Goal: Task Accomplishment & Management: Manage account settings

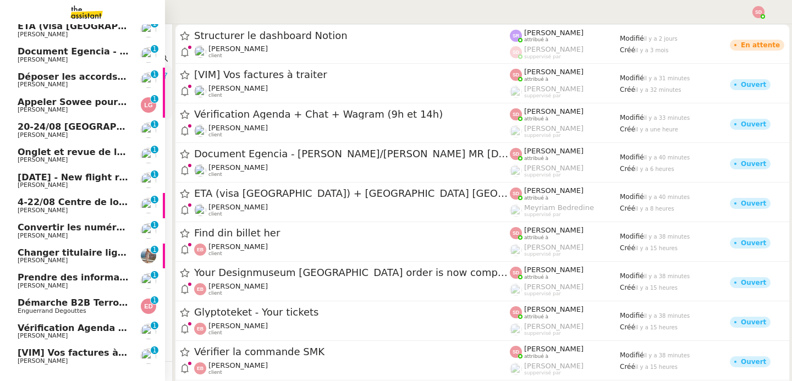
scroll to position [187, 0]
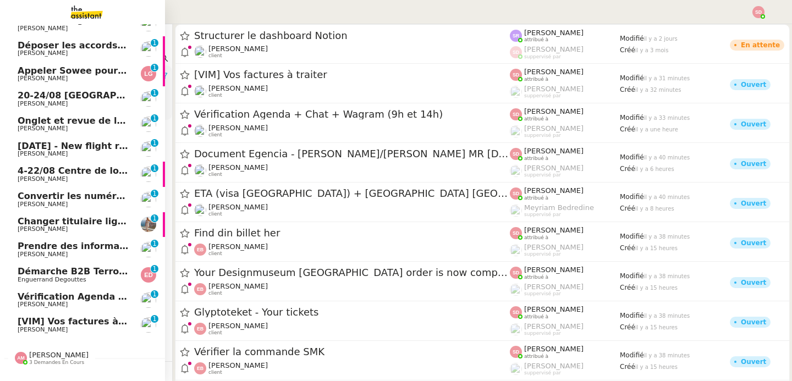
click at [95, 323] on span "[VIM] Vos factures à traiter" at bounding box center [86, 321] width 136 height 10
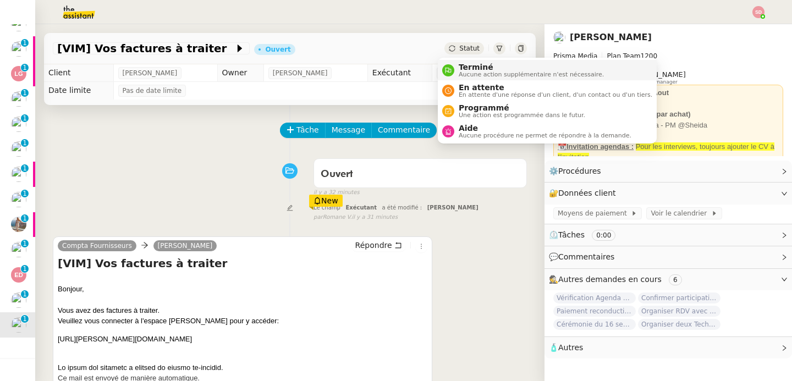
click at [447, 75] on nz-avatar at bounding box center [448, 70] width 12 height 12
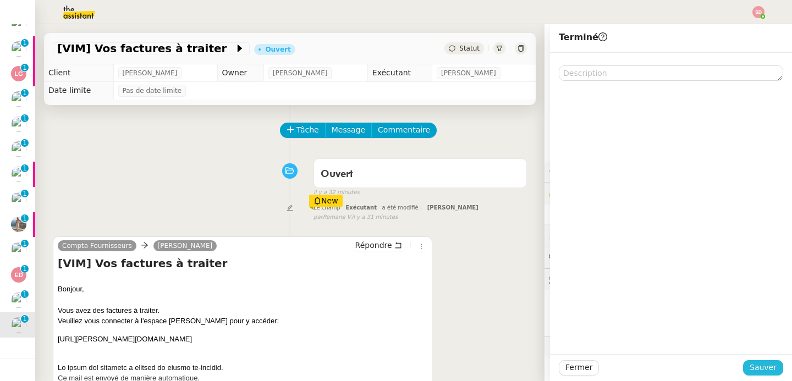
click at [761, 372] on span "Sauver" at bounding box center [763, 367] width 27 height 13
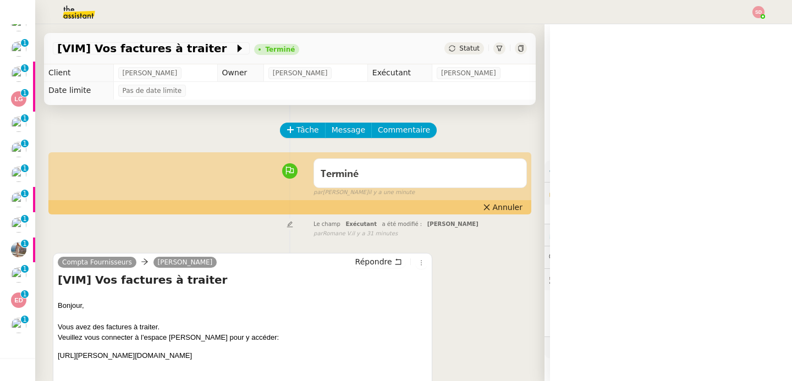
scroll to position [212, 0]
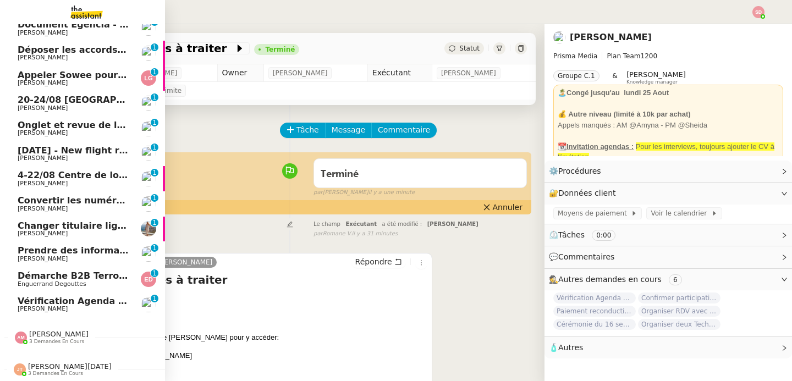
click at [36, 306] on span "[PERSON_NAME]" at bounding box center [43, 308] width 50 height 7
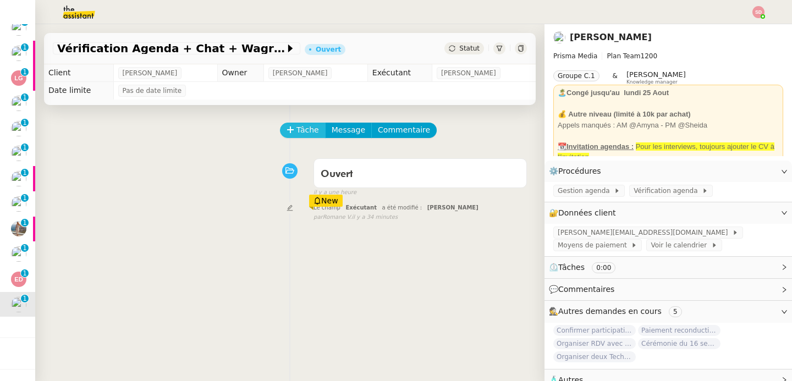
click at [301, 131] on span "Tâche" at bounding box center [307, 130] width 23 height 13
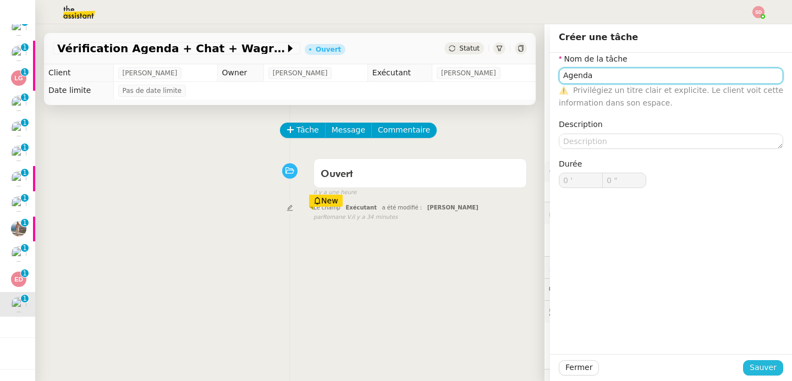
type input "Agenda"
click at [766, 363] on span "Sauver" at bounding box center [763, 367] width 27 height 13
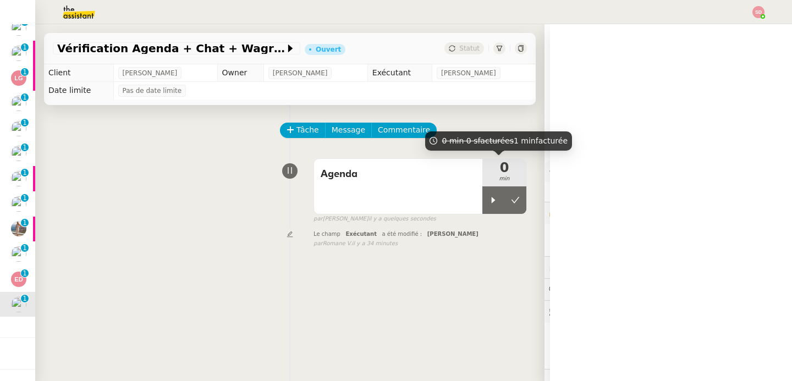
click at [482, 195] on div at bounding box center [493, 199] width 22 height 27
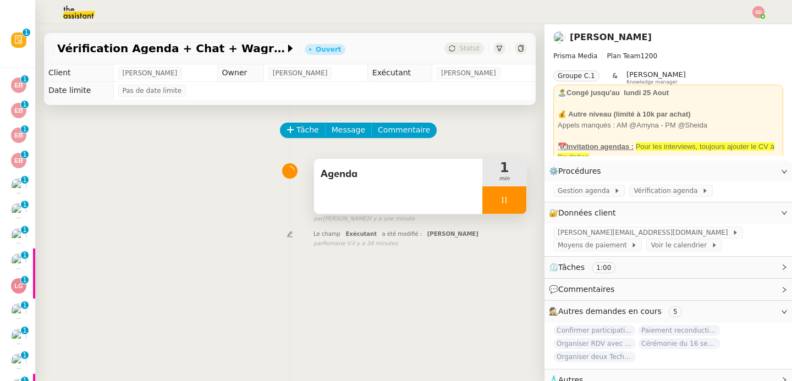
click at [500, 203] on icon at bounding box center [504, 200] width 9 height 9
click at [511, 203] on icon at bounding box center [515, 200] width 9 height 9
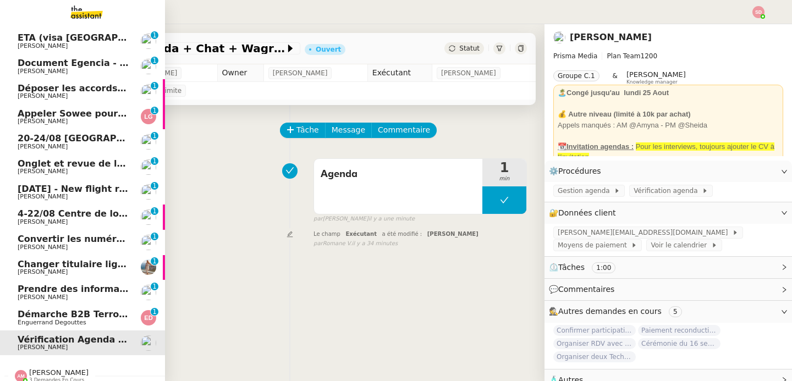
scroll to position [201, 0]
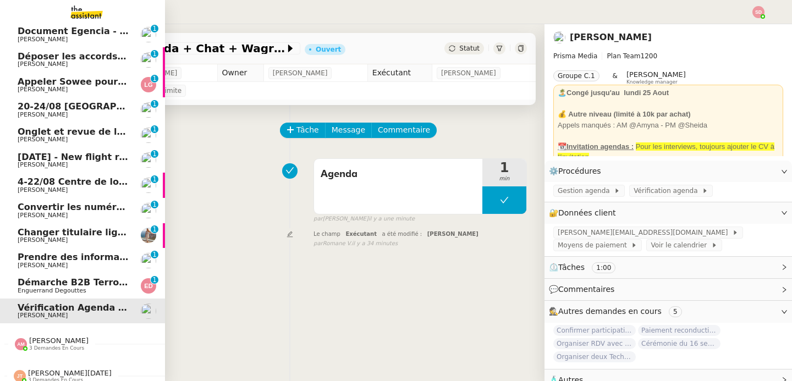
click at [82, 284] on span "Démarche B2B Terroir d'Eugénie" at bounding box center [119, 282] width 202 height 10
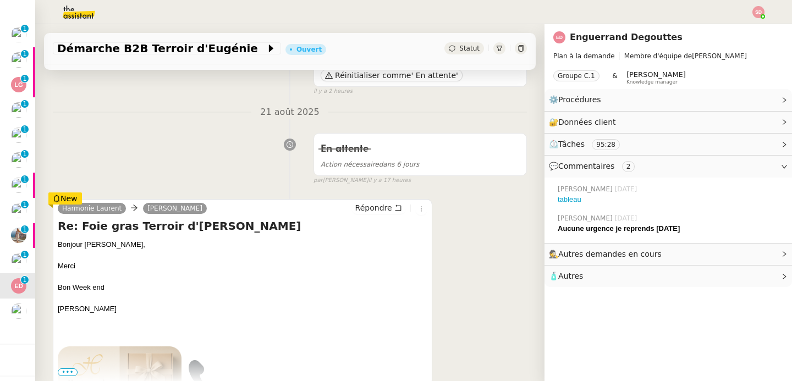
scroll to position [124, 0]
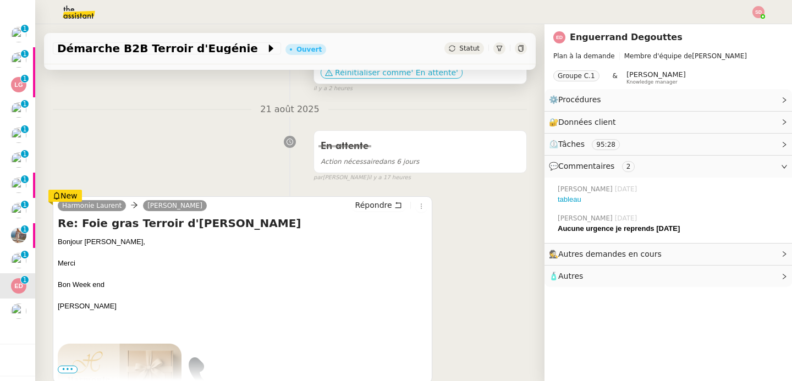
click at [411, 74] on span "' En attente'" at bounding box center [434, 72] width 47 height 11
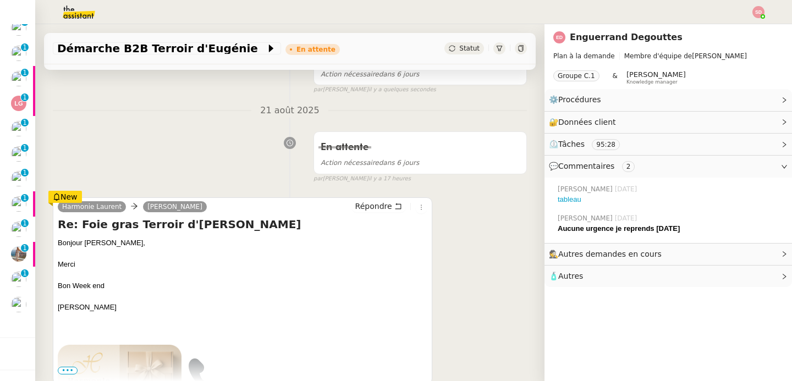
scroll to position [0, 0]
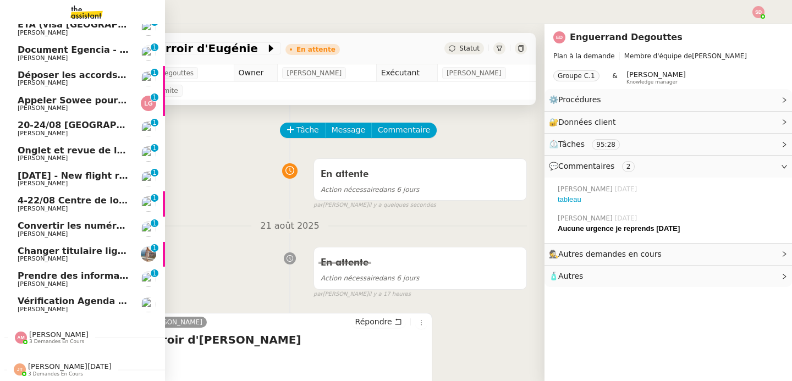
click at [70, 271] on span "Prendre des informations" at bounding box center [81, 276] width 126 height 10
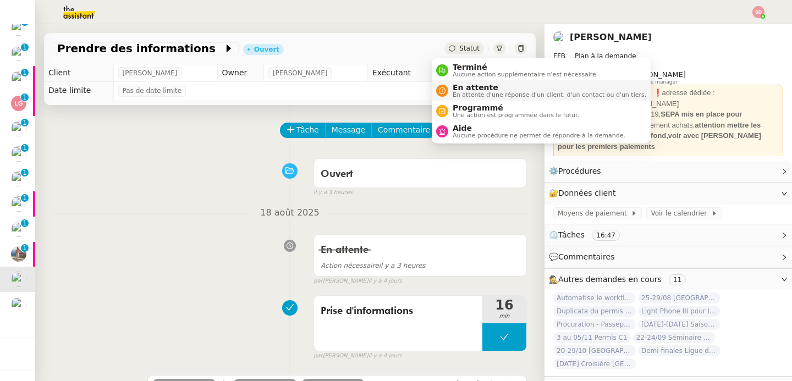
click at [450, 91] on div "En attente En attente d'une réponse d'un client, d'un contact ou d'un tiers." at bounding box center [547, 90] width 198 height 15
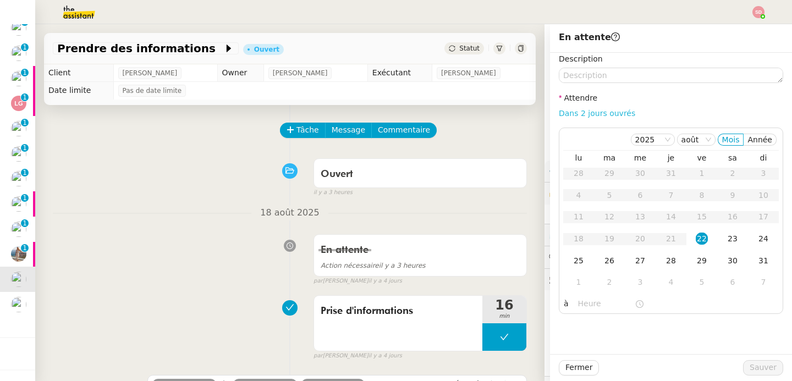
click at [578, 112] on link "Dans 2 jours ouvrés" at bounding box center [597, 113] width 76 height 9
type input "07:00"
click at [759, 369] on span "Sauver" at bounding box center [763, 367] width 27 height 13
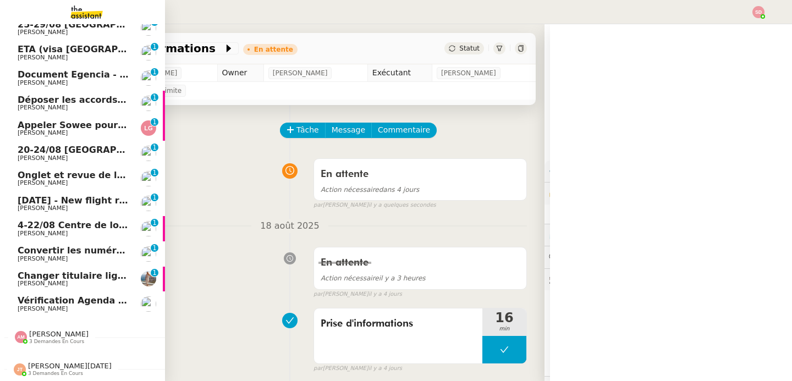
scroll to position [164, 0]
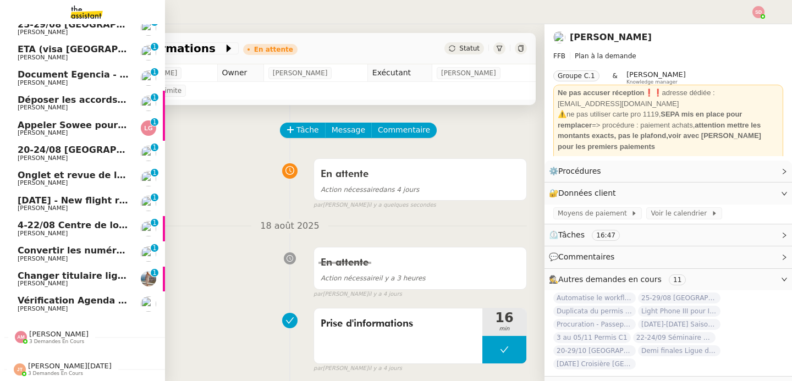
click at [34, 280] on span "Laura Gauthier" at bounding box center [43, 283] width 50 height 7
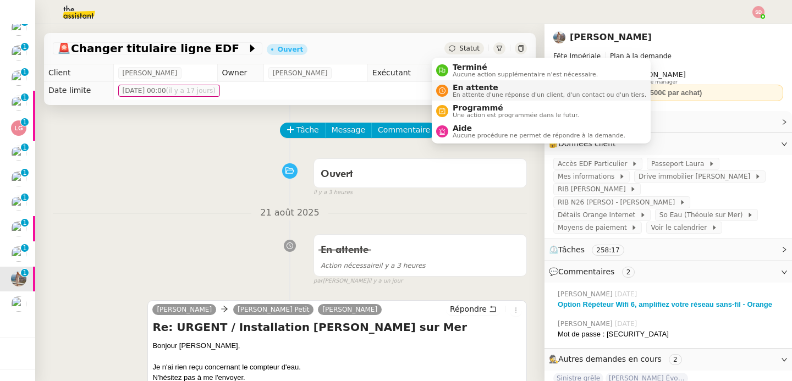
click at [453, 96] on span "En attente d'une réponse d'un client, d'un contact ou d'un tiers." at bounding box center [550, 95] width 194 height 6
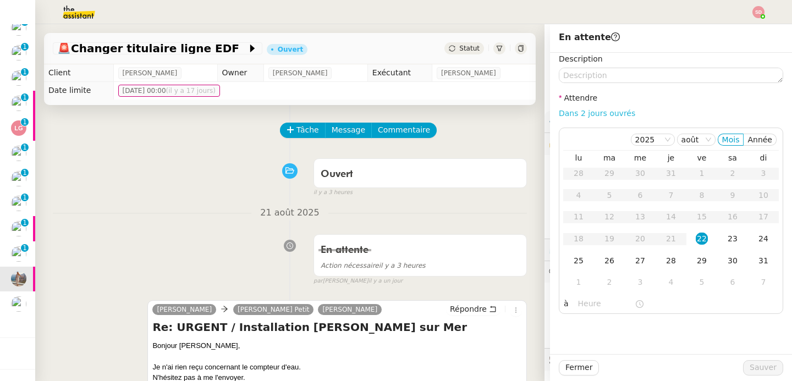
click at [586, 117] on link "Dans 2 jours ouvrés" at bounding box center [597, 113] width 76 height 9
type input "07:00"
click at [756, 360] on button "Sauver" at bounding box center [763, 367] width 40 height 15
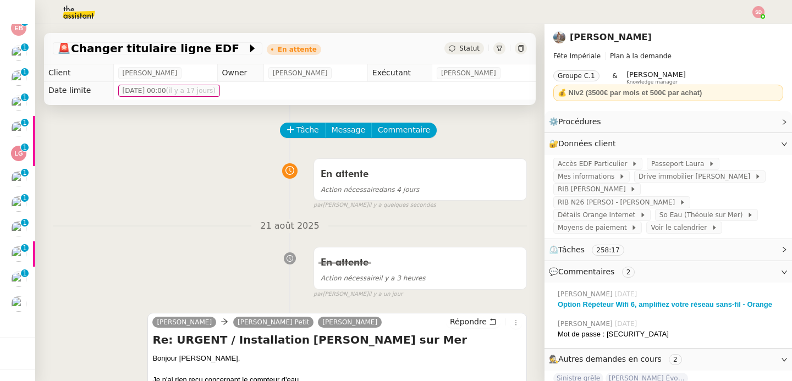
scroll to position [139, 0]
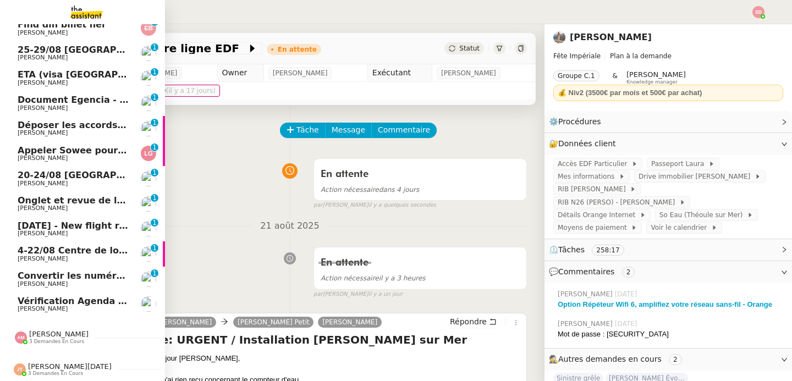
click at [34, 271] on span "Convertir les numéros de sécurité sociale" at bounding box center [121, 276] width 206 height 10
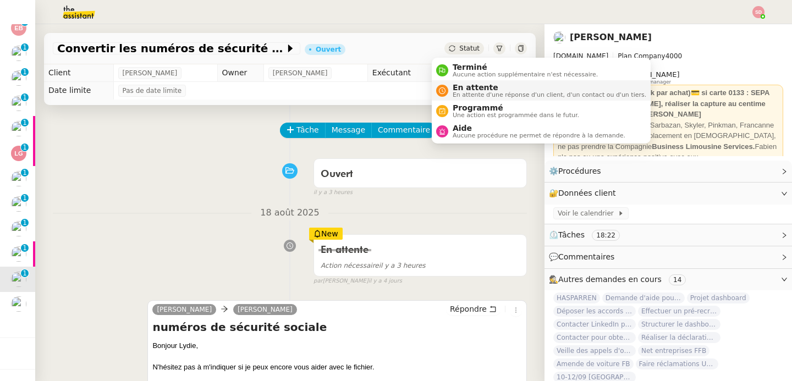
click at [462, 90] on span "En attente" at bounding box center [550, 87] width 194 height 9
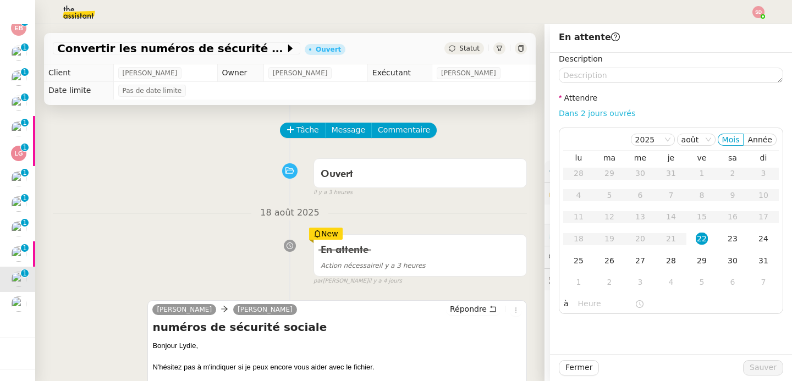
click at [607, 113] on link "Dans 2 jours ouvrés" at bounding box center [597, 113] width 76 height 9
type input "07:00"
click at [770, 367] on button "Sauver" at bounding box center [763, 367] width 40 height 15
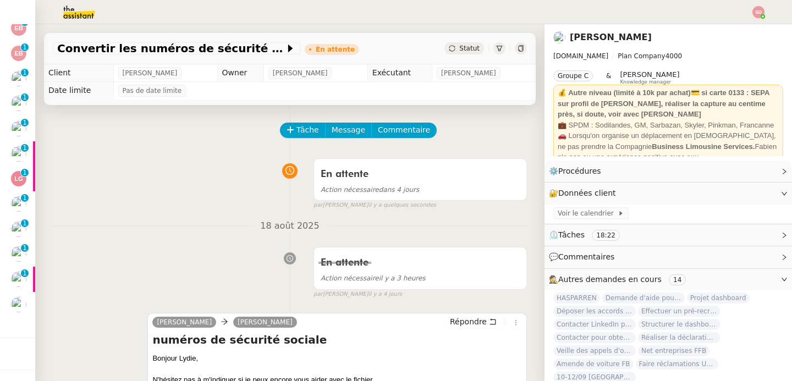
scroll to position [113, 0]
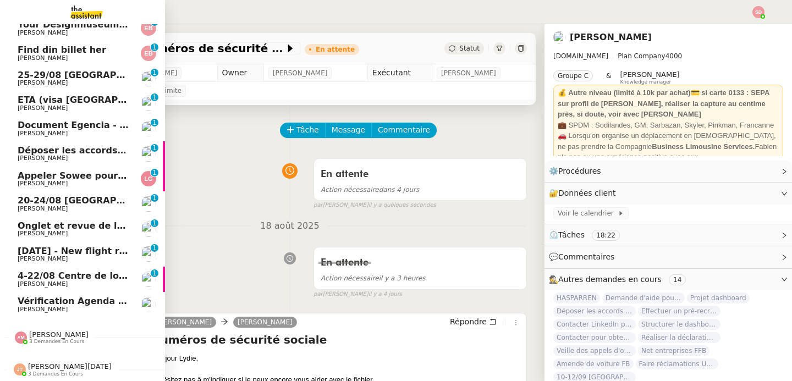
click at [18, 271] on span "4-22/08 Centre de loisirs Lucas & Aurélien" at bounding box center [149, 276] width 262 height 10
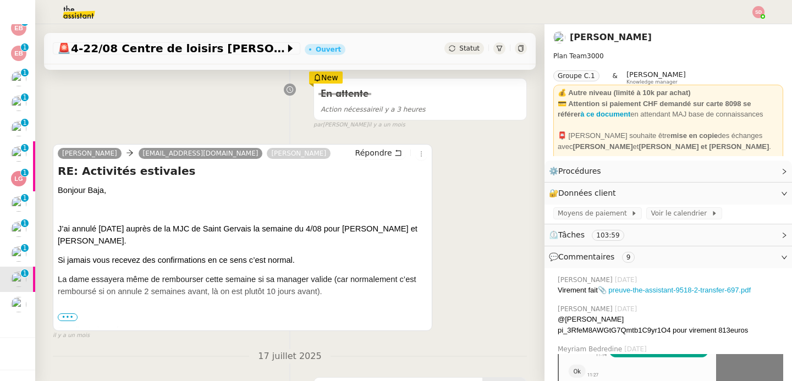
scroll to position [533, 0]
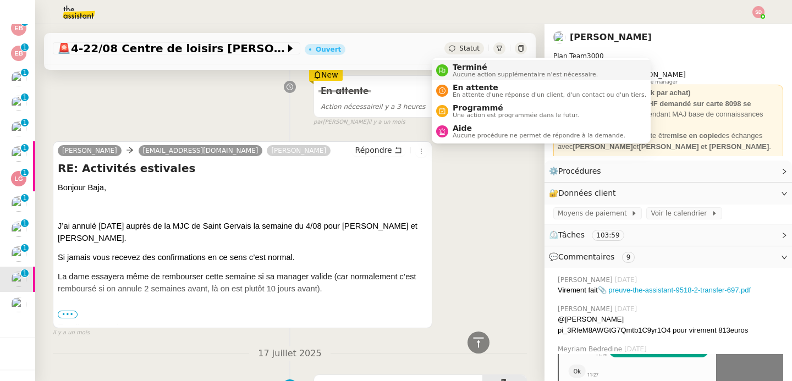
click at [449, 73] on div "Terminé Aucune action supplémentaire n'est nécessaire." at bounding box center [523, 70] width 150 height 15
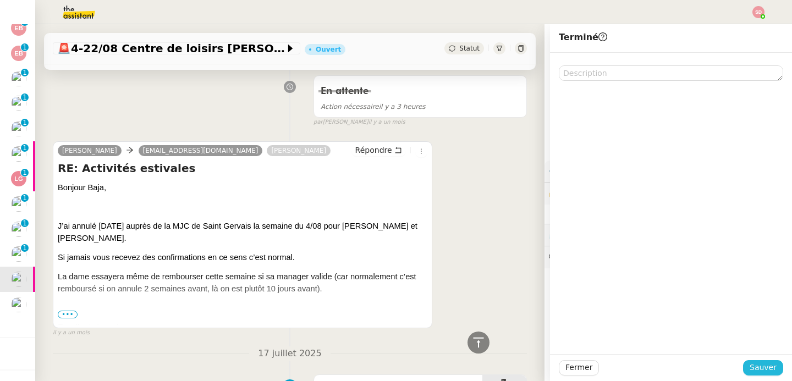
click at [758, 366] on span "Sauver" at bounding box center [763, 367] width 27 height 13
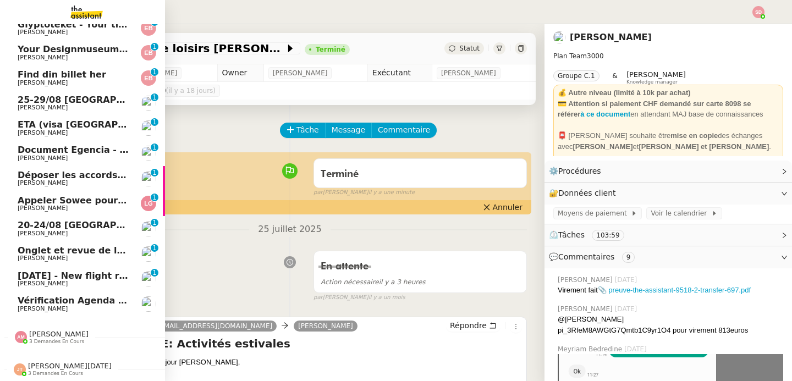
click at [31, 230] on span "Ian Rogers" at bounding box center [43, 233] width 50 height 7
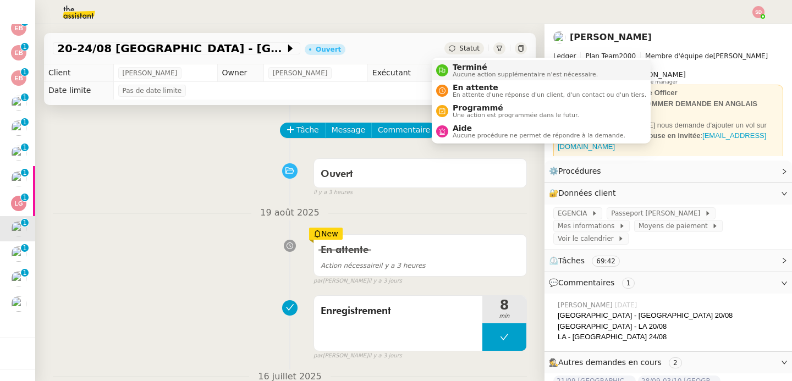
click at [436, 64] on div "Terminé Aucune action supplémentaire n'est nécessaire." at bounding box center [517, 70] width 162 height 15
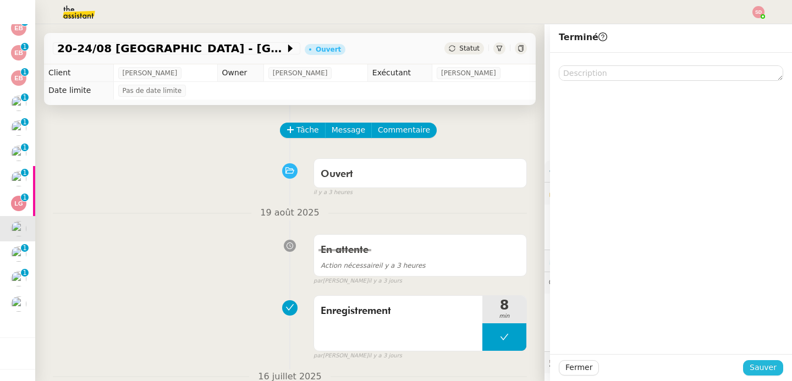
click at [758, 362] on span "Sauver" at bounding box center [763, 367] width 27 height 13
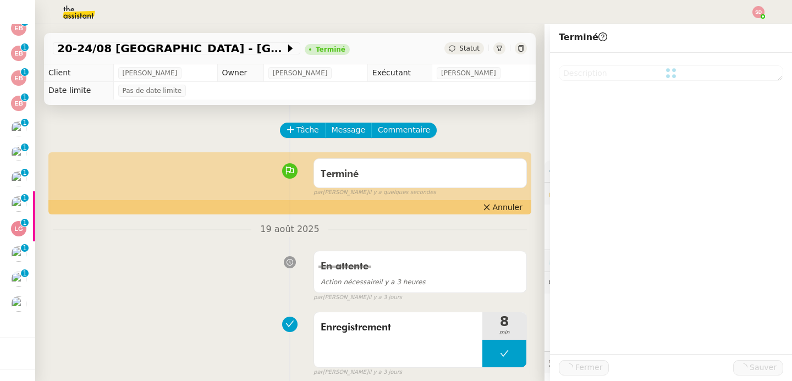
scroll to position [63, 0]
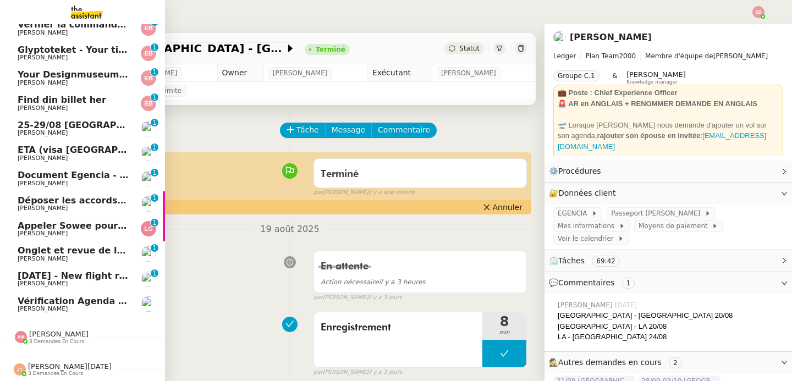
click at [28, 230] on span "[PERSON_NAME]" at bounding box center [43, 233] width 50 height 7
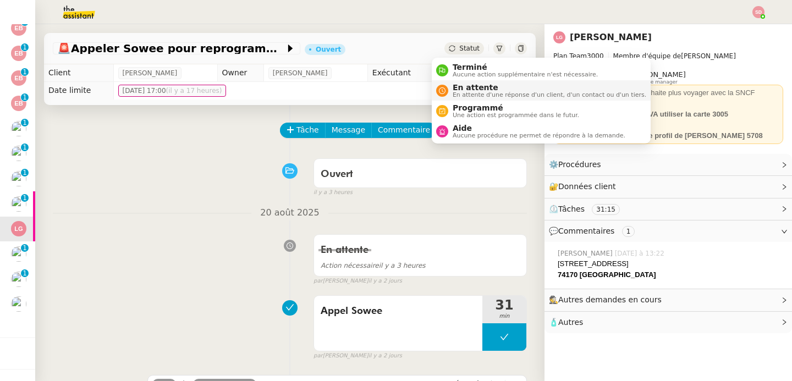
click at [458, 88] on span "En attente" at bounding box center [550, 87] width 194 height 9
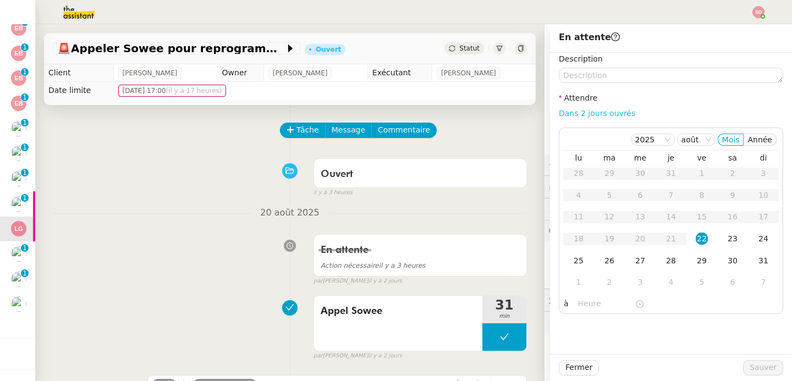
click at [609, 114] on link "Dans 2 jours ouvrés" at bounding box center [597, 113] width 76 height 9
type input "07:00"
click at [750, 367] on span "Sauver" at bounding box center [763, 367] width 27 height 13
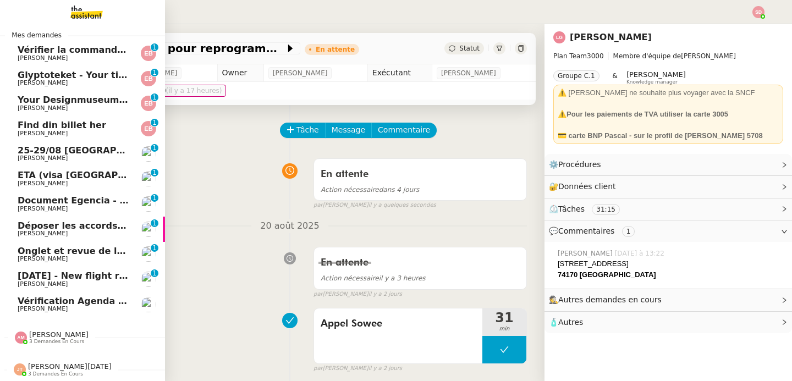
click at [49, 221] on span "Déposer les accords d'intéressement" at bounding box center [110, 226] width 184 height 10
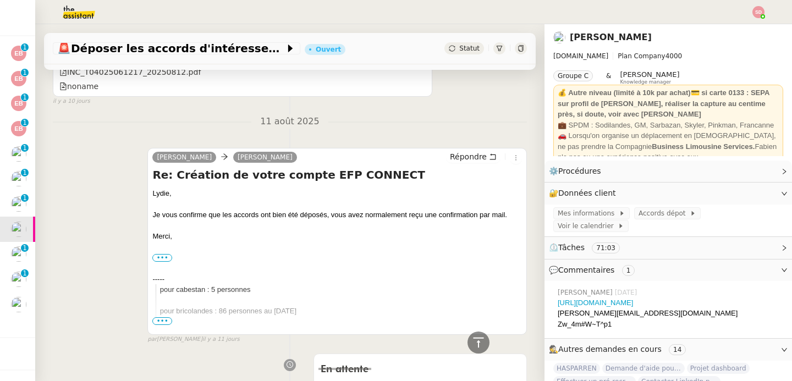
scroll to position [1342, 0]
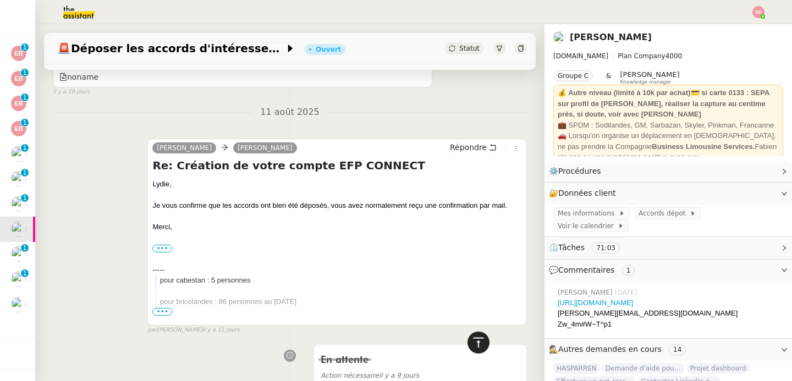
click at [473, 344] on icon at bounding box center [478, 342] width 13 height 13
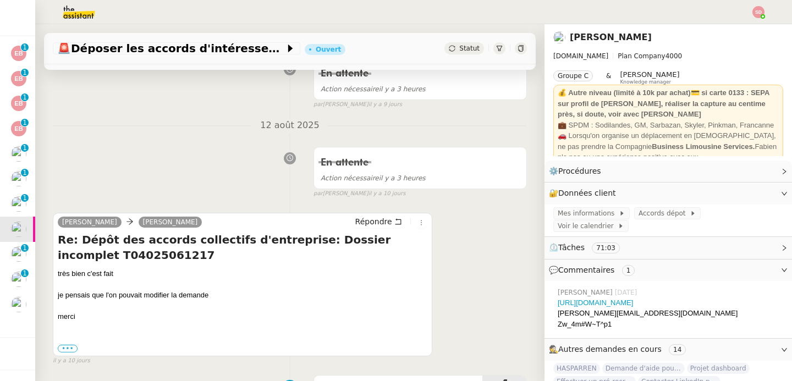
scroll to position [191, 0]
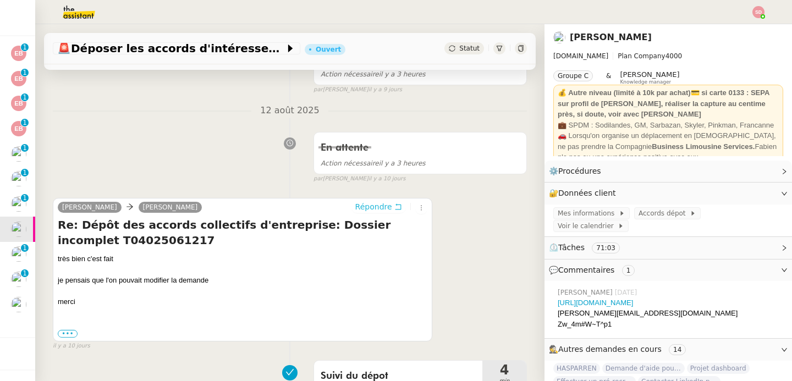
click at [360, 203] on span "Répondre" at bounding box center [373, 206] width 37 height 11
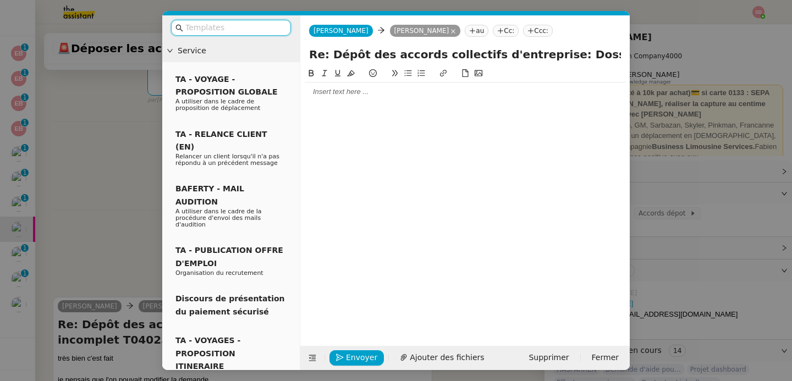
scroll to position [290, 0]
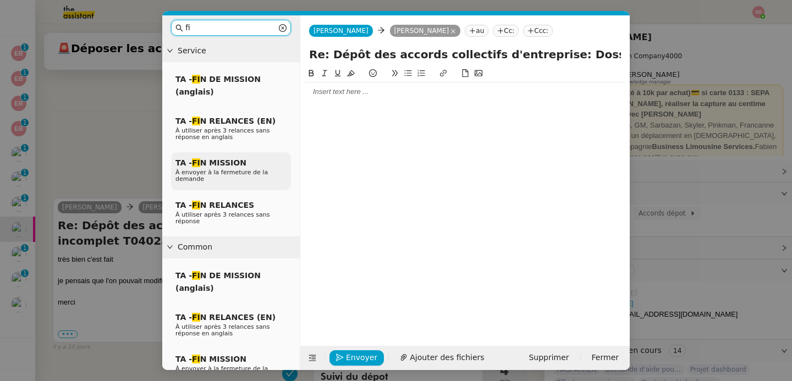
type input "fi"
click at [235, 178] on p "À envoyer à la fermeture de la demande" at bounding box center [230, 175] width 111 height 13
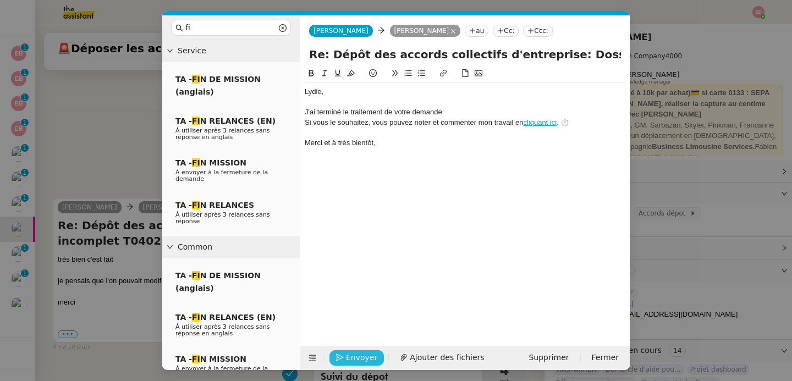
click at [360, 355] on span "Envoyer" at bounding box center [361, 357] width 31 height 13
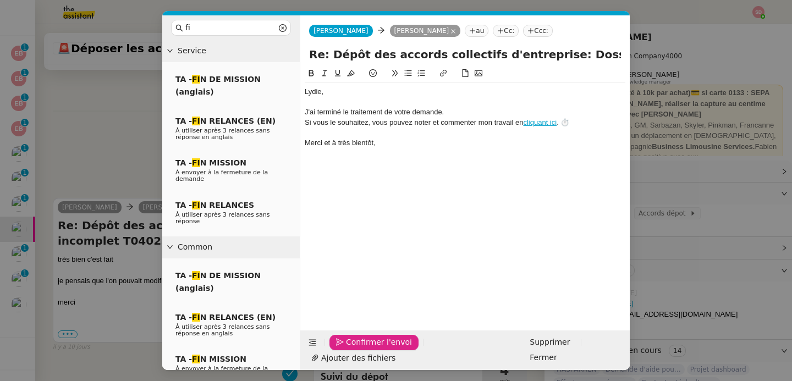
click at [360, 349] on span "Confirmer l'envoi" at bounding box center [379, 342] width 66 height 13
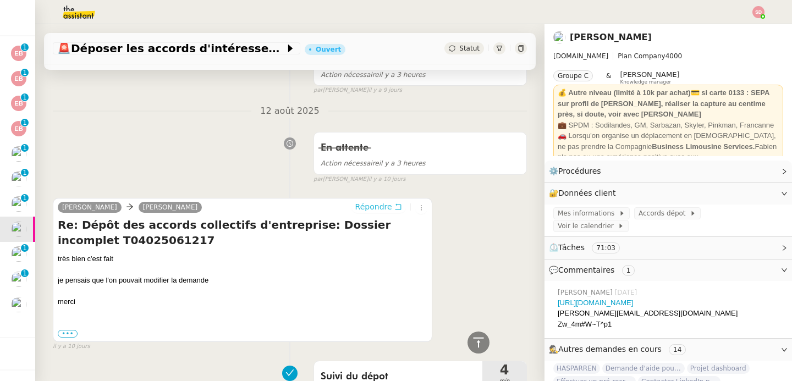
scroll to position [0, 0]
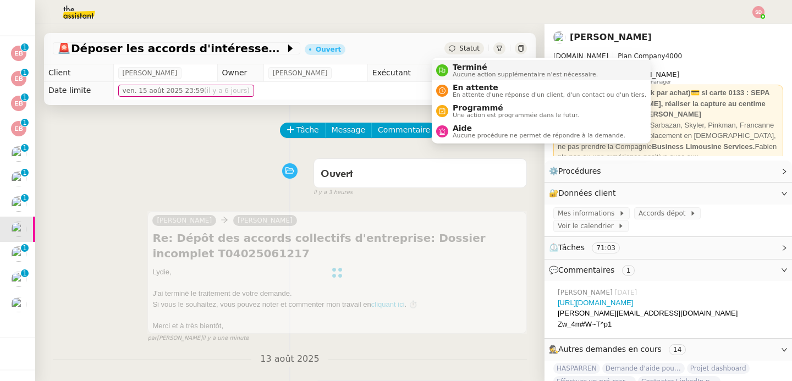
click at [466, 63] on span "Terminé" at bounding box center [525, 67] width 145 height 9
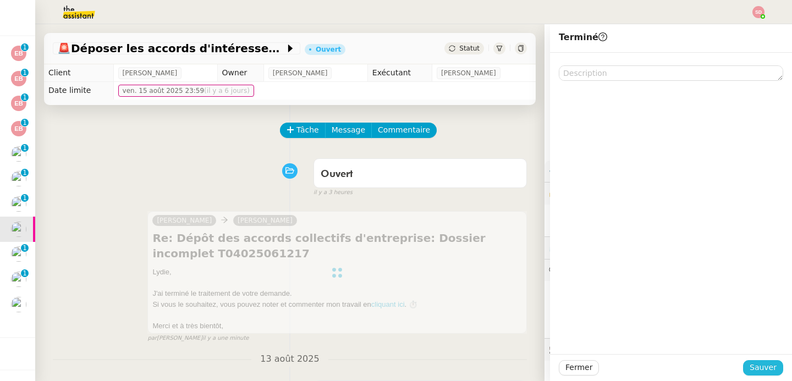
click at [763, 366] on span "Sauver" at bounding box center [763, 367] width 27 height 13
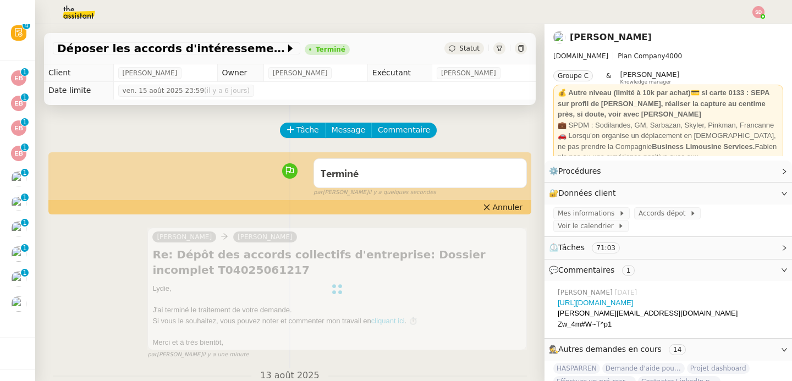
scroll to position [13, 0]
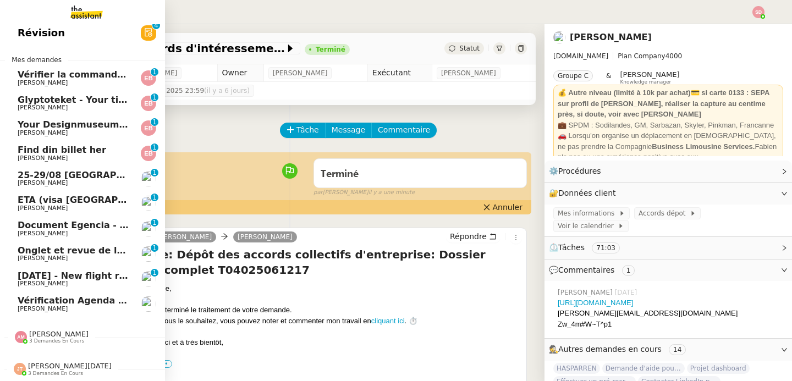
click at [32, 220] on span "Document Egencia - ROGERS/IAN MR 28/09/2025 Paris/Singapore/Paris n° FRI41685336" at bounding box center [380, 225] width 724 height 10
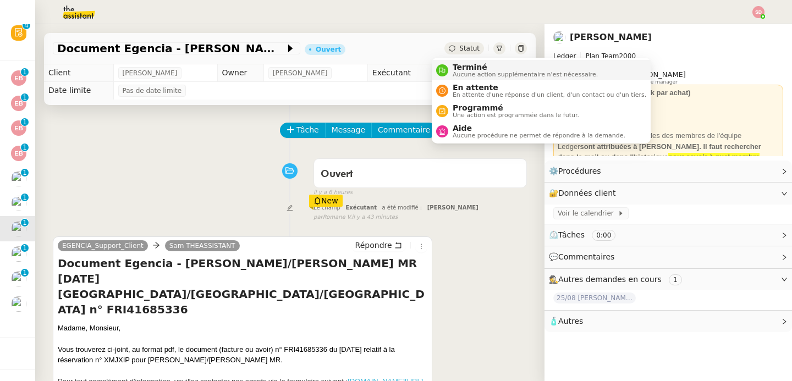
click at [447, 63] on div "Terminé Aucune action supplémentaire n'est nécessaire." at bounding box center [517, 70] width 162 height 15
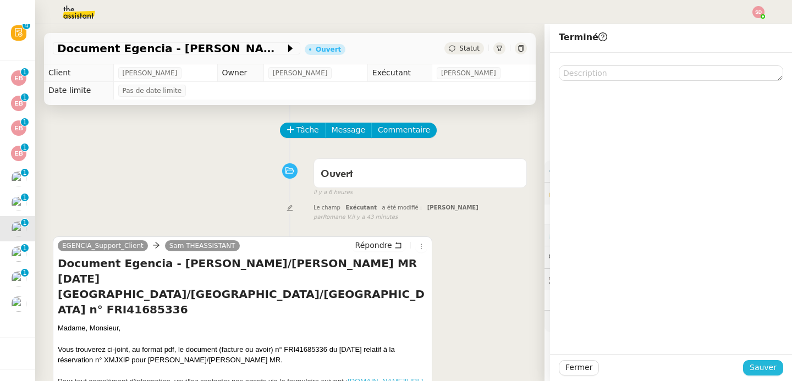
click at [770, 364] on button "Sauver" at bounding box center [763, 367] width 40 height 15
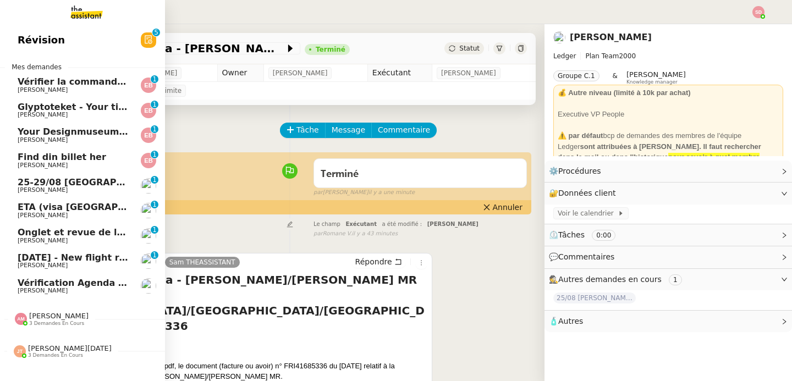
click at [50, 216] on span "[PERSON_NAME]" at bounding box center [43, 215] width 50 height 7
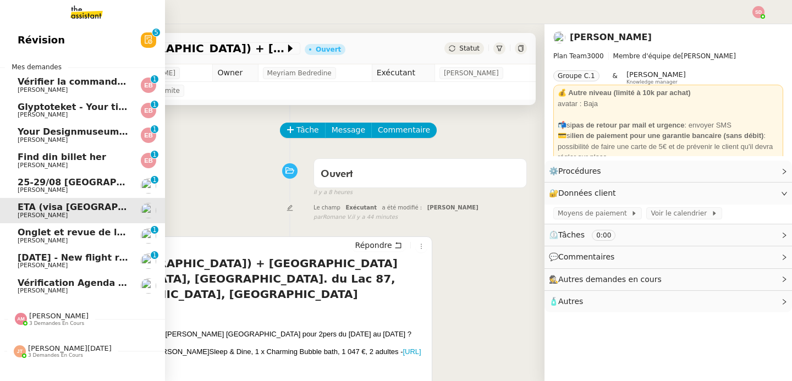
click at [86, 184] on span "25-29/08 Bordeaux - Copenhague" at bounding box center [149, 182] width 262 height 10
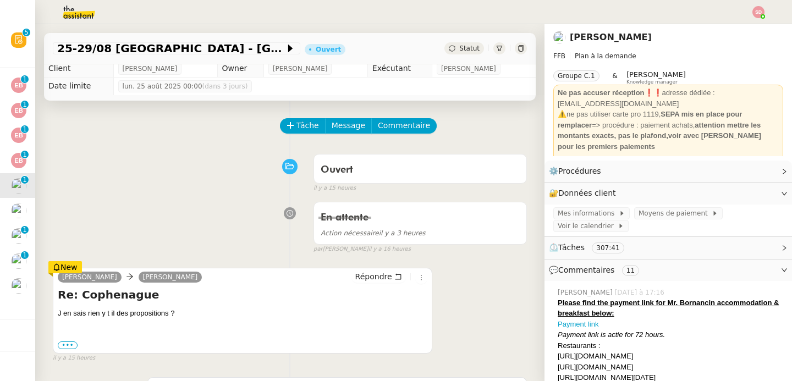
scroll to position [236, 0]
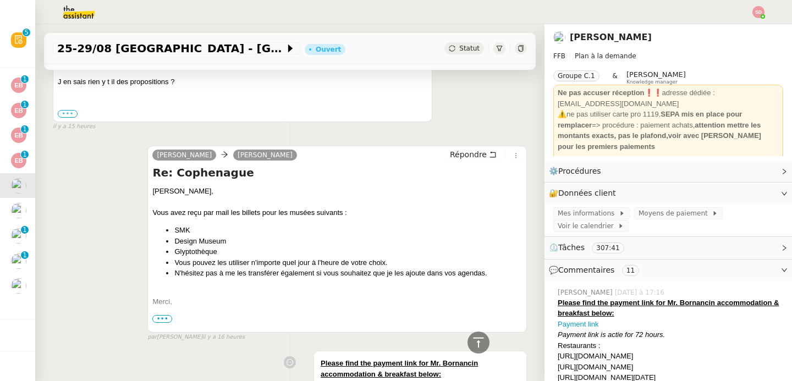
click at [73, 118] on label "•••" at bounding box center [68, 114] width 20 height 8
click at [0, 0] on input "•••" at bounding box center [0, 0] width 0 height 0
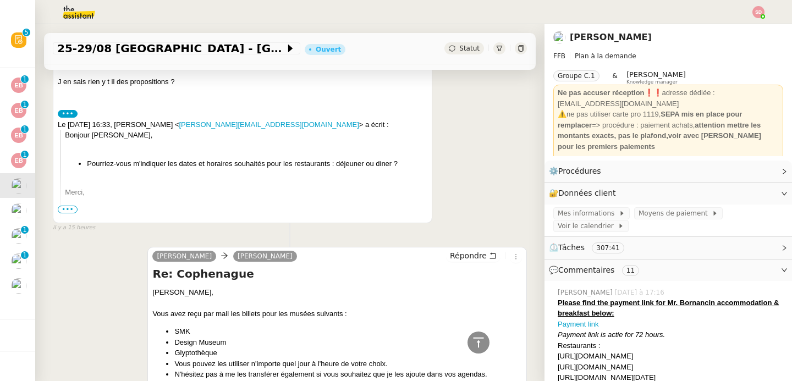
click at [73, 118] on label "•••" at bounding box center [68, 114] width 20 height 8
click at [0, 0] on input "•••" at bounding box center [0, 0] width 0 height 0
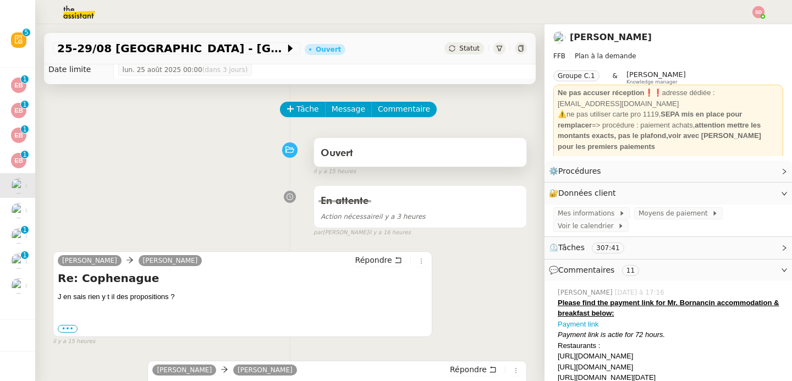
scroll to position [0, 0]
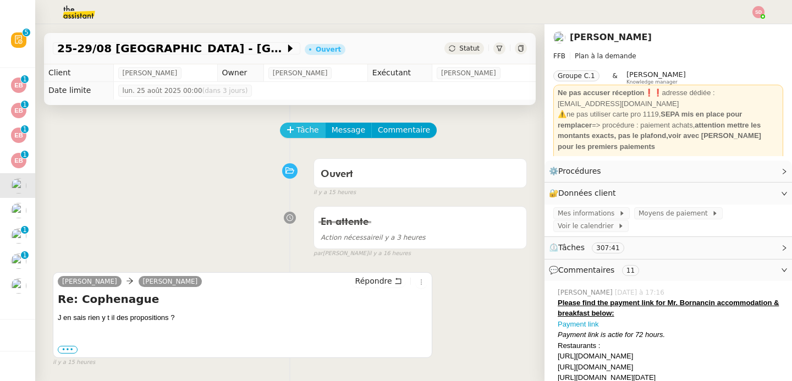
click at [303, 133] on span "Tâche" at bounding box center [307, 130] width 23 height 13
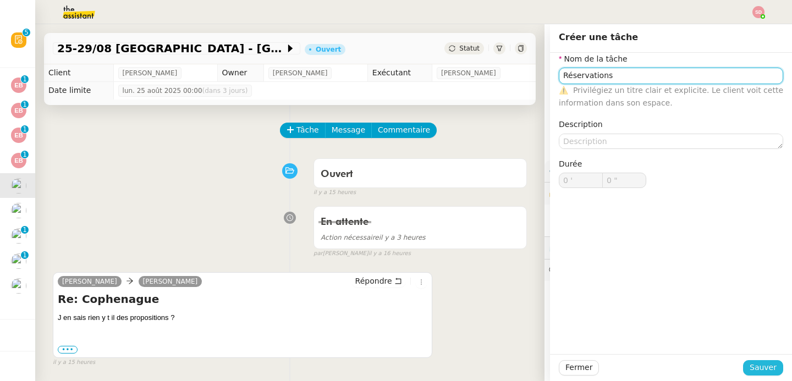
type input "Réservations"
click at [750, 366] on span "Sauver" at bounding box center [763, 367] width 27 height 13
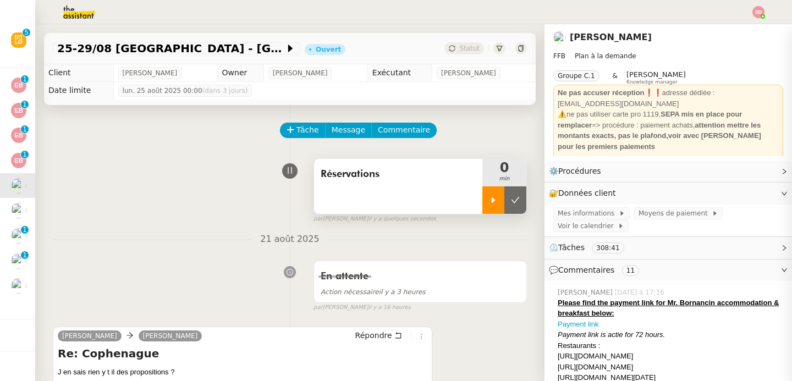
click at [486, 204] on div at bounding box center [493, 199] width 22 height 27
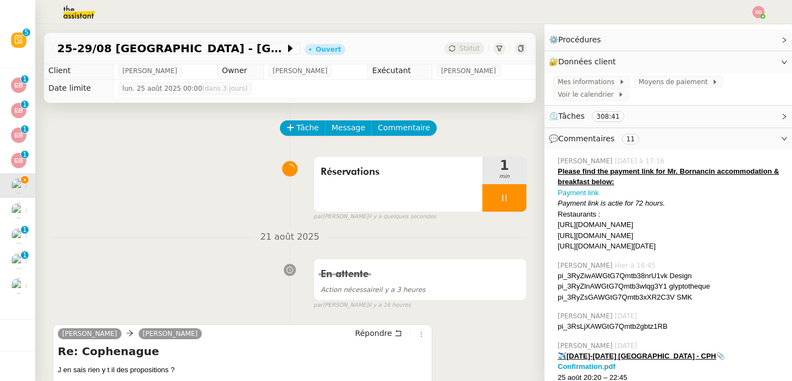
scroll to position [152, 0]
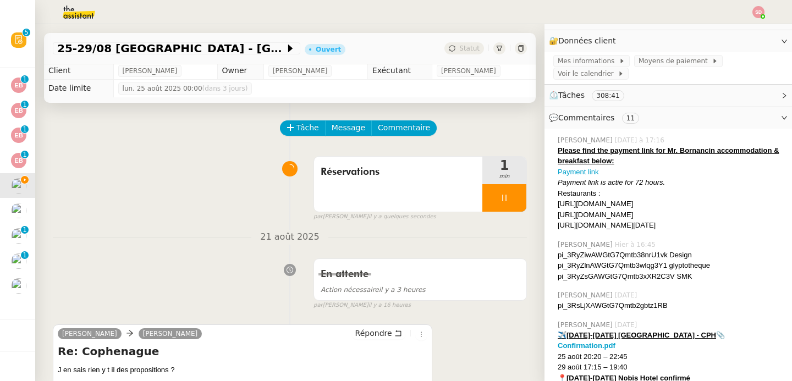
click at [619, 203] on div "https://www.exploretock.com/noma" at bounding box center [670, 204] width 225 height 11
copy div "https://www.exploretock.com/noma"
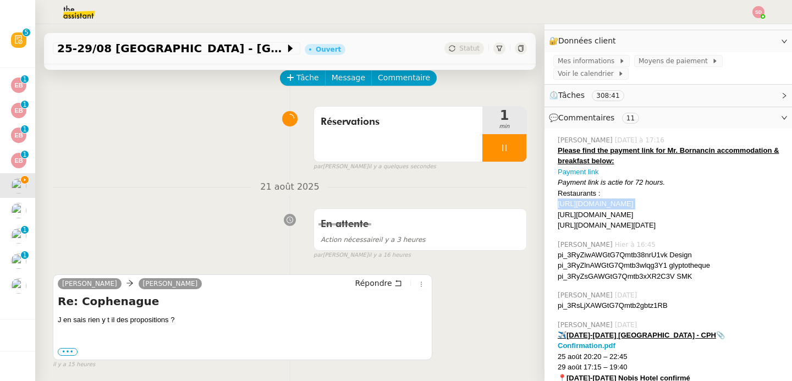
scroll to position [140, 0]
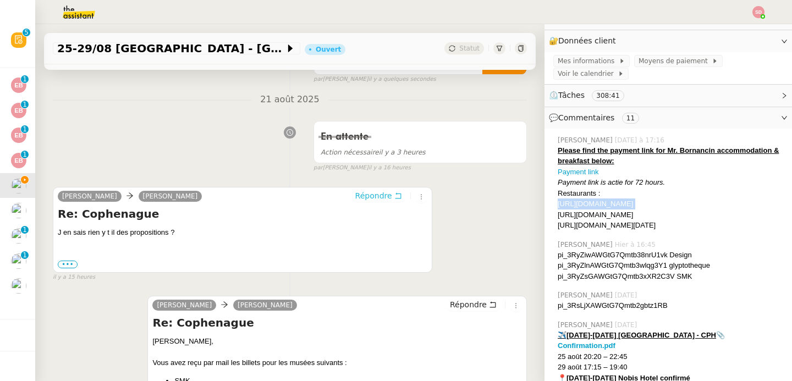
click at [394, 192] on icon at bounding box center [398, 196] width 8 height 8
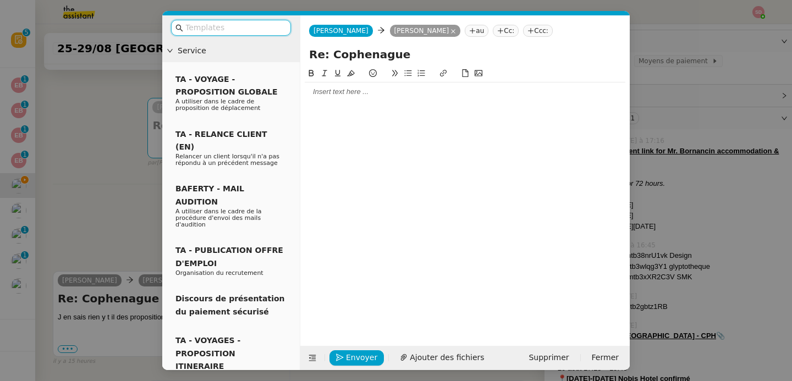
click at [338, 95] on div at bounding box center [465, 92] width 321 height 10
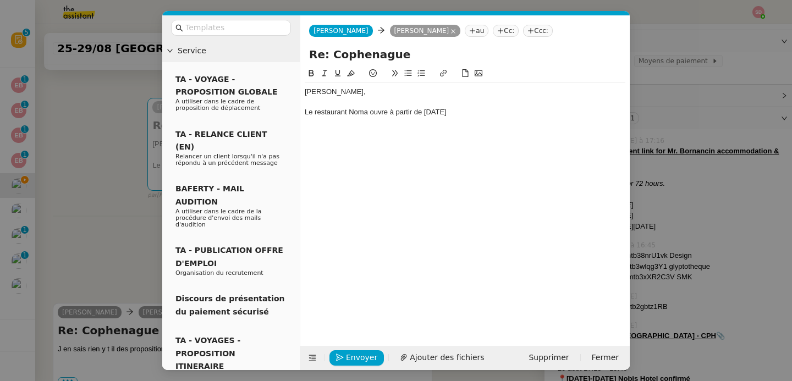
click at [114, 166] on nz-modal-container "Service TA - VOYAGE - PROPOSITION GLOBALE A utiliser dans le cadre de propositi…" at bounding box center [396, 190] width 792 height 381
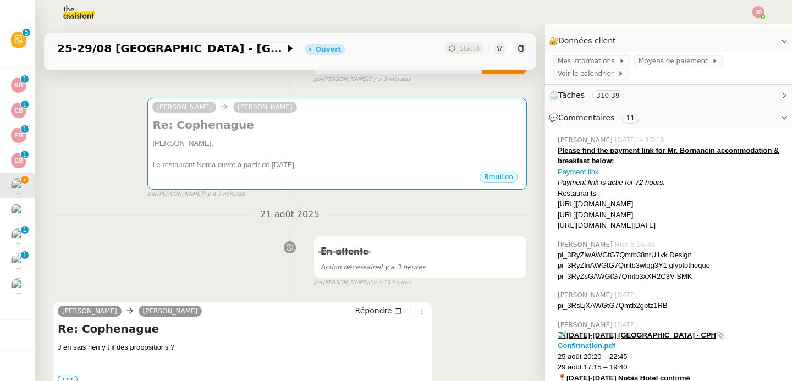
click at [603, 212] on div "https://cofoco.dk/en/superbon/#book" at bounding box center [670, 215] width 225 height 11
copy div "https://cofoco.dk/en/superbon/#book"
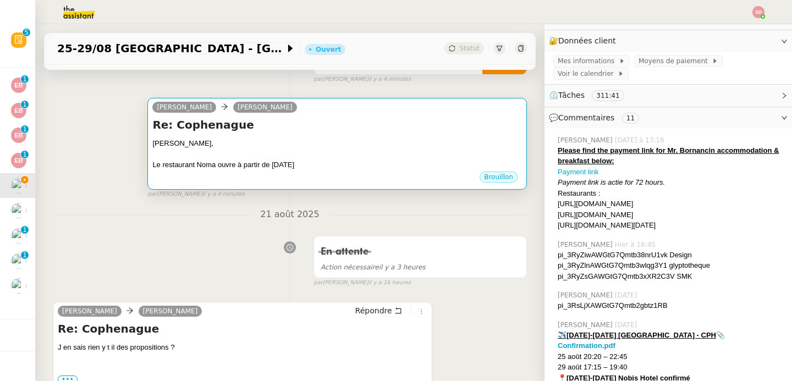
click at [295, 124] on h4 "Re: Cophenague" at bounding box center [337, 124] width 370 height 15
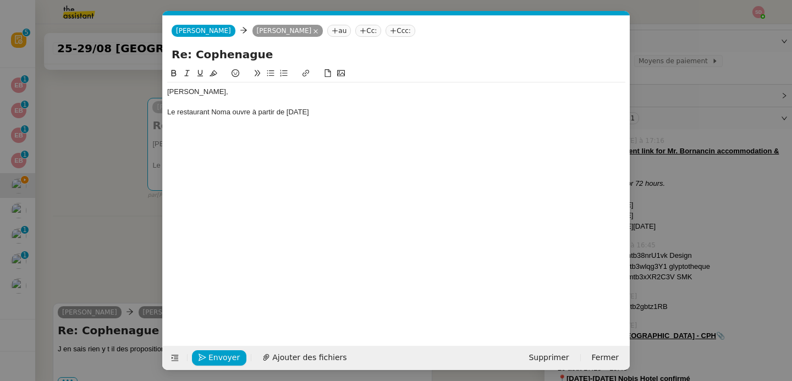
scroll to position [0, 23]
drag, startPoint x: 231, startPoint y: 112, endPoint x: 346, endPoint y: 109, distance: 115.0
click at [346, 109] on div "Le restaurant Noma ouvre à partir de mardi" at bounding box center [396, 112] width 458 height 10
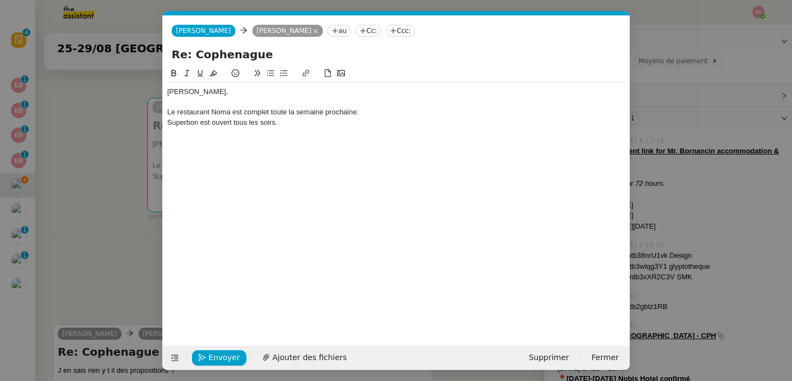
click at [702, 183] on nz-modal-container "Service TA - VOYAGE - PROPOSITION GLOBALE A utiliser dans le cadre de propositi…" at bounding box center [396, 190] width 792 height 381
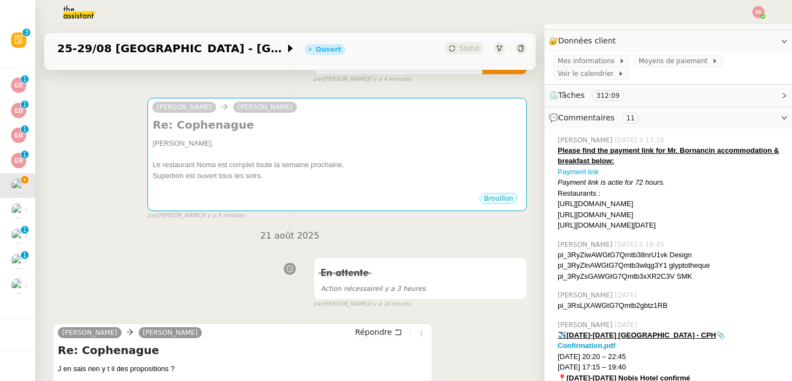
click at [631, 223] on div "https://book.easytable.com/book/?id=7e85b&lang=en#step=time&qty=2&date=27/08/20…" at bounding box center [670, 225] width 225 height 11
copy nz-comment "https://book.easytable.com/book/?id=7e85b&lang=en#step=time&qty=2&date=27/08/20…"
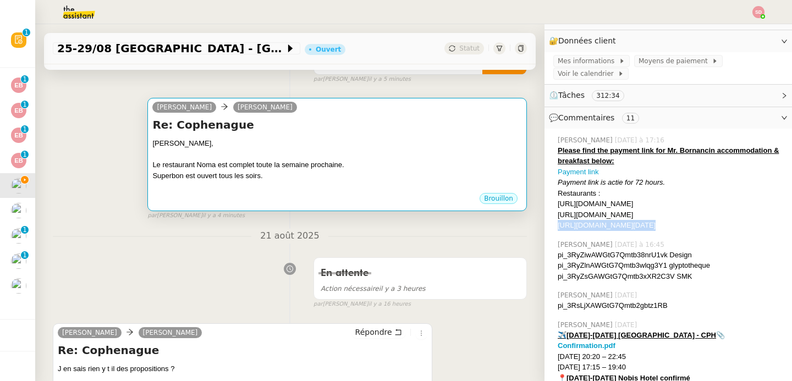
click at [272, 172] on div "Superbon est ouvert tous les soirs." at bounding box center [337, 175] width 370 height 11
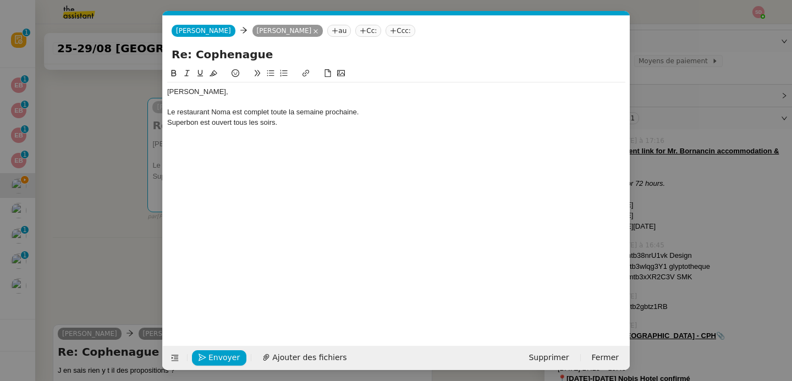
click at [318, 125] on div "Superbon est ouvert tous les soirs." at bounding box center [396, 123] width 458 height 10
drag, startPoint x: 202, startPoint y: 135, endPoint x: 159, endPoint y: 136, distance: 43.4
click at [159, 136] on nz-modal-container "Service TA - VOYAGE - PROPOSITION GLOBALE A utiliser dans le cadre de propositi…" at bounding box center [396, 190] width 792 height 381
click at [198, 123] on div "Superbon est ouvert tous les soirs." at bounding box center [396, 123] width 458 height 10
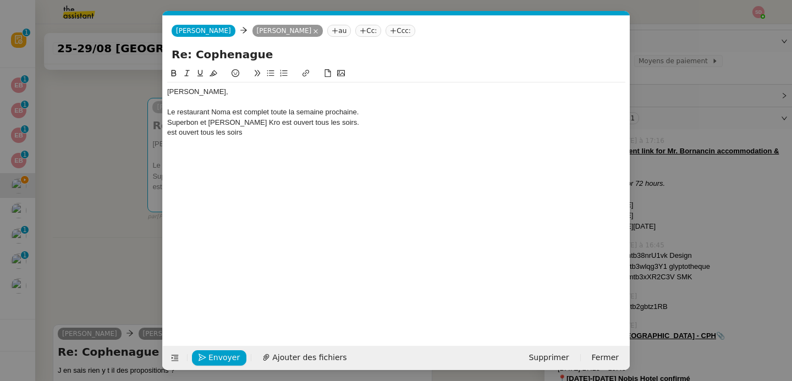
click at [245, 122] on div "Superbon et Frank's Kro est ouvert tous les soirs." at bounding box center [396, 123] width 458 height 10
click at [248, 123] on div "Superbon et Frank's Kro est ouvert tous les soirs." at bounding box center [396, 123] width 458 height 10
click at [282, 124] on div "Superbon et Frank's Kro sont ouvert tous les soirs." at bounding box center [396, 123] width 458 height 10
click at [287, 134] on div "est ouvert tous les soirs" at bounding box center [396, 133] width 458 height 10
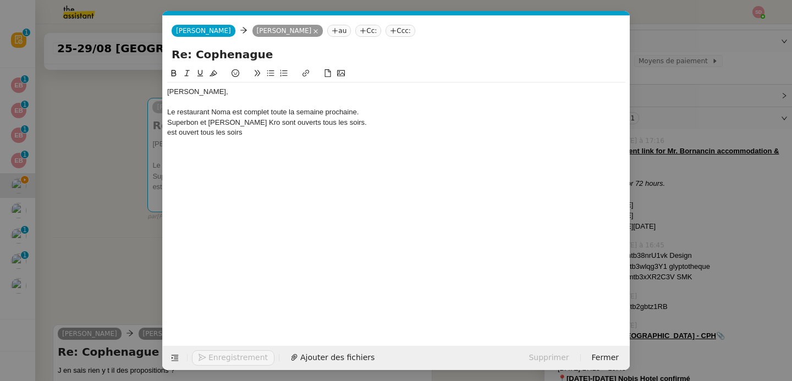
click at [287, 134] on div "est ouvert tous les soirs" at bounding box center [396, 133] width 458 height 10
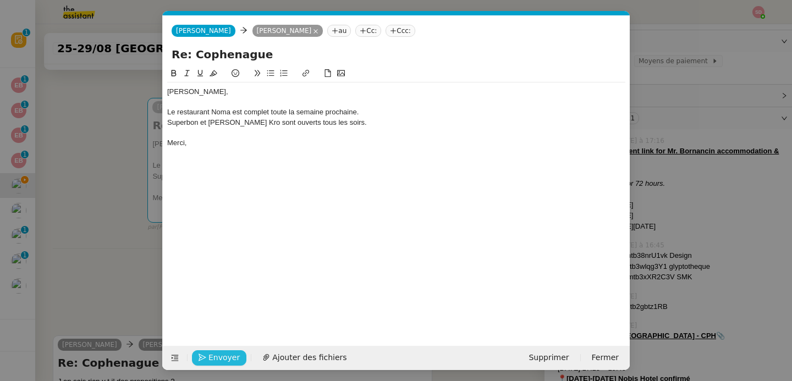
click at [216, 362] on span "Envoyer" at bounding box center [223, 357] width 31 height 13
click at [216, 362] on span "Confirmer l'envoi" at bounding box center [241, 357] width 66 height 13
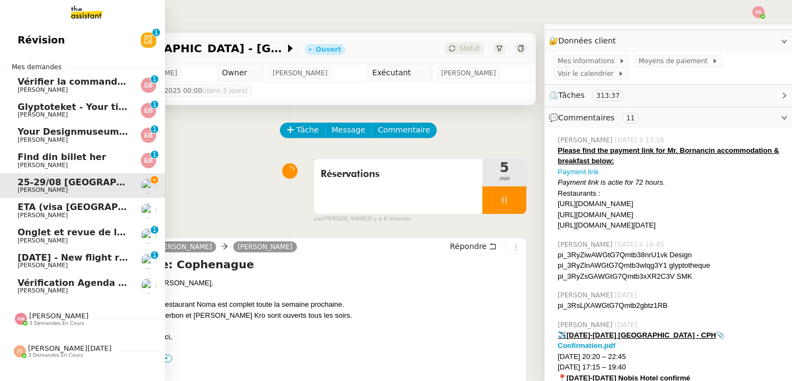
click at [18, 163] on span "Emilie Bornancin" at bounding box center [43, 165] width 50 height 7
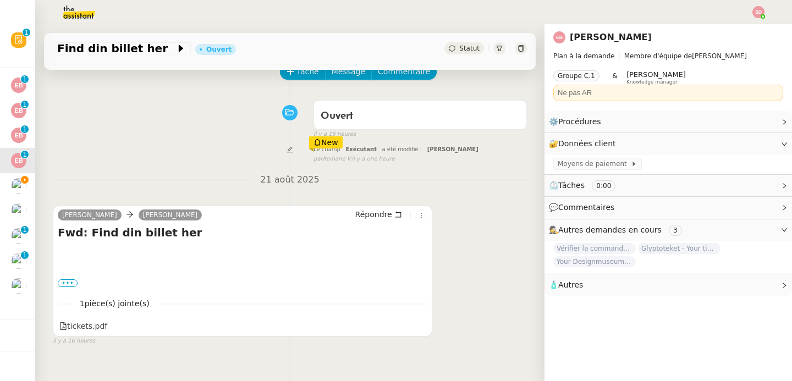
scroll to position [146, 0]
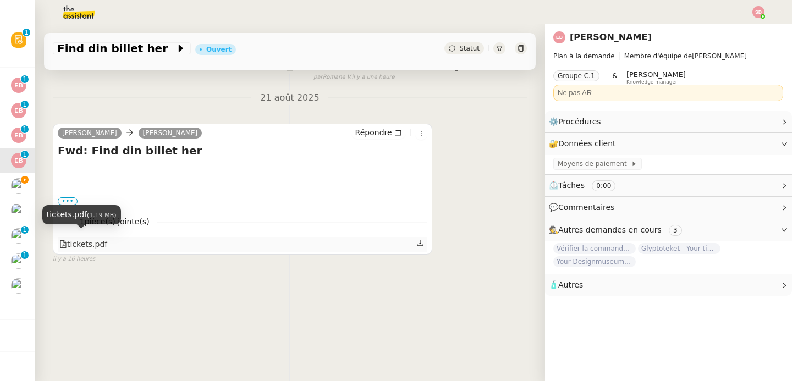
click at [96, 238] on div "tickets.pdf" at bounding box center [83, 244] width 48 height 13
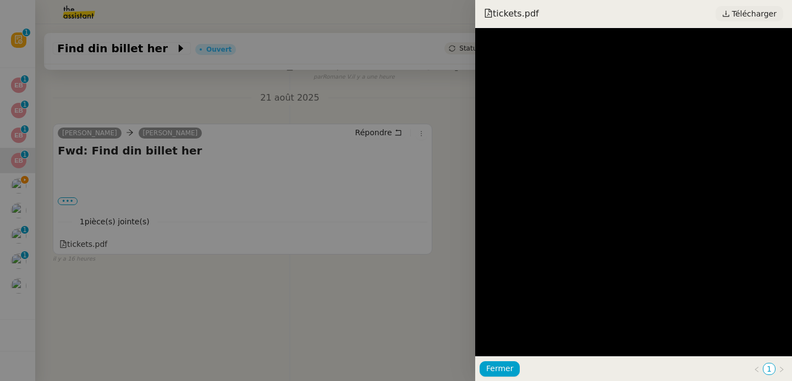
click at [745, 10] on span "Télécharger" at bounding box center [754, 14] width 45 height 14
click at [361, 196] on div at bounding box center [396, 190] width 792 height 381
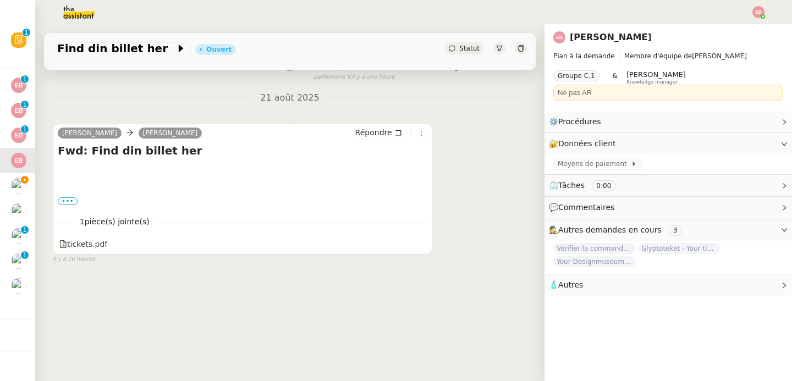
scroll to position [0, 0]
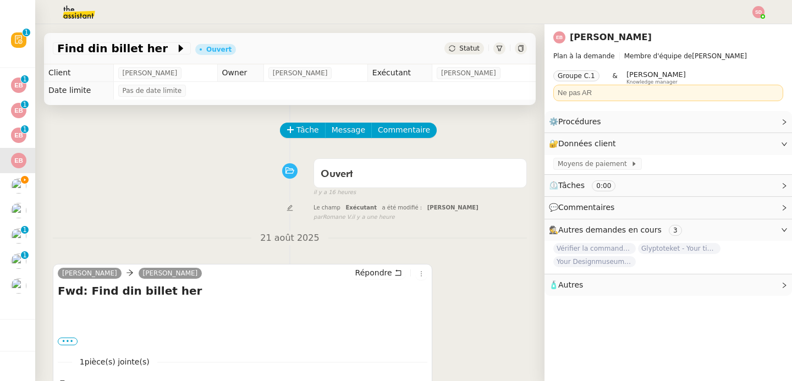
click at [445, 69] on span "[PERSON_NAME]" at bounding box center [468, 73] width 55 height 11
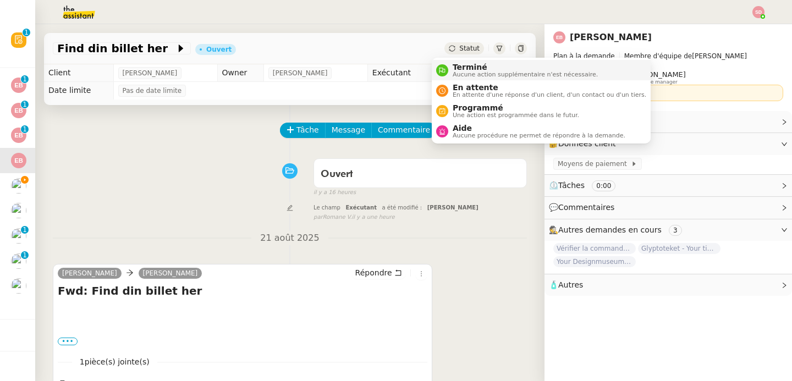
click at [450, 70] on div "Terminé Aucune action supplémentaire n'est nécessaire." at bounding box center [523, 70] width 150 height 15
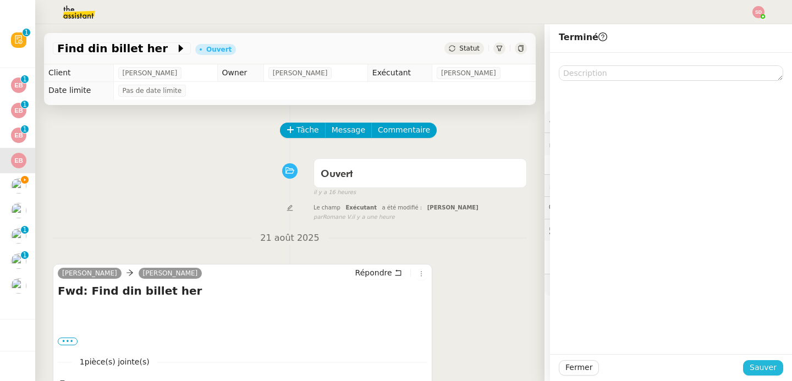
click at [754, 368] on span "Sauver" at bounding box center [763, 367] width 27 height 13
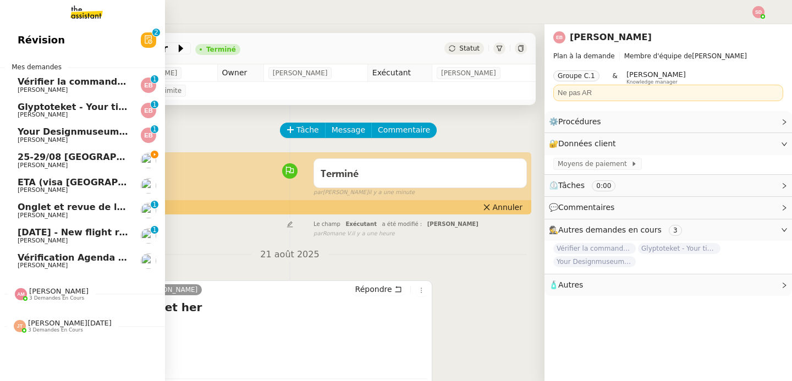
click at [18, 140] on span "Emilie Bornancin" at bounding box center [43, 139] width 50 height 7
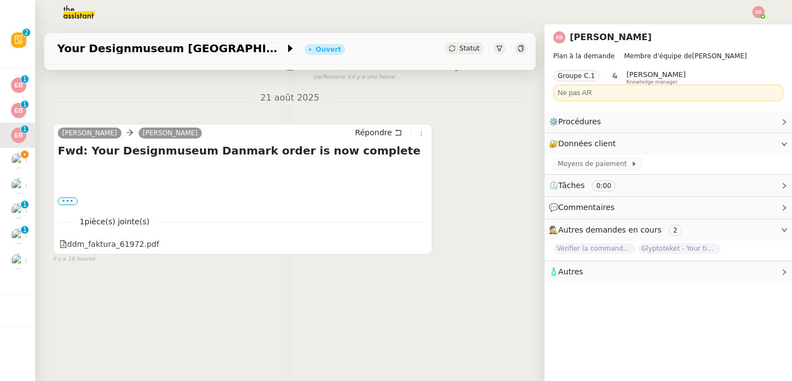
scroll to position [146, 0]
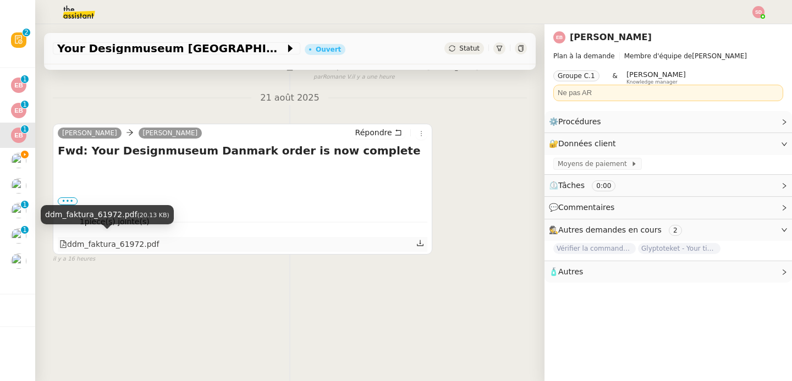
click at [143, 238] on div "ddm_faktura_61972.pdf" at bounding box center [109, 244] width 100 height 13
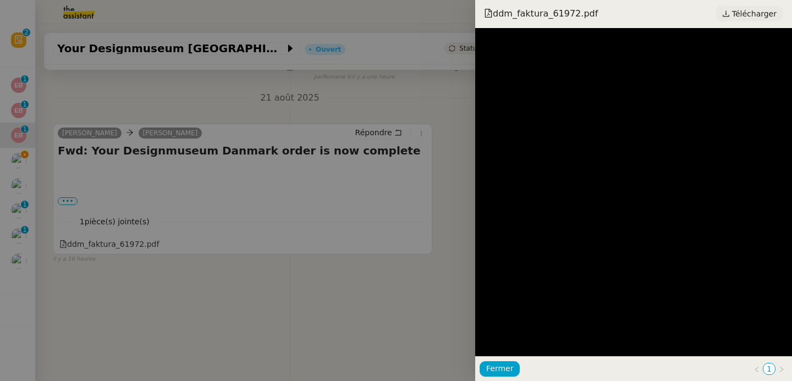
click at [764, 14] on span "Télécharger" at bounding box center [754, 14] width 45 height 14
click at [217, 125] on div at bounding box center [396, 190] width 792 height 381
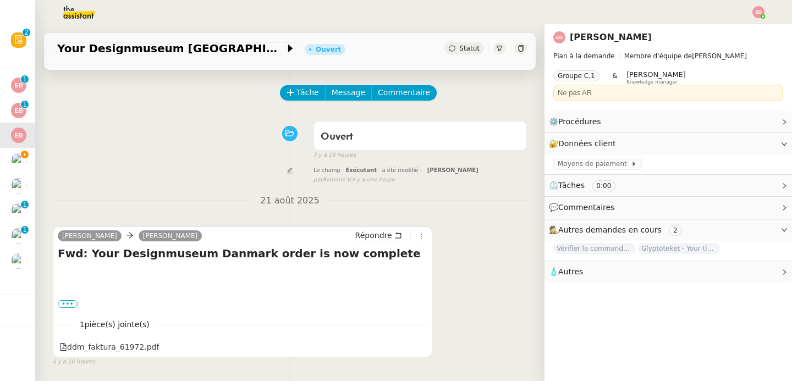
scroll to position [0, 0]
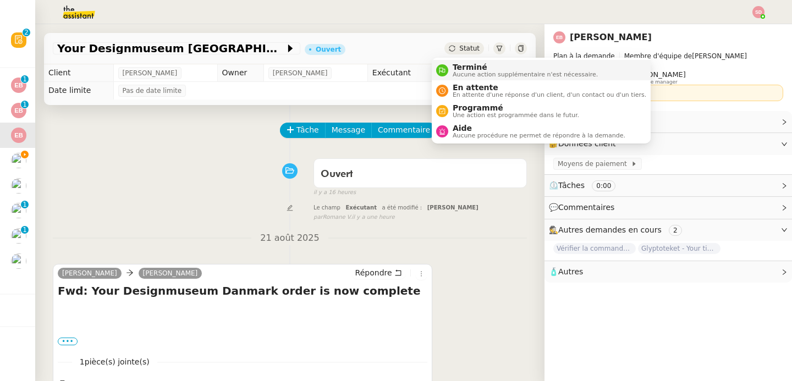
click at [459, 66] on span "Terminé" at bounding box center [525, 67] width 145 height 9
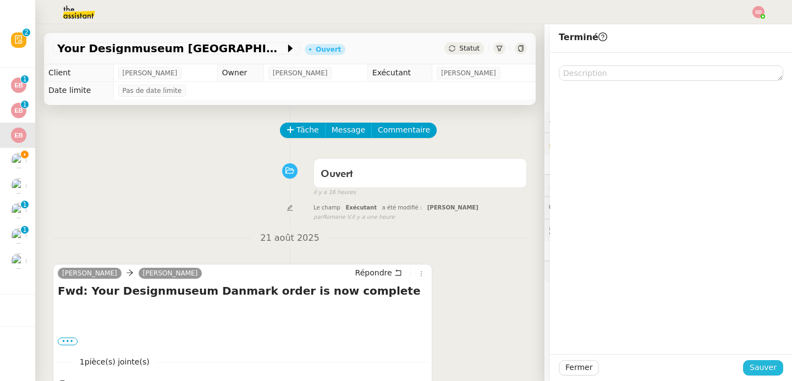
click at [758, 366] on span "Sauver" at bounding box center [763, 367] width 27 height 13
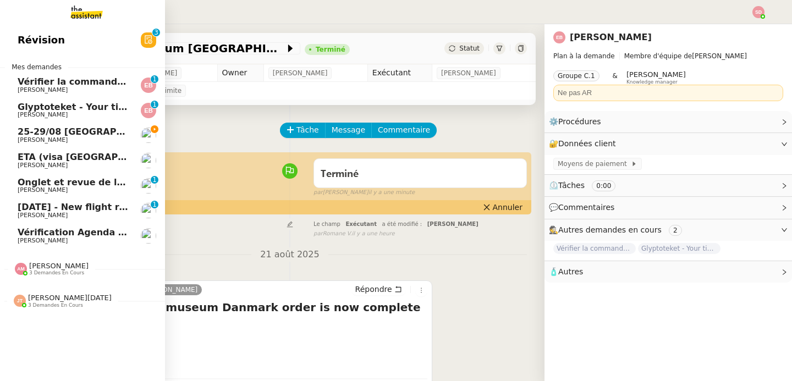
click at [28, 109] on span "Glyptoteket - Your tickets" at bounding box center [81, 107] width 127 height 10
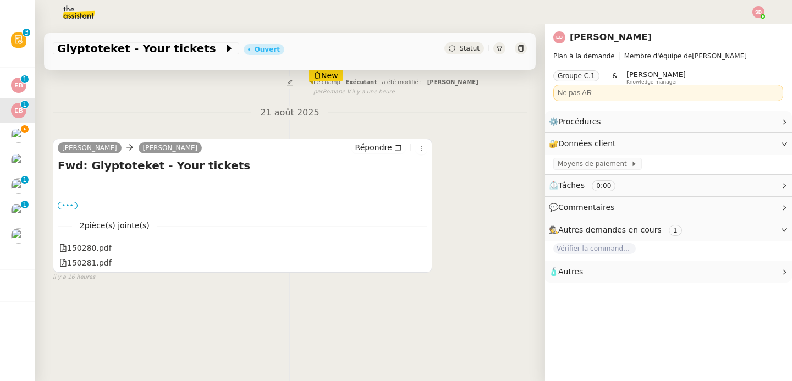
scroll to position [146, 0]
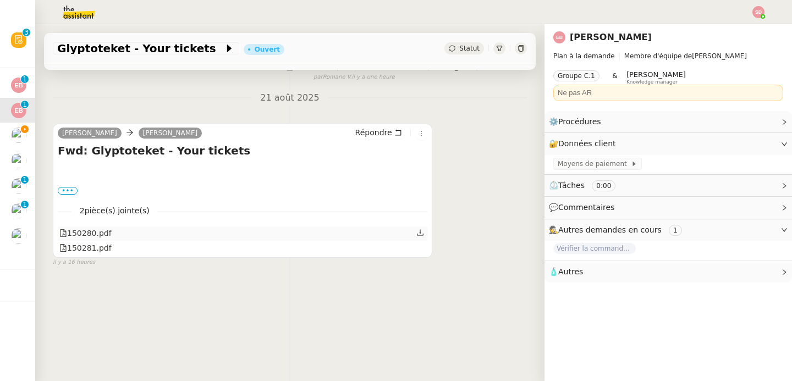
click at [86, 229] on div "150280.pdf" at bounding box center [85, 233] width 52 height 13
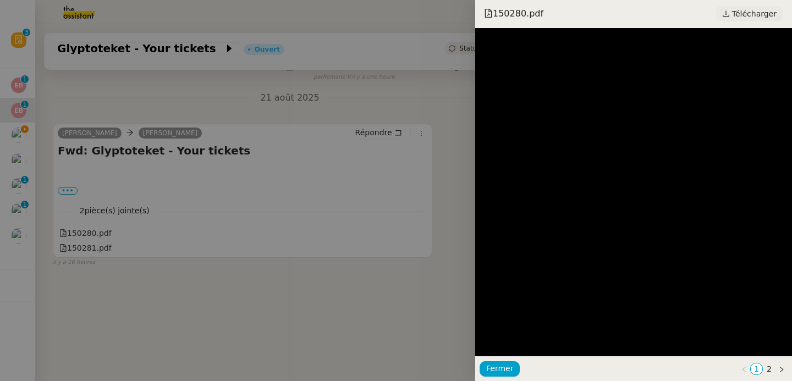
click at [762, 14] on span "Télécharger" at bounding box center [754, 14] width 45 height 14
drag, startPoint x: 120, startPoint y: 240, endPoint x: 104, endPoint y: 245, distance: 17.4
click at [120, 240] on div at bounding box center [396, 190] width 792 height 381
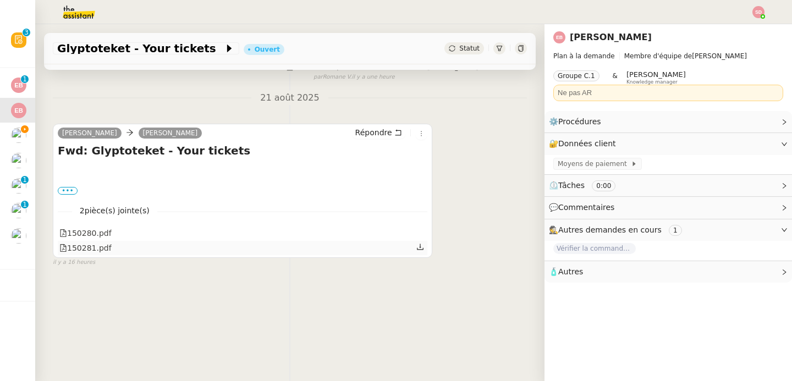
click at [89, 246] on div "150281.pdf" at bounding box center [85, 248] width 52 height 13
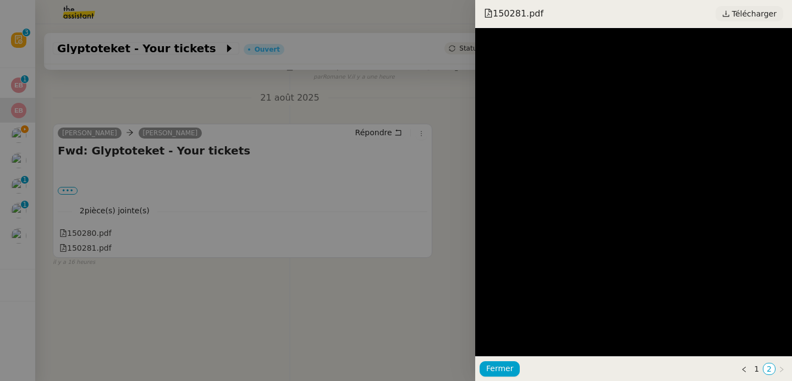
click at [740, 10] on span "Télécharger" at bounding box center [754, 14] width 45 height 14
click at [361, 191] on div at bounding box center [396, 190] width 792 height 381
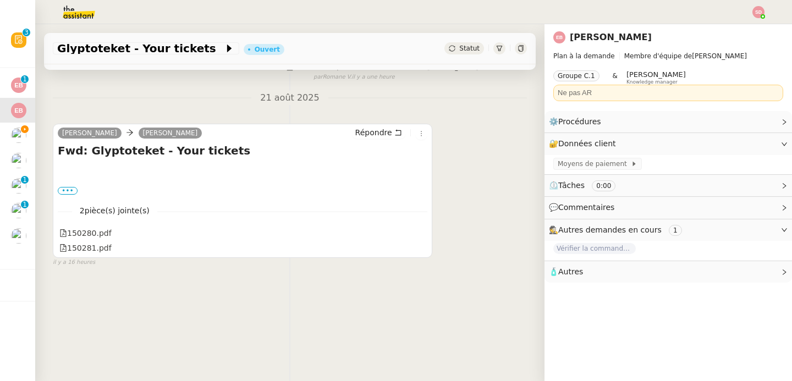
scroll to position [0, 0]
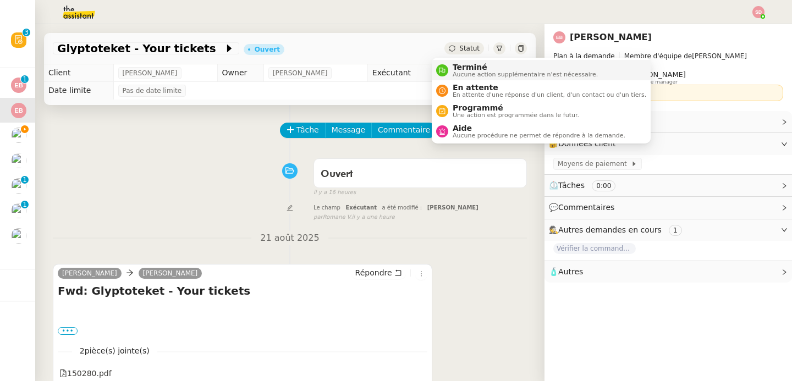
click at [453, 64] on span "Terminé" at bounding box center [525, 67] width 145 height 9
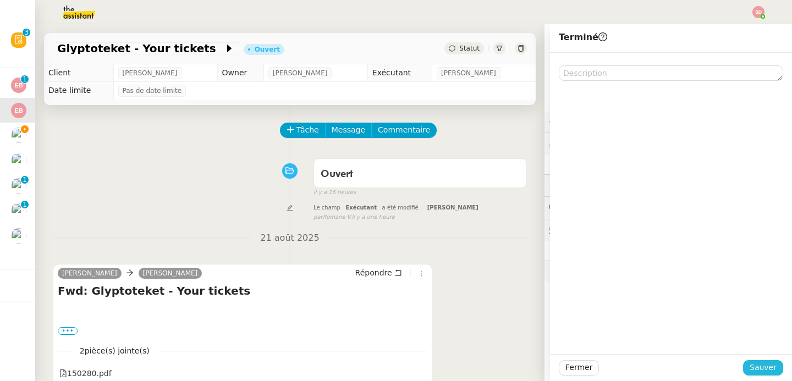
click at [758, 374] on button "Sauver" at bounding box center [763, 367] width 40 height 15
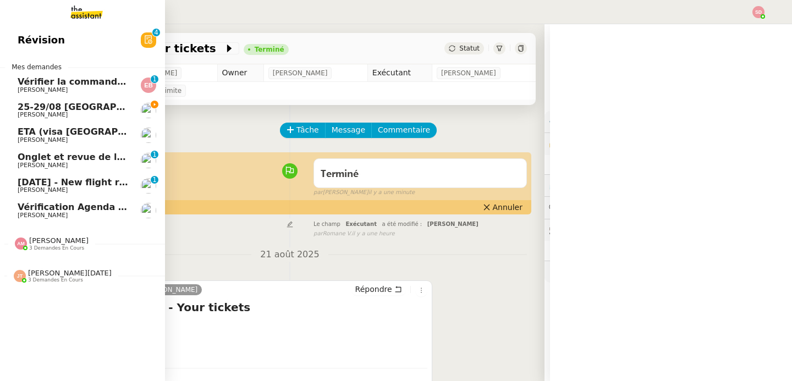
click at [11, 87] on link "Vérifier la commande SMK Emilie Bornancin 0 1 2 3 4 5 6 7 8 9" at bounding box center [82, 85] width 165 height 25
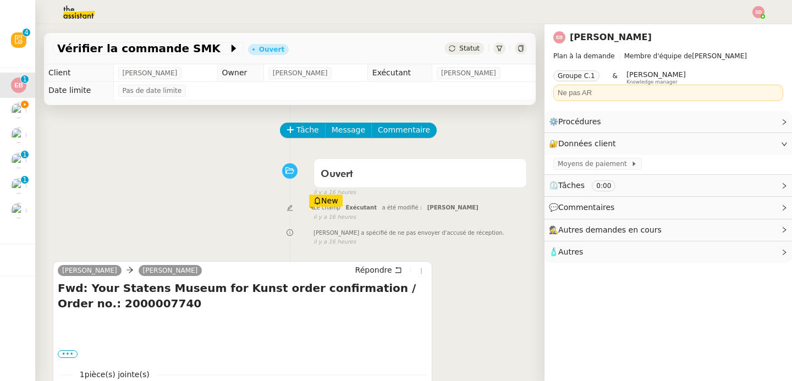
scroll to position [146, 0]
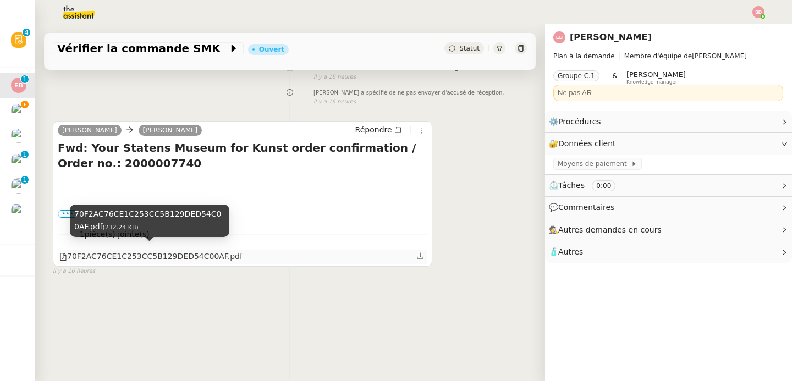
click at [163, 256] on div "70F2AC76CE1C253CC5B129DED54C00AF.pdf" at bounding box center [150, 256] width 183 height 13
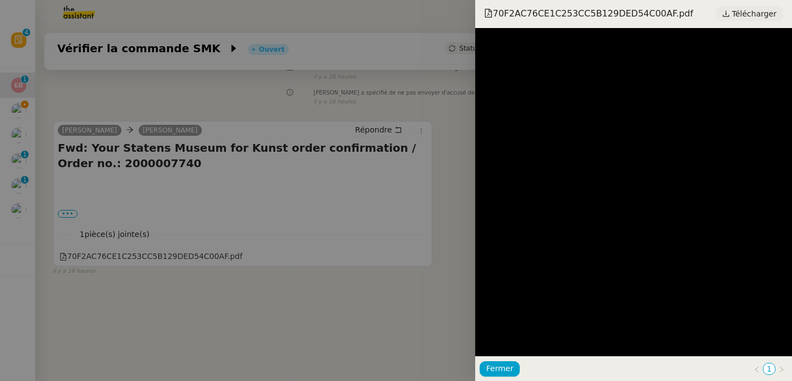
click at [758, 12] on span "Télécharger" at bounding box center [754, 14] width 45 height 14
click at [346, 229] on div at bounding box center [396, 190] width 792 height 381
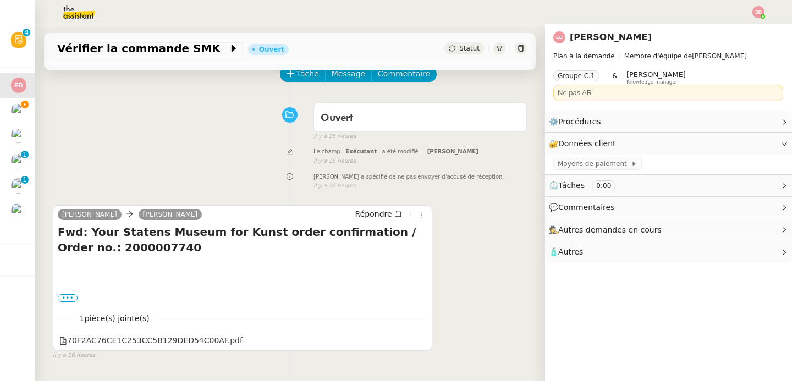
scroll to position [0, 0]
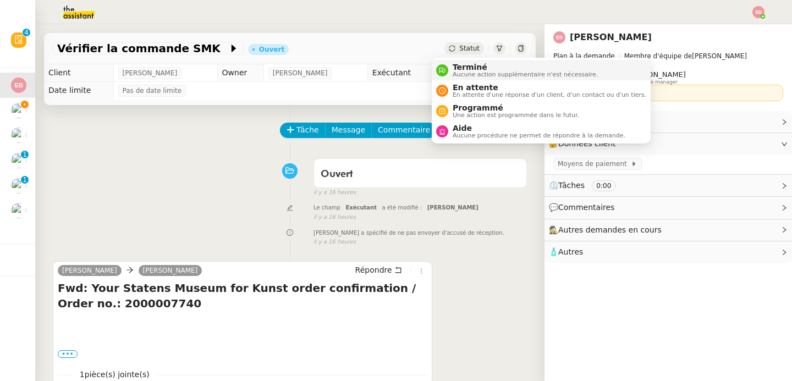
click at [451, 69] on div "Terminé Aucune action supplémentaire n'est nécessaire." at bounding box center [523, 70] width 150 height 15
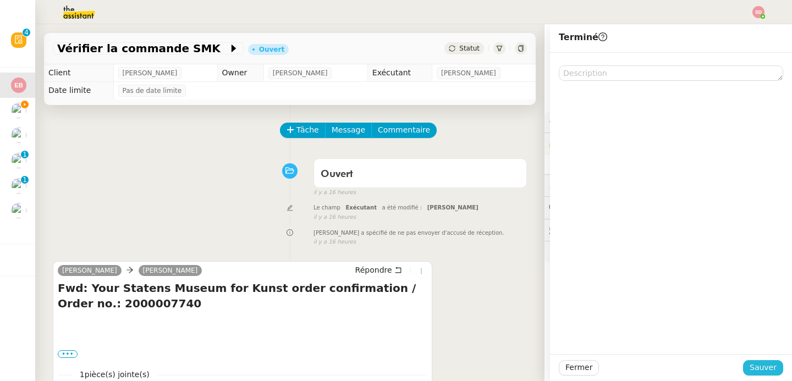
click at [751, 371] on span "Sauver" at bounding box center [763, 367] width 27 height 13
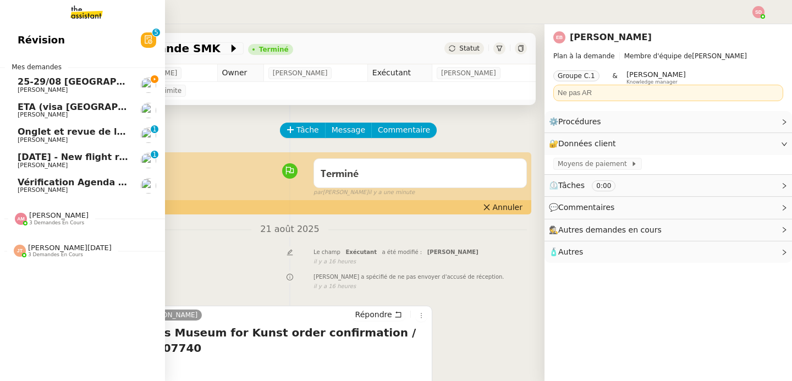
click at [67, 83] on span "25-29/08 Bordeaux - Copenhague" at bounding box center [149, 81] width 262 height 10
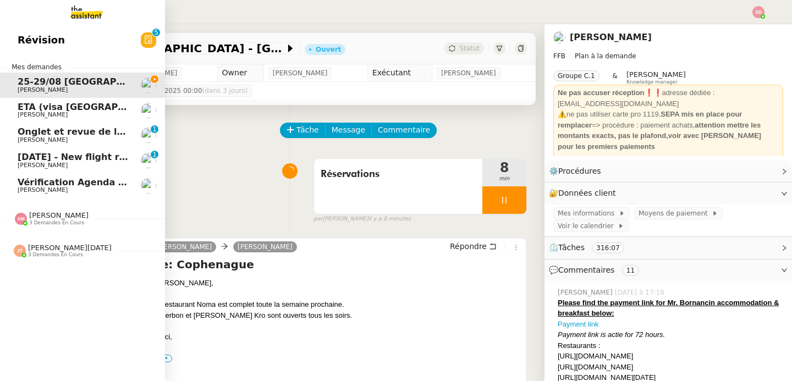
click at [19, 32] on span "Révision" at bounding box center [41, 40] width 47 height 16
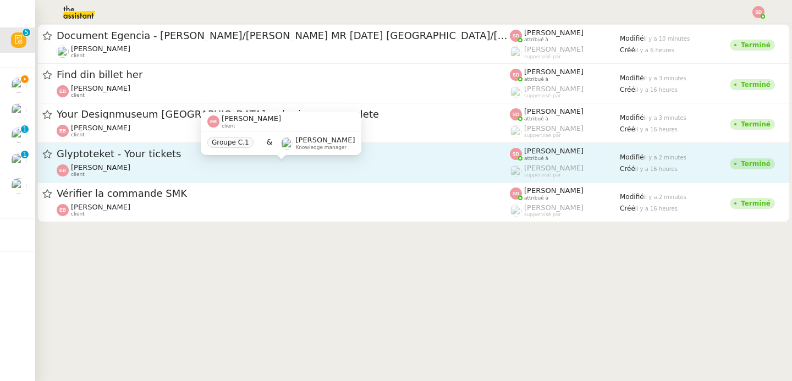
click at [248, 173] on div "Emilie Bornancin client" at bounding box center [283, 170] width 453 height 14
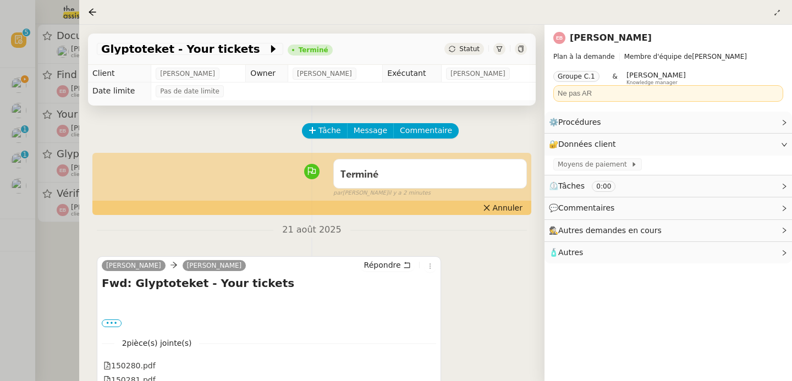
scroll to position [147, 0]
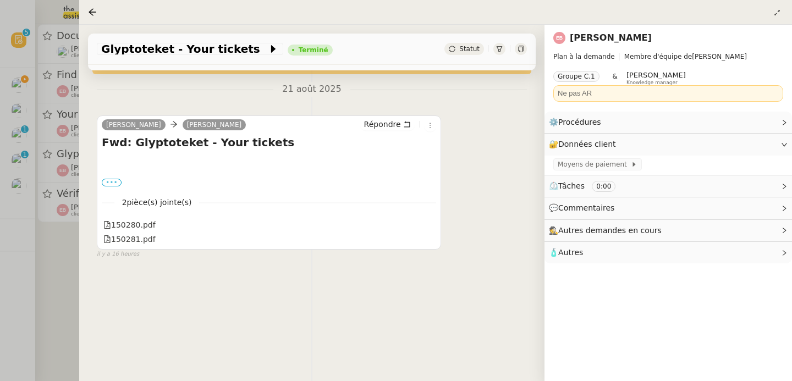
click at [110, 179] on label "•••" at bounding box center [112, 183] width 20 height 8
click at [0, 0] on input "•••" at bounding box center [0, 0] width 0 height 0
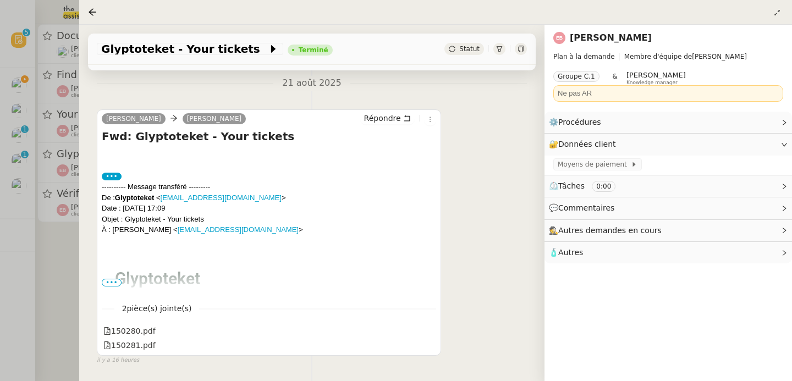
click at [114, 284] on span "•••" at bounding box center [112, 283] width 20 height 8
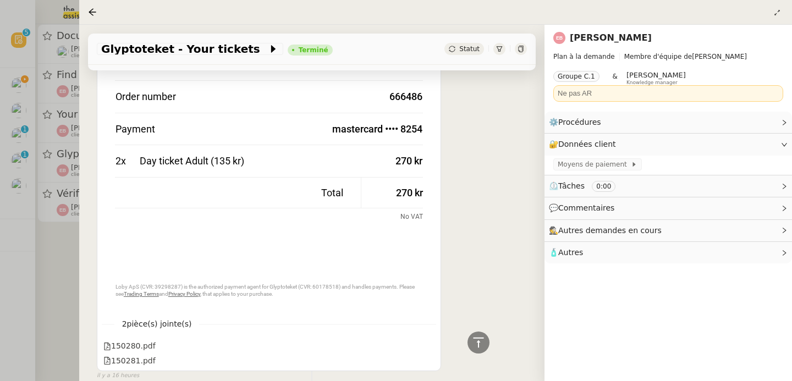
scroll to position [1937, 0]
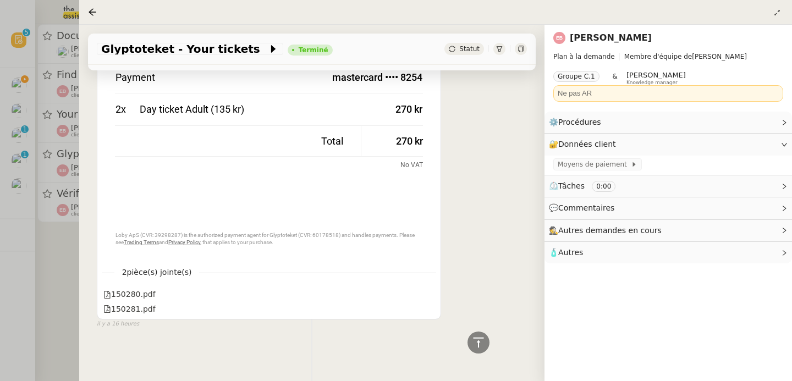
click at [59, 249] on div at bounding box center [396, 190] width 792 height 381
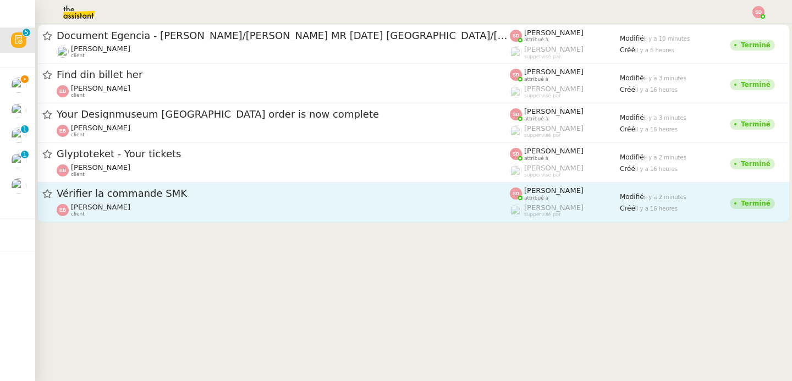
click at [180, 202] on div "Vérifier la commande SMK Emilie Bornancin client" at bounding box center [283, 202] width 453 height 30
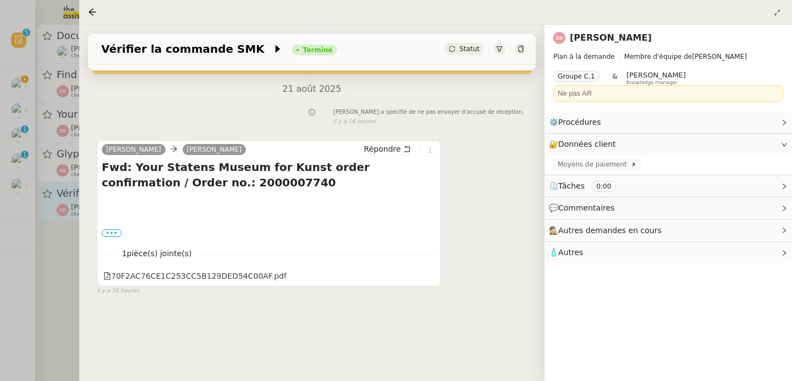
scroll to position [147, 0]
click at [115, 229] on label "•••" at bounding box center [112, 233] width 20 height 8
click at [0, 0] on input "•••" at bounding box center [0, 0] width 0 height 0
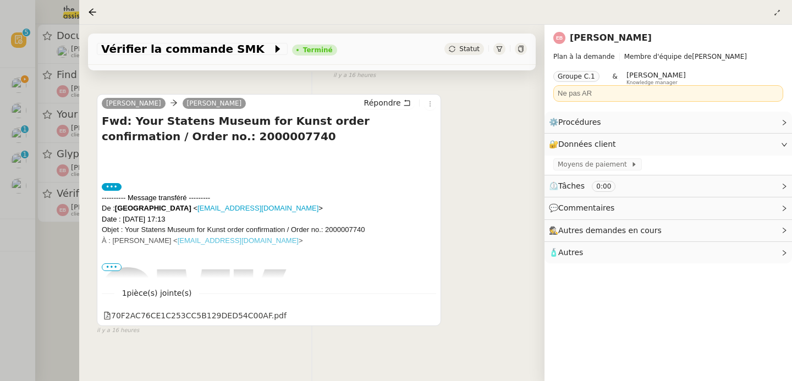
scroll to position [200, 0]
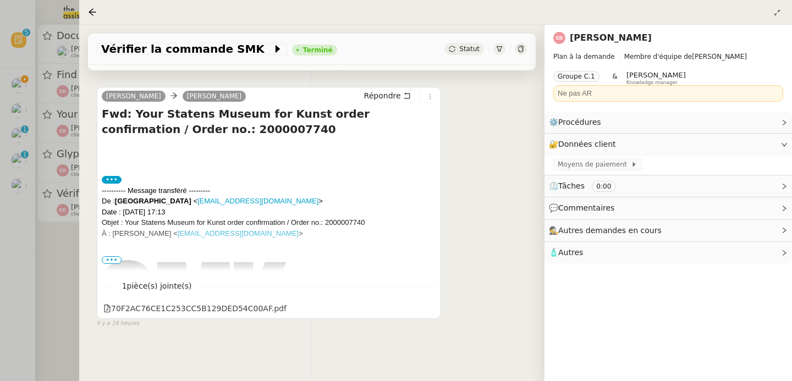
click at [113, 256] on span "•••" at bounding box center [112, 260] width 20 height 8
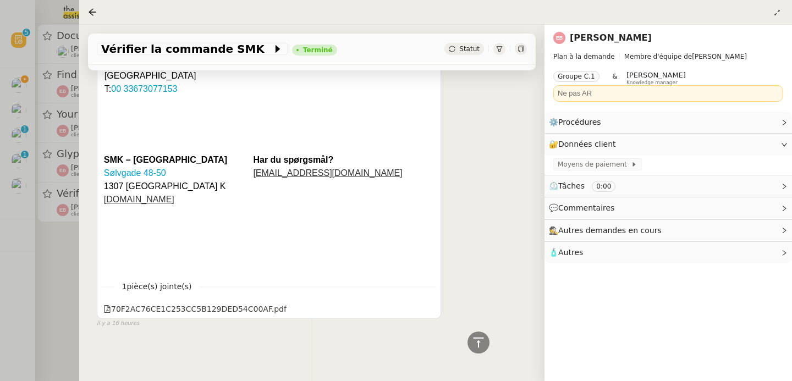
scroll to position [1214, 0]
click at [64, 241] on div at bounding box center [396, 190] width 792 height 381
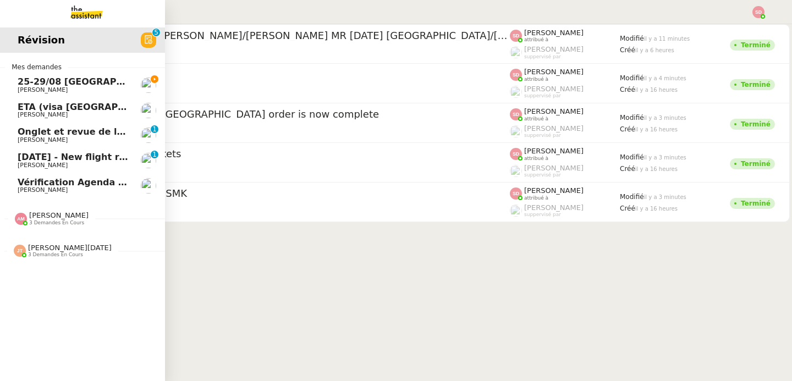
click at [68, 87] on span "Fabien Bornancin" at bounding box center [73, 90] width 111 height 7
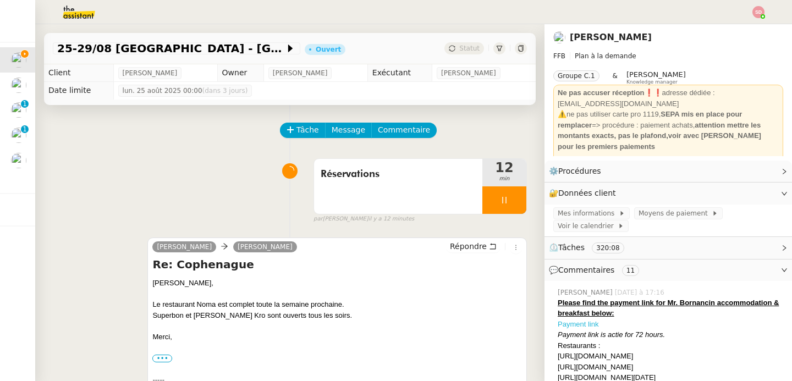
click at [569, 323] on link "Payment link" at bounding box center [578, 324] width 41 height 8
click at [386, 129] on span "Commentaire" at bounding box center [404, 130] width 52 height 13
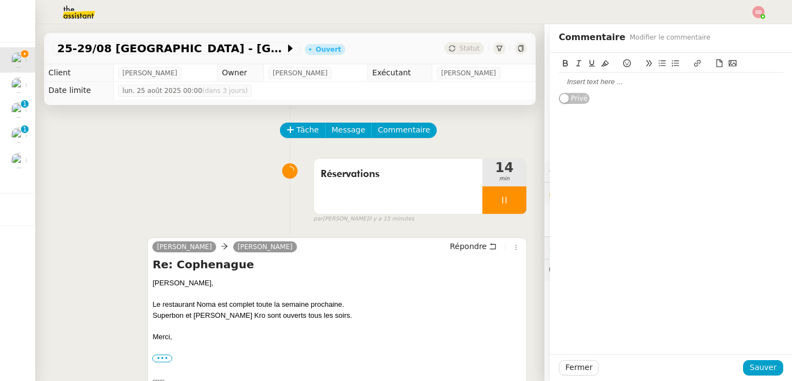
click at [609, 82] on div at bounding box center [671, 82] width 224 height 10
click at [646, 83] on div "Possible de recharger le débours ? Je dois régler l'hotel à 4 129,28 EUR" at bounding box center [671, 87] width 224 height 20
click at [561, 64] on icon at bounding box center [565, 63] width 8 height 8
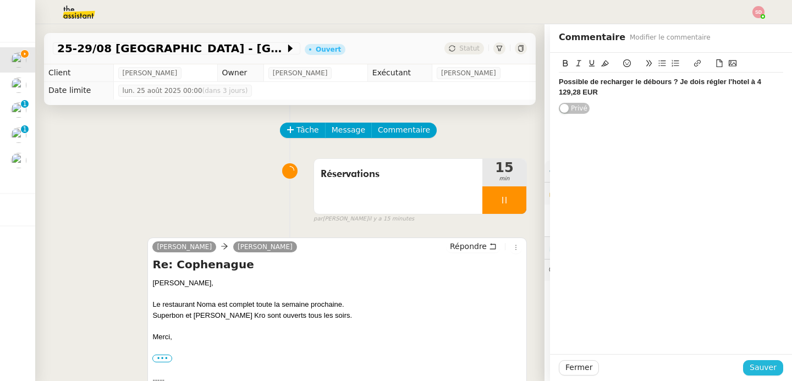
click at [754, 373] on span "Sauver" at bounding box center [763, 367] width 27 height 13
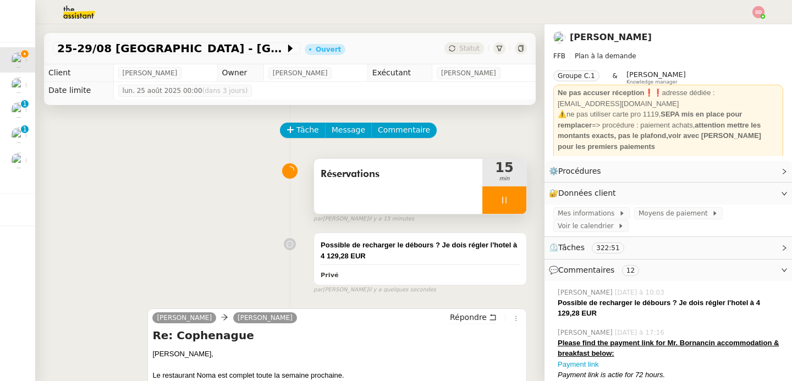
click at [513, 205] on div at bounding box center [504, 199] width 44 height 27
click at [513, 205] on button at bounding box center [515, 199] width 22 height 27
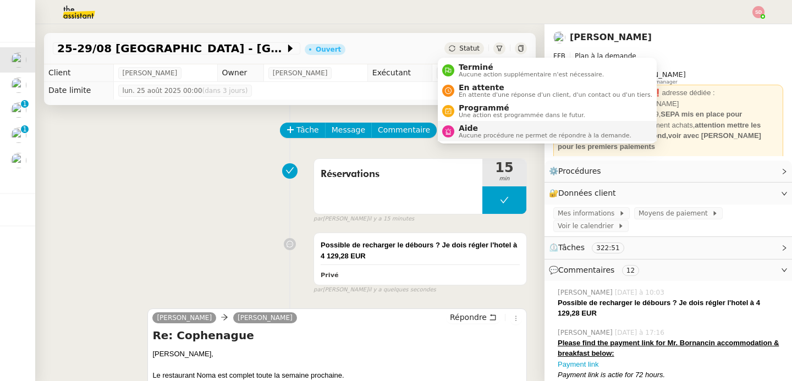
click at [464, 129] on span "Aide" at bounding box center [545, 128] width 173 height 9
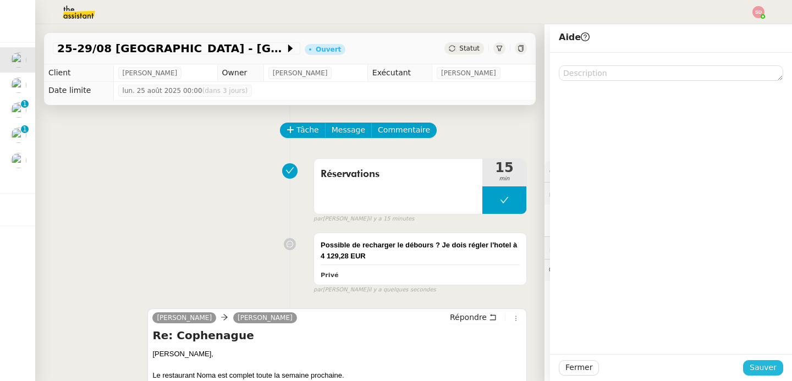
click at [759, 360] on button "Sauver" at bounding box center [763, 367] width 40 height 15
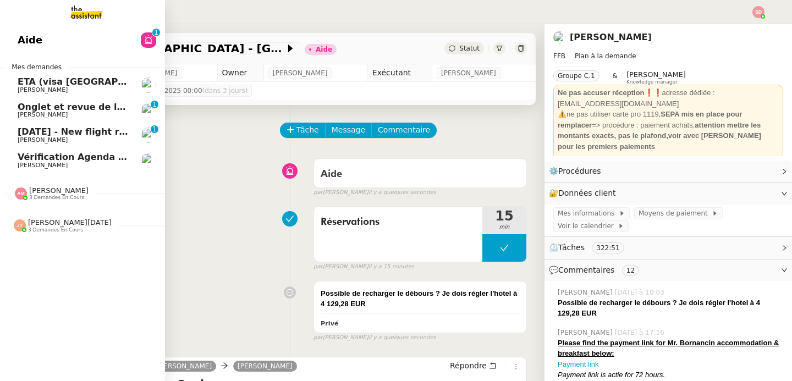
click at [30, 108] on span "Onglet et revue de littérature - 18 août 2025" at bounding box center [129, 107] width 223 height 10
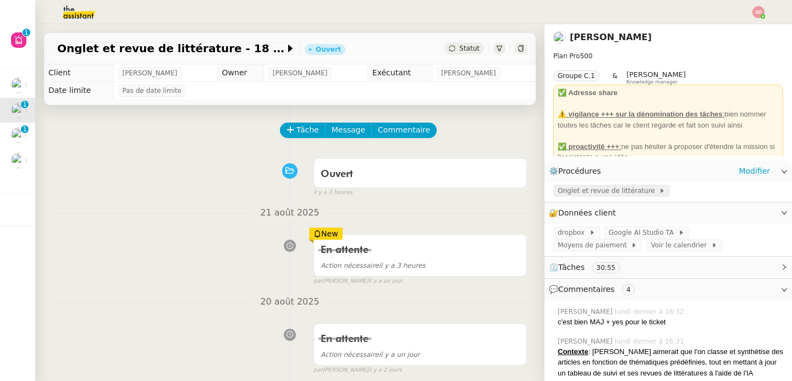
click at [602, 195] on span "Onglet et revue de littérature" at bounding box center [608, 190] width 101 height 11
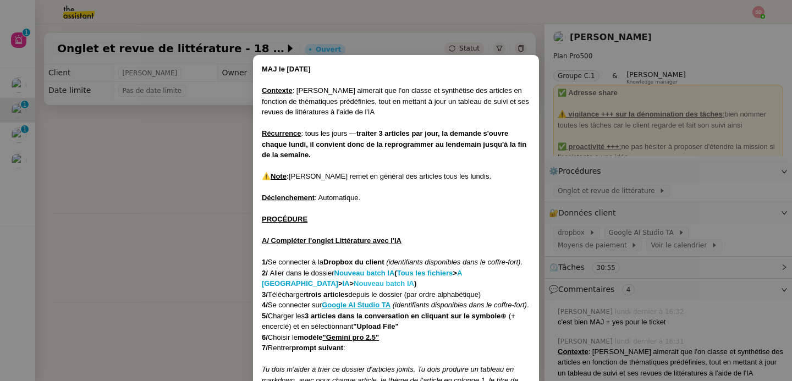
click at [354, 282] on strong "Nouveau batch IA" at bounding box center [384, 283] width 60 height 8
click at [191, 169] on nz-modal-container "MAJ le 21/07/2025 Contexte : Jean-Baptiste aimerait que l'on classe et synthéti…" at bounding box center [396, 190] width 792 height 381
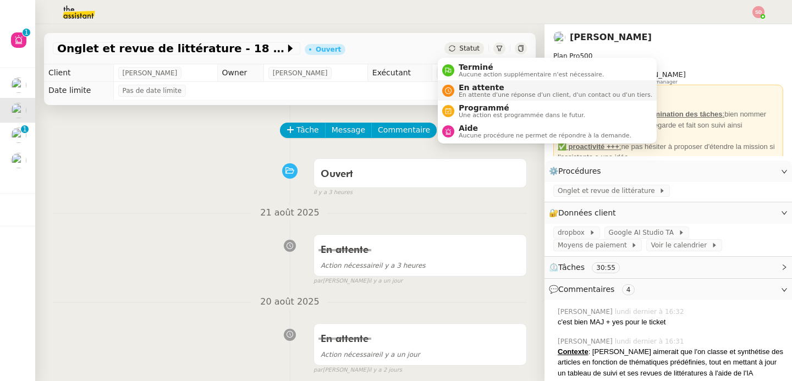
click at [457, 94] on div "En attente En attente d'une réponse d'un client, d'un contact ou d'un tiers." at bounding box center [553, 90] width 198 height 15
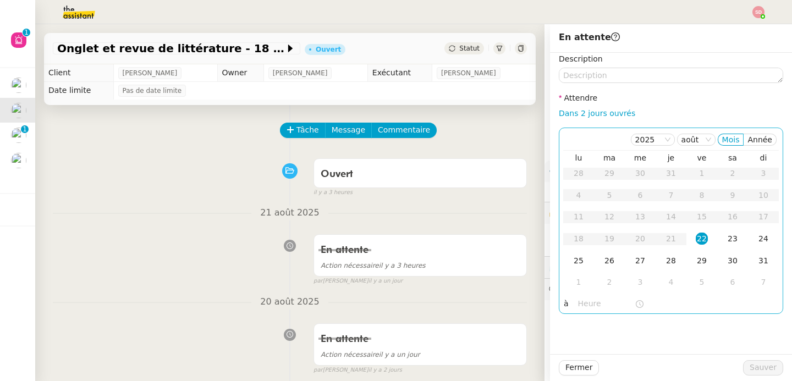
click at [580, 302] on input "text" at bounding box center [606, 304] width 57 height 13
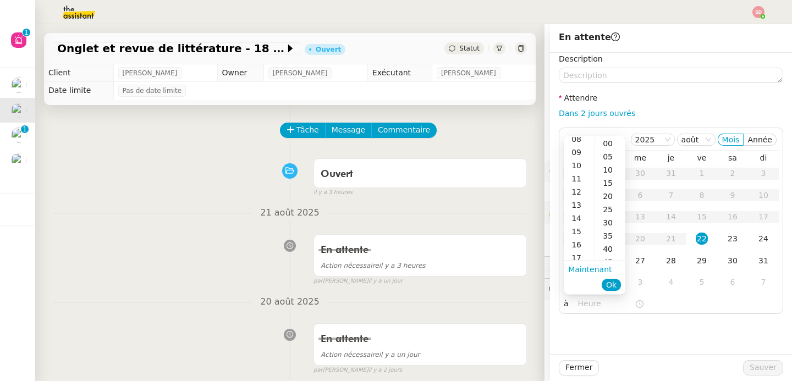
scroll to position [145, 0]
click at [577, 182] on div "14" at bounding box center [579, 183] width 31 height 13
click at [611, 145] on div "00" at bounding box center [610, 143] width 30 height 13
type input "14:00"
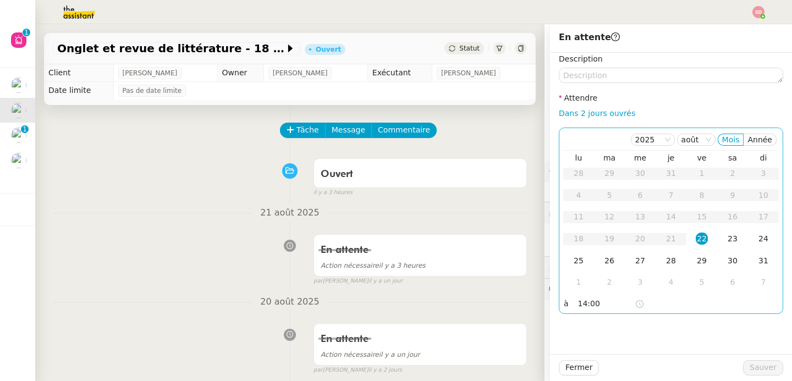
click at [696, 242] on div "22" at bounding box center [702, 239] width 12 height 12
click at [763, 370] on span "Sauver" at bounding box center [763, 367] width 27 height 13
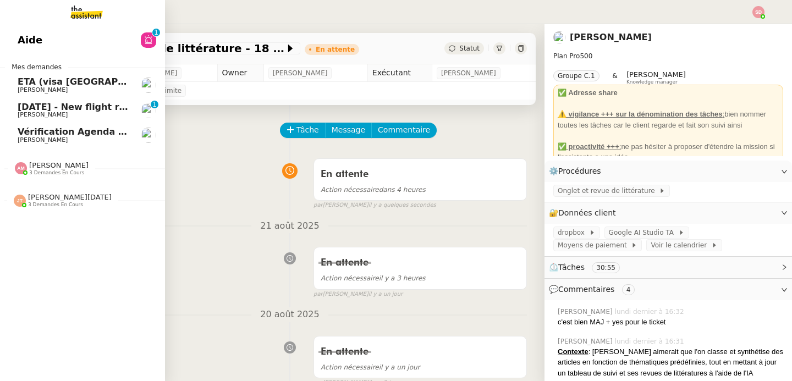
click at [19, 86] on span "[PERSON_NAME]" at bounding box center [43, 89] width 50 height 7
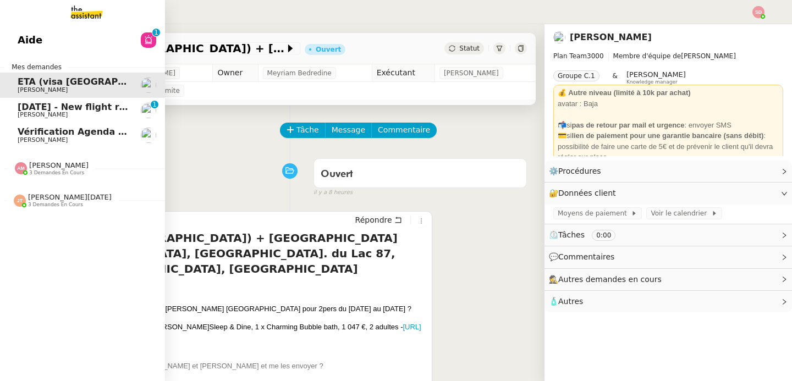
click at [40, 104] on span "16th October 2025 - New flight request - James Egerton" at bounding box center [131, 107] width 227 height 10
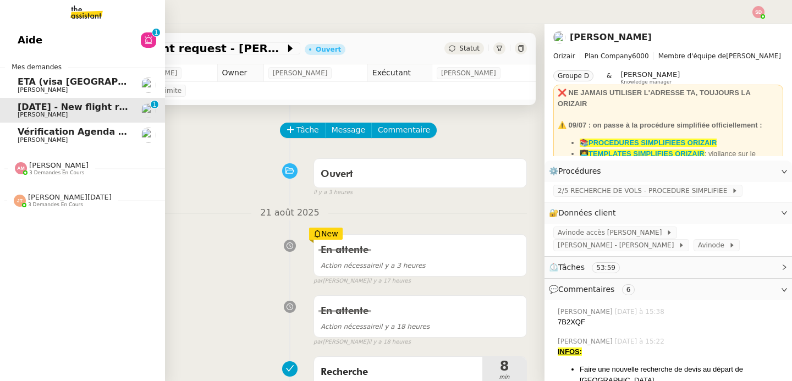
click at [19, 84] on span "ETA (visa [GEOGRAPHIC_DATA]) + [GEOGRAPHIC_DATA]'s [GEOGRAPHIC_DATA], [GEOGRAPH…" at bounding box center [412, 81] width 788 height 10
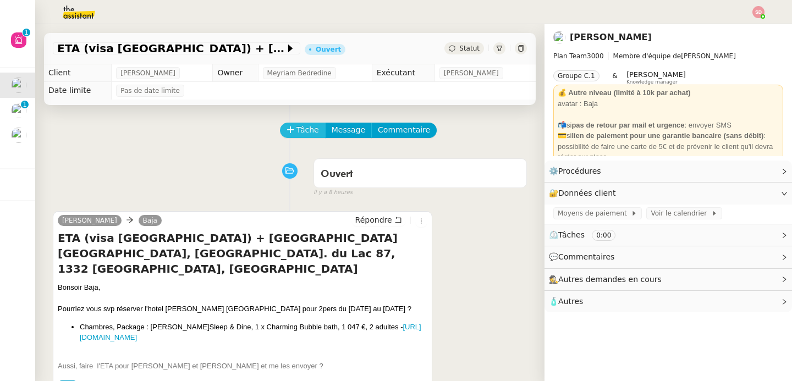
click at [305, 133] on span "Tâche" at bounding box center [307, 130] width 23 height 13
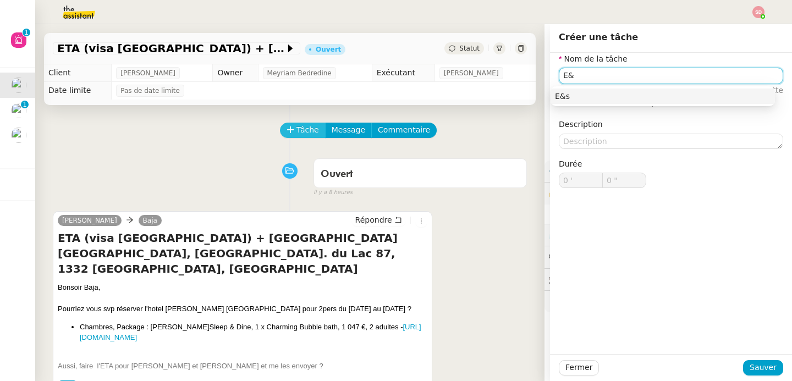
type input "E"
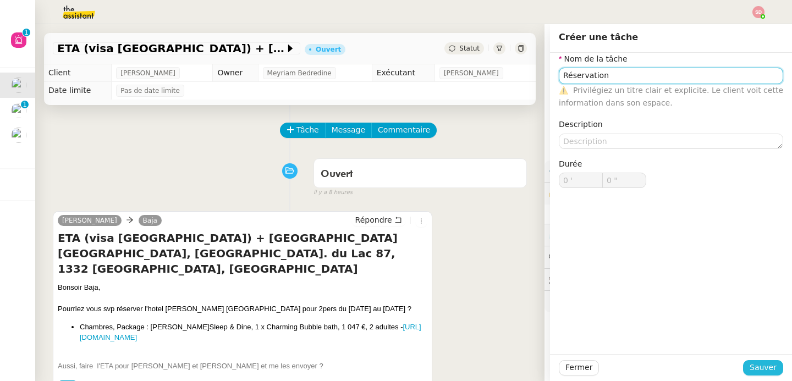
type input "Réservation"
click at [754, 368] on span "Sauver" at bounding box center [763, 367] width 27 height 13
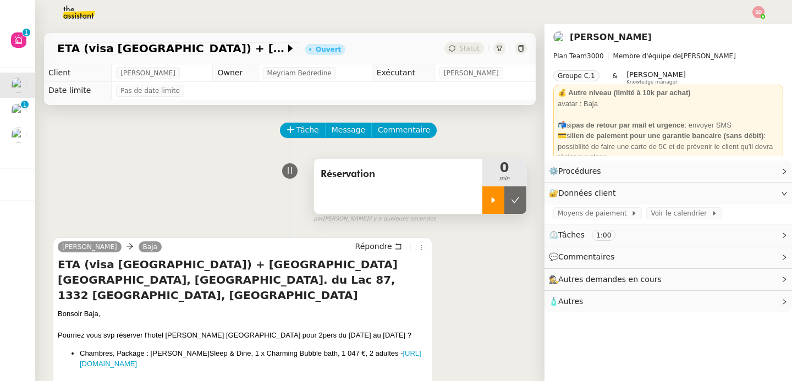
click at [483, 194] on div at bounding box center [493, 199] width 22 height 27
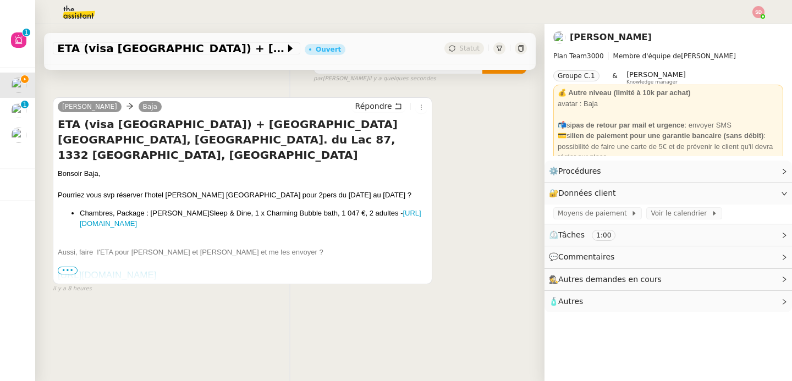
click at [65, 267] on span "•••" at bounding box center [68, 271] width 20 height 8
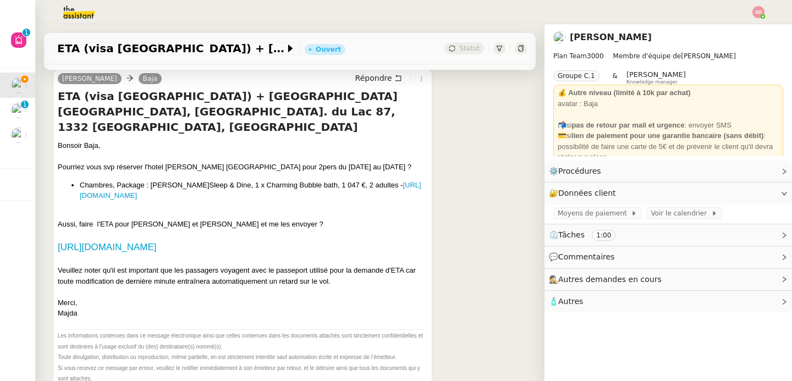
scroll to position [145, 0]
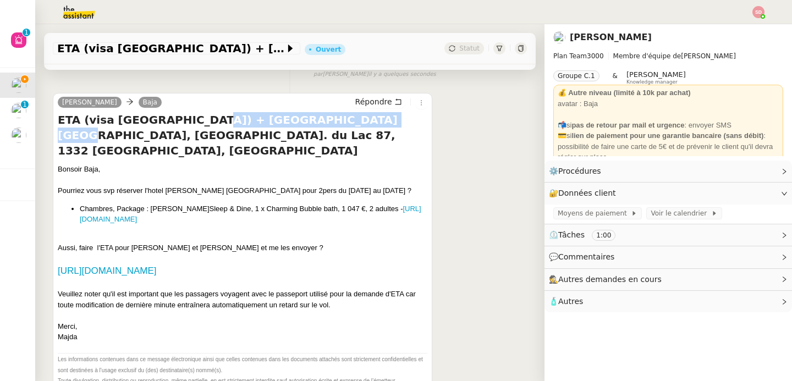
drag, startPoint x: 183, startPoint y: 122, endPoint x: 333, endPoint y: 117, distance: 150.2
click at [333, 117] on h4 "ETA (visa [GEOGRAPHIC_DATA]) + [GEOGRAPHIC_DATA]'s [GEOGRAPHIC_DATA], [GEOGRAPH…" at bounding box center [243, 135] width 370 height 46
copy h4 "Hotel Martin's Château du Lac"
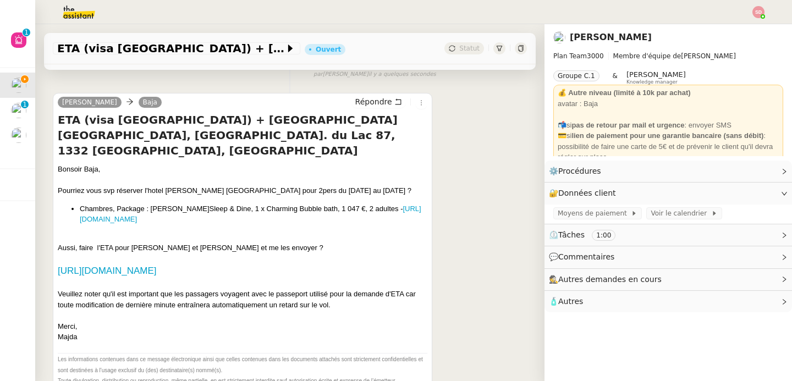
click at [428, 242] on div "Majda FAROUK Baja Répondre ETA (visa UK) + réserver Hotel Martin's Château du L…" at bounding box center [290, 283] width 474 height 401
click at [277, 208] on li "Chambres, Package : Martin'Sleep & Dine, 1 x Charming Bubble bath, 1 047 €, 2 a…" at bounding box center [254, 213] width 348 height 21
click at [276, 205] on link "[URL][DOMAIN_NAME][PERSON_NAME]" at bounding box center [251, 214] width 342 height 19
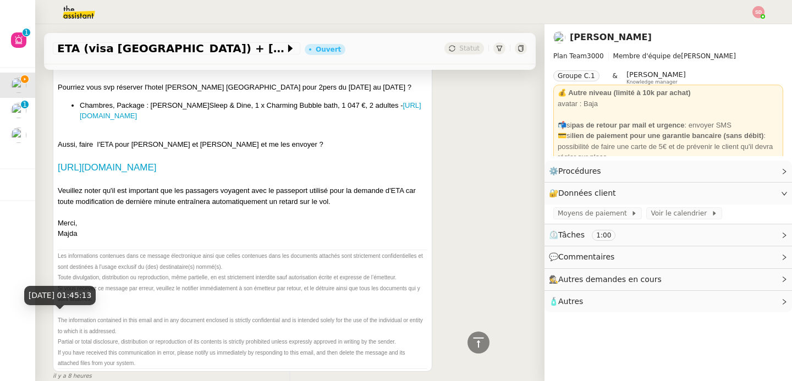
scroll to position [0, 0]
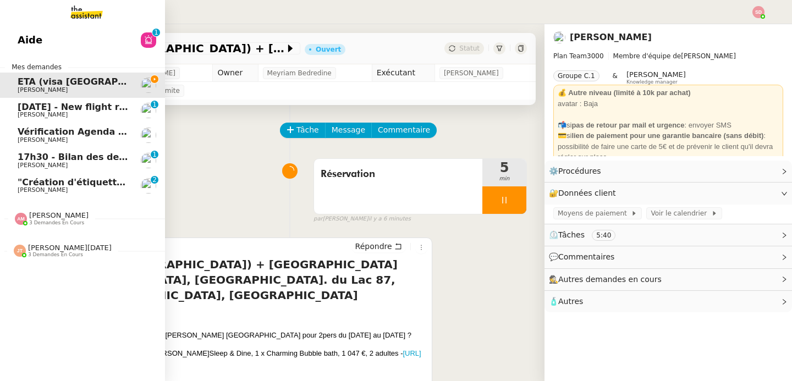
click at [108, 157] on span "17h30 - Bilan des demandes de la journée : en cours et restant à traiter - 22 a…" at bounding box center [234, 157] width 432 height 10
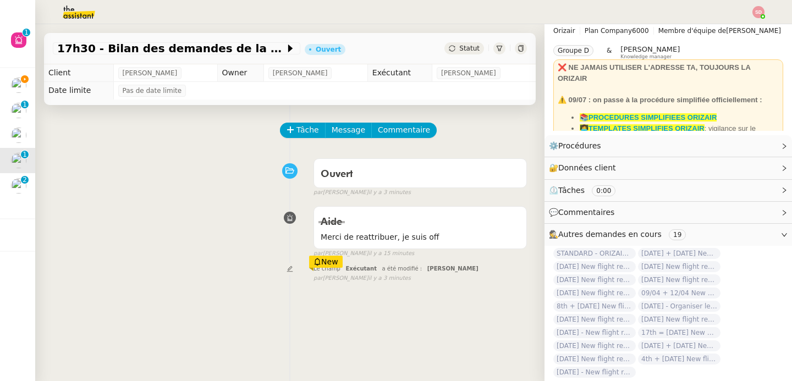
scroll to position [57, 0]
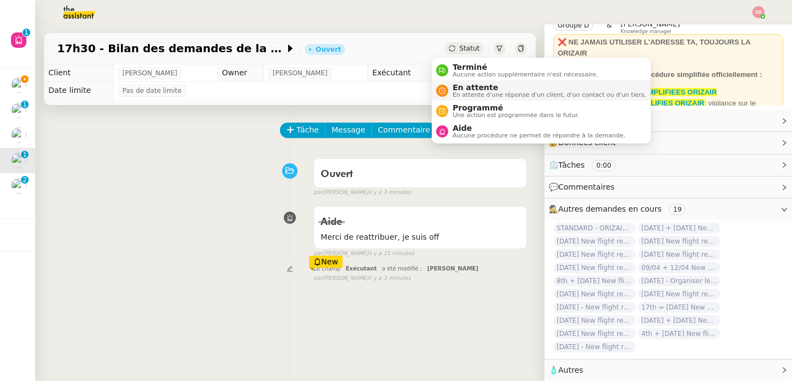
click at [456, 88] on span "En attente" at bounding box center [550, 87] width 194 height 9
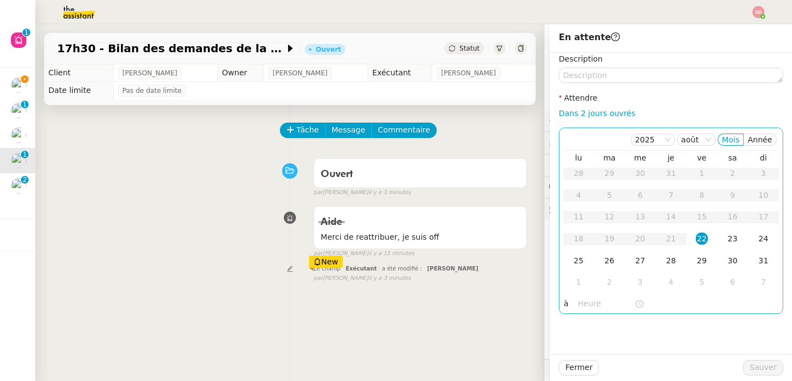
click at [578, 305] on input "text" at bounding box center [606, 304] width 57 height 13
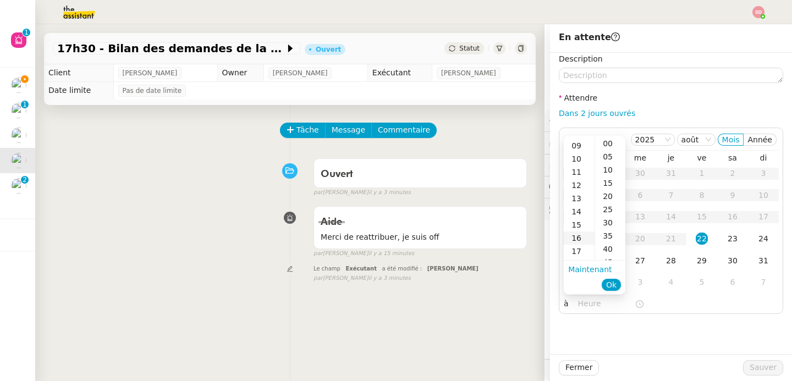
click at [581, 241] on div "16" at bounding box center [579, 238] width 31 height 13
click at [605, 227] on div "30" at bounding box center [610, 222] width 30 height 13
type input "16:30"
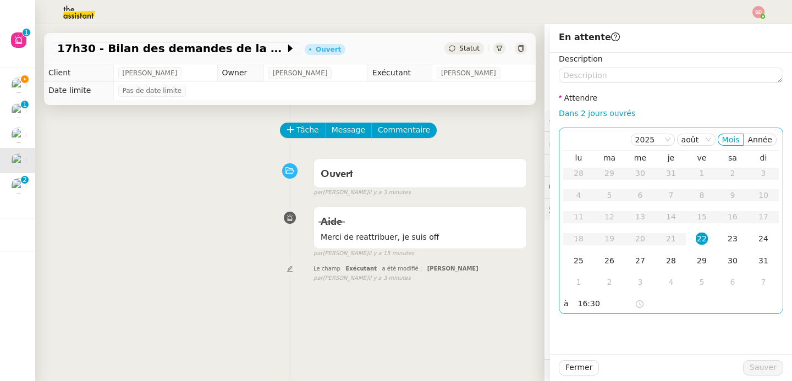
click at [698, 237] on div "22" at bounding box center [702, 239] width 12 height 12
click at [758, 371] on span "Sauver" at bounding box center [763, 367] width 27 height 13
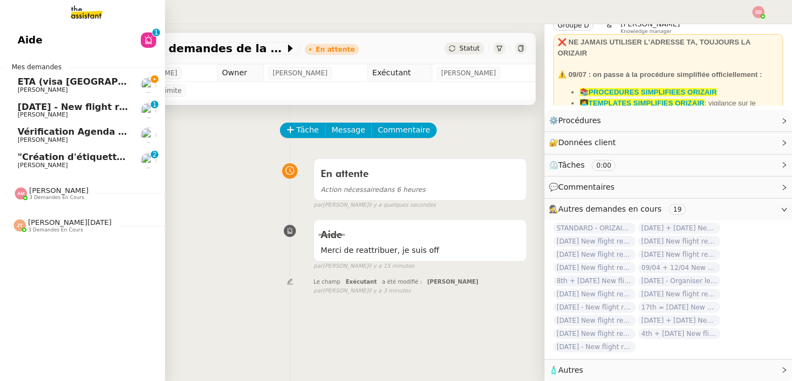
click at [69, 92] on span "[PERSON_NAME]" at bounding box center [73, 90] width 111 height 7
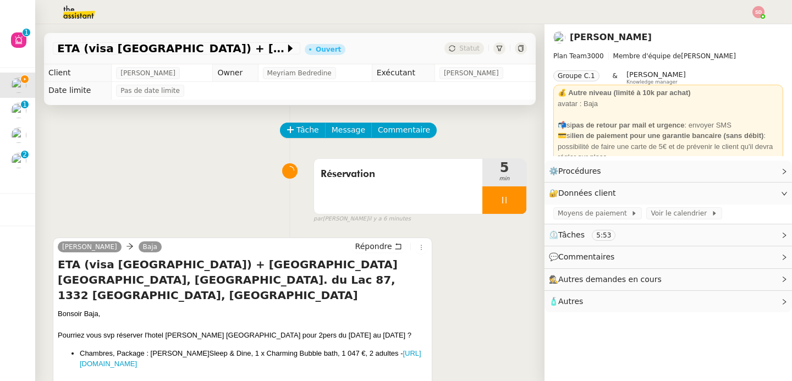
scroll to position [146, 0]
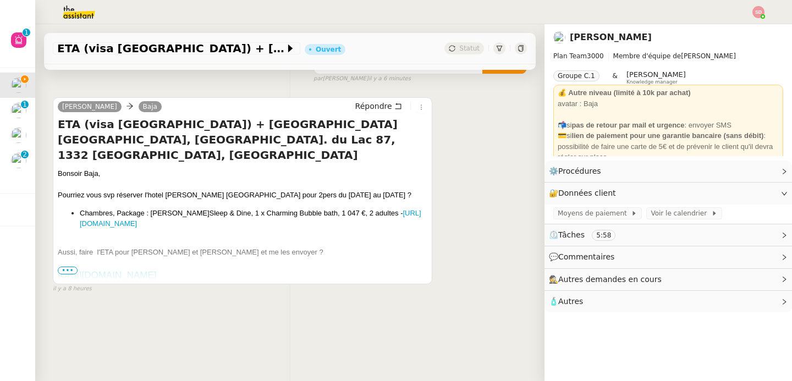
click at [66, 267] on span "•••" at bounding box center [68, 271] width 20 height 8
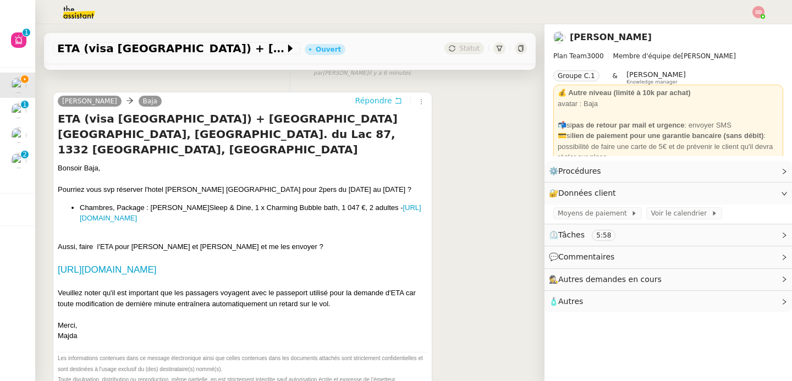
click at [370, 100] on span "Répondre" at bounding box center [373, 100] width 37 height 11
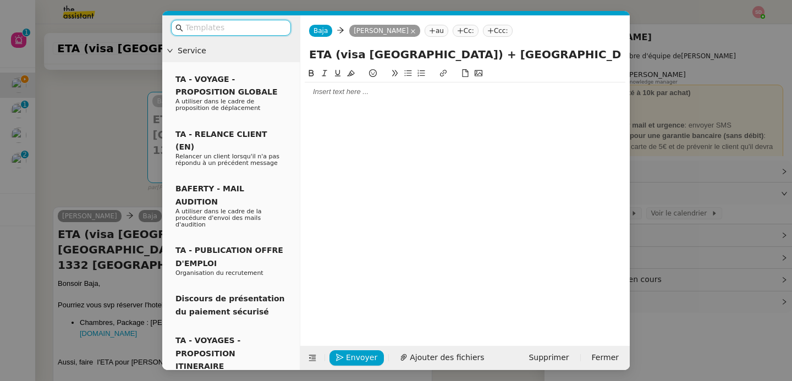
click at [357, 89] on div at bounding box center [465, 92] width 321 height 10
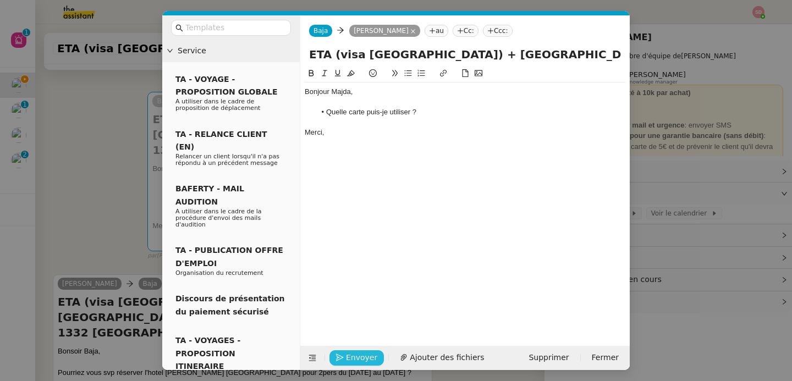
click at [356, 357] on span "Envoyer" at bounding box center [361, 357] width 31 height 13
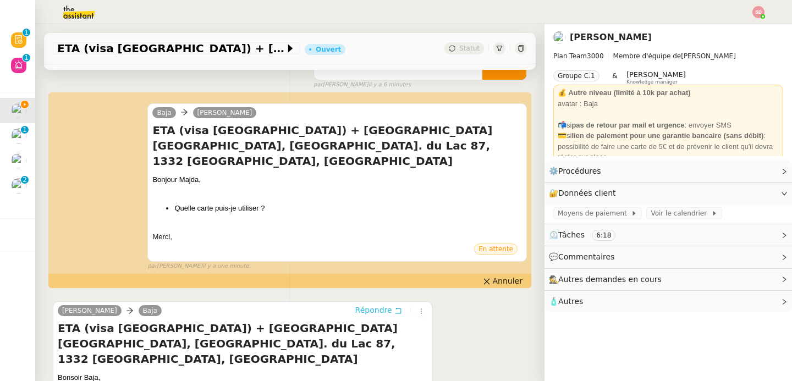
scroll to position [344, 0]
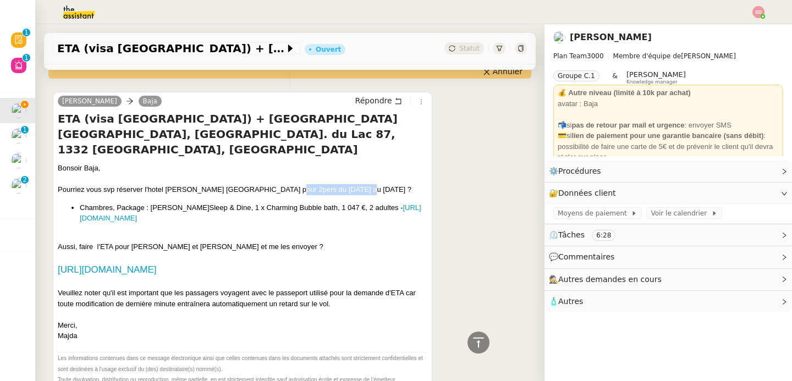
drag, startPoint x: 277, startPoint y: 157, endPoint x: 389, endPoint y: 155, distance: 112.2
click at [389, 163] on div "Bonsoir Baja, Pourriez vous svp réserver l'hotel Martin's Chateau du Lac pour 2…" at bounding box center [243, 252] width 370 height 179
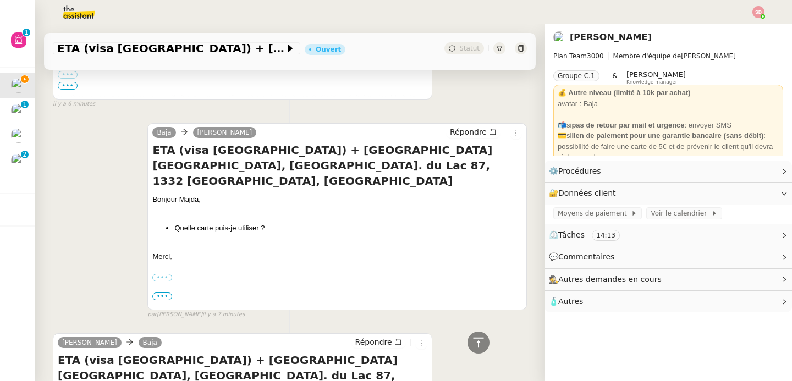
scroll to position [0, 0]
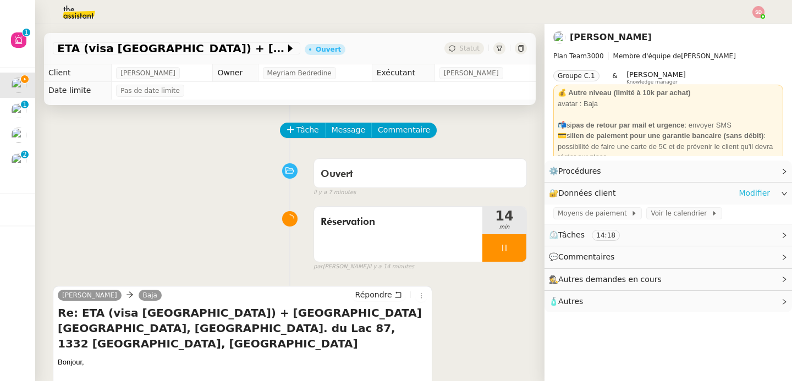
click at [741, 194] on link "Modifier" at bounding box center [754, 193] width 31 height 13
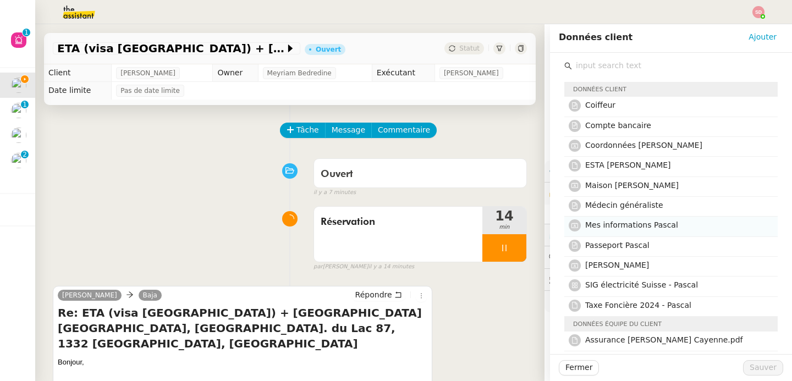
click at [631, 225] on span "Mes informations Pascal" at bounding box center [631, 225] width 93 height 9
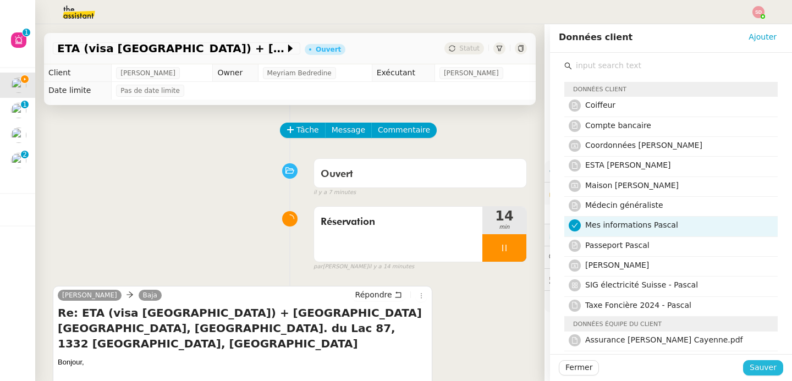
click at [752, 366] on span "Sauver" at bounding box center [763, 367] width 27 height 13
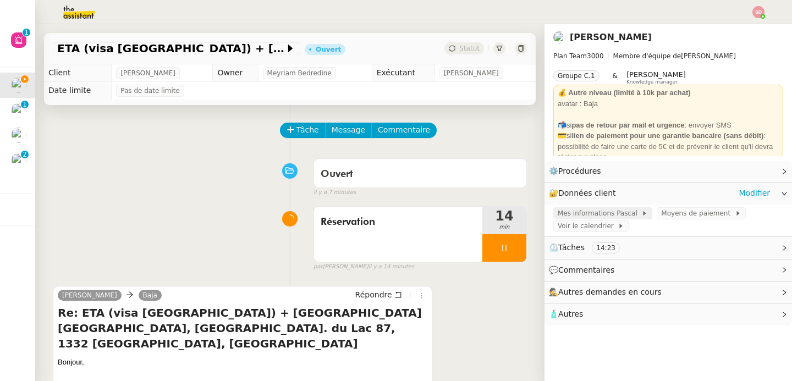
click at [580, 210] on span "Mes informations Pascal" at bounding box center [600, 213] width 84 height 11
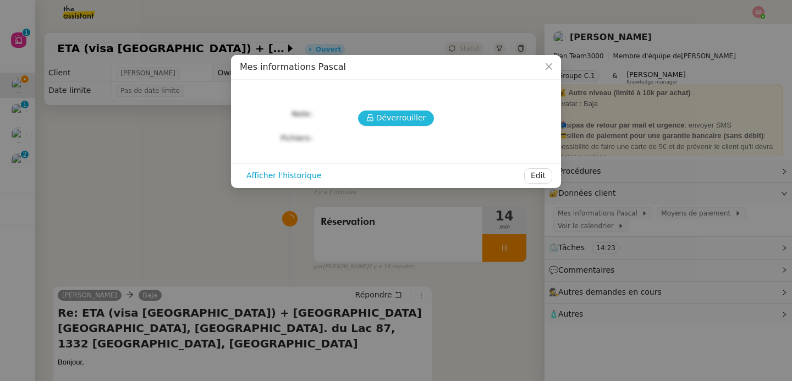
click at [374, 119] on icon at bounding box center [370, 118] width 8 height 8
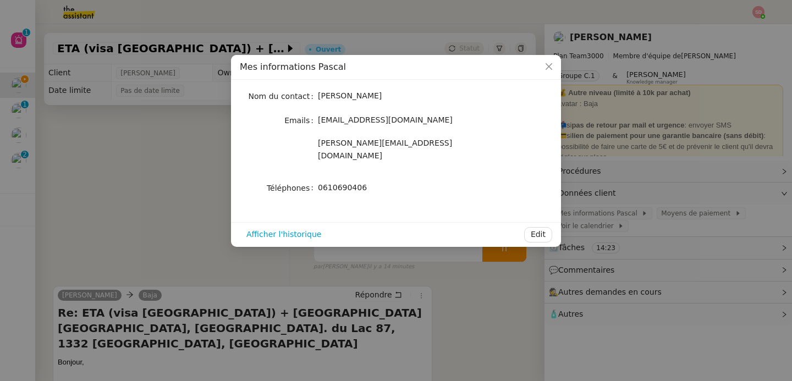
click at [347, 183] on span "0610690406" at bounding box center [342, 187] width 49 height 9
copy span "0610690406"
click at [151, 159] on nz-modal-container "Mes informations Pascal Nom du contact Pascal Gauthier Emails pascalgauthier2@g…" at bounding box center [396, 190] width 792 height 381
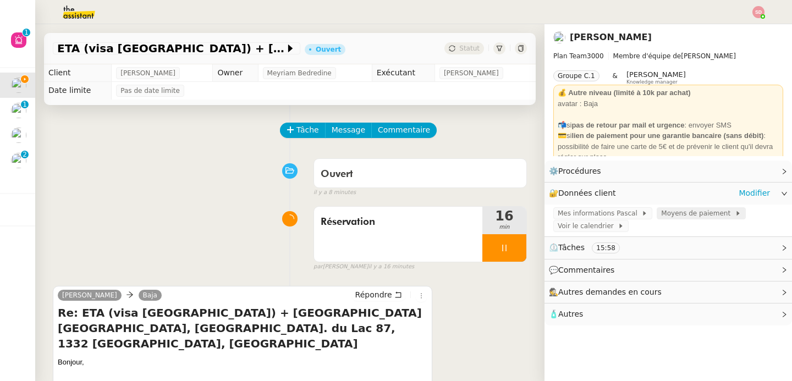
click at [671, 217] on span "Moyens de paiement" at bounding box center [697, 213] width 73 height 11
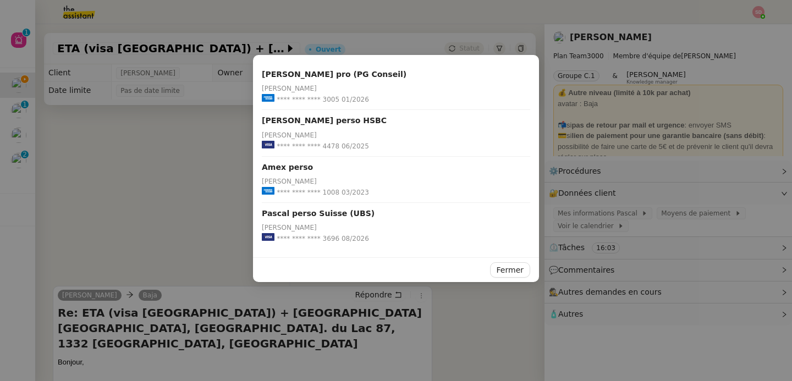
click at [323, 101] on span "**** **** **** 3005" at bounding box center [308, 99] width 63 height 11
copy span "3005"
click at [151, 180] on nz-modal-container "Pascal Gauthier pro (PG Conseil) Pascal Gauthier **** **** **** 3005 01/2026 Pa…" at bounding box center [396, 190] width 792 height 381
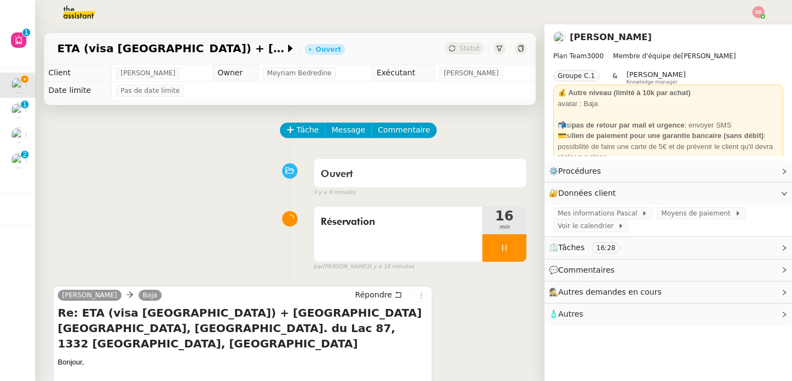
click at [517, 48] on icon at bounding box center [520, 48] width 7 height 7
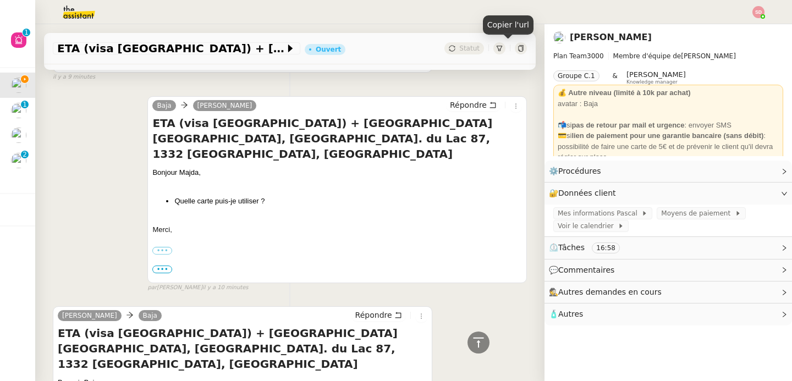
scroll to position [670, 0]
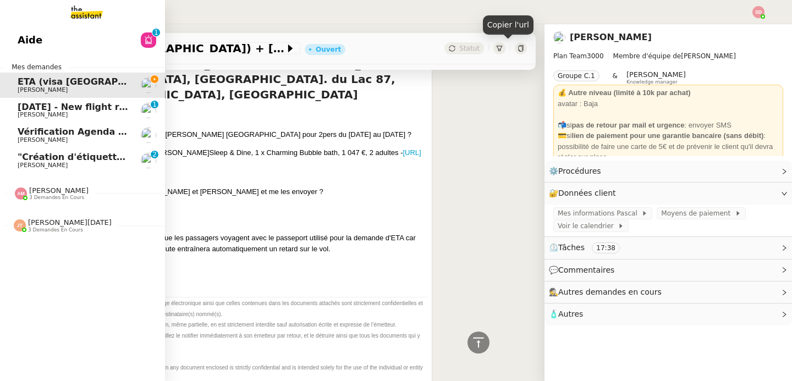
click at [41, 226] on span "[PERSON_NAME][DATE]" at bounding box center [70, 222] width 84 height 8
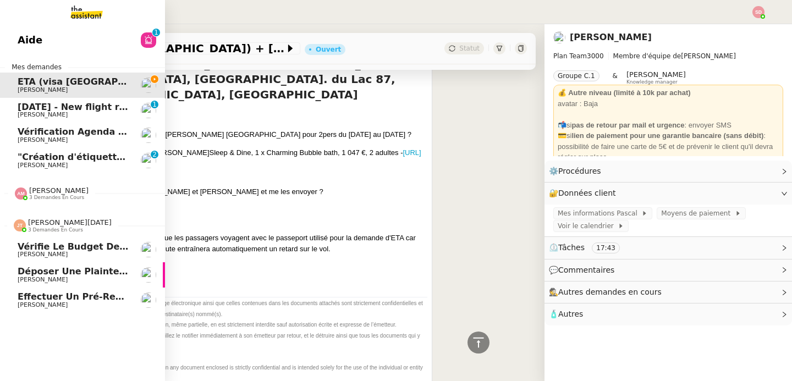
click at [41, 226] on span "[PERSON_NAME][DATE]" at bounding box center [70, 222] width 84 height 8
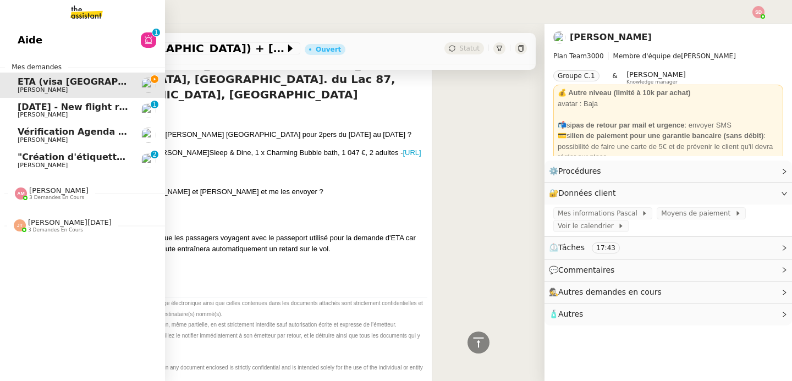
click at [39, 196] on span "3 demandes en cours" at bounding box center [56, 198] width 55 height 6
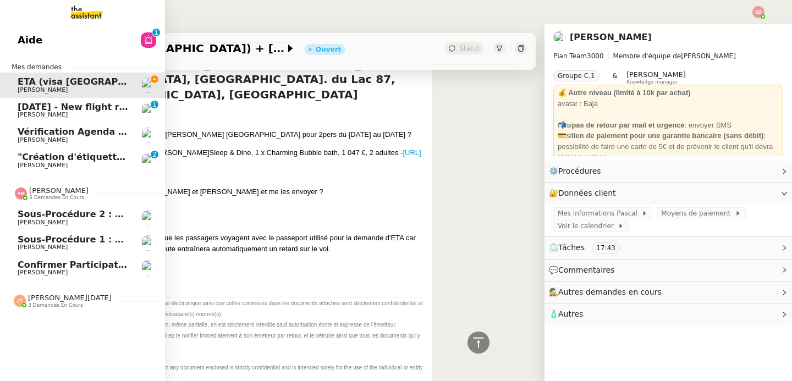
click at [39, 196] on span "3 demandes en cours" at bounding box center [56, 198] width 55 height 6
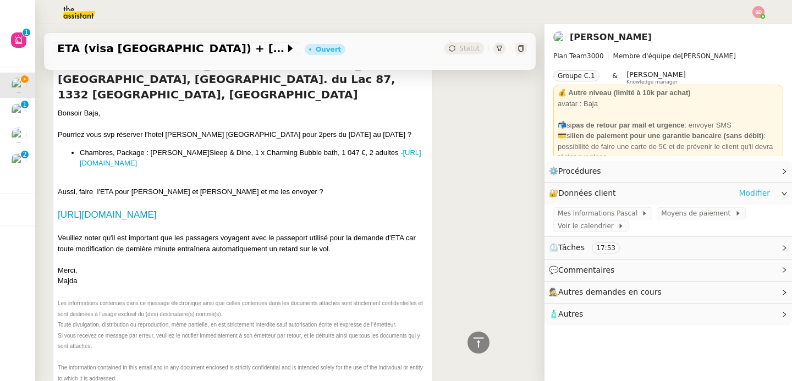
click at [742, 192] on link "Modifier" at bounding box center [754, 193] width 31 height 13
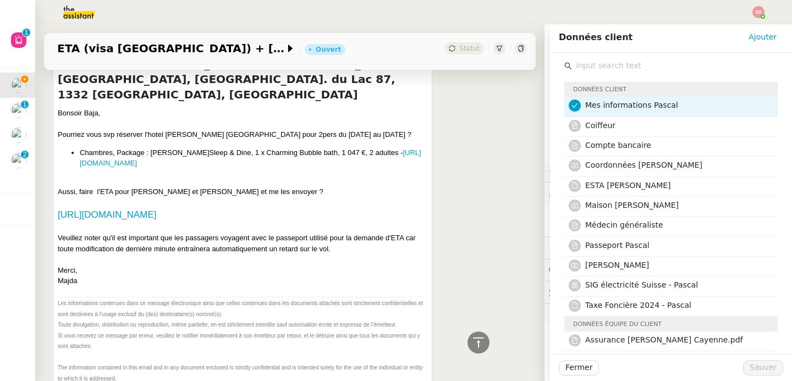
click at [615, 66] on input "text" at bounding box center [675, 65] width 206 height 15
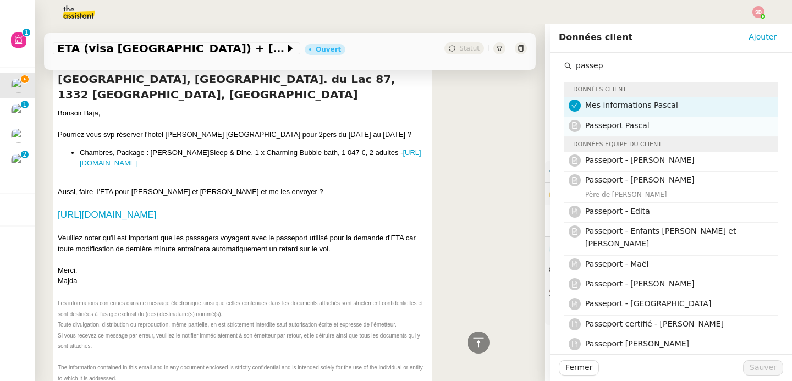
click at [626, 128] on span "Passeport Pascal" at bounding box center [617, 125] width 64 height 9
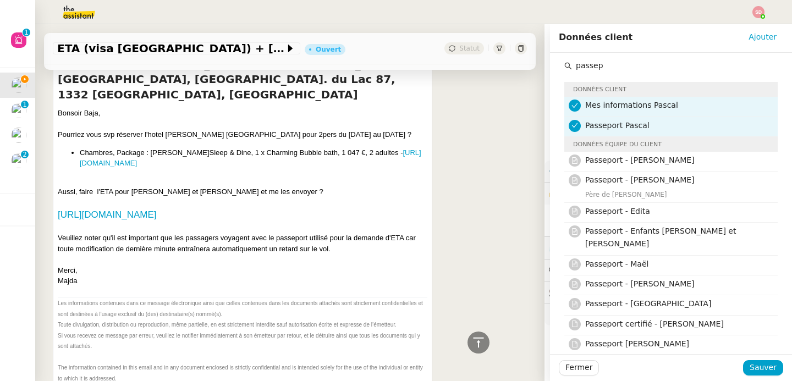
click at [614, 73] on input "passep" at bounding box center [675, 65] width 206 height 15
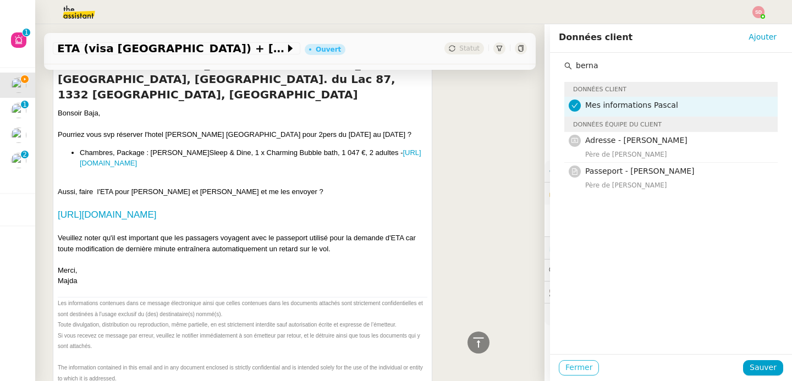
type input "berna"
click at [565, 370] on span "Fermer" at bounding box center [578, 367] width 27 height 13
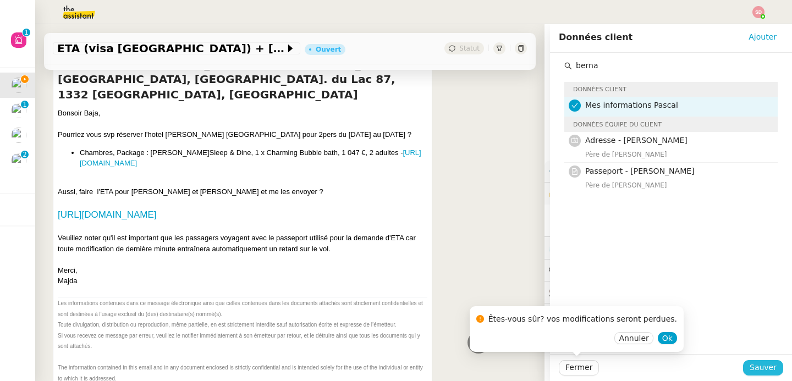
click at [761, 365] on span "Sauver" at bounding box center [763, 367] width 27 height 13
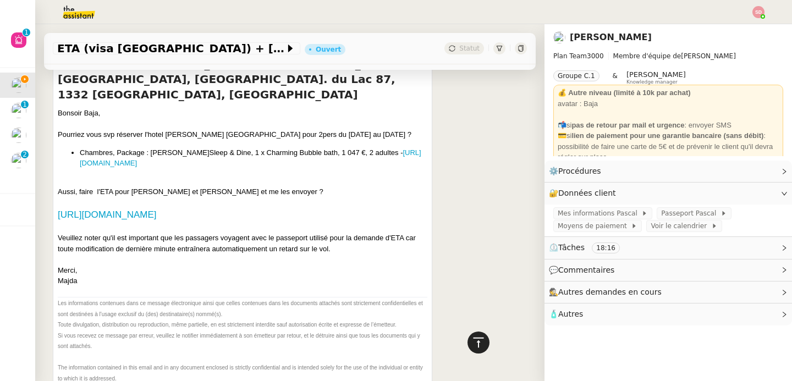
click at [478, 335] on div at bounding box center [478, 343] width 22 height 22
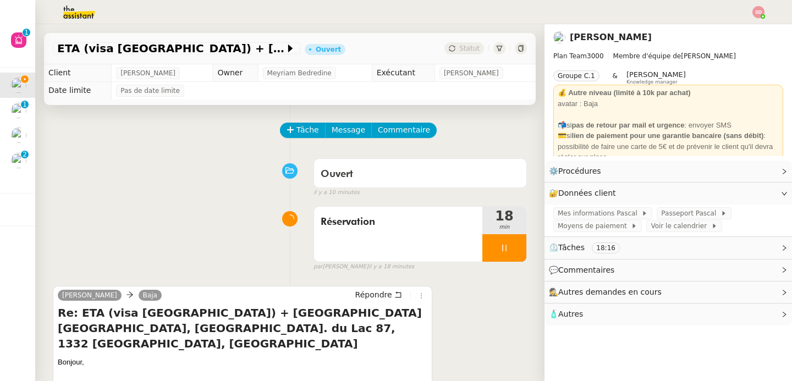
click at [74, 10] on img at bounding box center [69, 12] width 85 height 24
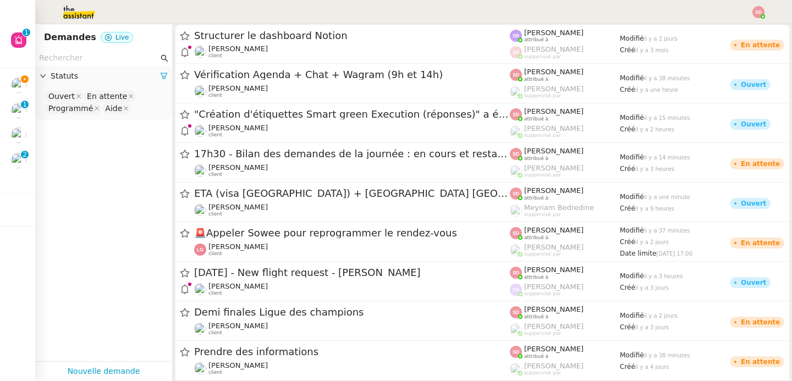
click at [81, 59] on input "text" at bounding box center [98, 58] width 119 height 13
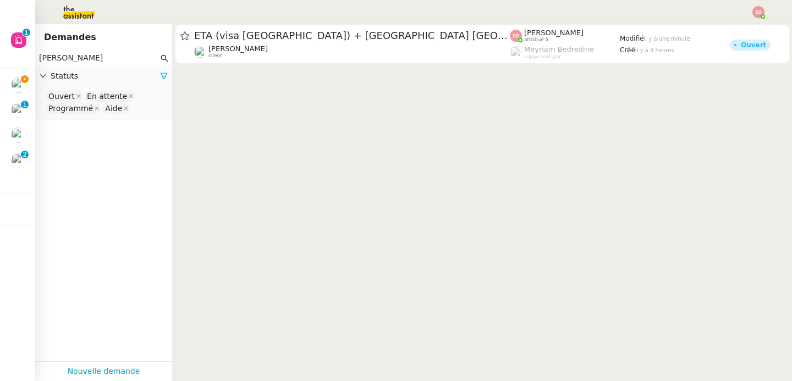
type input "bernadette"
click at [147, 114] on nz-select-top-control "Ouvert En attente Programmé Aide" at bounding box center [103, 103] width 119 height 26
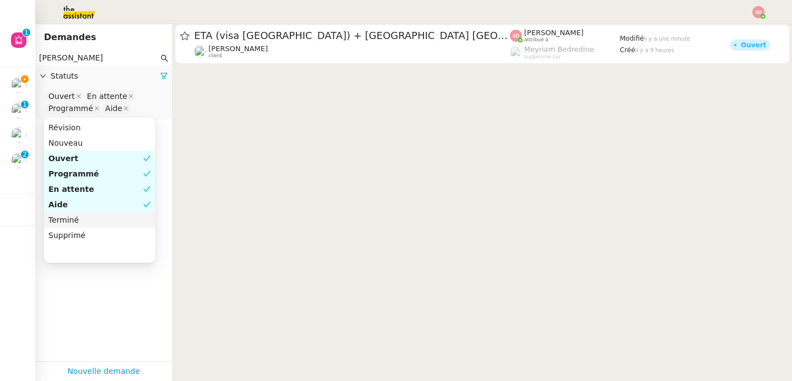
click at [98, 219] on div "Terminé" at bounding box center [99, 220] width 102 height 10
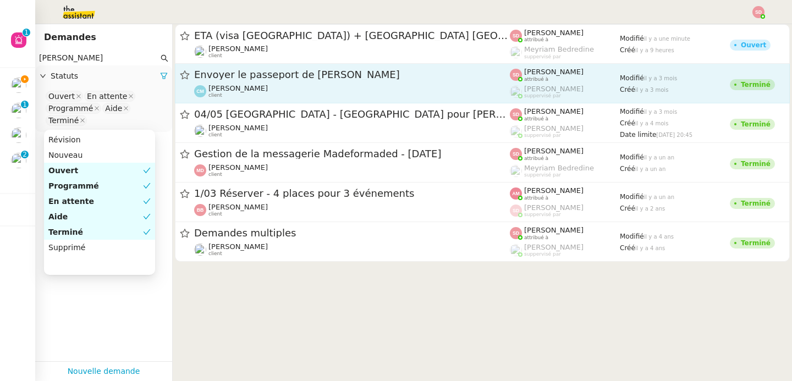
click at [346, 80] on div "Envoyer le passeport de Bernadette Ochsner" at bounding box center [352, 75] width 316 height 14
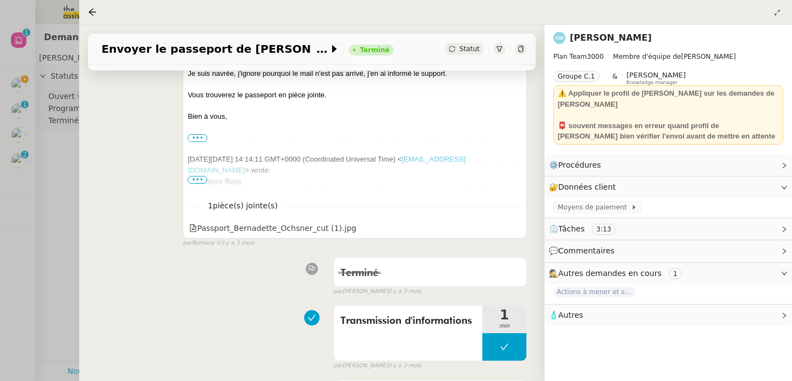
scroll to position [206, 0]
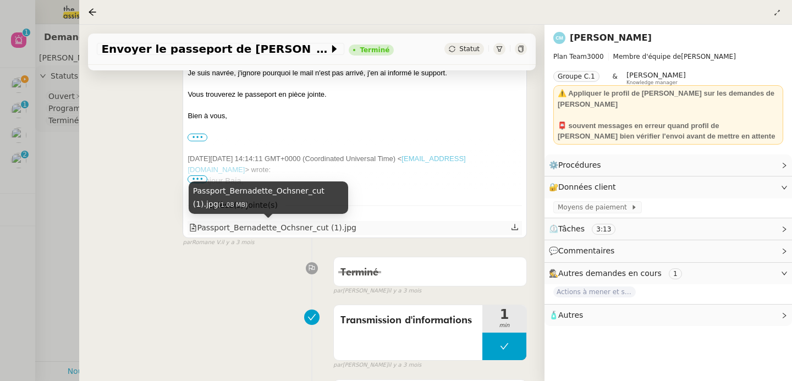
click at [270, 230] on div "Passport_Bernadette_Ochsner_cut (1).jpg" at bounding box center [272, 228] width 167 height 13
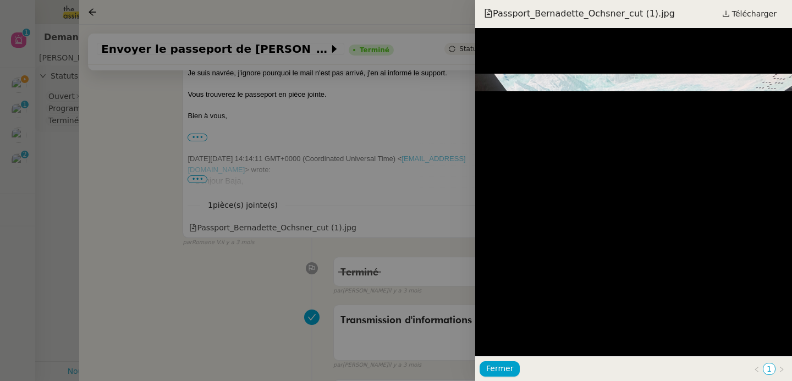
click at [741, 21] on div "Passport_Bernadette_Ochsner_cut (1).jpg Télécharger" at bounding box center [633, 14] width 317 height 28
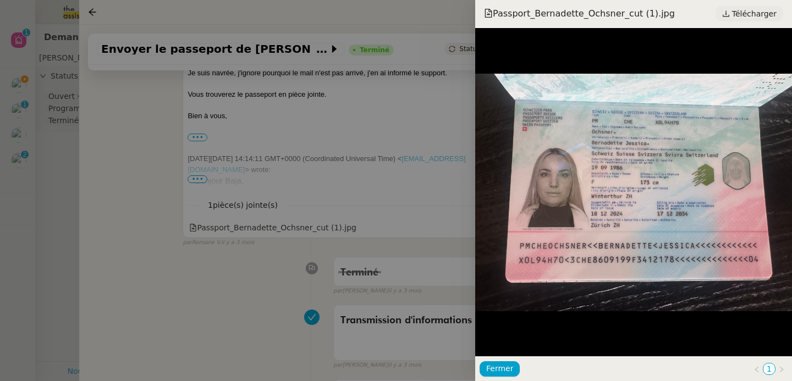
click at [742, 15] on span "Télécharger" at bounding box center [754, 14] width 45 height 14
click at [74, 215] on div at bounding box center [396, 190] width 792 height 381
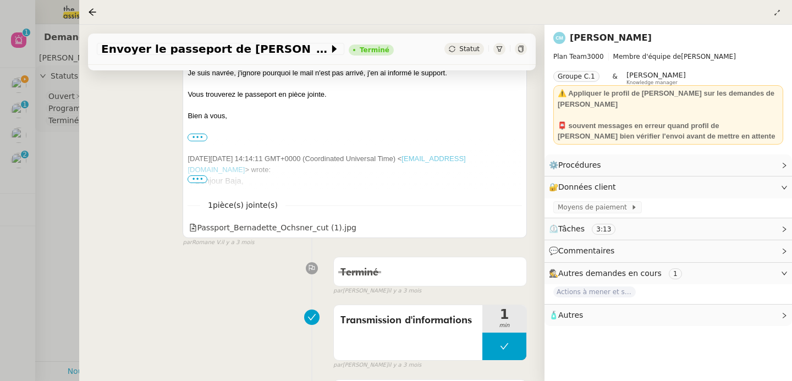
click at [7, 86] on div at bounding box center [396, 190] width 792 height 381
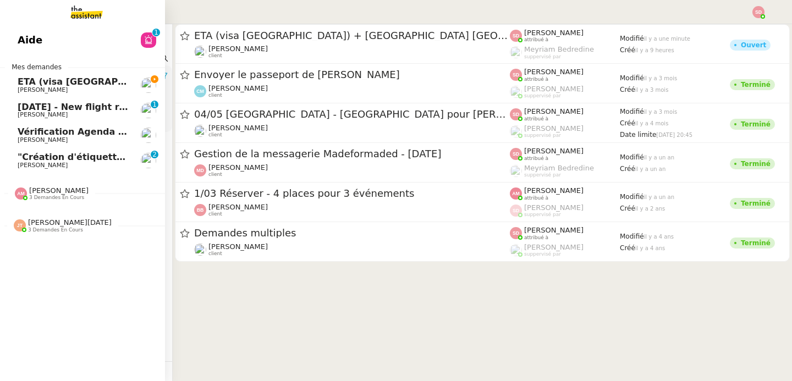
click at [18, 83] on span "ETA (visa [GEOGRAPHIC_DATA]) + [GEOGRAPHIC_DATA]'s [GEOGRAPHIC_DATA], [GEOGRAPH…" at bounding box center [412, 81] width 788 height 10
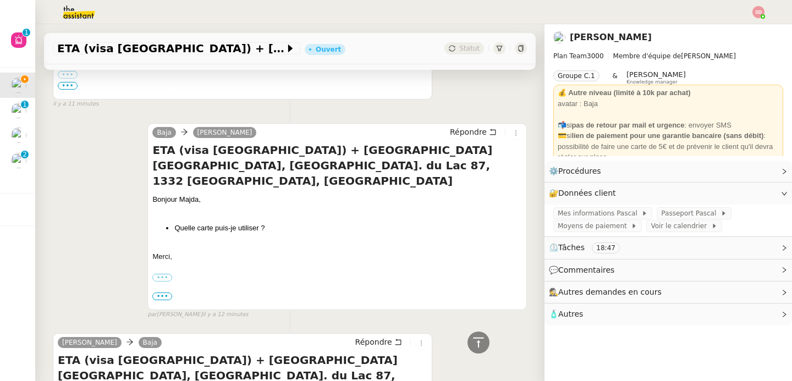
scroll to position [581, 0]
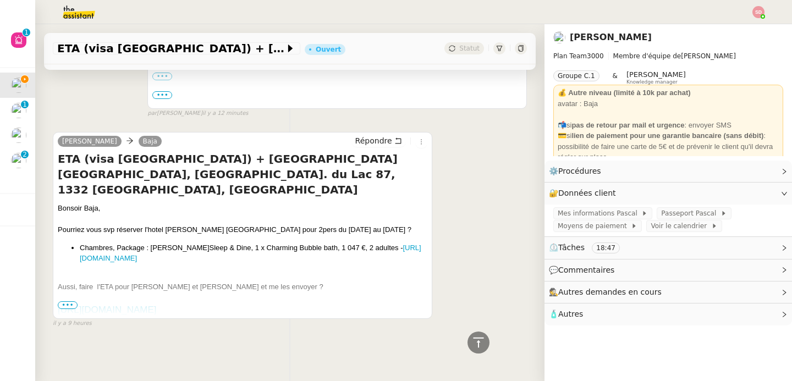
click at [156, 305] on link "[URL][DOMAIN_NAME]" at bounding box center [107, 310] width 98 height 10
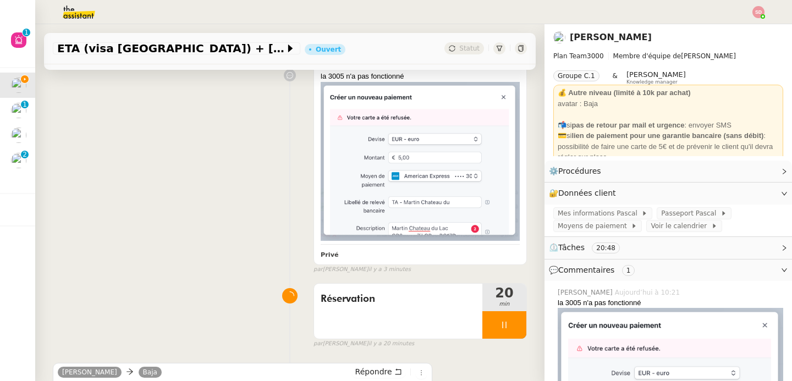
scroll to position [321, 0]
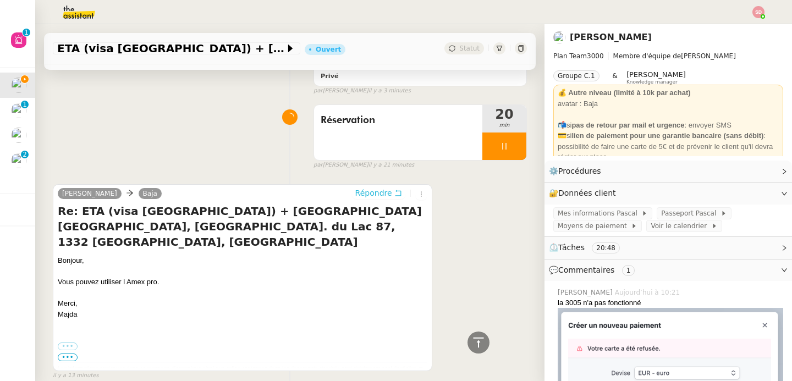
click at [377, 188] on span "Répondre" at bounding box center [373, 193] width 37 height 11
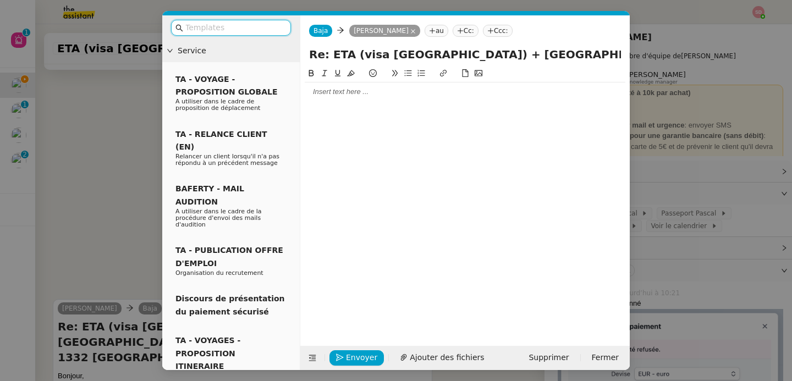
scroll to position [421, 0]
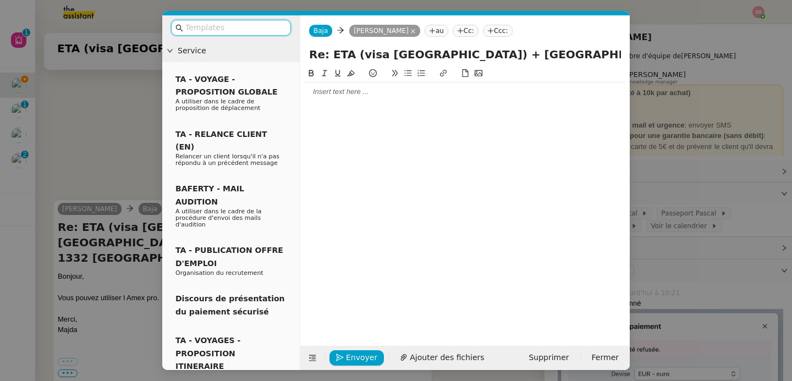
click at [362, 96] on div at bounding box center [465, 92] width 321 height 10
click at [737, 79] on nz-modal-container "Service TA - VOYAGE - PROPOSITION GLOBALE A utiliser dans le cadre de propositi…" at bounding box center [396, 190] width 792 height 381
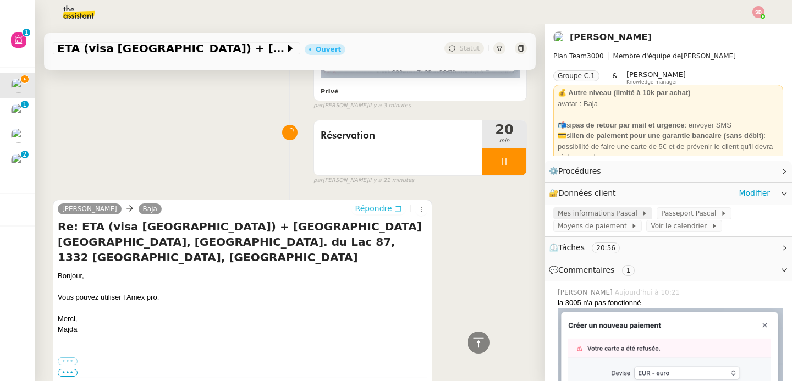
scroll to position [462, 0]
click at [607, 228] on span "Moyens de paiement" at bounding box center [594, 226] width 73 height 11
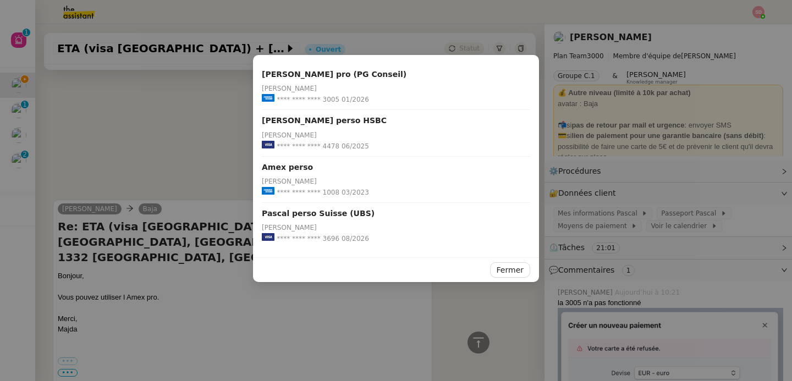
click at [195, 84] on nz-modal-container "Pascal Gauthier pro (PG Conseil) Pascal Gauthier **** **** **** 3005 01/2026 Pa…" at bounding box center [396, 190] width 792 height 381
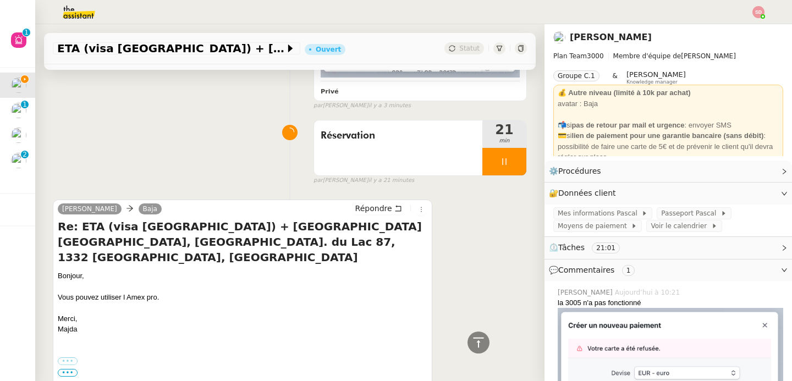
scroll to position [85, 0]
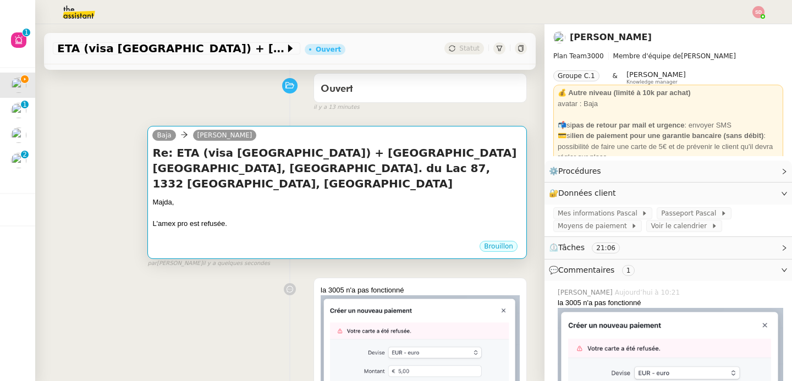
click at [376, 229] on div at bounding box center [337, 234] width 370 height 11
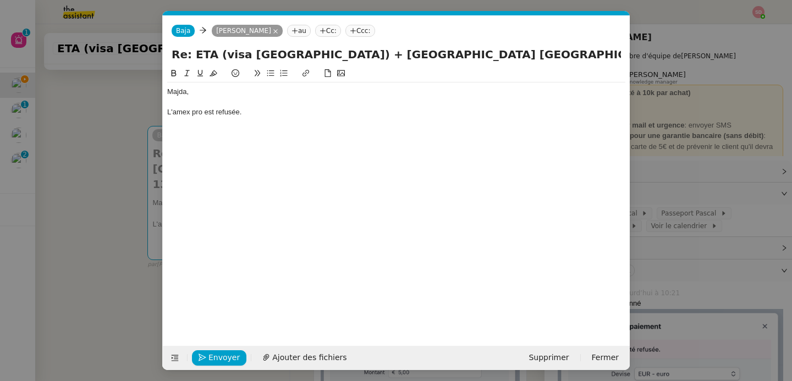
scroll to position [0, 23]
click at [302, 119] on div "Majda, L'amex pro est refusée." at bounding box center [396, 101] width 458 height 39
click at [216, 357] on span "Envoyer" at bounding box center [223, 357] width 31 height 13
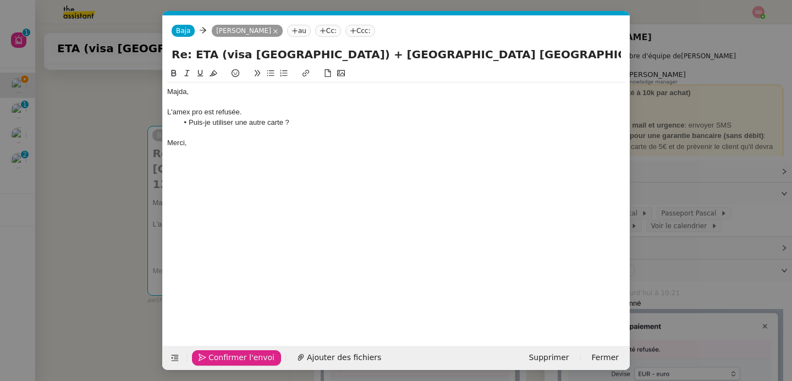
click at [216, 357] on span "Confirmer l'envoi" at bounding box center [241, 357] width 66 height 13
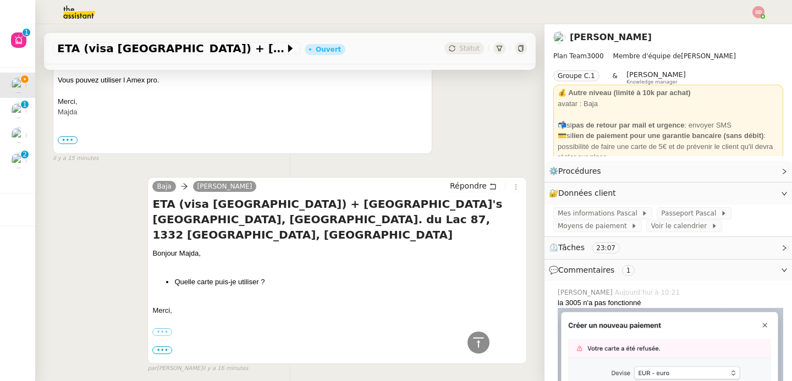
scroll to position [1005, 0]
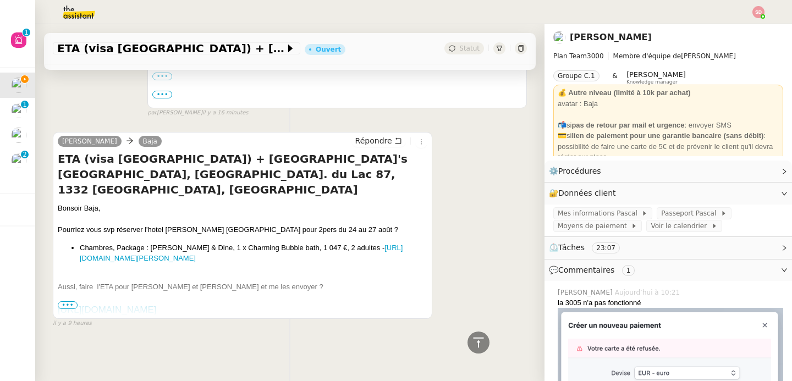
click at [73, 301] on span "•••" at bounding box center [68, 305] width 20 height 8
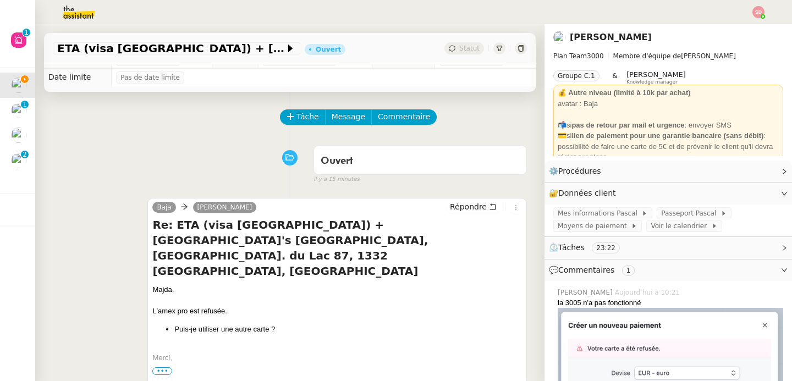
scroll to position [0, 0]
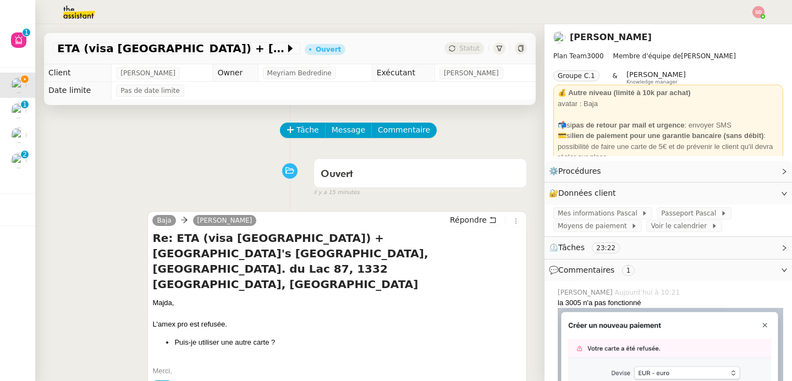
click at [585, 265] on span "💬 Commentaires 1" at bounding box center [659, 270] width 221 height 13
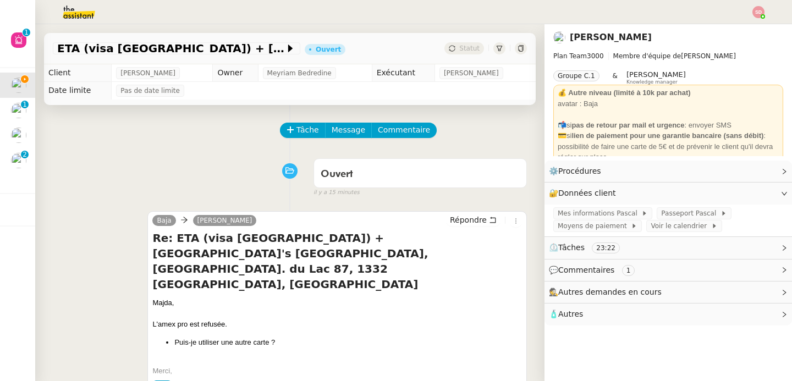
click at [586, 314] on span "🧴 Autres" at bounding box center [659, 314] width 221 height 13
click at [570, 335] on span "Créer un email dédié" at bounding box center [592, 335] width 69 height 8
click at [580, 335] on icon "button" at bounding box center [583, 334] width 7 height 7
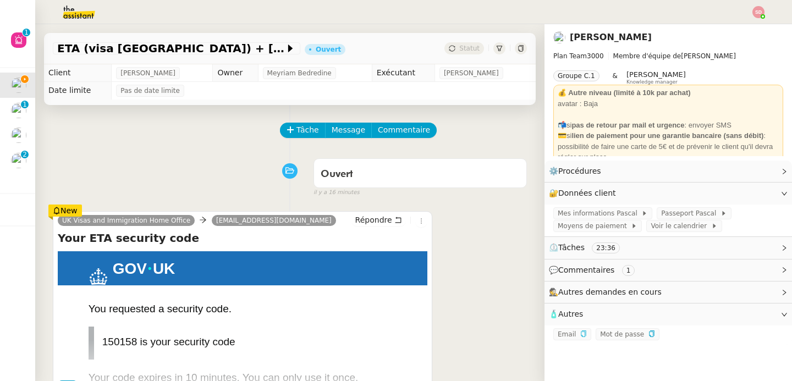
click at [120, 345] on p "150158 is your security code" at bounding box center [249, 342] width 294 height 14
copy p "150158"
click at [692, 212] on span "Passeport Pascal" at bounding box center [690, 213] width 59 height 11
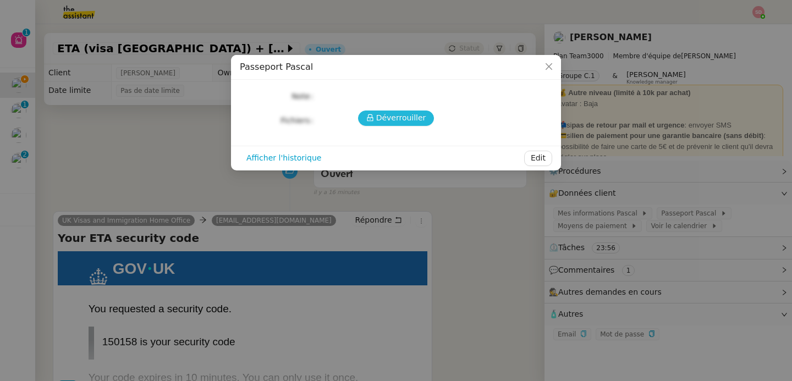
click at [412, 122] on span "Déverrouiller" at bounding box center [401, 118] width 50 height 13
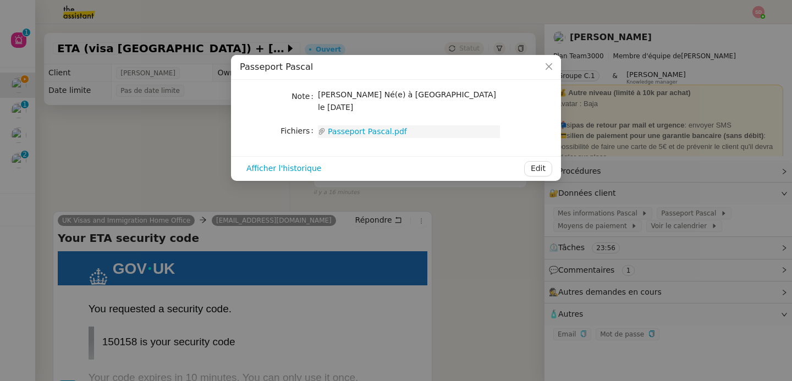
click at [399, 125] on link "Passeport Pascal.pdf" at bounding box center [413, 131] width 174 height 13
click at [434, 262] on nz-modal-container "Passeport Pascal Note Pascal Gauthier Né(e) à Longjumeau le 26/06/1976 Fichiers…" at bounding box center [396, 190] width 792 height 381
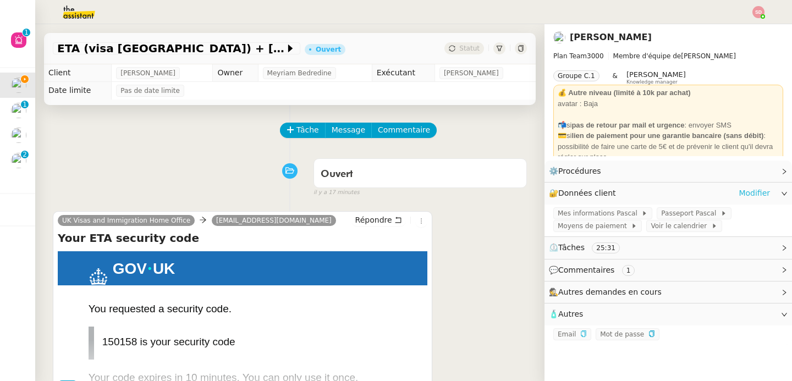
click at [753, 194] on link "Modifier" at bounding box center [754, 193] width 31 height 13
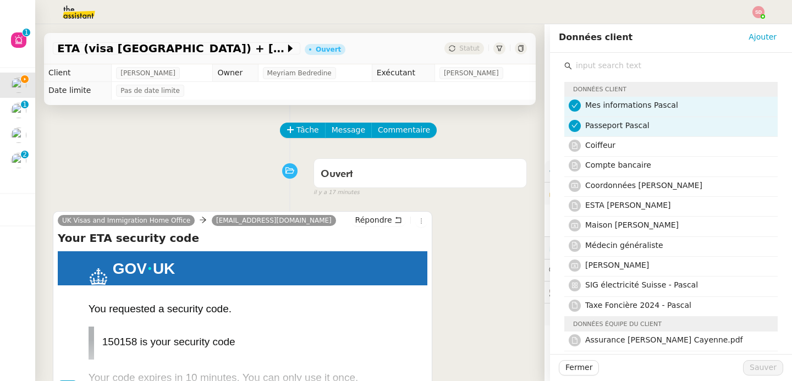
click at [660, 65] on input "text" at bounding box center [675, 65] width 206 height 15
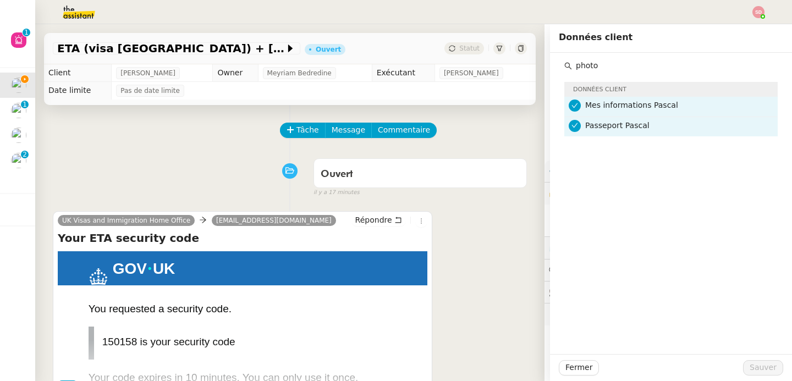
type input "photo"
click at [189, 147] on div "Tâche Message Commentaire" at bounding box center [290, 136] width 474 height 26
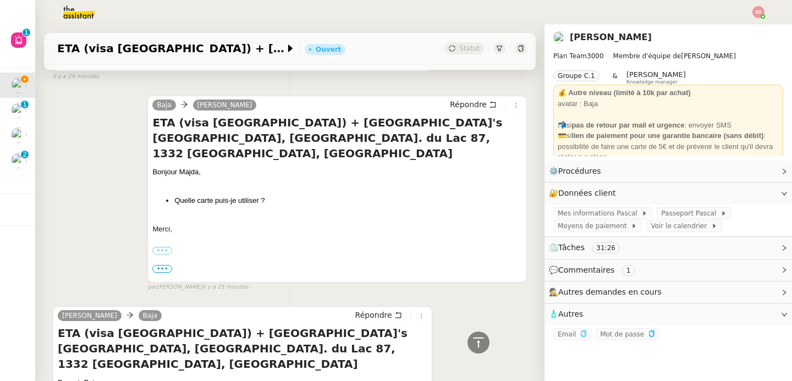
scroll to position [1253, 0]
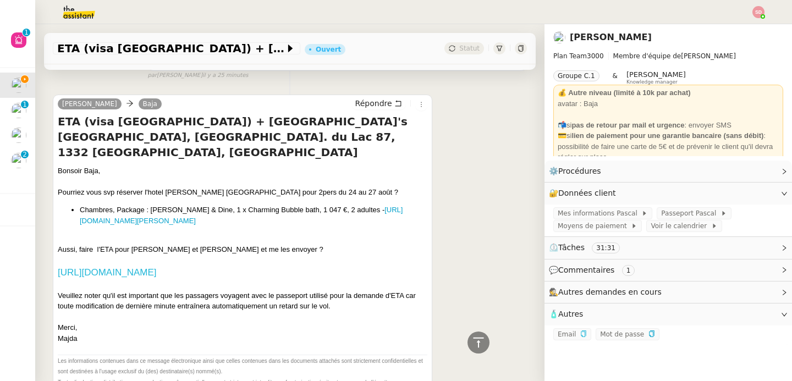
click at [156, 267] on link "[URL][DOMAIN_NAME]" at bounding box center [107, 272] width 98 height 10
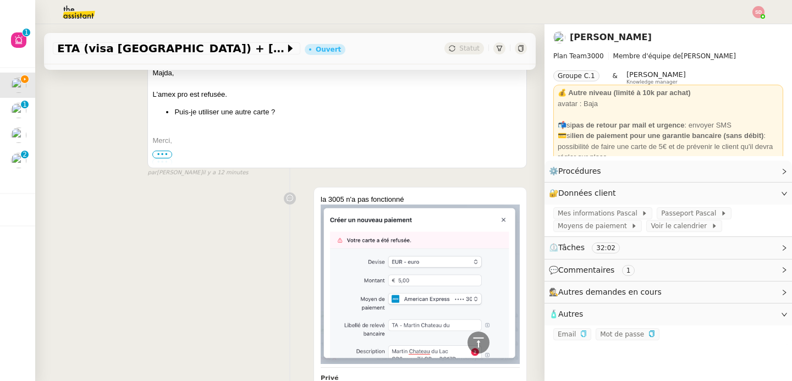
scroll to position [237, 0]
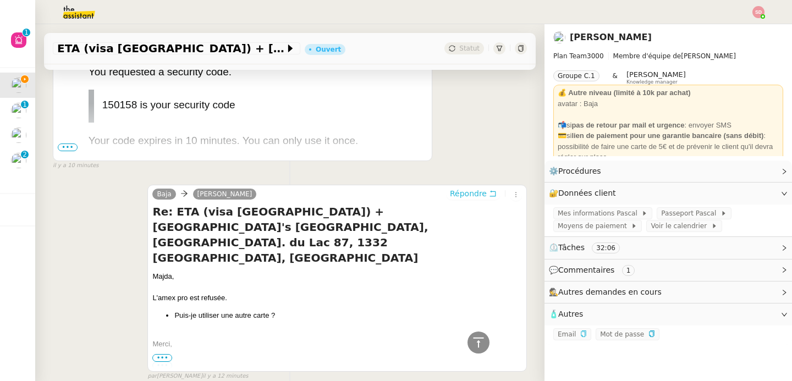
click at [465, 189] on span "Répondre" at bounding box center [468, 193] width 37 height 11
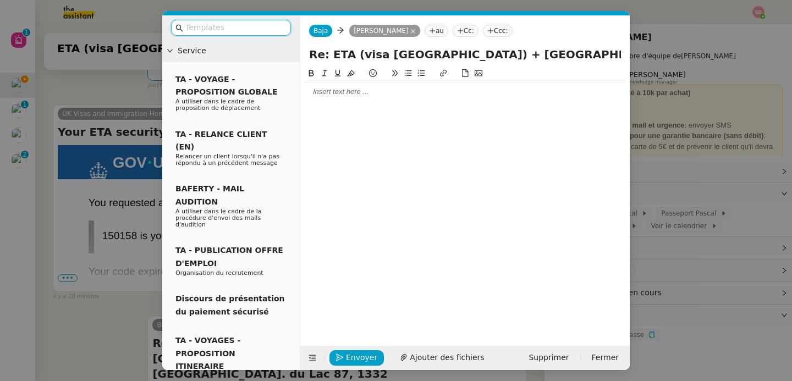
scroll to position [337, 0]
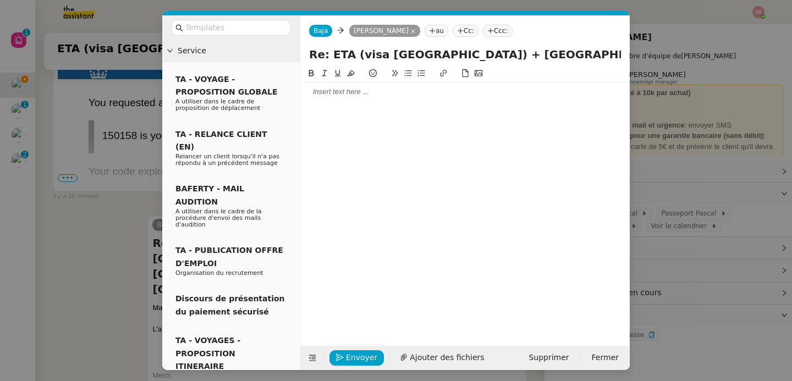
click at [355, 96] on div at bounding box center [465, 92] width 321 height 10
click at [102, 221] on nz-modal-container "Service TA - VOYAGE - PROPOSITION GLOBALE A utiliser dans le cadre de propositi…" at bounding box center [396, 190] width 792 height 381
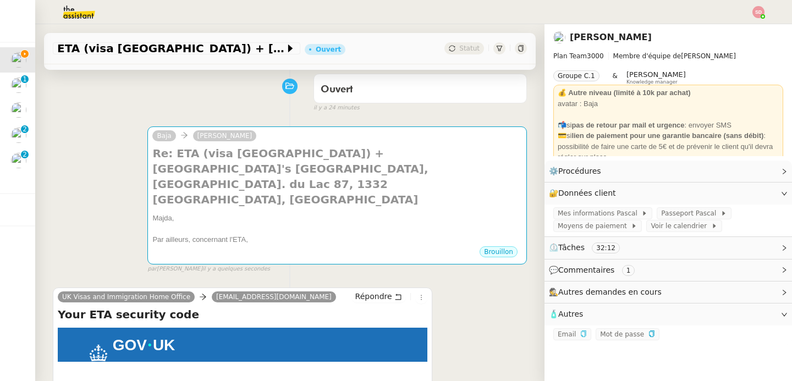
scroll to position [0, 0]
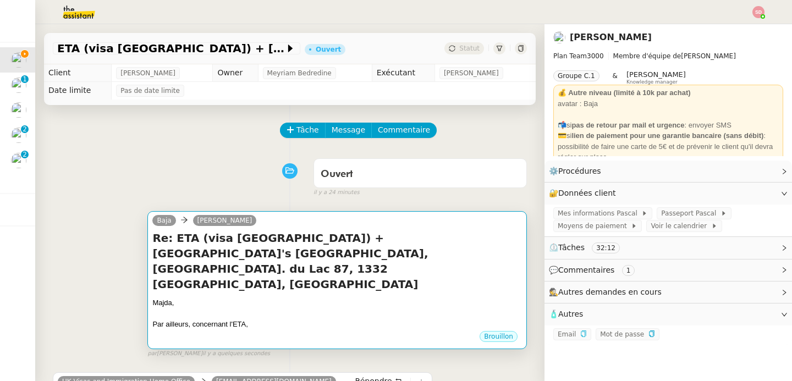
click at [271, 254] on h4 "Re: ETA (visa [GEOGRAPHIC_DATA]) + [GEOGRAPHIC_DATA]'s [GEOGRAPHIC_DATA], [GEOG…" at bounding box center [337, 253] width 370 height 46
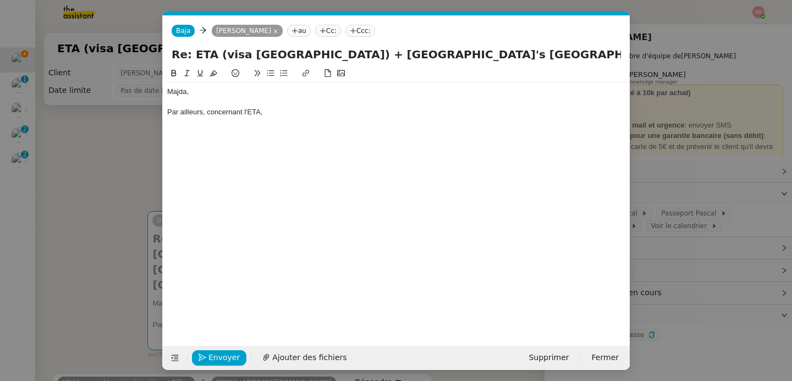
scroll to position [0, 23]
click at [292, 115] on div "Par ailleurs, concernant l'ETA," at bounding box center [396, 112] width 458 height 10
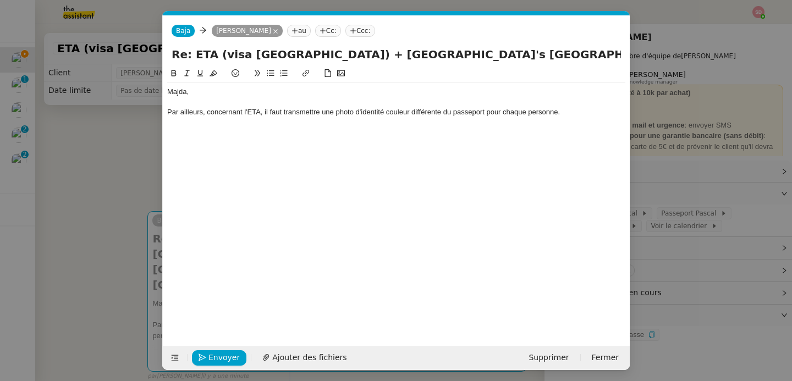
click at [265, 113] on div "Par ailleurs, concernant l'ETA, il faut transmettre une photo d'identité couleu…" at bounding box center [396, 112] width 458 height 10
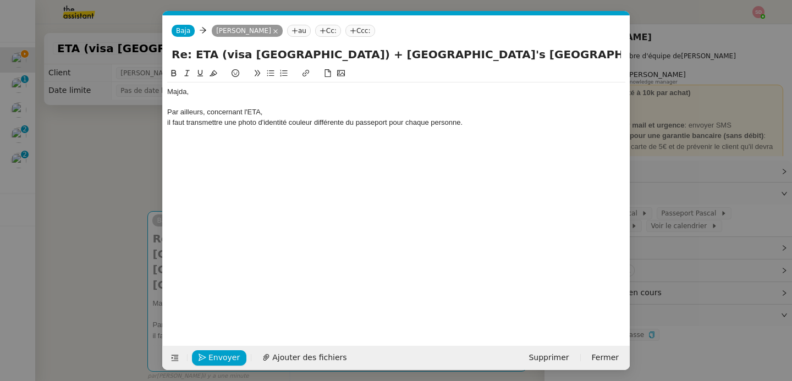
click at [293, 118] on div "il faut transmettre une photo d'identité couleur différente du passeport pour c…" at bounding box center [396, 123] width 458 height 10
click at [290, 112] on div "Par ailleurs, concernant l'ETA," at bounding box center [396, 112] width 458 height 10
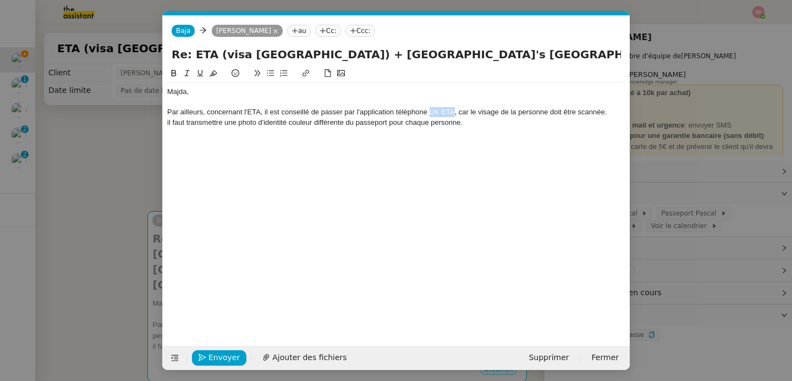
drag, startPoint x: 431, startPoint y: 112, endPoint x: 454, endPoint y: 112, distance: 23.1
click at [454, 112] on div "Par ailleurs, concernant l'ETA, il est conseillé de passer par l'application té…" at bounding box center [396, 112] width 458 height 10
click at [304, 71] on icon at bounding box center [306, 73] width 8 height 8
paste input "https://apps.apple.com/us/app/uk-eta/id6444912481"
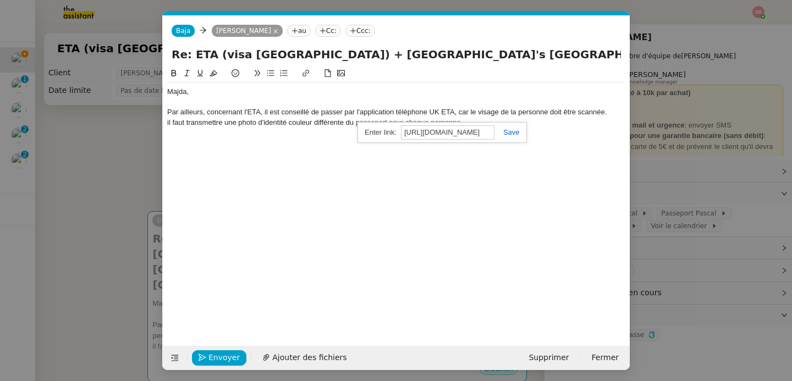
type input "https://apps.apple.com/us/app/uk-eta/id6444912481"
click at [505, 128] on link at bounding box center [506, 132] width 25 height 8
click at [495, 122] on div "il faut transmettre une photo d'identité couleur différente du passeport pour c…" at bounding box center [396, 123] width 458 height 10
click at [168, 123] on div "il faut transmettre une photo d'identité couleur différente du passeport pour c…" at bounding box center [396, 123] width 458 height 10
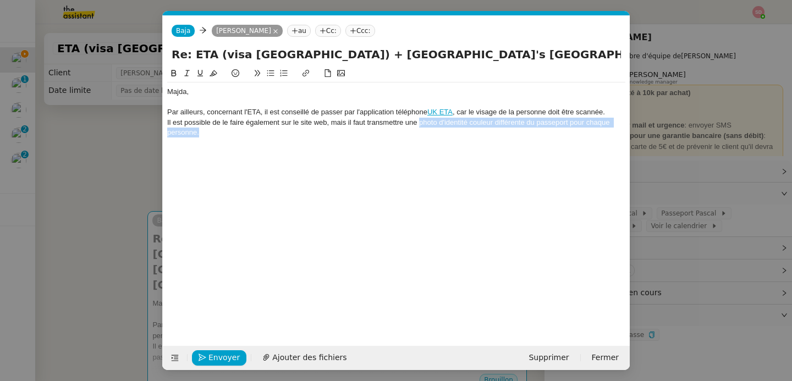
drag, startPoint x: 418, startPoint y: 124, endPoint x: 428, endPoint y: 133, distance: 12.8
click at [428, 133] on div "Il est possible de le faire également sur le site web, mais il faut transmettre…" at bounding box center [396, 128] width 458 height 20
click at [172, 71] on icon at bounding box center [174, 73] width 5 height 7
click at [254, 136] on div "Il est possible de le faire également sur le site web, mais il faut transmettre…" at bounding box center [396, 128] width 458 height 20
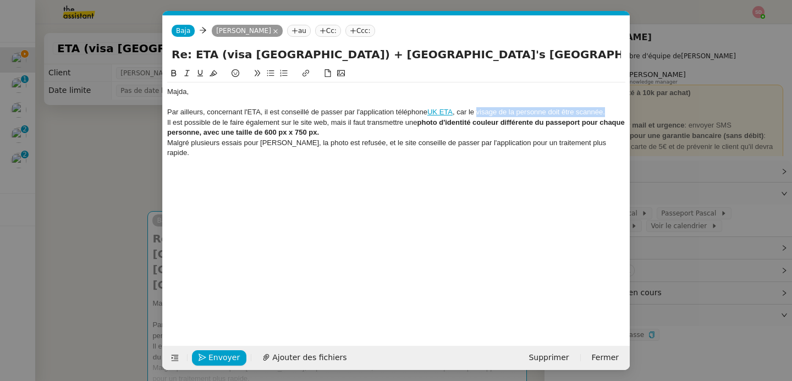
drag, startPoint x: 478, startPoint y: 114, endPoint x: 614, endPoint y: 111, distance: 135.9
click at [614, 111] on div "Par ailleurs, concernant l'ETA, il est conseillé de passer par l'application té…" at bounding box center [396, 112] width 458 height 10
click at [173, 73] on icon at bounding box center [174, 73] width 5 height 7
click at [615, 146] on div "Malgré plusieurs essais pour [PERSON_NAME], la photo est refusée, et le site co…" at bounding box center [396, 148] width 458 height 20
click at [212, 359] on span "Envoyer" at bounding box center [223, 357] width 31 height 13
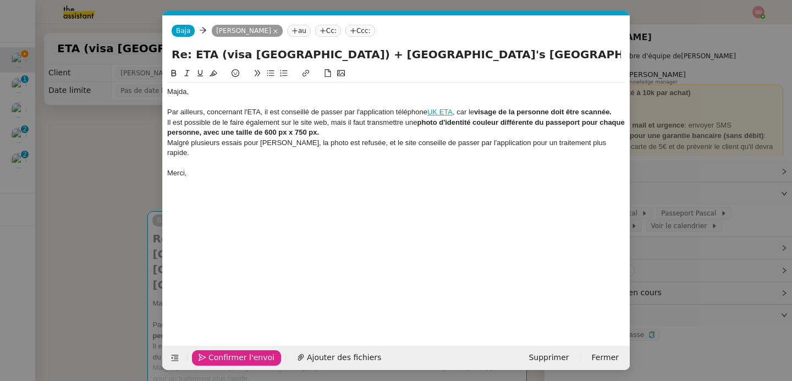
click at [212, 359] on span "Confirmer l'envoi" at bounding box center [241, 357] width 66 height 13
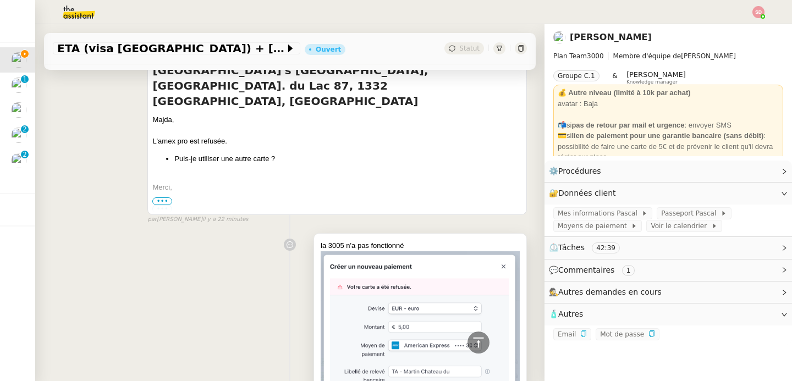
scroll to position [809, 0]
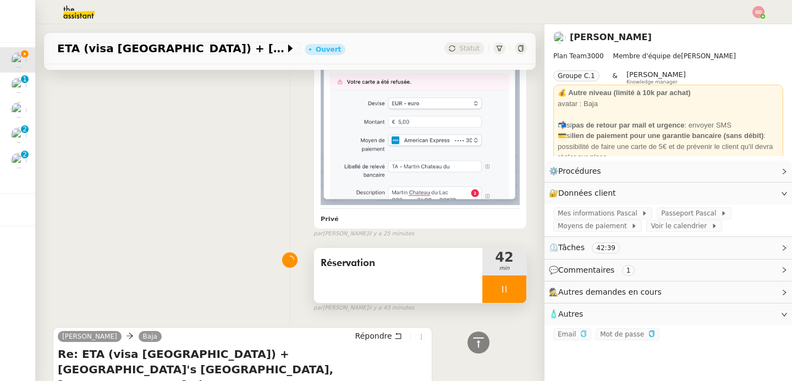
click at [502, 287] on div at bounding box center [504, 289] width 44 height 27
click at [511, 287] on icon at bounding box center [515, 289] width 9 height 9
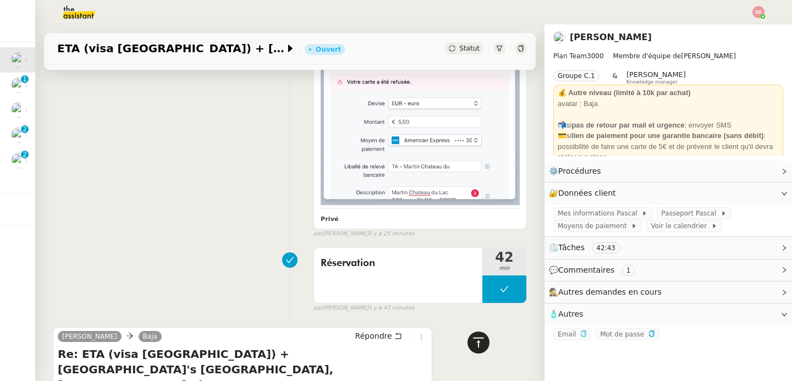
click at [470, 335] on div at bounding box center [478, 343] width 22 height 22
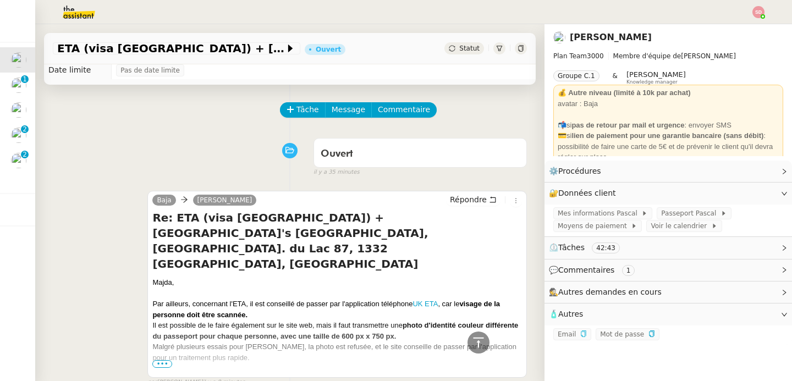
scroll to position [0, 0]
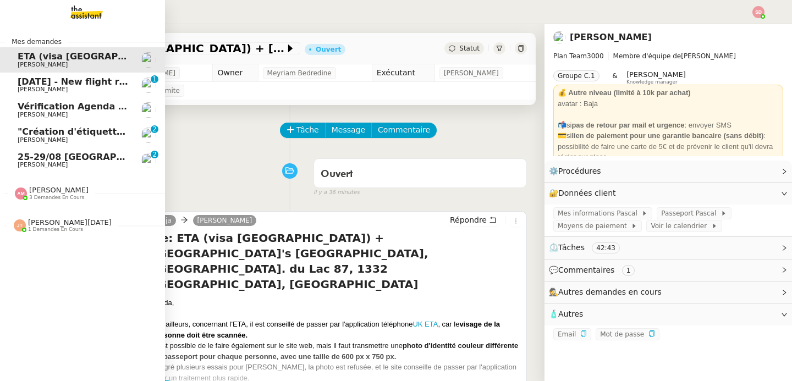
click at [59, 84] on span "16th October 2025 - New flight request - James Egerton" at bounding box center [131, 81] width 227 height 10
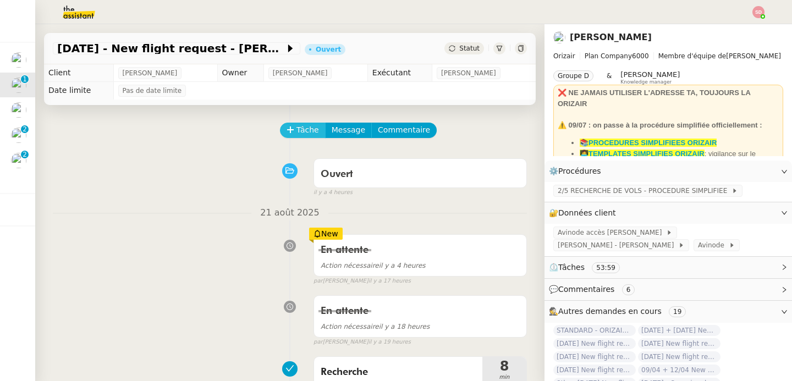
click at [299, 130] on span "Tâche" at bounding box center [307, 130] width 23 height 13
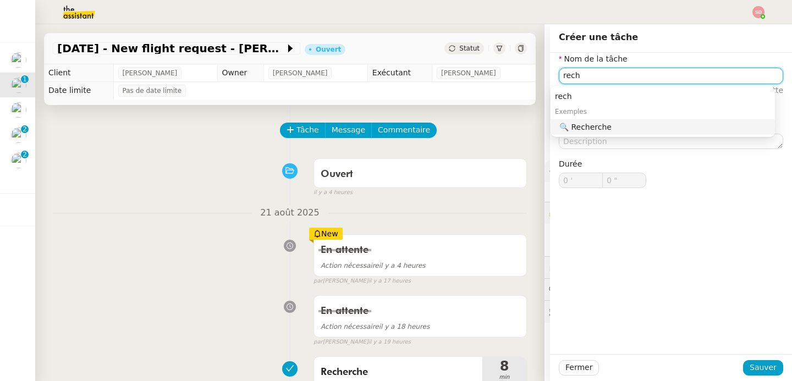
click at [580, 125] on div "🔍 Recherche" at bounding box center [664, 127] width 211 height 10
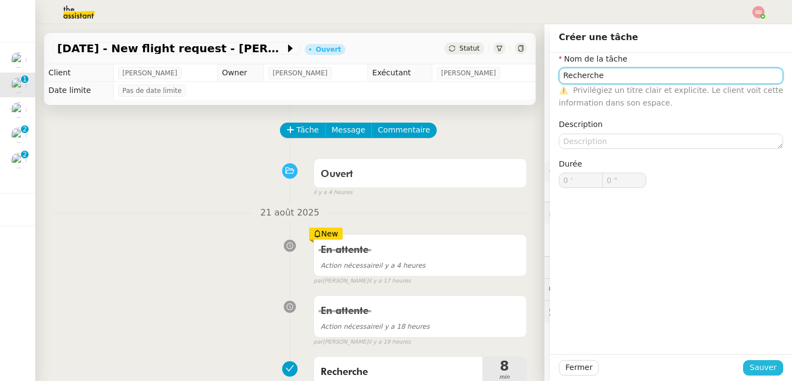
type input "Recherche"
click at [750, 367] on span "Sauver" at bounding box center [763, 367] width 27 height 13
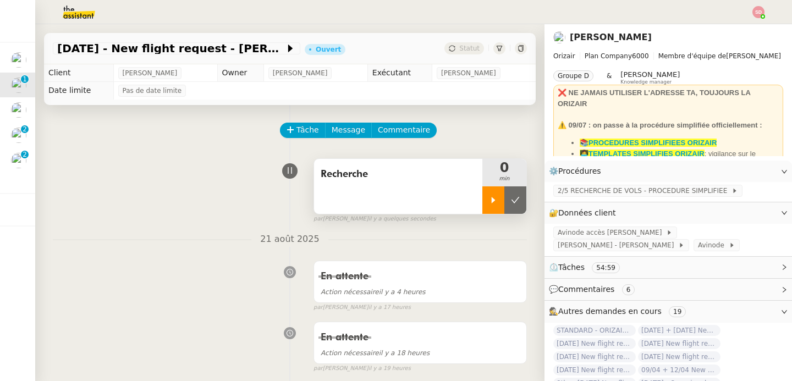
click at [489, 196] on icon at bounding box center [493, 200] width 9 height 9
click at [635, 271] on span "⏲️ Tâches 54:59" at bounding box center [659, 267] width 221 height 13
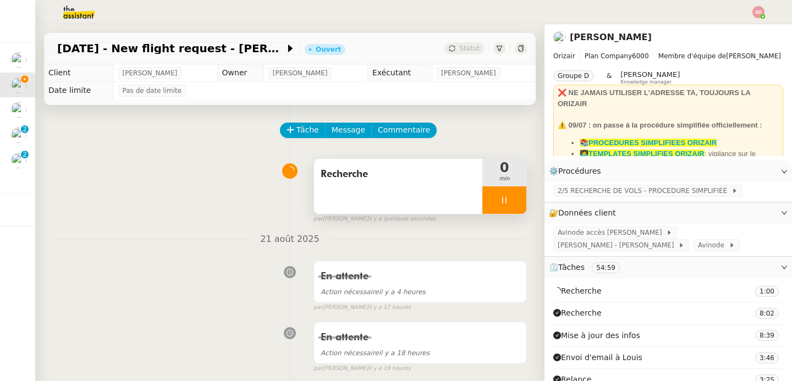
click at [635, 271] on span "⏲️ Tâches 54:59" at bounding box center [659, 267] width 221 height 13
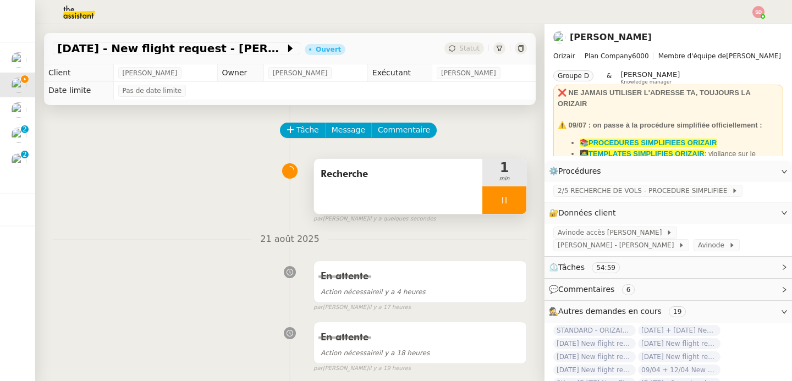
click at [622, 290] on nz-tag "6" at bounding box center [628, 289] width 13 height 11
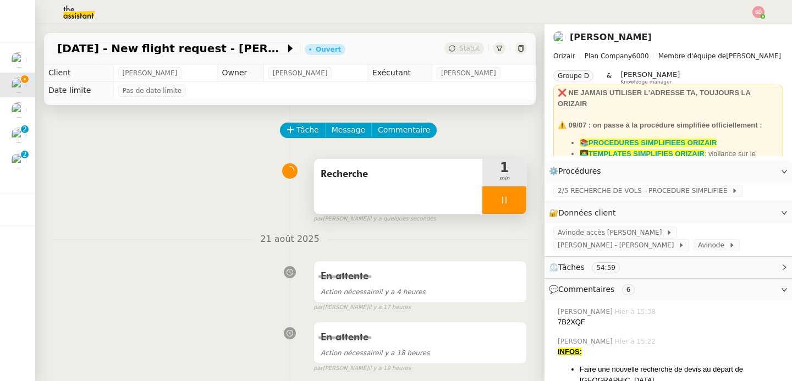
click at [564, 324] on div "7B2XQF" at bounding box center [670, 322] width 225 height 11
click at [698, 244] on span "Avinode" at bounding box center [713, 245] width 31 height 11
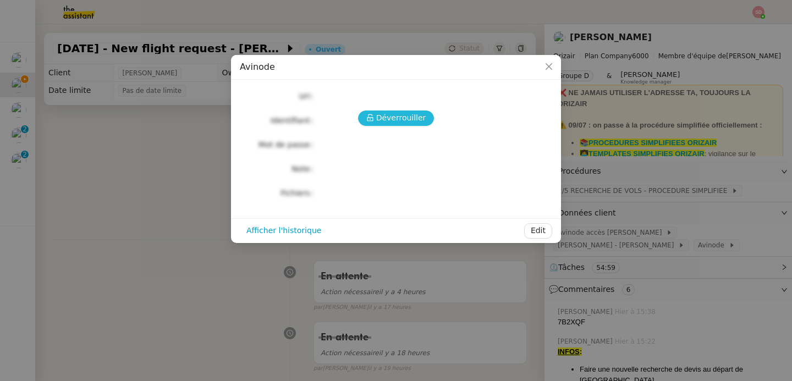
click at [381, 116] on span "Déverrouiller" at bounding box center [401, 118] width 50 height 13
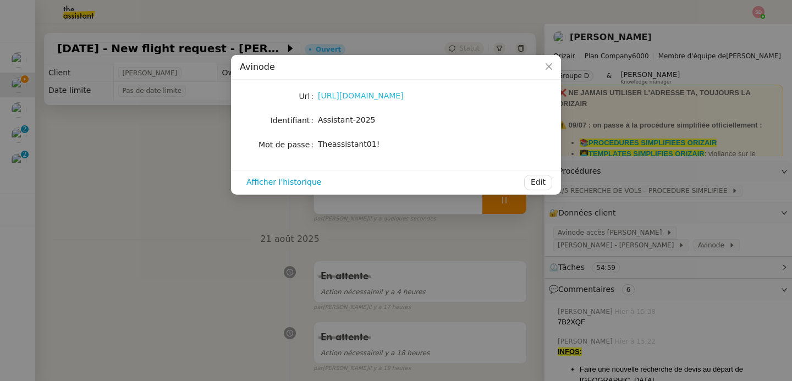
click at [374, 95] on link "https://marketplace.avinode.com/sso/mvc/login" at bounding box center [361, 95] width 86 height 9
click at [362, 146] on span "Theassistant01!" at bounding box center [349, 144] width 62 height 9
copy div "Theassistant01! Afficher l'historique Edit"
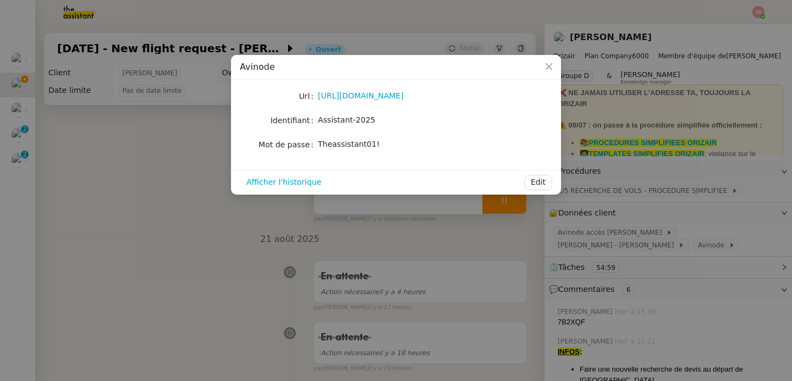
click at [657, 318] on nz-modal-container "Avinode Url https://marketplace.avinode.com/sso/mvc/login Identifiant Assistant…" at bounding box center [396, 190] width 792 height 381
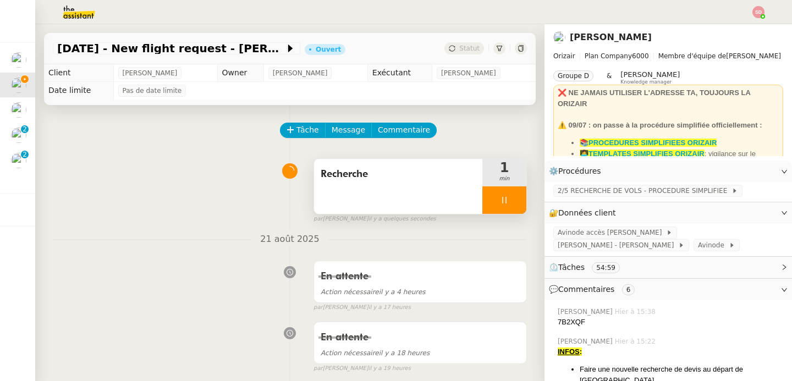
click at [563, 327] on div "7B2XQF" at bounding box center [670, 322] width 225 height 11
click at [562, 326] on div "7B2XQF" at bounding box center [670, 322] width 225 height 11
copy div "7B2XQF"
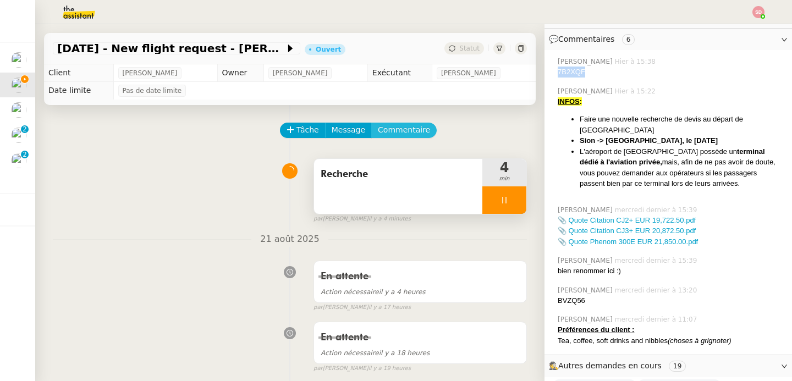
click at [400, 134] on span "Commentaire" at bounding box center [404, 130] width 52 height 13
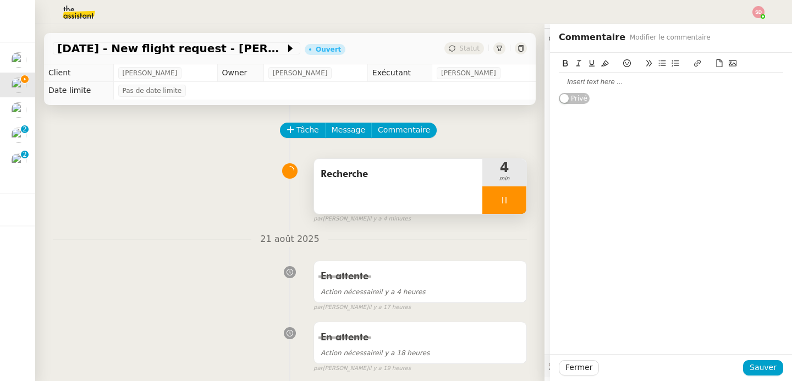
click at [715, 64] on icon at bounding box center [719, 63] width 8 height 8
click at [715, 66] on icon at bounding box center [719, 63] width 8 height 8
click at [715, 64] on icon at bounding box center [719, 63] width 8 height 8
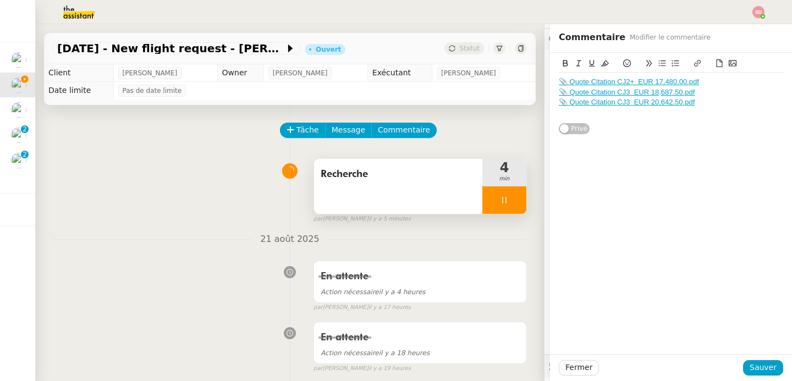
click at [715, 62] on icon at bounding box center [719, 63] width 8 height 8
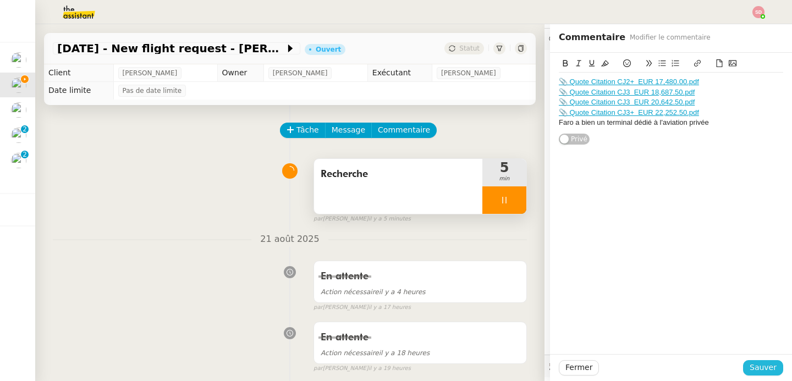
click at [757, 360] on button "Sauver" at bounding box center [763, 367] width 40 height 15
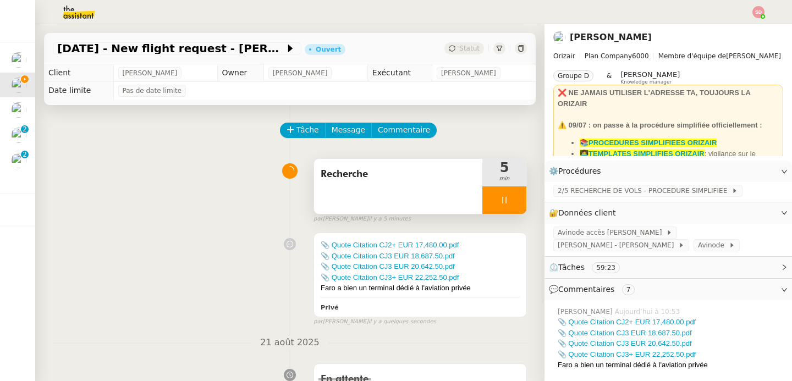
click at [504, 203] on div at bounding box center [504, 199] width 44 height 27
click at [482, 194] on div at bounding box center [493, 199] width 22 height 27
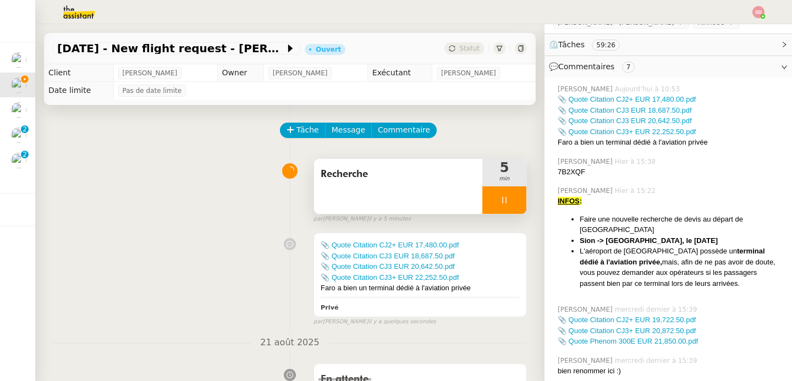
click at [508, 191] on div at bounding box center [504, 199] width 44 height 27
click at [508, 191] on button at bounding box center [515, 199] width 22 height 27
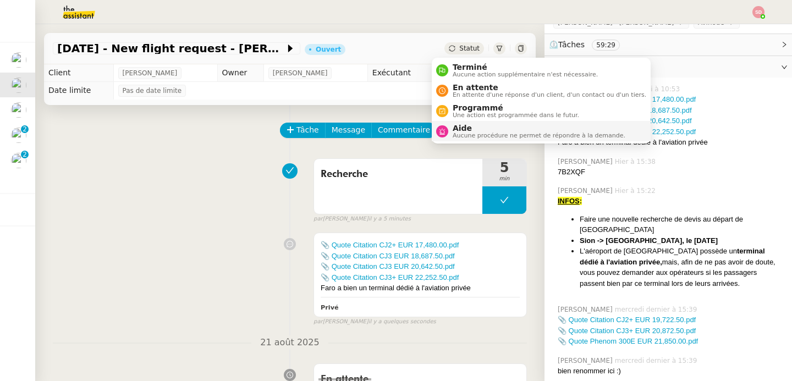
click at [450, 127] on div "Aide Aucune procédure ne permet de répondre à la demande." at bounding box center [536, 131] width 177 height 15
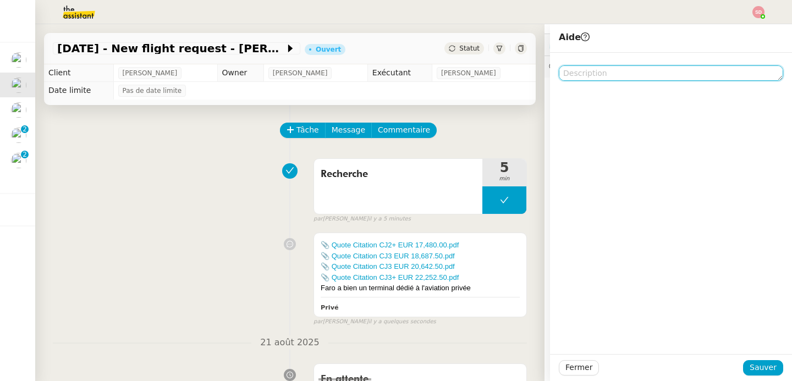
click at [600, 69] on textarea at bounding box center [671, 72] width 224 height 15
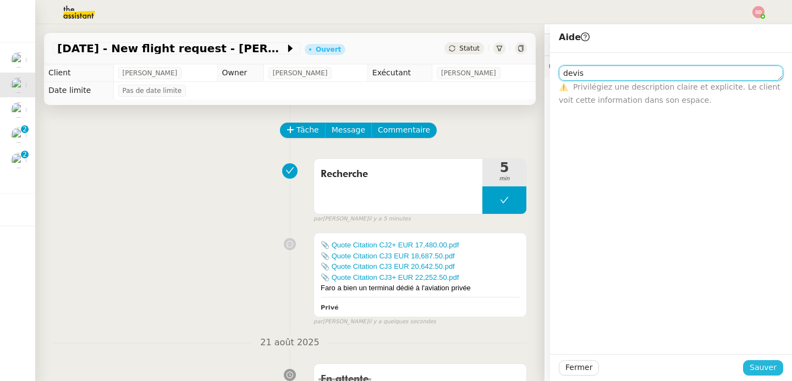
type textarea "devis"
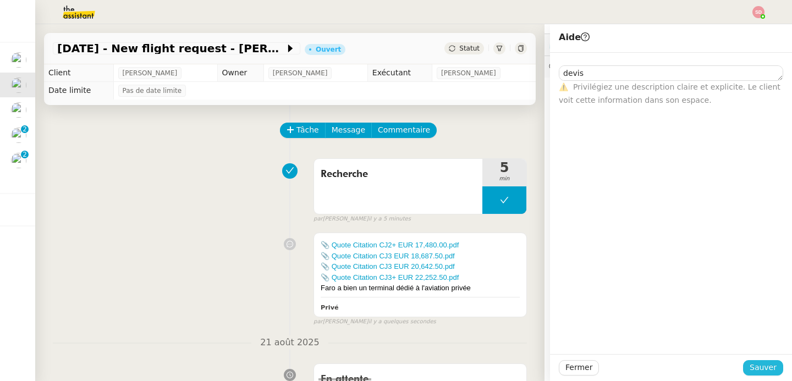
click at [764, 368] on span "Sauver" at bounding box center [763, 367] width 27 height 13
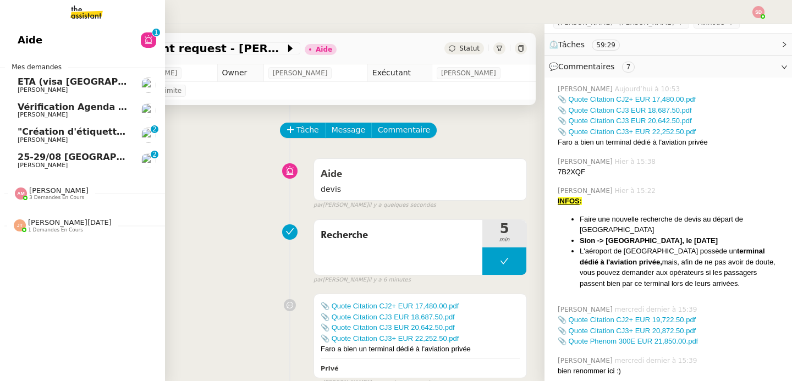
click at [48, 161] on span "25-29/08 Bordeaux - Copenhague" at bounding box center [149, 157] width 262 height 10
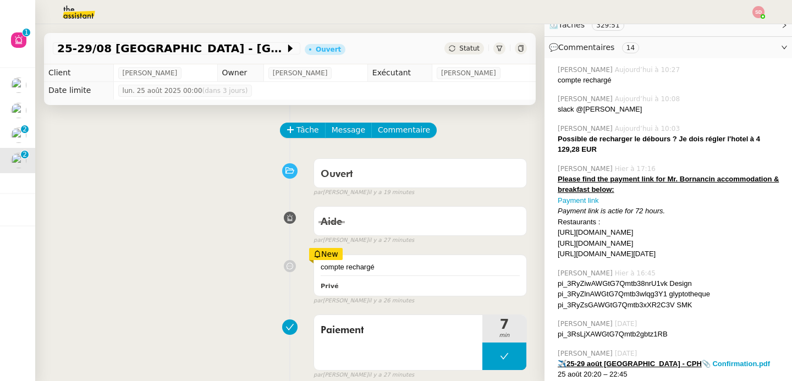
scroll to position [203, 0]
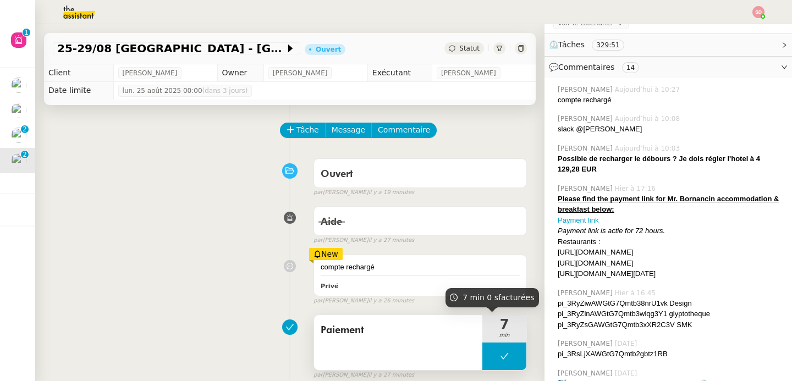
click at [492, 363] on button at bounding box center [504, 356] width 44 height 27
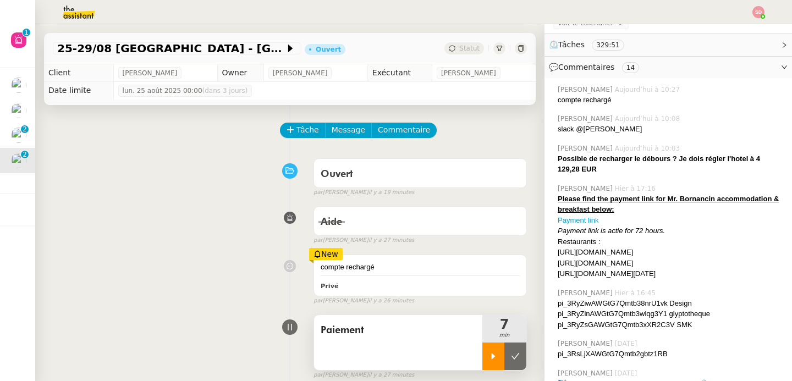
click at [482, 362] on div at bounding box center [493, 356] width 22 height 27
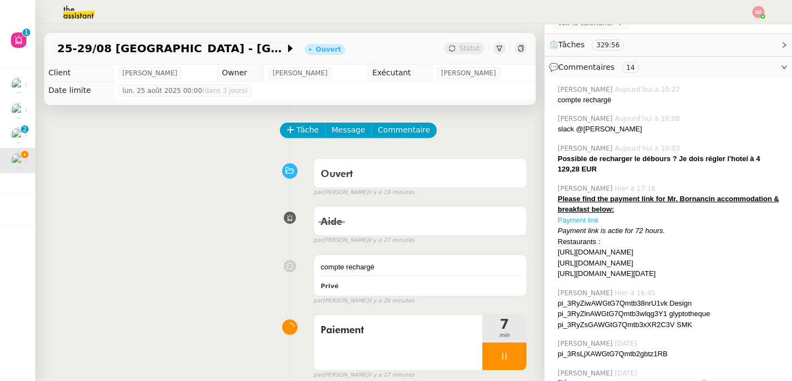
click at [569, 219] on link "Payment link" at bounding box center [578, 220] width 41 height 8
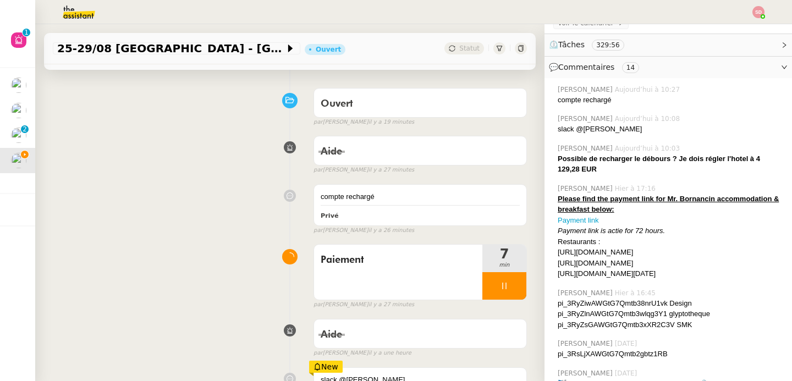
scroll to position [71, 0]
click at [493, 277] on div at bounding box center [504, 285] width 44 height 27
click at [485, 279] on div at bounding box center [504, 285] width 44 height 27
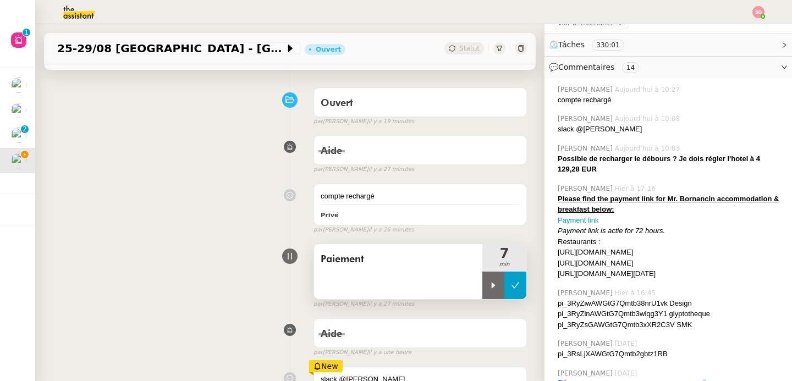
click at [504, 279] on button at bounding box center [515, 285] width 22 height 27
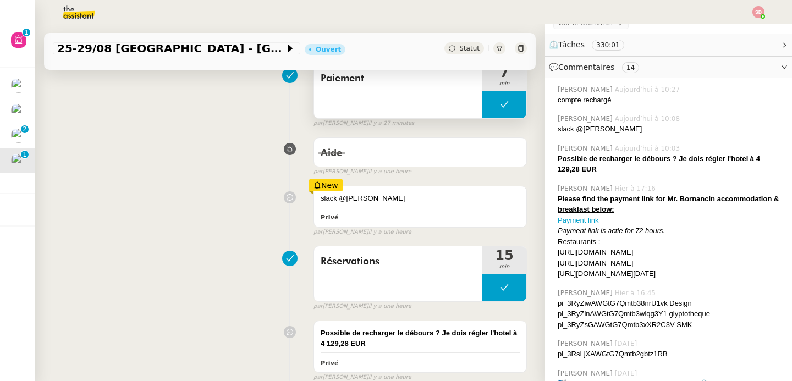
scroll to position [269, 0]
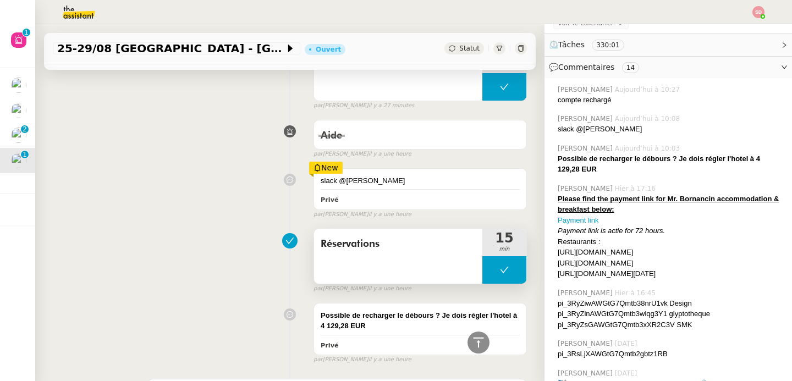
click at [500, 272] on icon at bounding box center [504, 270] width 9 height 9
click at [489, 272] on icon at bounding box center [493, 270] width 9 height 9
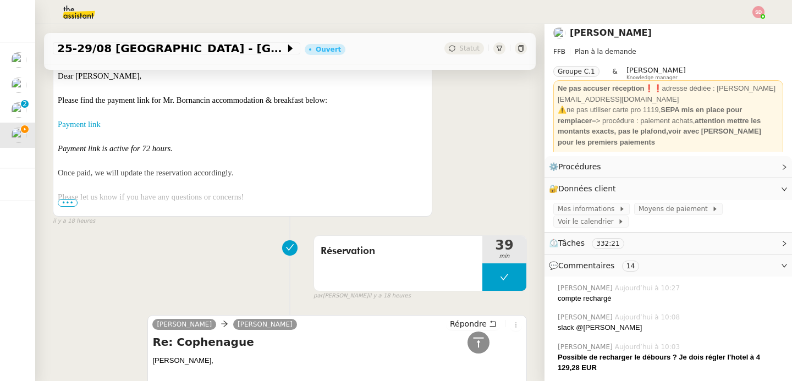
scroll to position [1481, 0]
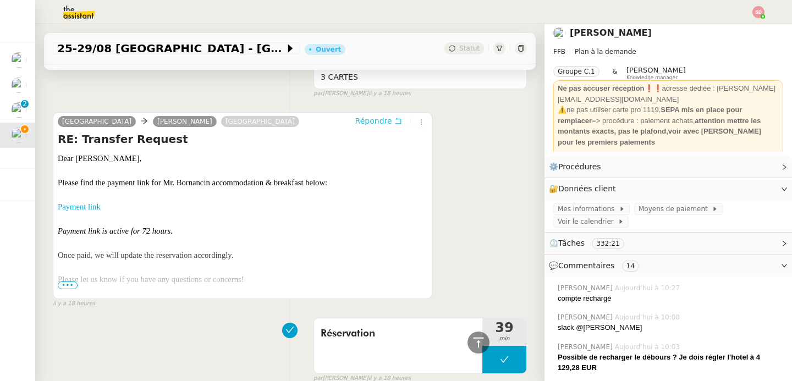
click at [367, 126] on span "Répondre" at bounding box center [373, 120] width 37 height 11
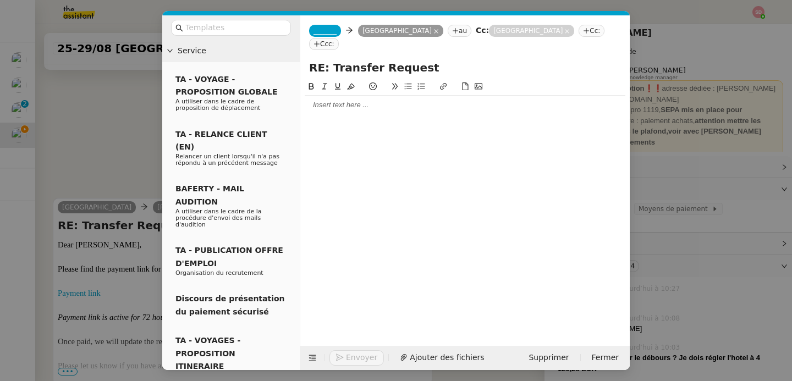
click at [349, 102] on div at bounding box center [465, 105] width 321 height 10
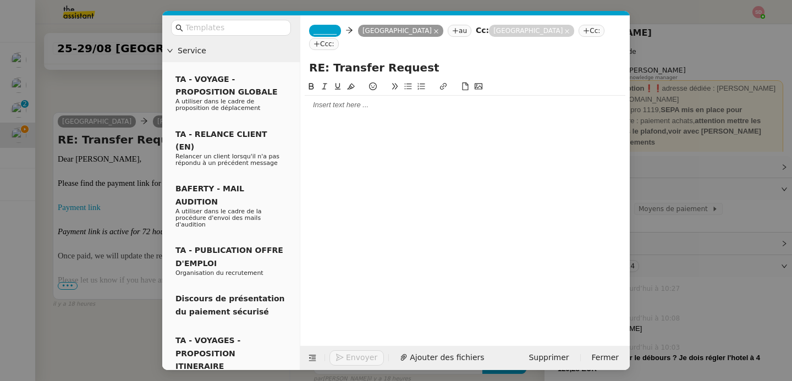
click at [327, 31] on span "_______" at bounding box center [324, 31] width 23 height 8
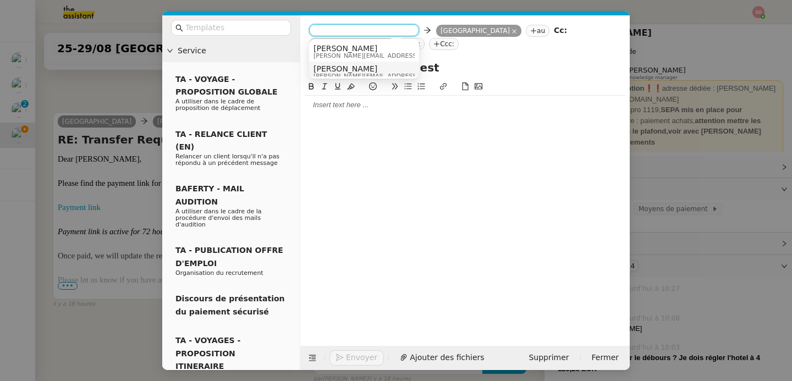
click at [337, 70] on span "Camille" at bounding box center [366, 68] width 106 height 9
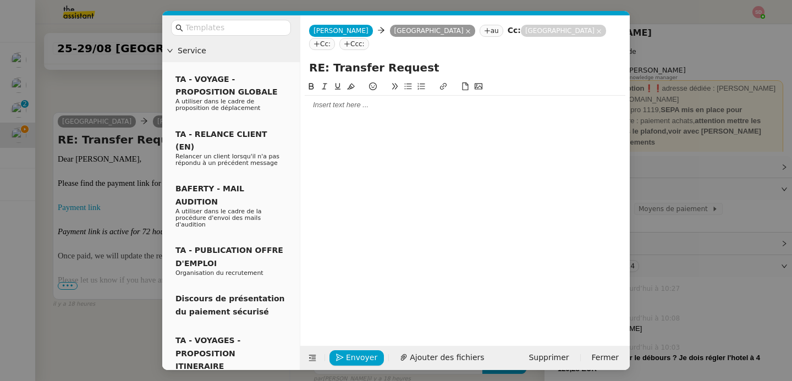
click at [329, 105] on div at bounding box center [465, 105] width 321 height 10
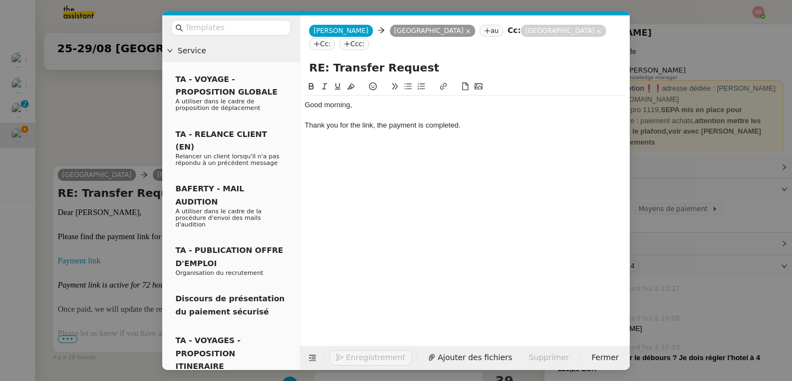
scroll to position [1620, 0]
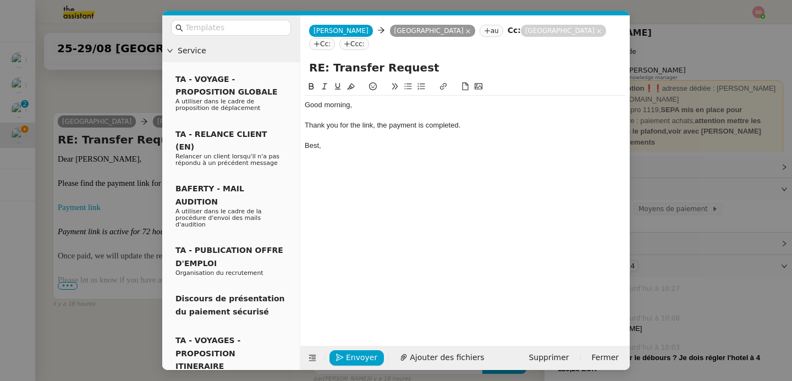
click at [97, 272] on nz-modal-container "Service TA - VOYAGE - PROPOSITION GLOBALE A utiliser dans le cadre de propositi…" at bounding box center [396, 190] width 792 height 381
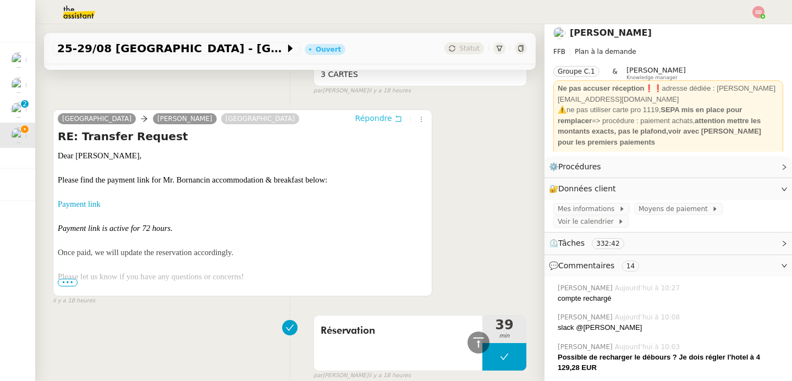
scroll to position [1617, 0]
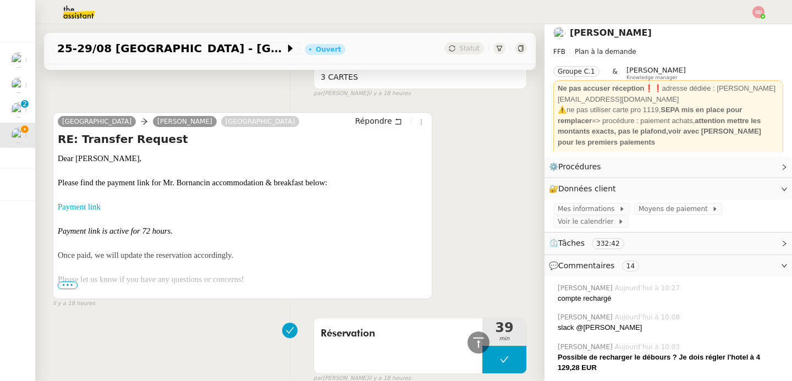
click at [66, 289] on span "•••" at bounding box center [68, 286] width 20 height 8
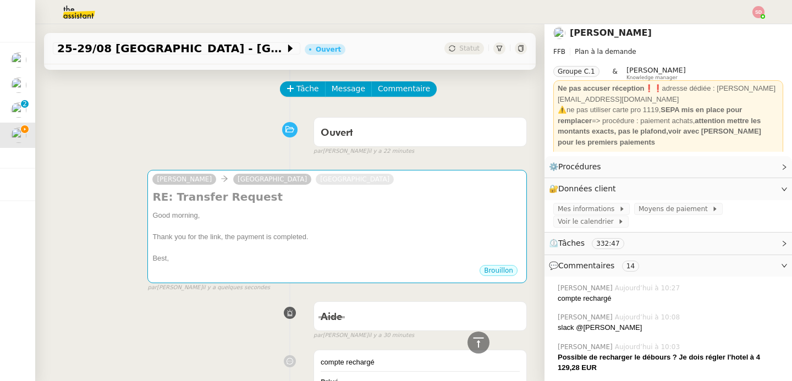
scroll to position [0, 0]
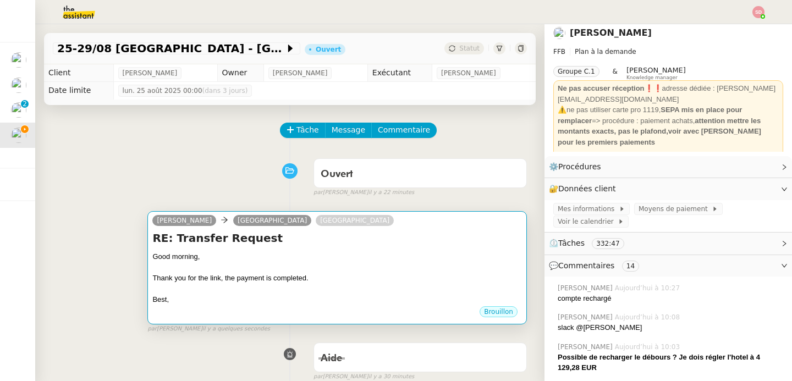
click at [360, 249] on div "RE: Transfer Request Good morning, Thank you for the link, the payment is compl…" at bounding box center [337, 267] width 370 height 75
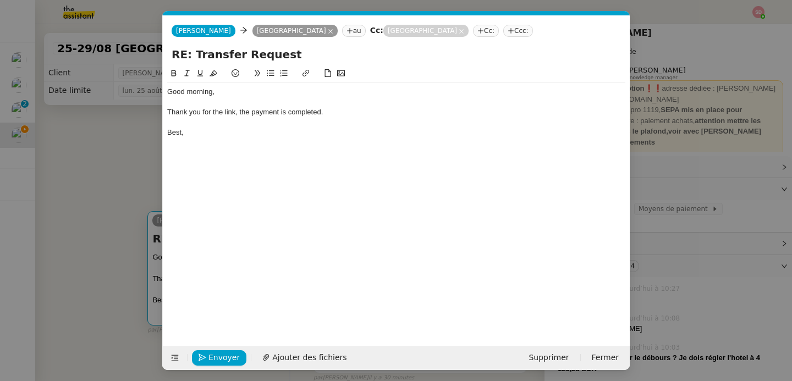
scroll to position [0, 23]
click at [219, 358] on span "Envoyer" at bounding box center [223, 357] width 31 height 13
click at [219, 358] on span "Confirmer l'envoi" at bounding box center [241, 357] width 66 height 13
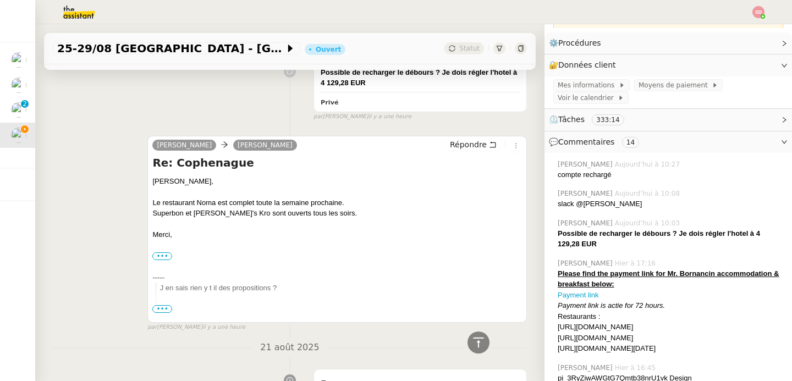
scroll to position [16, 0]
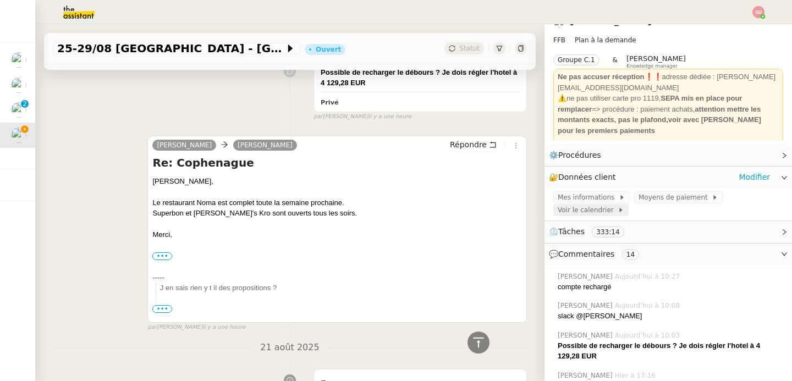
click at [580, 212] on span "Voir le calendrier" at bounding box center [588, 210] width 60 height 11
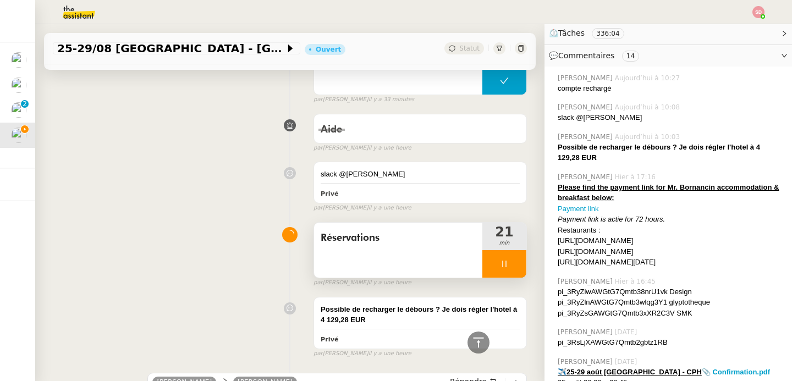
scroll to position [679, 0]
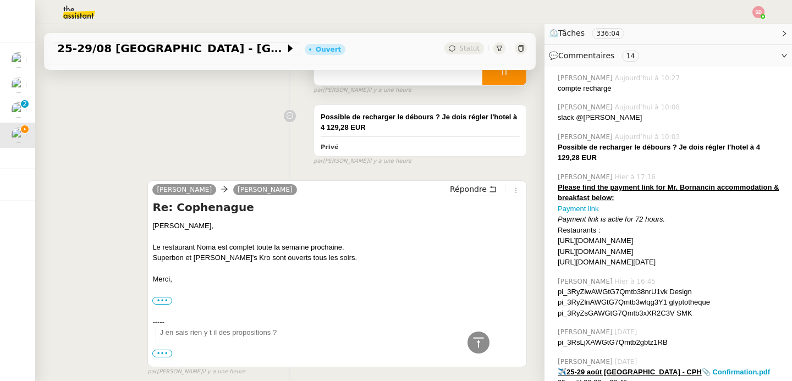
click at [615, 250] on div "https://cofoco.dk/en/superbon/#book" at bounding box center [670, 251] width 225 height 11
copy div "https://cofoco.dk/en/superbon/#book"
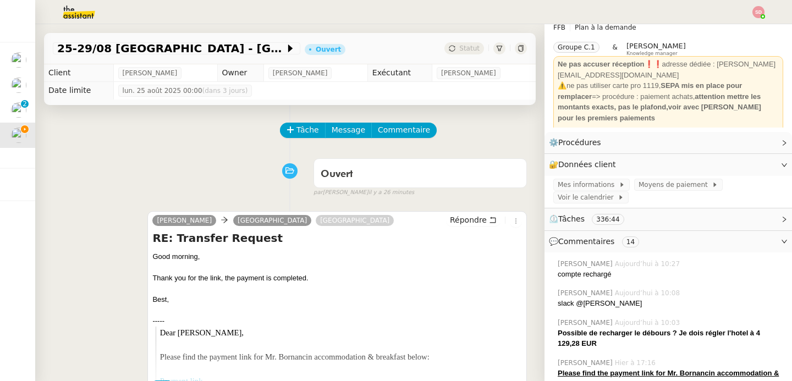
scroll to position [0, 0]
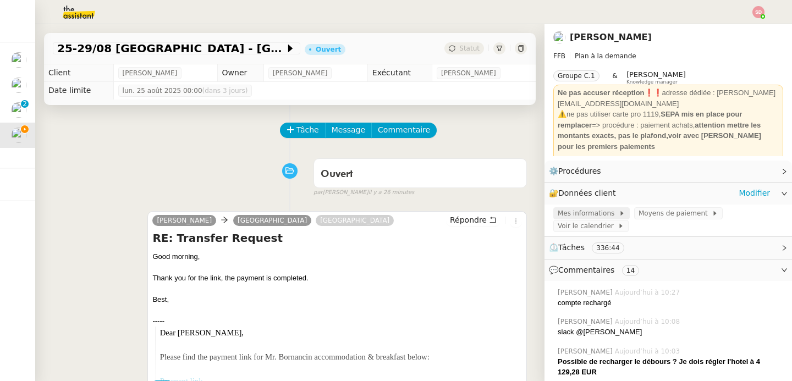
click at [591, 216] on span "Mes informations" at bounding box center [588, 213] width 61 height 11
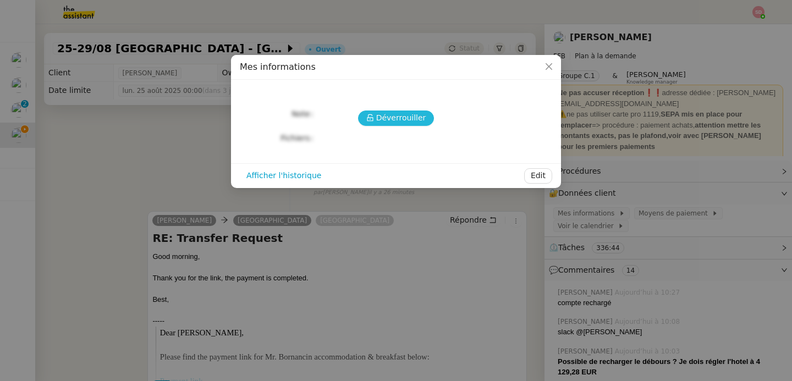
click at [370, 119] on icon at bounding box center [370, 118] width 8 height 8
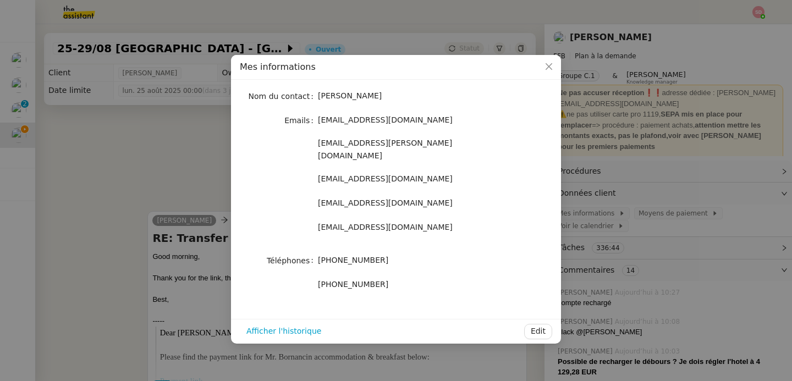
click at [353, 120] on span "fbornancin@gmail.com" at bounding box center [385, 119] width 135 height 9
drag, startPoint x: 333, startPoint y: 250, endPoint x: 405, endPoint y: 249, distance: 71.5
click at [405, 249] on div "+33673077153" at bounding box center [409, 250] width 182 height 13
copy span "673077153"
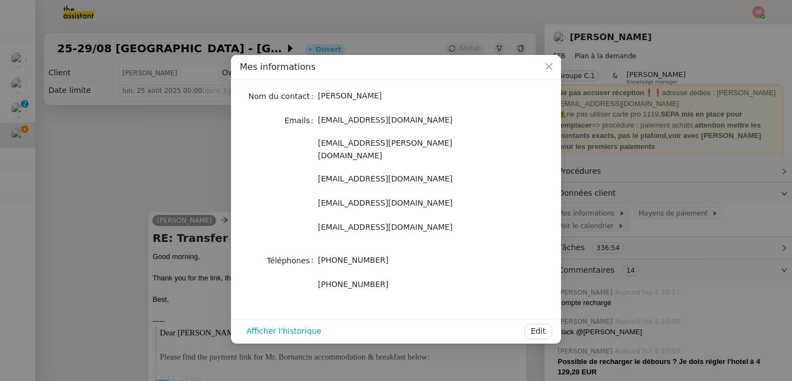
click at [179, 140] on nz-modal-container "Mes informations Nom du contact Fabien Bornancin Emails fbornancin@gmail.com fb…" at bounding box center [396, 190] width 792 height 381
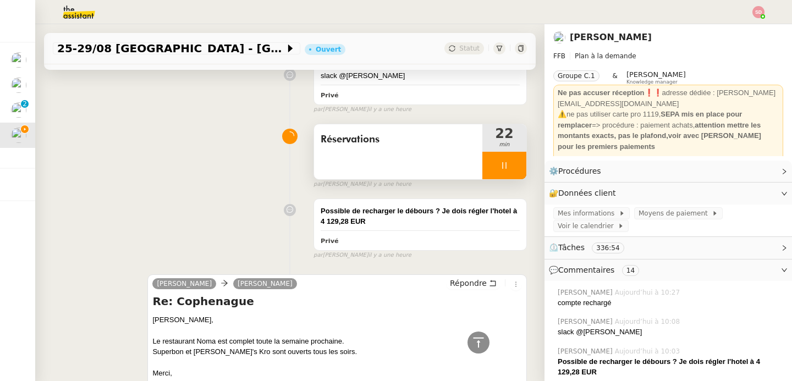
scroll to position [585, 0]
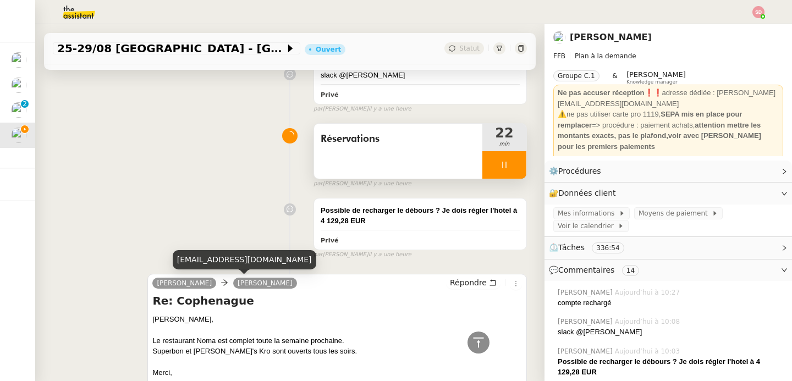
click at [235, 261] on div "emiliebornancin@gmail.com" at bounding box center [245, 259] width 144 height 19
copy div "emiliebornancin@gmail.com"
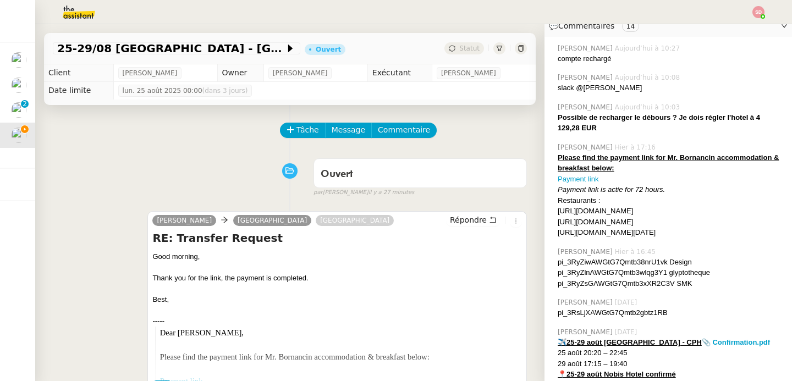
scroll to position [247, 0]
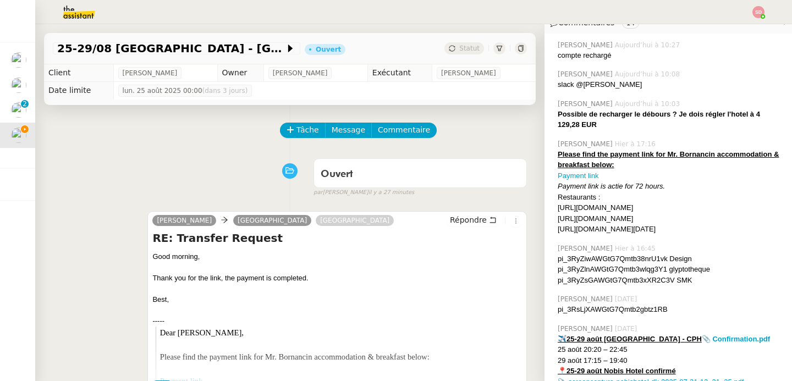
click at [602, 230] on div "https://book.easytable.com/book/?id=7e85b&lang=en#step=time&qty=2&date=27/08/20…" at bounding box center [670, 229] width 225 height 11
copy nz-comment "https://book.easytable.com/book/?id=7e85b&lang=en#step=time&qty=2&date=27/08/20…"
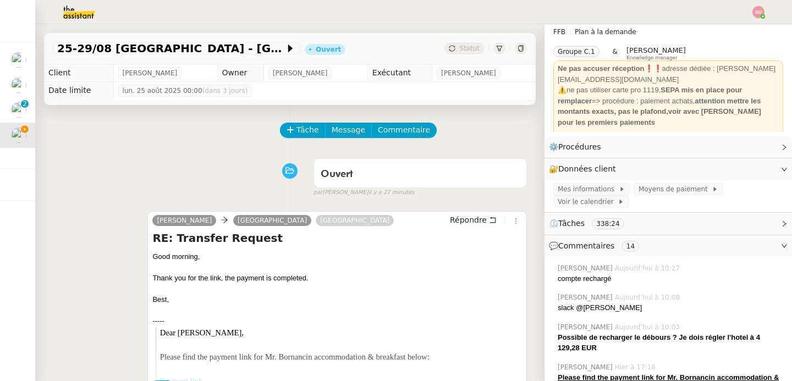
scroll to position [0, 0]
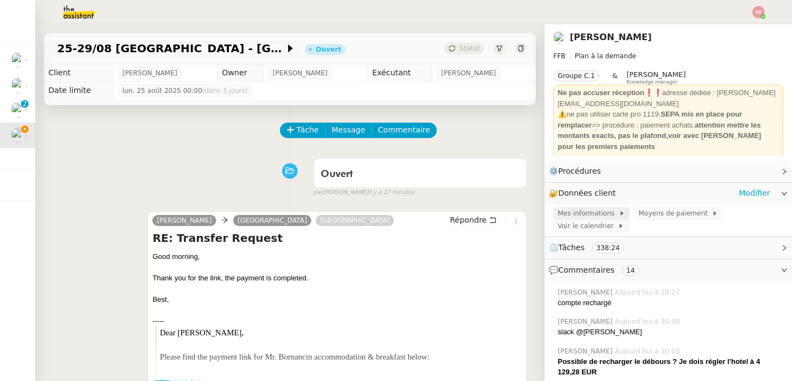
click at [596, 212] on span "Mes informations" at bounding box center [588, 213] width 61 height 11
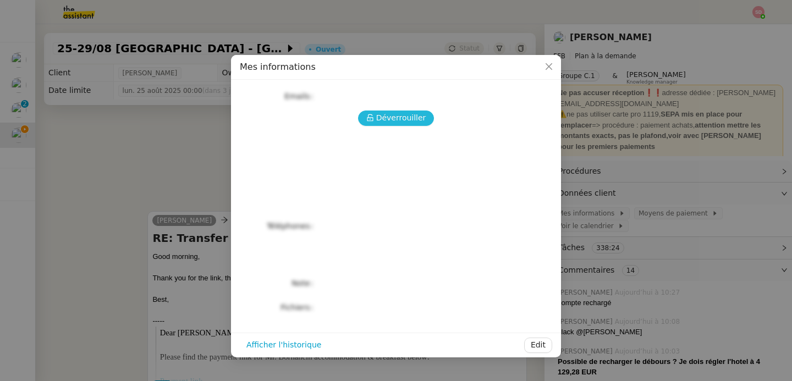
click at [373, 113] on button "Déverrouiller" at bounding box center [396, 118] width 76 height 15
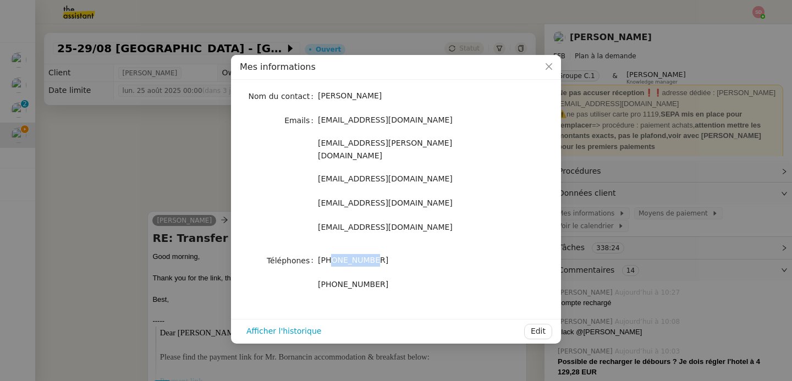
drag, startPoint x: 331, startPoint y: 250, endPoint x: 395, endPoint y: 251, distance: 64.4
click at [395, 251] on div "+33673077153" at bounding box center [409, 250] width 182 height 13
copy span "673077153"
click at [171, 159] on nz-modal-container "Mes informations Nom du contact Fabien Bornancin Emails fbornancin@gmail.com fb…" at bounding box center [396, 190] width 792 height 381
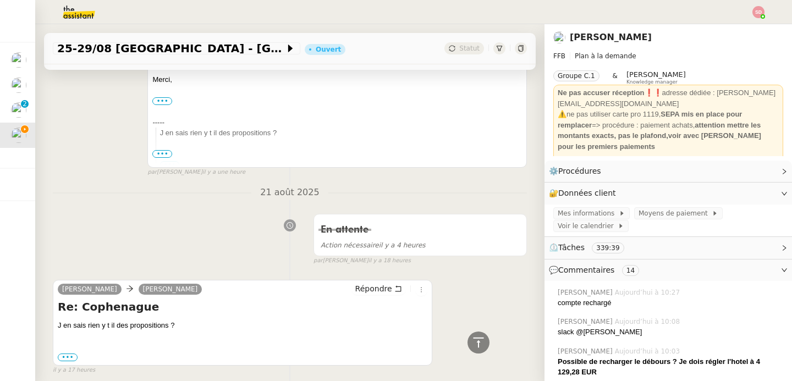
scroll to position [784, 0]
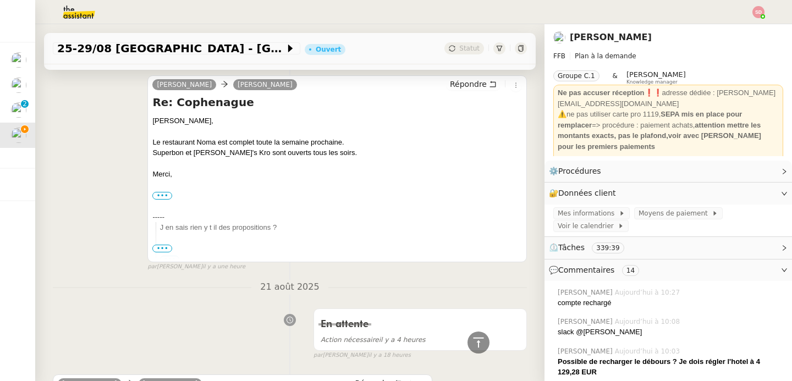
click at [475, 91] on div "camille Emilie Bornancin Répondre" at bounding box center [337, 86] width 370 height 16
click at [489, 81] on icon at bounding box center [493, 84] width 8 height 8
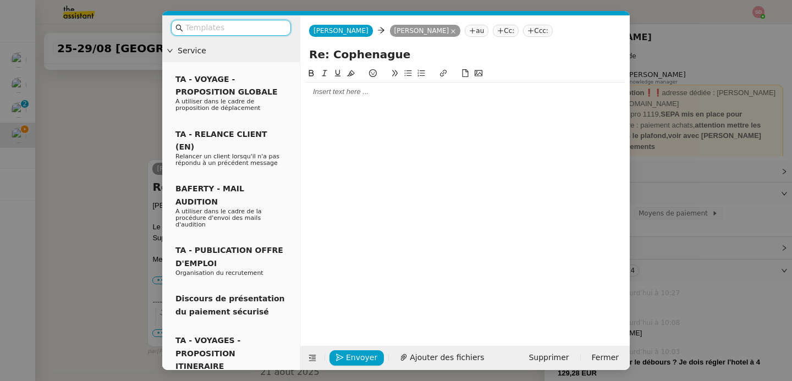
click at [402, 94] on div at bounding box center [465, 92] width 321 height 10
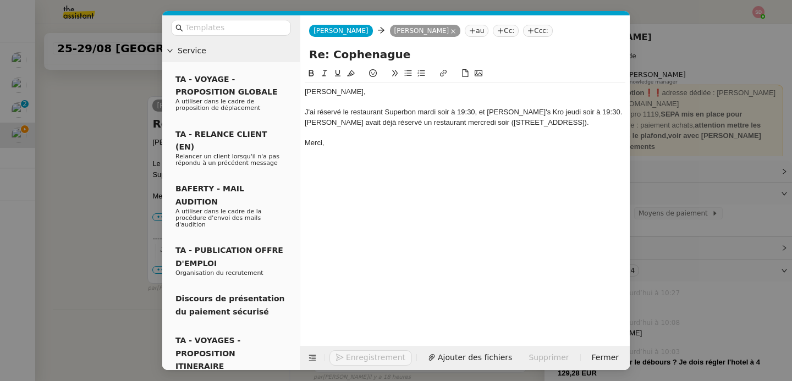
scroll to position [933, 0]
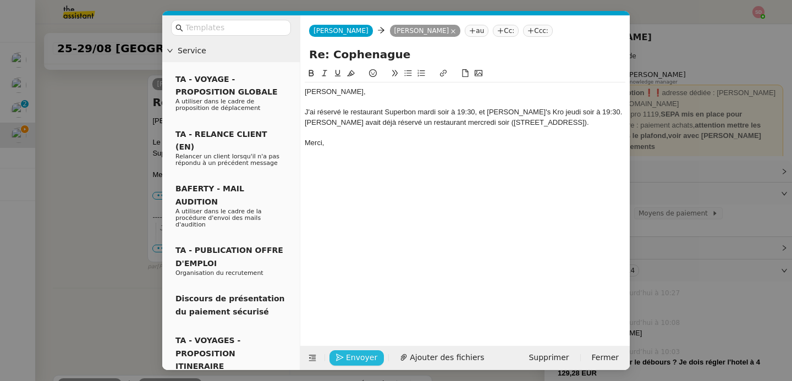
click at [364, 359] on span "Envoyer" at bounding box center [361, 357] width 31 height 13
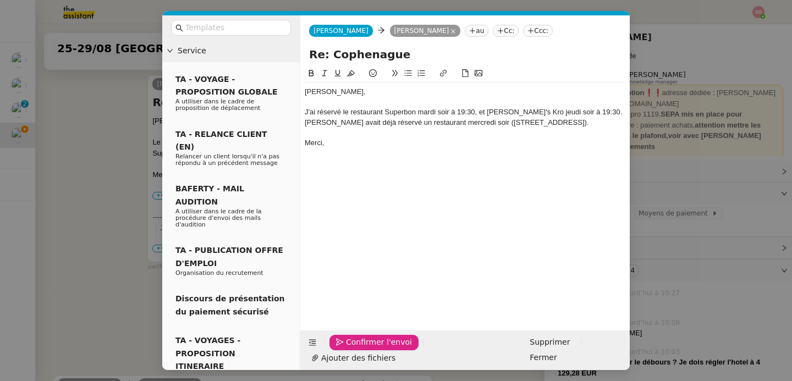
click at [364, 349] on span "Confirmer l'envoi" at bounding box center [379, 342] width 66 height 13
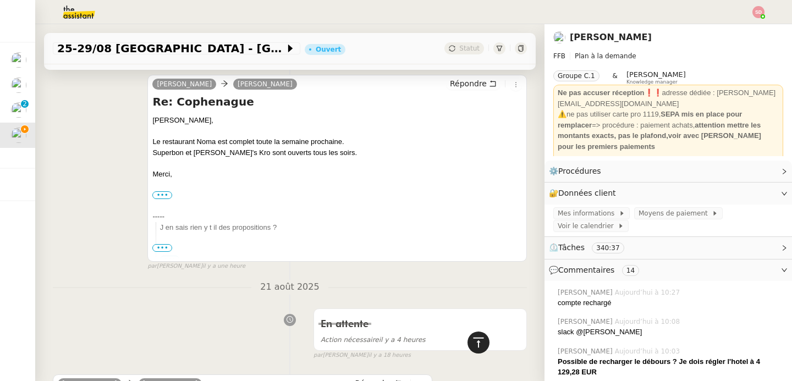
click at [472, 344] on icon at bounding box center [478, 342] width 13 height 13
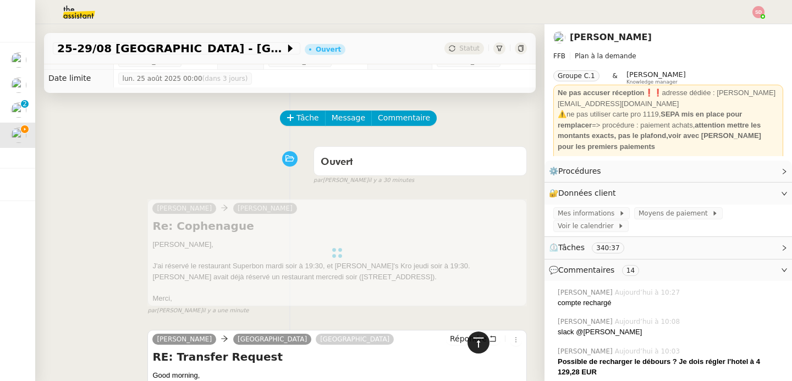
scroll to position [0, 0]
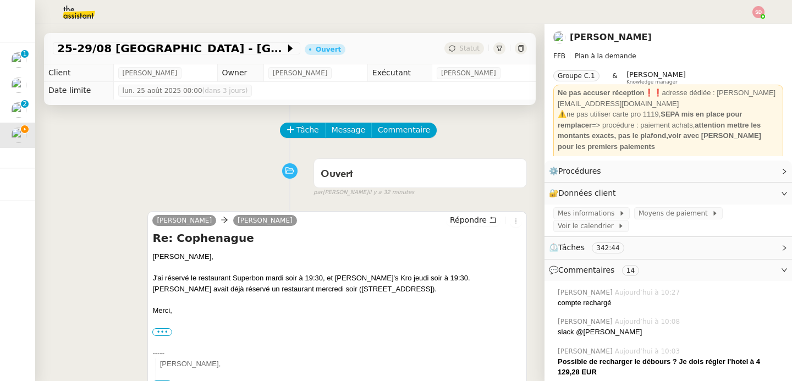
click at [75, 221] on div "camille Emilie Bornancin Répondre Re: Cophenague Emilie, J'ai réservé le restau…" at bounding box center [290, 304] width 474 height 206
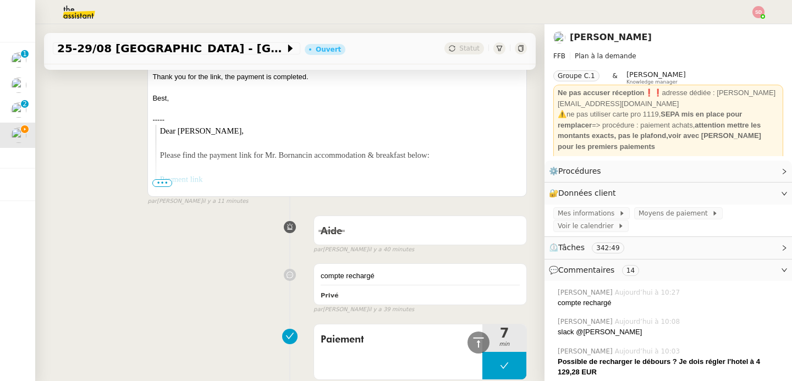
scroll to position [602, 0]
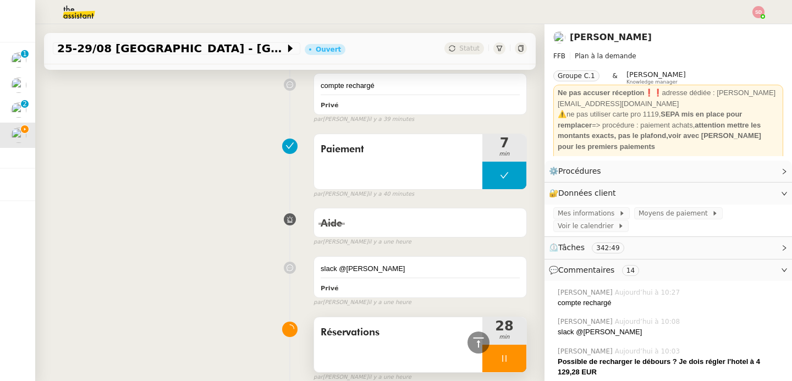
click at [501, 360] on div at bounding box center [504, 358] width 44 height 27
click at [511, 360] on icon at bounding box center [515, 358] width 9 height 9
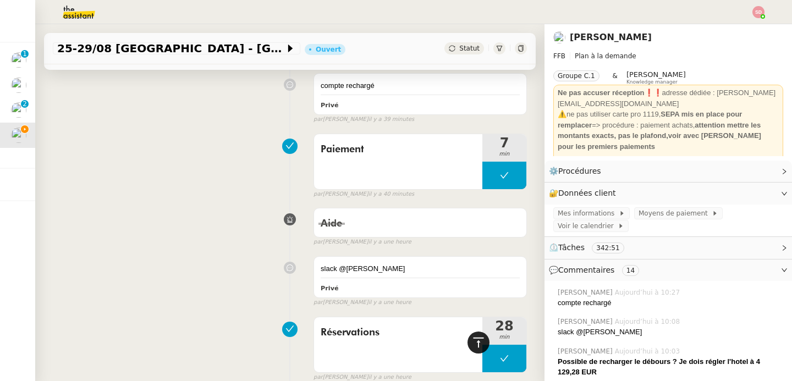
click at [476, 342] on icon at bounding box center [478, 342] width 13 height 13
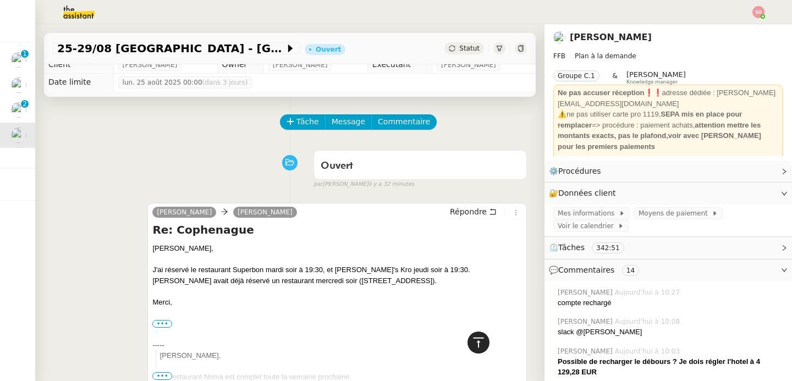
scroll to position [0, 0]
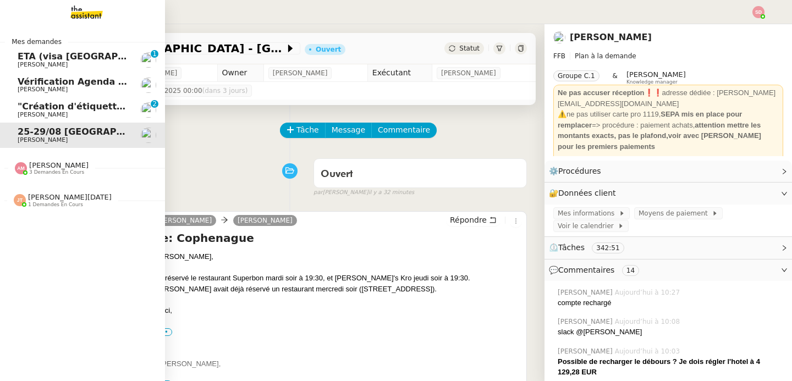
click at [75, 49] on link "ETA (visa UK) + réserver Hotel Martin's Château du Lac, Av. du Lac 87, 1332 Rix…" at bounding box center [82, 59] width 165 height 25
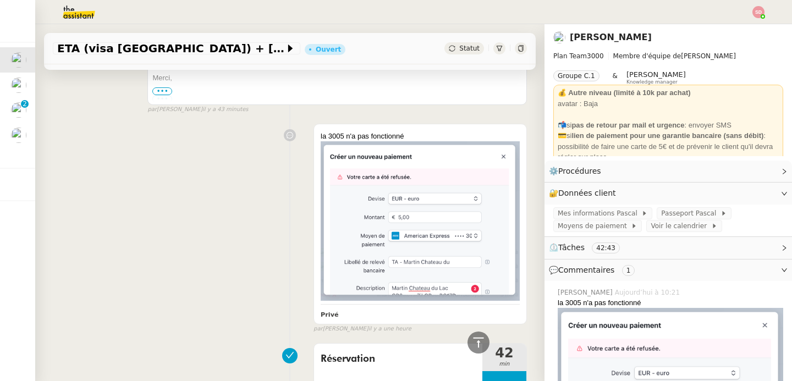
scroll to position [979, 0]
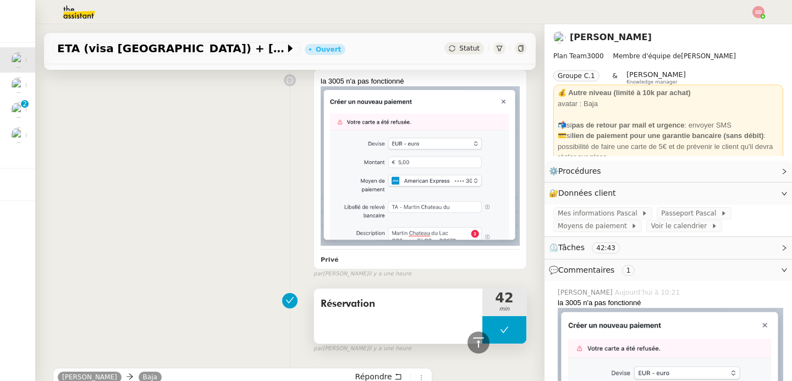
click at [482, 325] on button at bounding box center [504, 329] width 44 height 27
click at [492, 327] on icon at bounding box center [494, 330] width 4 height 6
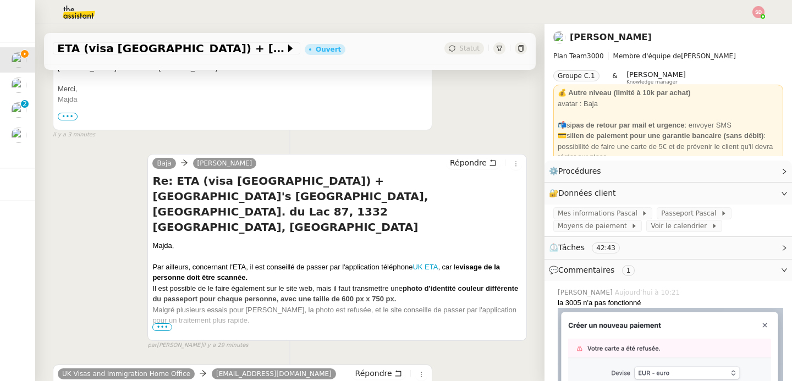
scroll to position [0, 0]
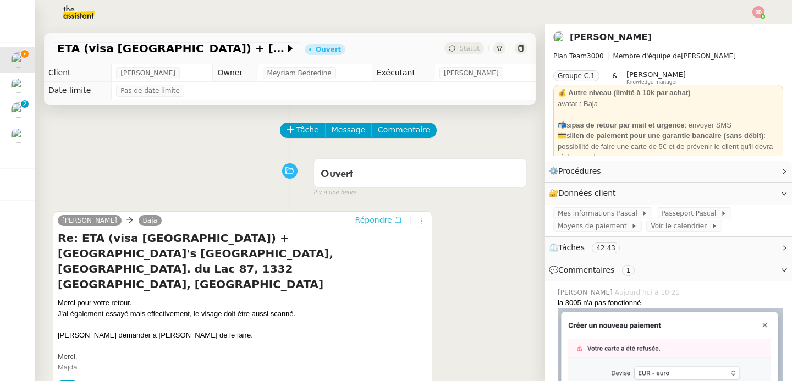
click at [380, 223] on span "Répondre" at bounding box center [373, 219] width 37 height 11
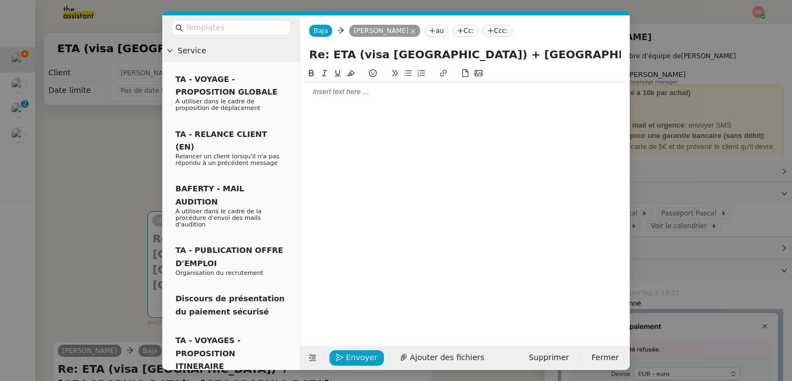
click at [356, 92] on div at bounding box center [465, 92] width 321 height 10
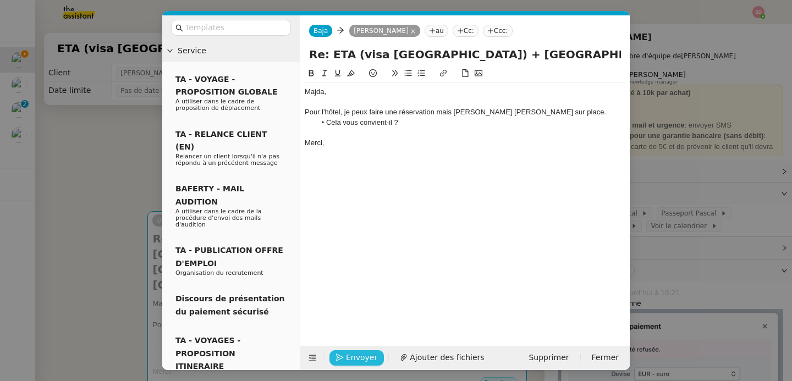
click at [361, 363] on span "Envoyer" at bounding box center [361, 357] width 31 height 13
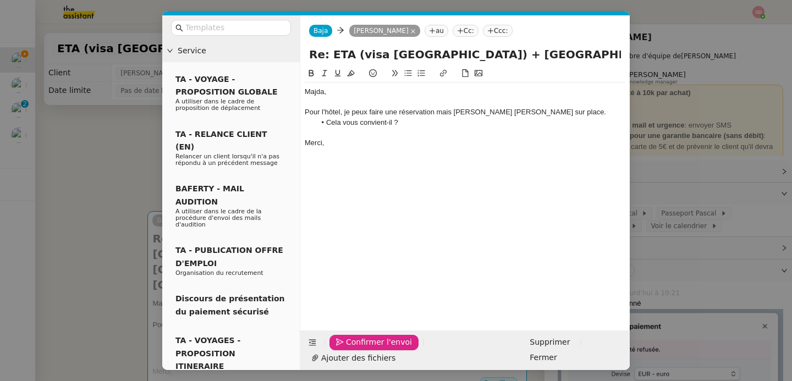
click at [361, 349] on span "Confirmer l'envoi" at bounding box center [379, 342] width 66 height 13
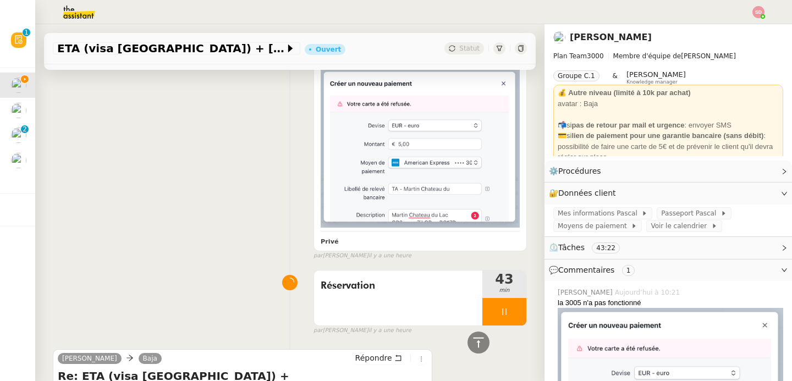
scroll to position [1302, 0]
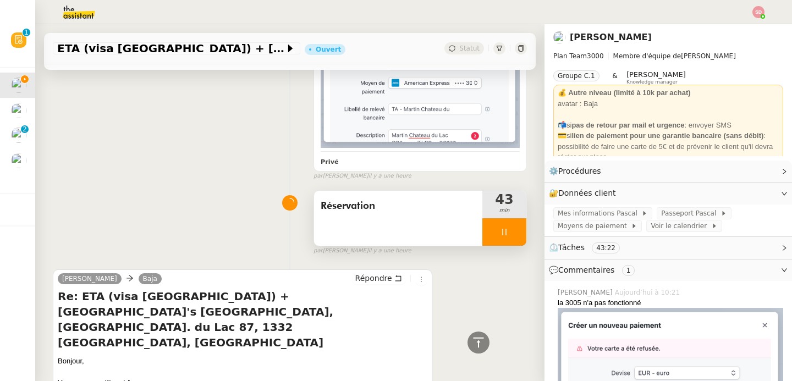
click at [512, 193] on div "Réservation 43 min" at bounding box center [419, 203] width 213 height 56
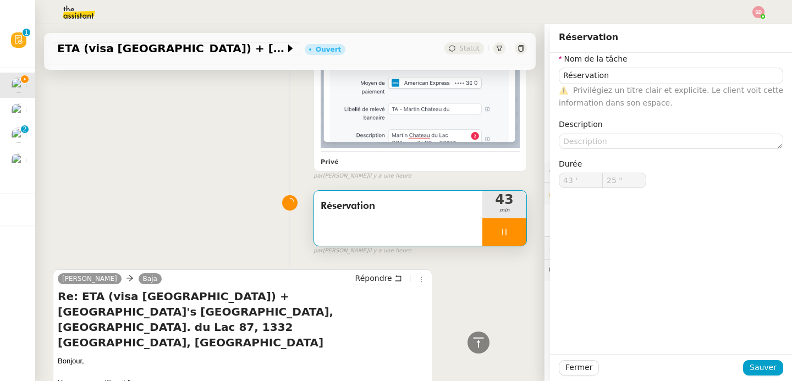
click at [510, 203] on div at bounding box center [504, 216] width 44 height 27
click at [510, 203] on button at bounding box center [515, 216] width 22 height 27
type input "Réservation"
type input "43 '"
type input "25 ""
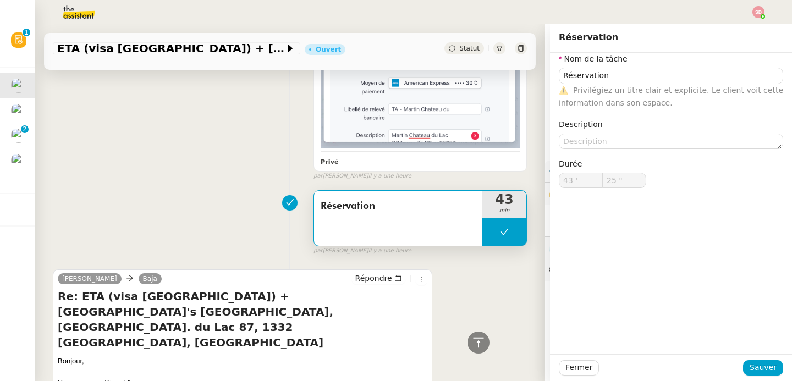
type input "Réservation"
type input "43 '"
type input "25 ""
type input "Réservation"
type input "43 '"
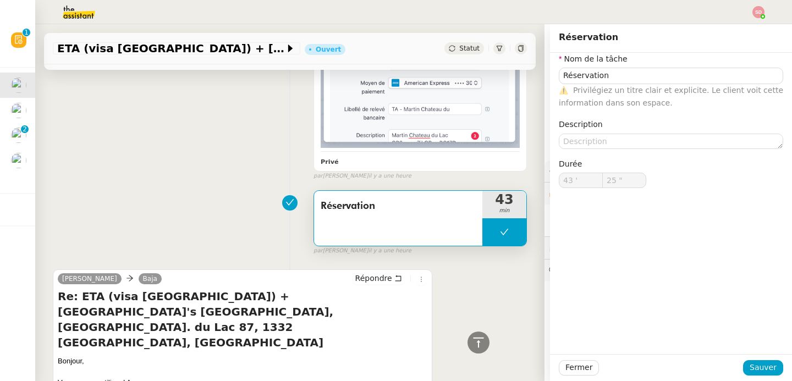
type input "25 ""
type input "Réservation"
type input "43 '"
type input "25 ""
click at [477, 335] on div at bounding box center [478, 343] width 22 height 22
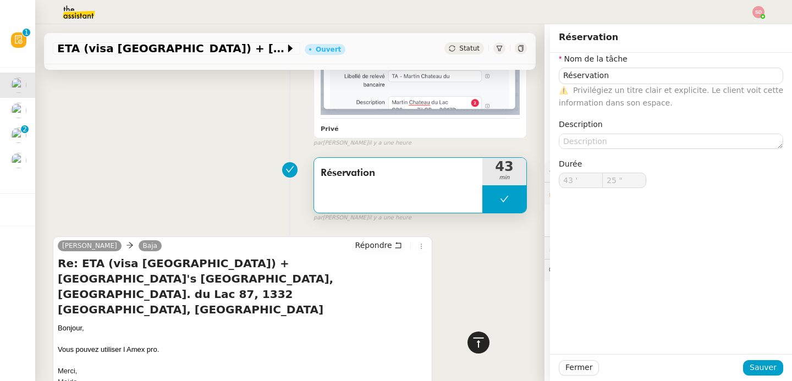
scroll to position [750, 0]
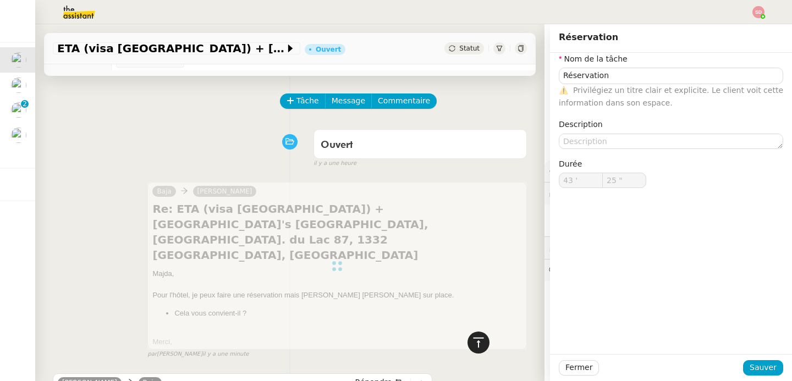
type input "Réservation"
type input "43 '"
type input "25 ""
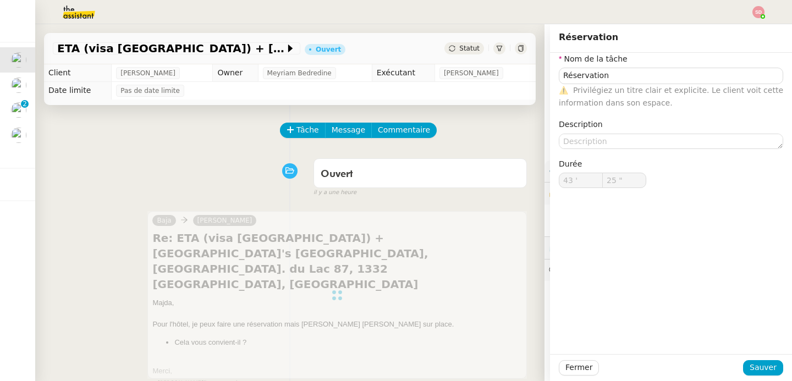
scroll to position [0, 0]
click at [169, 170] on div "Ouvert false il y a une heure" at bounding box center [290, 175] width 474 height 44
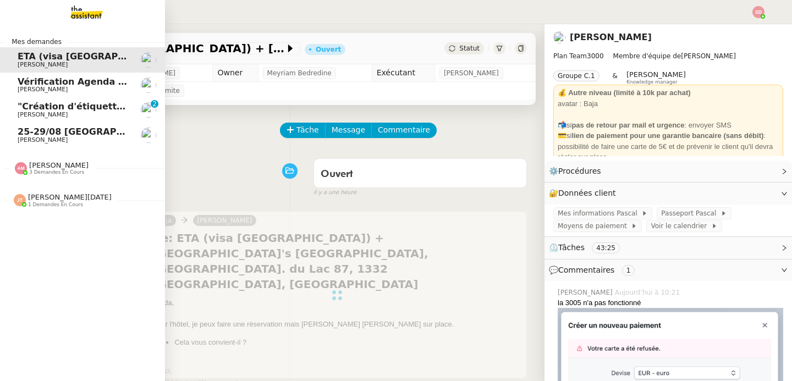
click at [18, 137] on span "Fabien Bornancin" at bounding box center [43, 139] width 50 height 7
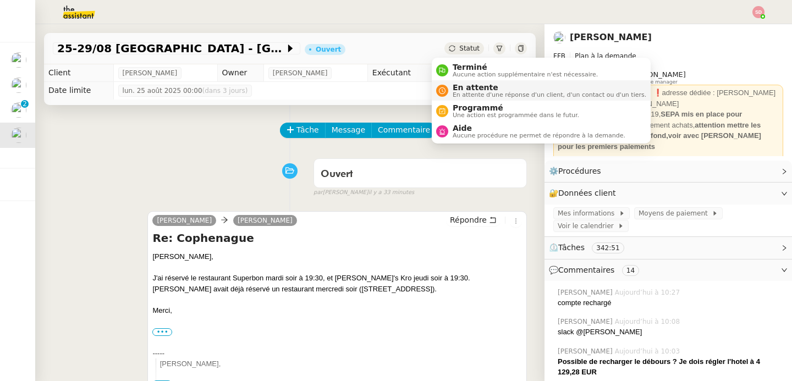
click at [462, 86] on span "En attente" at bounding box center [550, 87] width 194 height 9
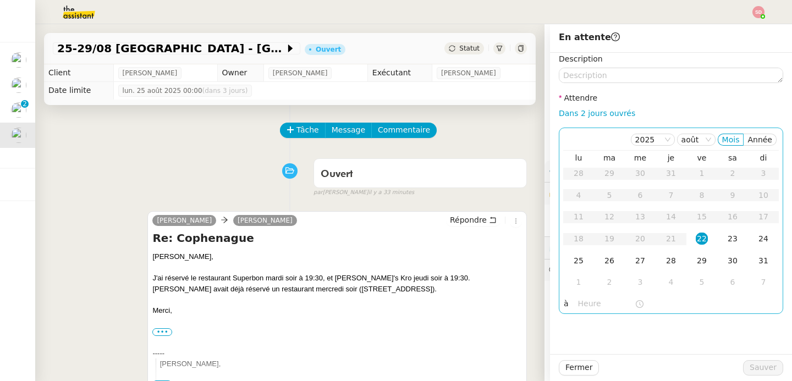
click at [594, 307] on input "text" at bounding box center [606, 304] width 57 height 13
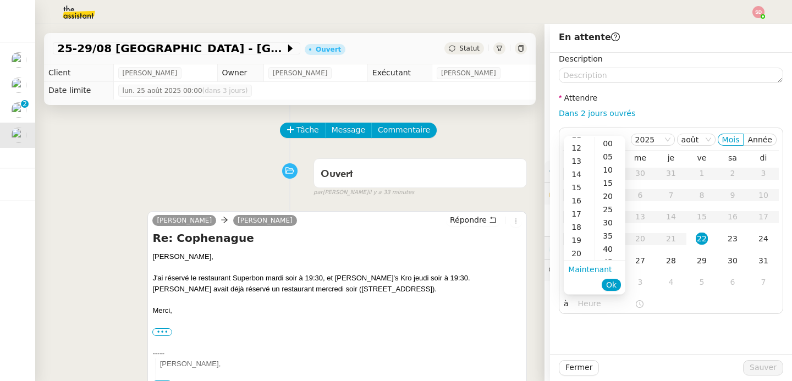
scroll to position [137, 0]
click at [576, 202] on div "15" at bounding box center [579, 203] width 31 height 13
click at [614, 146] on div "00" at bounding box center [610, 143] width 30 height 13
type input "15:00"
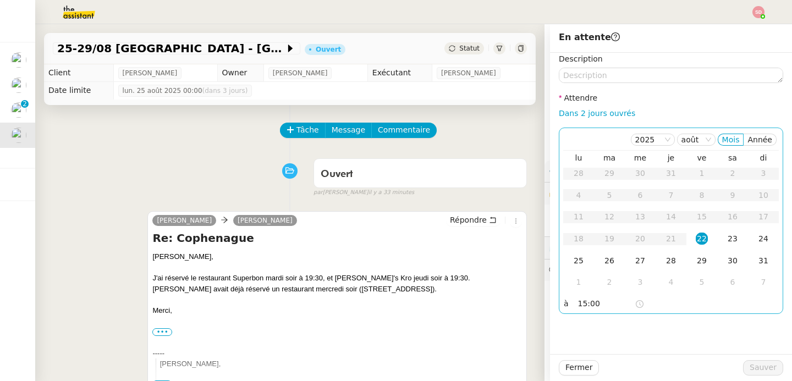
click at [696, 235] on div "22" at bounding box center [702, 239] width 12 height 12
click at [758, 366] on span "Sauver" at bounding box center [763, 367] width 27 height 13
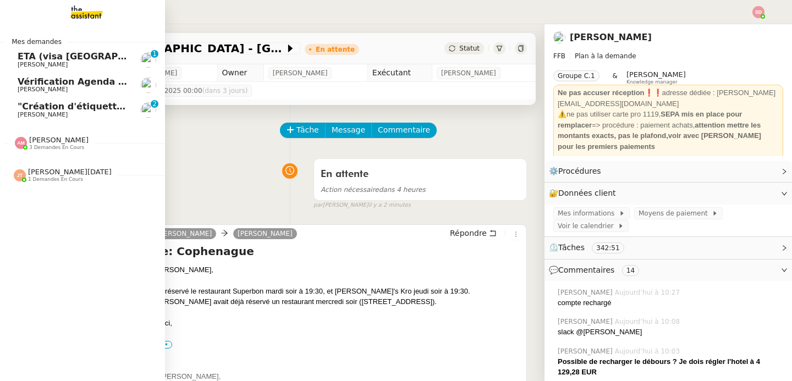
click at [64, 54] on span "ETA (visa [GEOGRAPHIC_DATA]) + [GEOGRAPHIC_DATA]'s [GEOGRAPHIC_DATA], [GEOGRAPH…" at bounding box center [412, 56] width 788 height 10
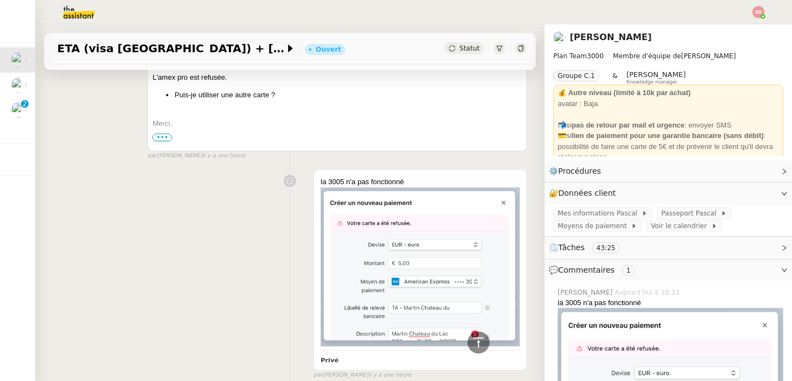
scroll to position [1656, 0]
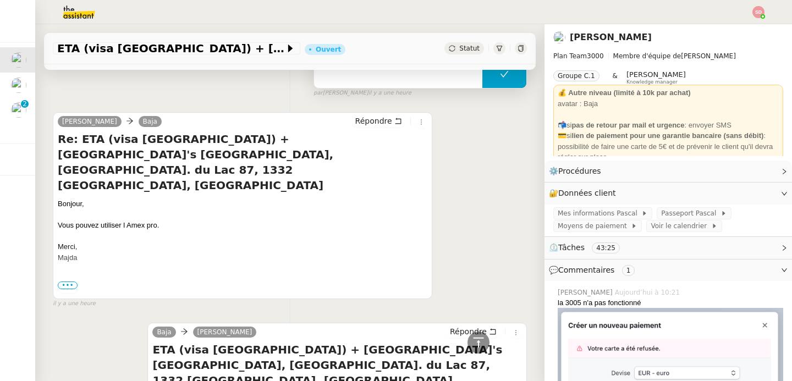
click at [487, 77] on button at bounding box center [504, 73] width 44 height 27
click at [486, 76] on div at bounding box center [493, 73] width 22 height 27
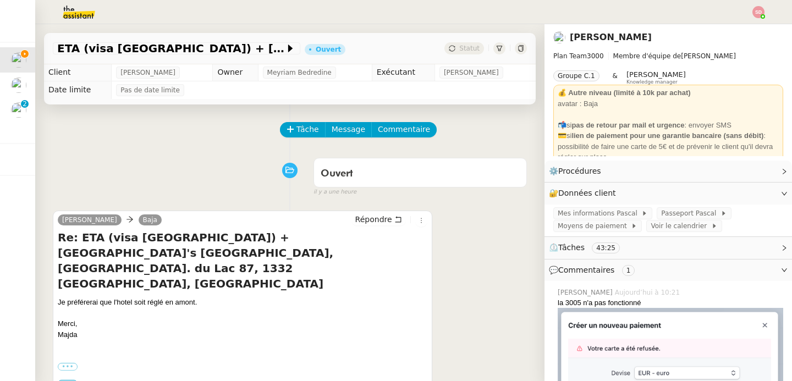
scroll to position [0, 0]
click at [366, 217] on span "Répondre" at bounding box center [373, 219] width 37 height 11
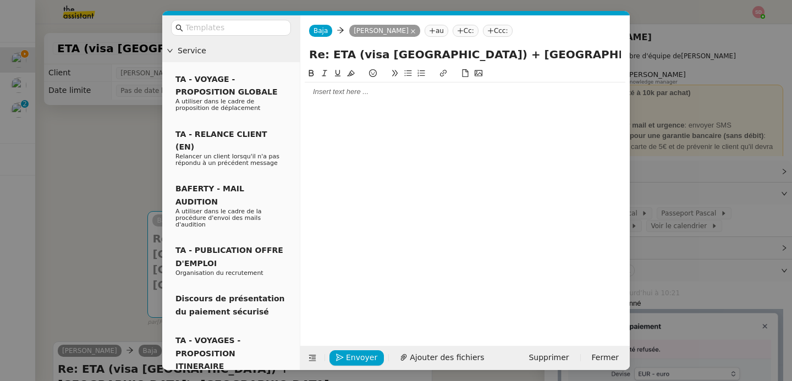
click at [372, 98] on div at bounding box center [465, 91] width 321 height 19
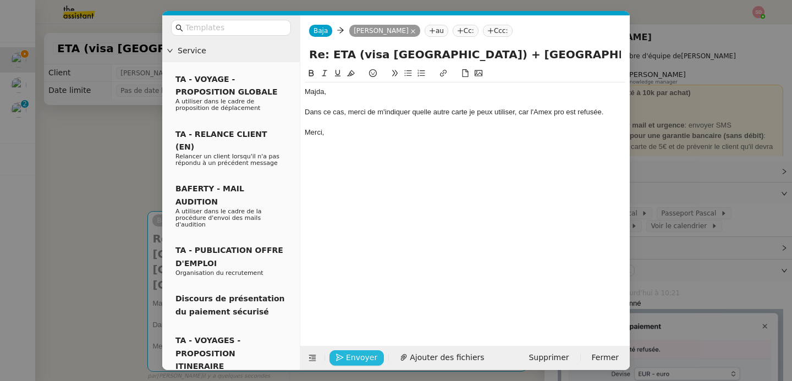
click at [360, 355] on span "Envoyer" at bounding box center [361, 357] width 31 height 13
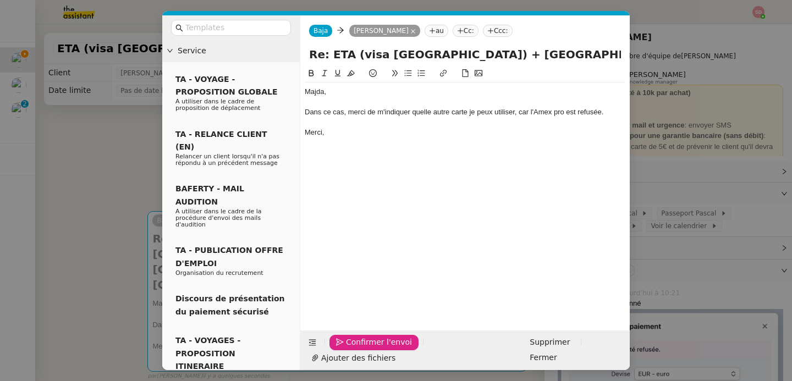
click at [360, 349] on span "Confirmer l'envoi" at bounding box center [379, 342] width 66 height 13
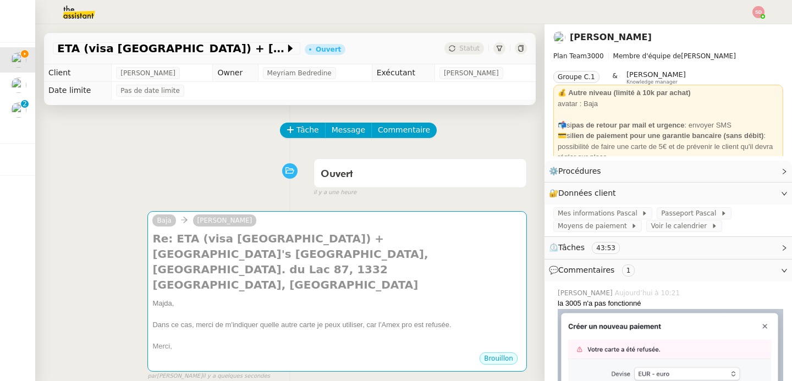
scroll to position [4, 0]
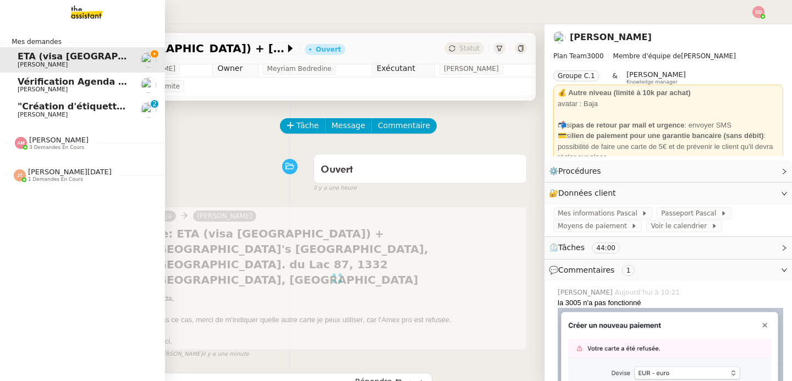
click at [45, 181] on span "1 demandes en cours" at bounding box center [55, 180] width 55 height 6
click at [51, 202] on span "[PERSON_NAME]" at bounding box center [73, 204] width 111 height 7
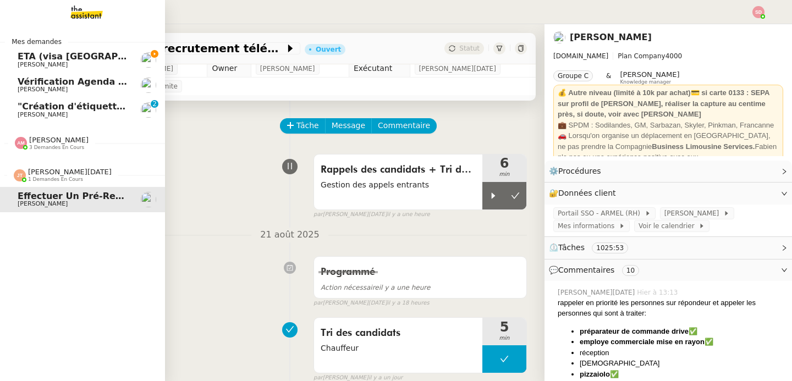
click at [32, 181] on span "1 demandes en cours" at bounding box center [55, 180] width 55 height 6
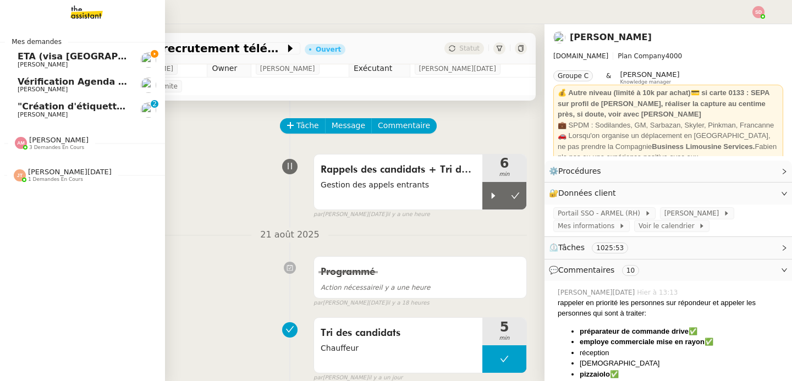
click at [115, 59] on span "ETA (visa [GEOGRAPHIC_DATA]) + [GEOGRAPHIC_DATA]'s [GEOGRAPHIC_DATA], [GEOGRAPH…" at bounding box center [412, 56] width 788 height 10
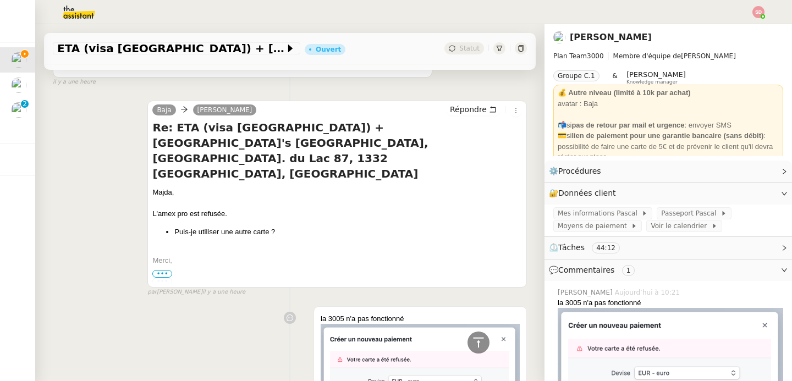
scroll to position [1711, 0]
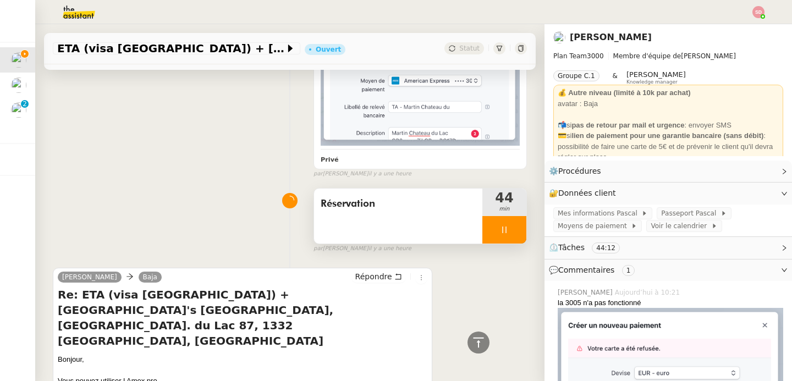
click at [498, 217] on div at bounding box center [504, 229] width 44 height 27
click at [504, 217] on button at bounding box center [515, 229] width 22 height 27
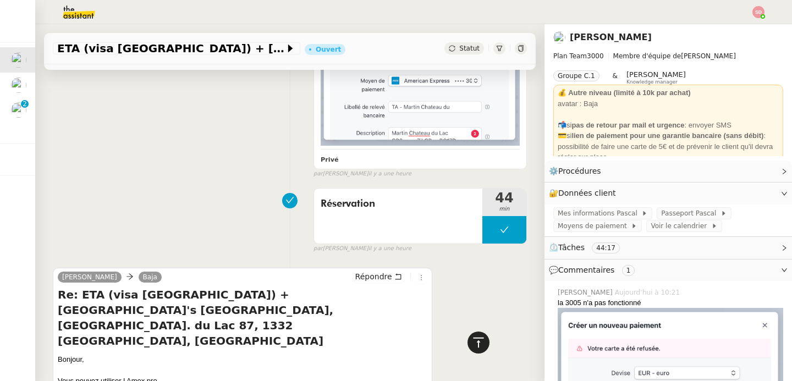
click at [467, 338] on div at bounding box center [478, 343] width 22 height 22
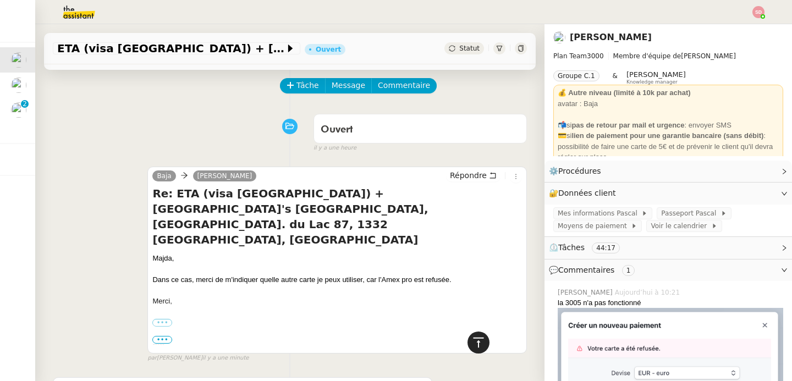
scroll to position [0, 0]
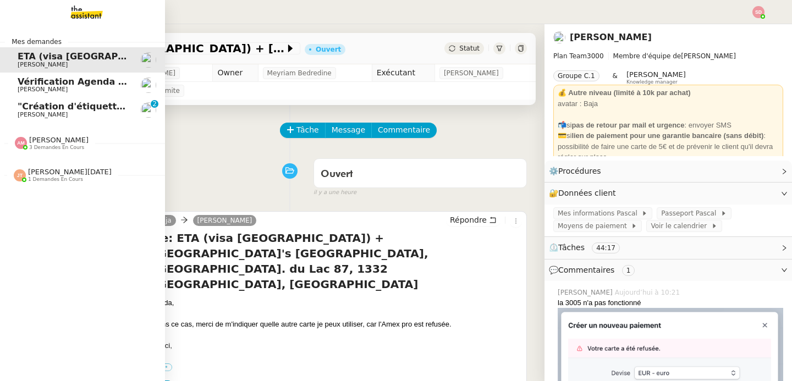
click at [75, 108] on span ""Création d'étiquettes Smart green Execution (réponses)" a été modifié récemmen…" at bounding box center [227, 106] width 419 height 10
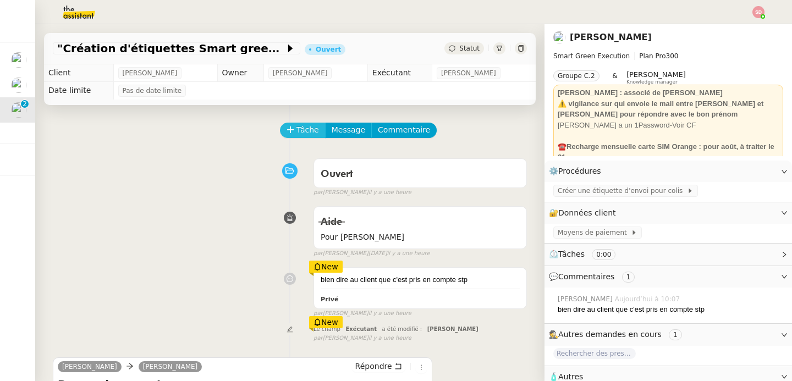
click at [296, 127] on span "Tâche" at bounding box center [307, 130] width 23 height 13
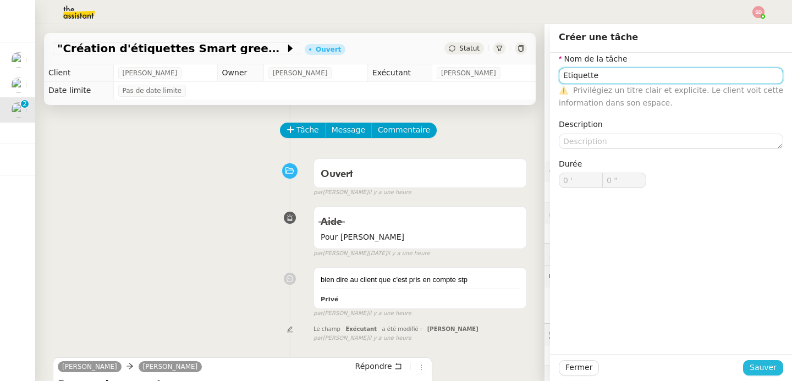
type input "Etiquette"
click at [750, 365] on span "Sauver" at bounding box center [763, 367] width 27 height 13
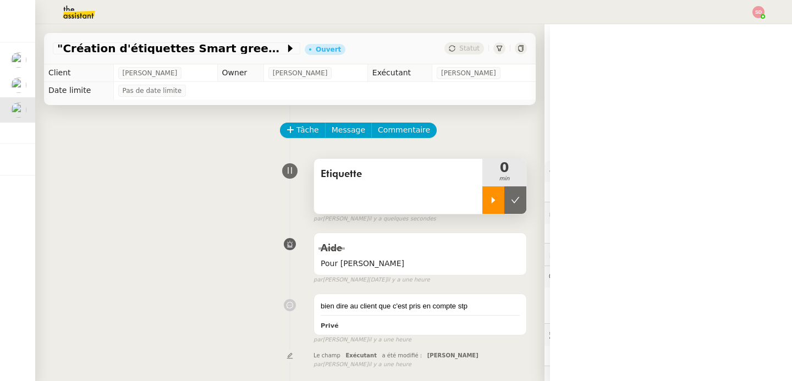
click at [482, 207] on div at bounding box center [493, 199] width 22 height 27
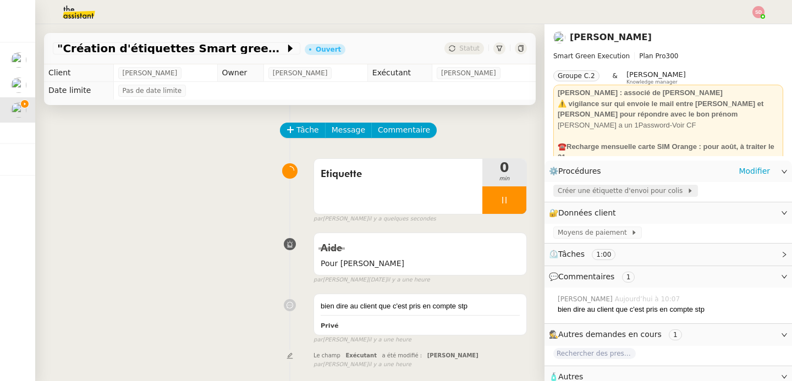
click at [576, 191] on span "Créer une étiquette d'envoi pour colis" at bounding box center [622, 190] width 129 height 11
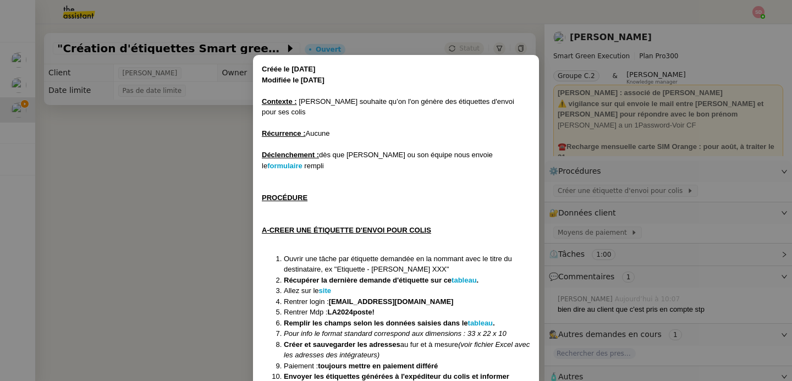
click at [480, 275] on li "Récupérer la dernière demande d'étiquette sur ce tableau ." at bounding box center [407, 280] width 246 height 11
click at [469, 276] on strong "tableau" at bounding box center [463, 280] width 25 height 8
click at [138, 169] on nz-modal-container "Créée le [DATE] Modifiée le [DATE] Contexte : [PERSON_NAME] souhaite qu’on l'on…" at bounding box center [396, 190] width 792 height 381
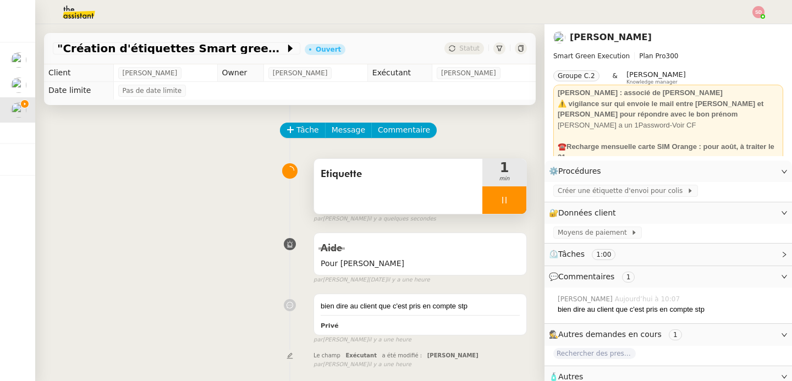
click at [379, 208] on div "Etiquette" at bounding box center [398, 186] width 168 height 55
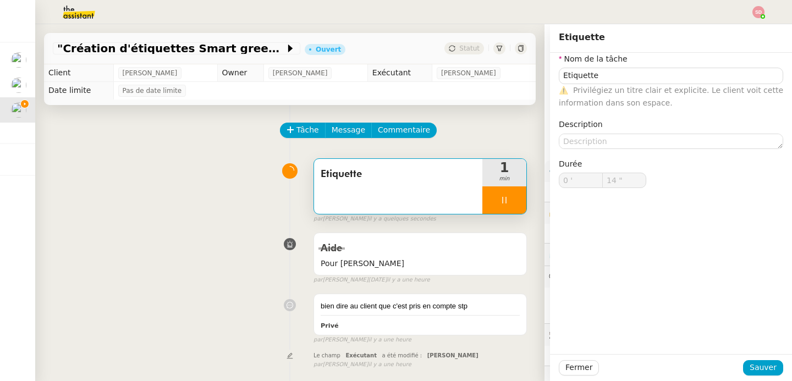
click at [588, 130] on nz-form-label "Description" at bounding box center [581, 125] width 44 height 15
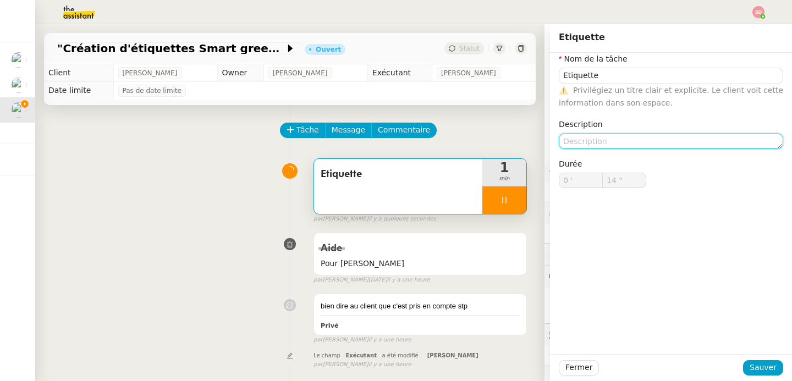
click at [586, 140] on textarea at bounding box center [671, 141] width 224 height 15
type input "15 ""
paste textarea "[PERSON_NAME]"
type textarea "[PERSON_NAME]"
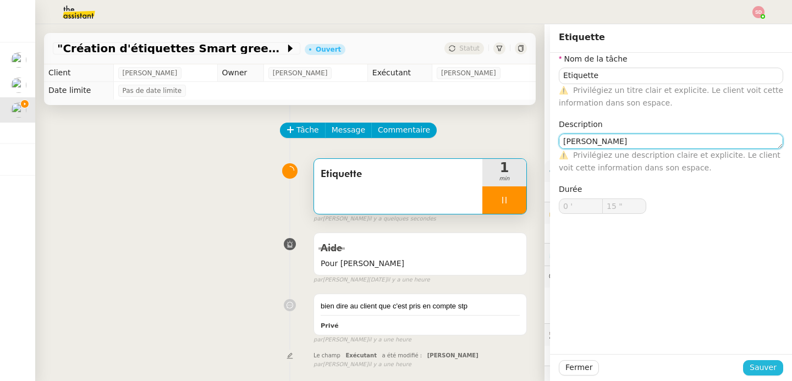
type input "16 ""
type textarea "[PERSON_NAME]"
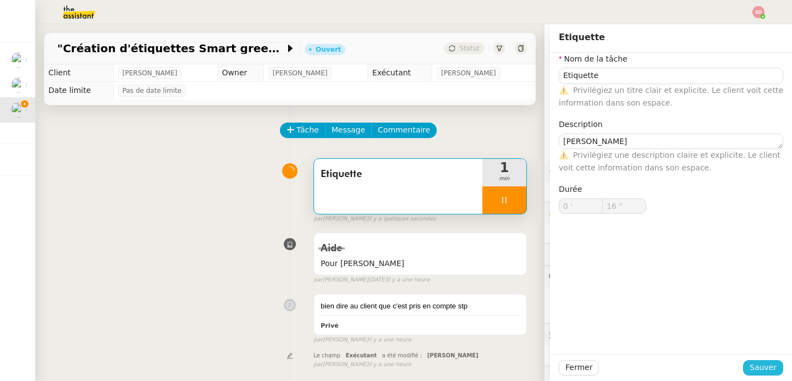
click at [760, 365] on span "Sauver" at bounding box center [763, 367] width 27 height 13
type input "17 ""
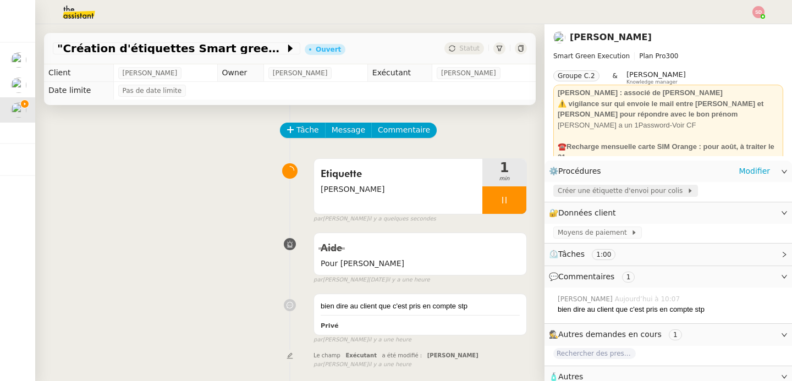
click at [585, 195] on span "Créer une étiquette d'envoi pour colis" at bounding box center [622, 190] width 129 height 11
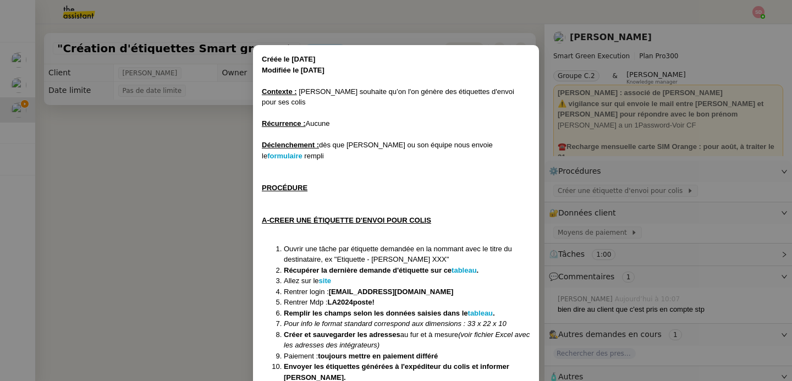
scroll to position [19, 0]
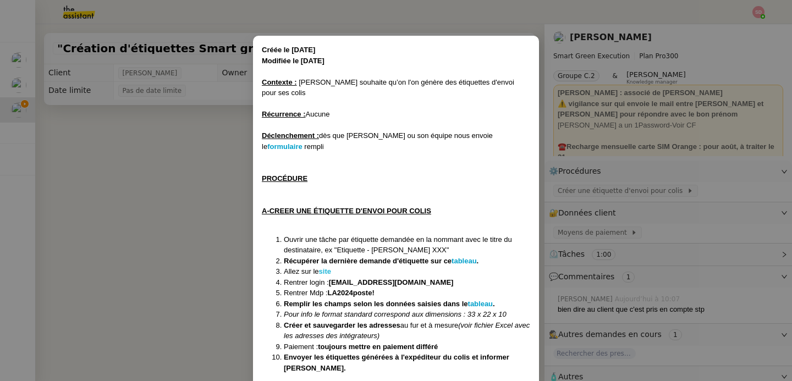
click at [327, 267] on strong "site" at bounding box center [325, 271] width 12 height 8
drag, startPoint x: 330, startPoint y: 257, endPoint x: 486, endPoint y: 258, distance: 156.2
click at [486, 277] on li "Rentrer login : contact@smart-green-execution.com" at bounding box center [407, 282] width 246 height 11
copy strong "[EMAIL_ADDRESS][DOMAIN_NAME]"
drag, startPoint x: 326, startPoint y: 271, endPoint x: 389, endPoint y: 270, distance: 63.3
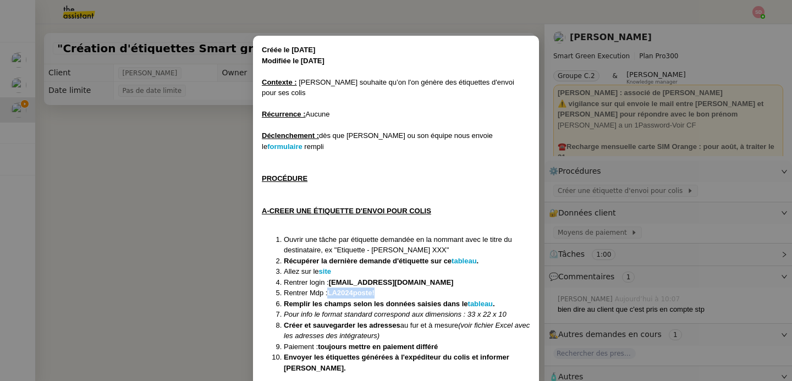
click at [389, 288] on li "Rentrer Mdp : LA2024poste!" at bounding box center [407, 293] width 246 height 11
copy strong "LA2024poste!"
click at [177, 163] on nz-modal-container "Créée le [DATE] Modifiée le [DATE] Contexte : [PERSON_NAME] souhaite qu’on l'on…" at bounding box center [396, 190] width 792 height 381
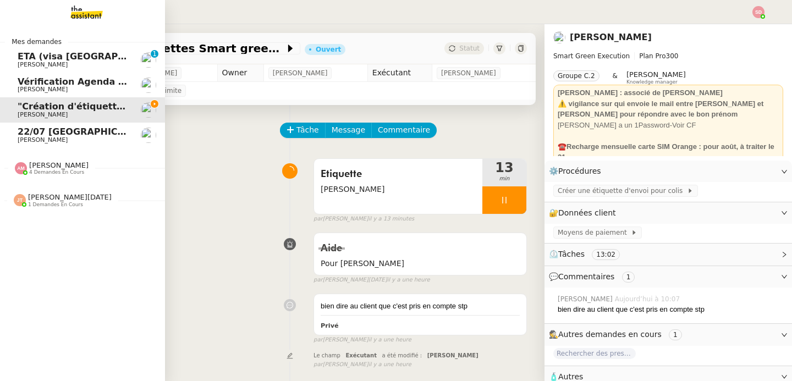
click at [15, 174] on div "Amyna Mehrez 4 demandes en cours" at bounding box center [52, 168] width 74 height 14
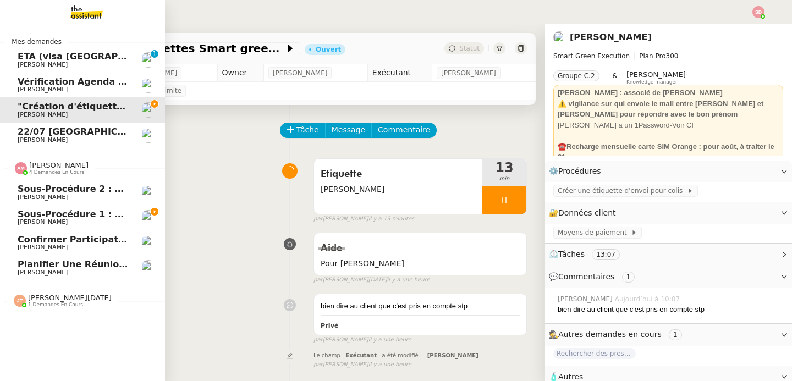
click at [15, 174] on div "Amyna Mehrez 4 demandes en cours" at bounding box center [52, 168] width 74 height 14
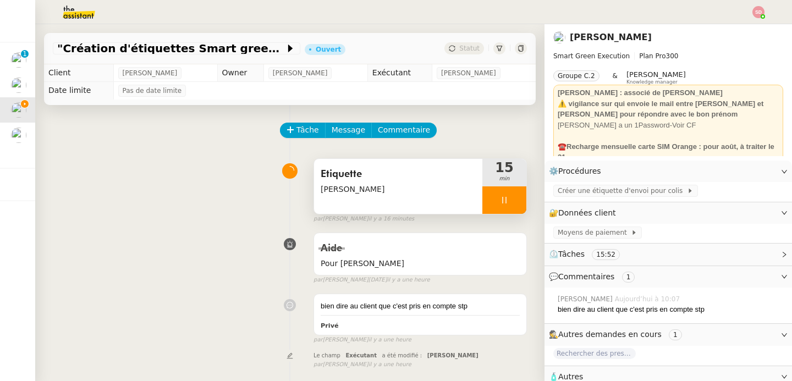
click at [495, 190] on div at bounding box center [504, 199] width 44 height 27
click at [504, 190] on button at bounding box center [515, 199] width 22 height 27
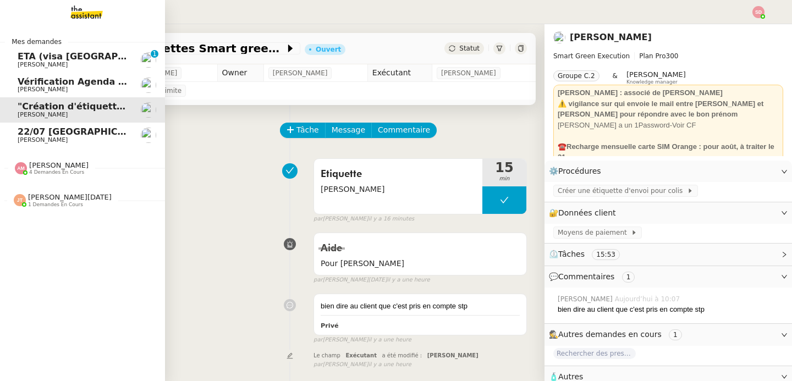
click at [51, 135] on span "22/07 Orlando" at bounding box center [85, 131] width 134 height 10
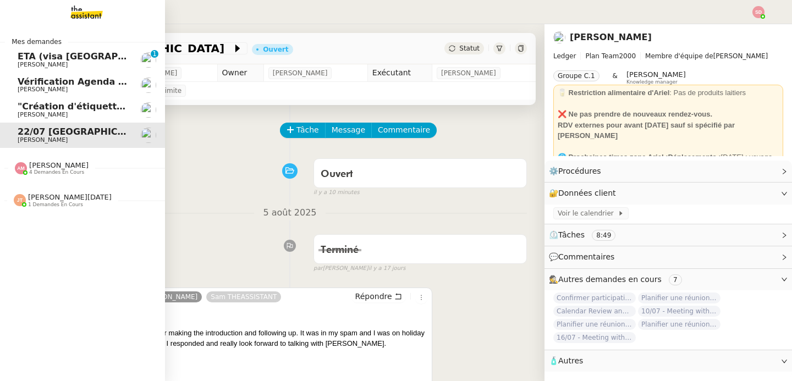
click at [95, 59] on span "ETA (visa [GEOGRAPHIC_DATA]) + [GEOGRAPHIC_DATA]'s [GEOGRAPHIC_DATA], [GEOGRAPH…" at bounding box center [412, 56] width 788 height 10
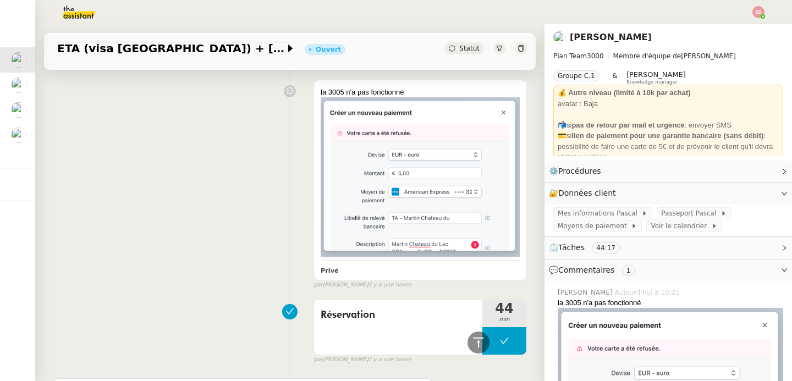
scroll to position [2013, 0]
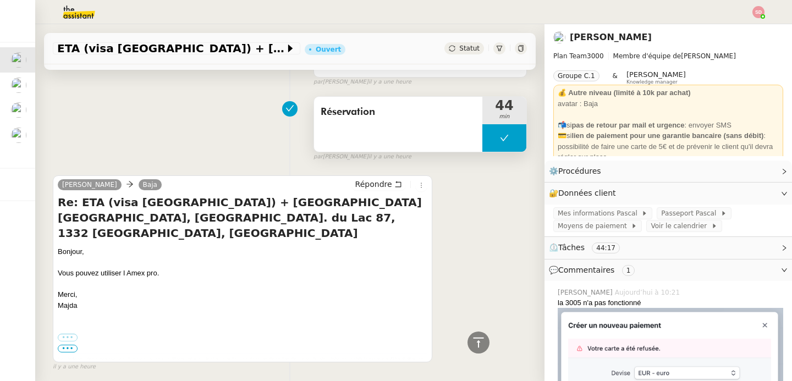
click at [482, 124] on button at bounding box center [504, 137] width 44 height 27
click at [482, 124] on div at bounding box center [493, 137] width 22 height 27
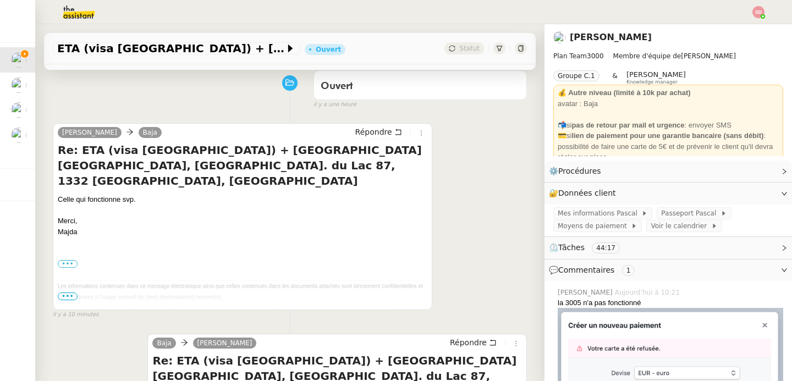
scroll to position [64, 0]
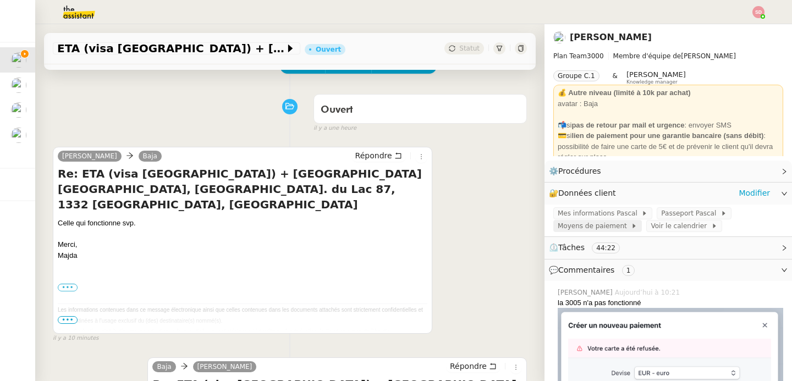
click at [598, 223] on span "Moyens de paiement" at bounding box center [594, 226] width 73 height 11
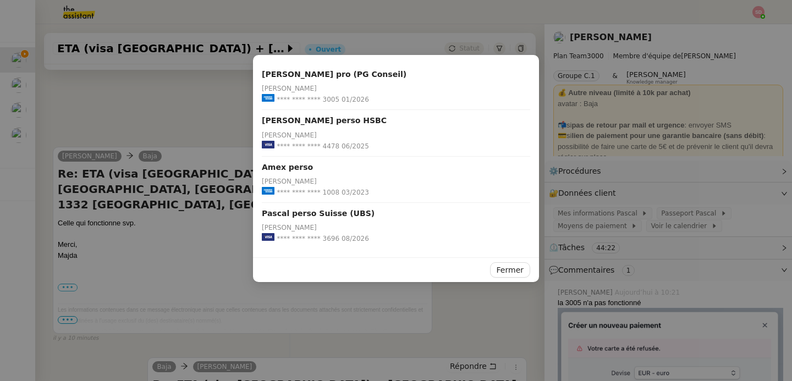
click at [329, 239] on span "**** **** **** 3696" at bounding box center [308, 238] width 63 height 11
click at [328, 239] on span "**** **** **** 3696" at bounding box center [308, 238] width 63 height 11
click at [205, 190] on nz-modal-container "Pascal Gauthier pro (PG Conseil) Pascal Gauthier **** **** **** 3005 01/2026 Pa…" at bounding box center [396, 190] width 792 height 381
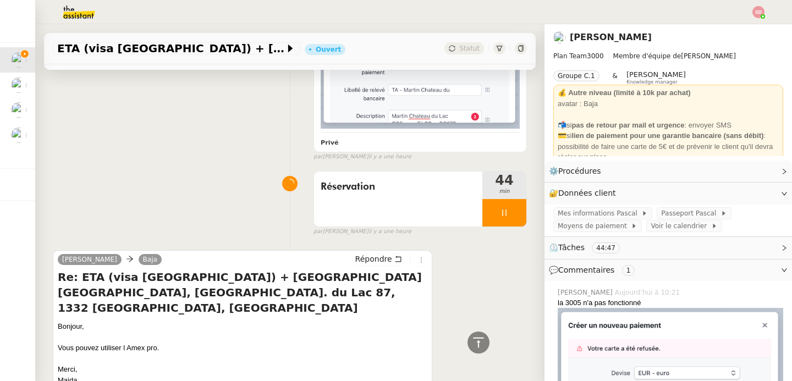
scroll to position [1943, 0]
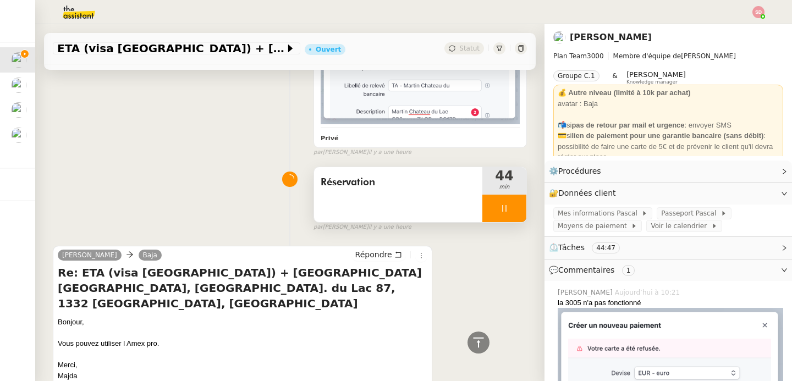
click at [498, 201] on div at bounding box center [504, 208] width 44 height 27
click at [511, 204] on icon at bounding box center [515, 208] width 9 height 9
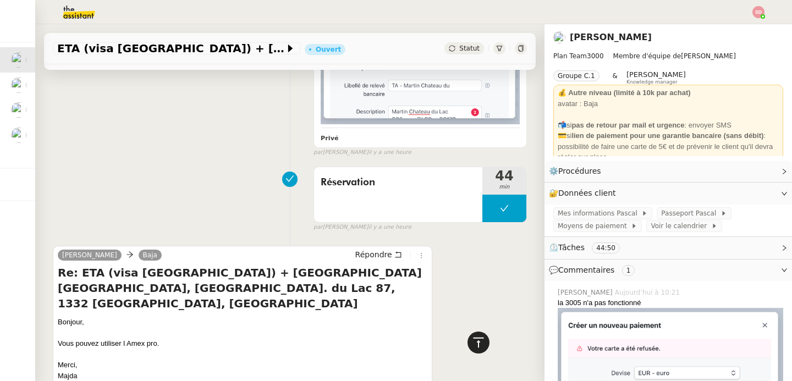
click at [472, 343] on icon at bounding box center [478, 342] width 13 height 13
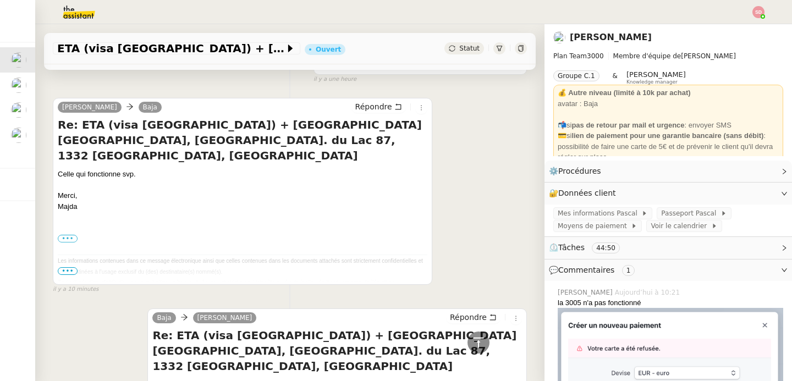
scroll to position [0, 0]
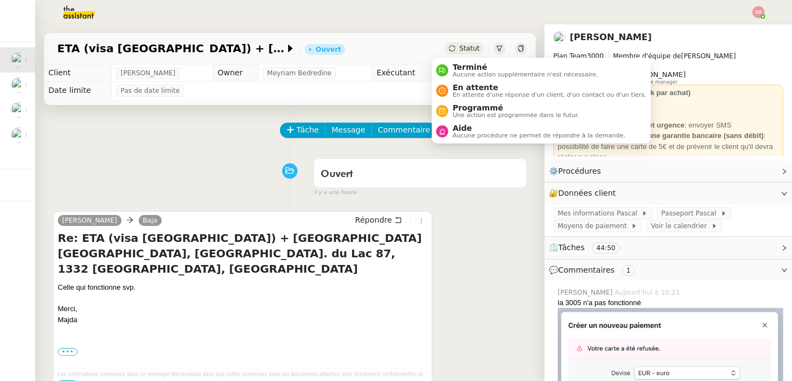
click at [451, 131] on div "Tâche Message Commentaire" at bounding box center [404, 136] width 246 height 26
click at [446, 127] on nz-avatar at bounding box center [442, 131] width 12 height 12
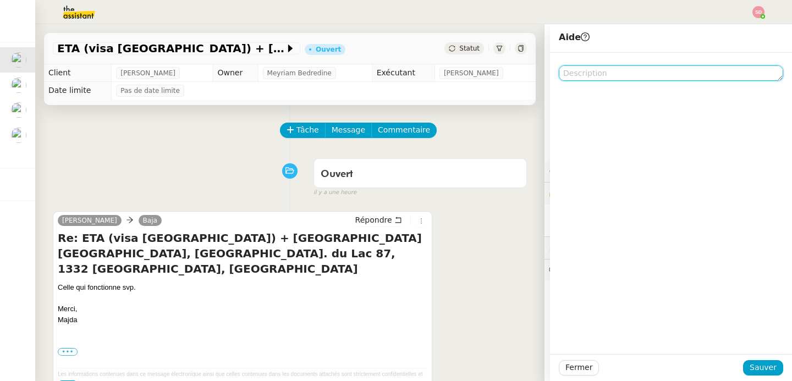
click at [602, 78] on textarea at bounding box center [671, 72] width 224 height 15
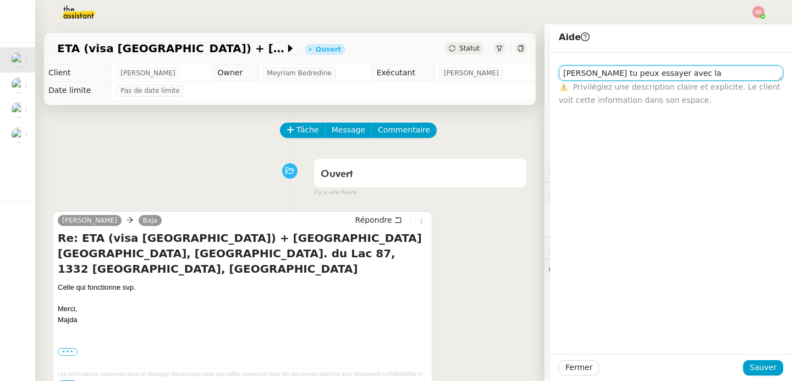
paste textarea "3696"
type textarea "[PERSON_NAME] tu peux essayer avec la 3696 stp"
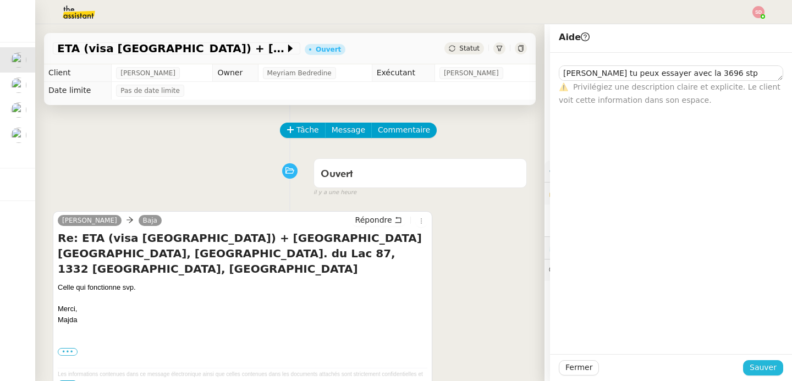
click at [752, 372] on span "Sauver" at bounding box center [763, 367] width 27 height 13
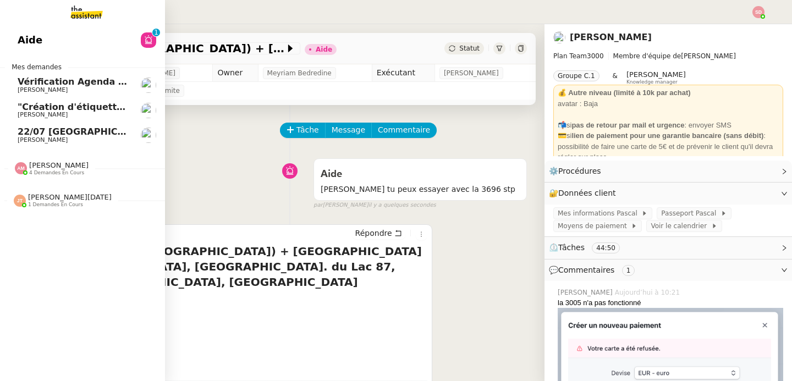
click at [3, 133] on link "22/07 Orlando Ariel Wengroff" at bounding box center [82, 135] width 165 height 25
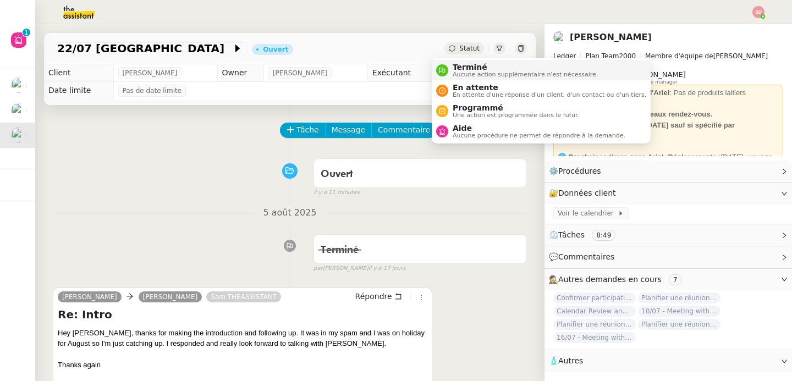
click at [443, 63] on div "Terminé Aucune action supplémentaire n'est nécessaire." at bounding box center [517, 70] width 162 height 15
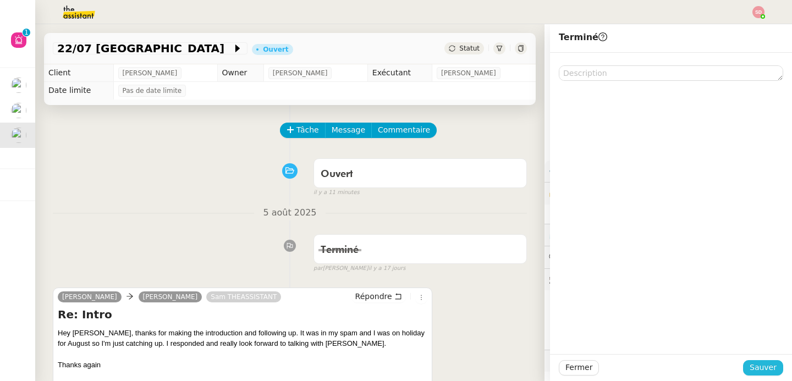
click at [765, 371] on span "Sauver" at bounding box center [763, 367] width 27 height 13
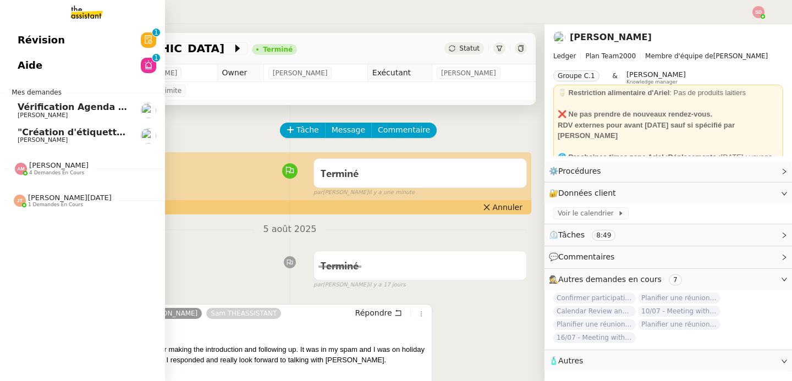
click at [29, 165] on span "[PERSON_NAME]" at bounding box center [58, 165] width 59 height 8
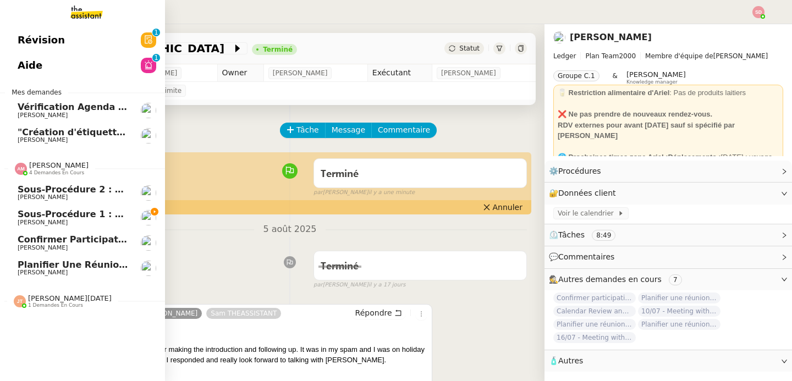
click at [75, 243] on span "Confirmer participation à The Alpha Experience" at bounding box center [136, 239] width 236 height 10
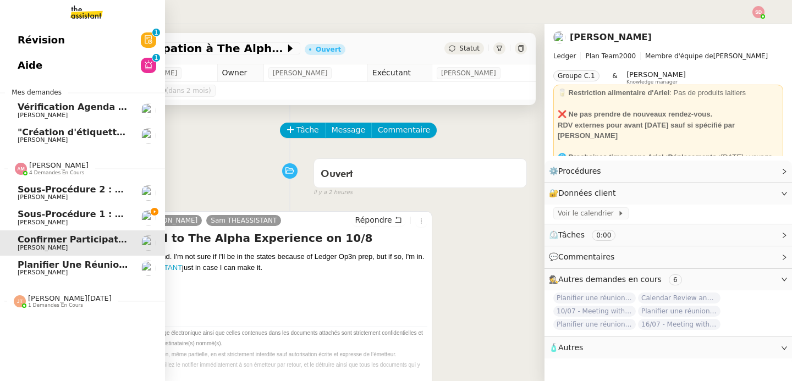
click at [41, 267] on span "Planifier une réunion avec [PERSON_NAME] et [PERSON_NAME]" at bounding box center [176, 265] width 317 height 10
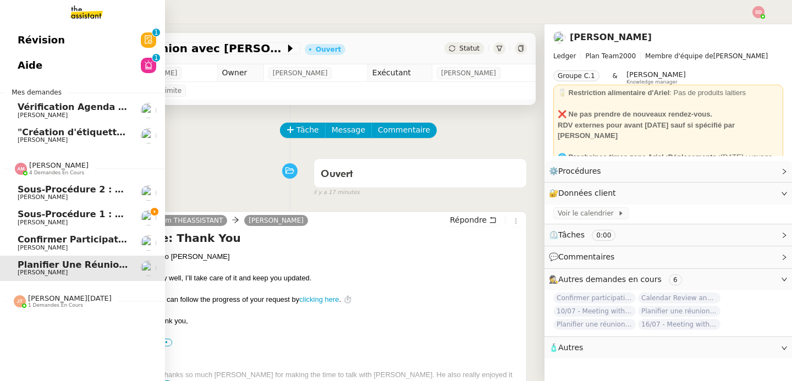
click at [15, 173] on img at bounding box center [21, 169] width 12 height 12
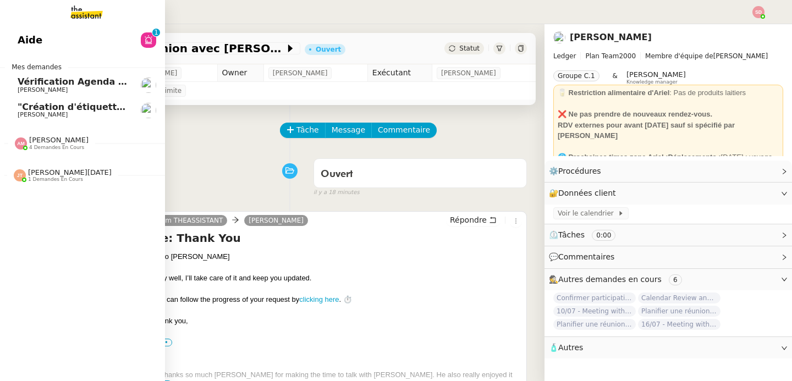
click at [59, 177] on span "1 demandes en cours" at bounding box center [55, 180] width 55 height 6
click at [60, 199] on span "Effectuer un pré-recrutement téléphonique" at bounding box center [127, 196] width 219 height 10
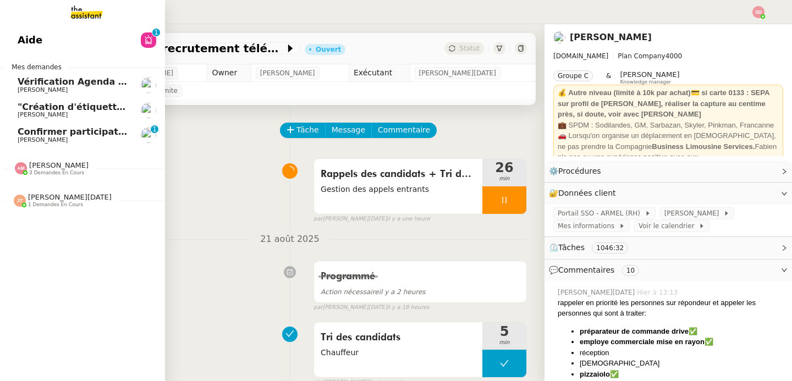
click at [26, 129] on span "Confirmer participation à The Alpha Experience" at bounding box center [135, 131] width 235 height 10
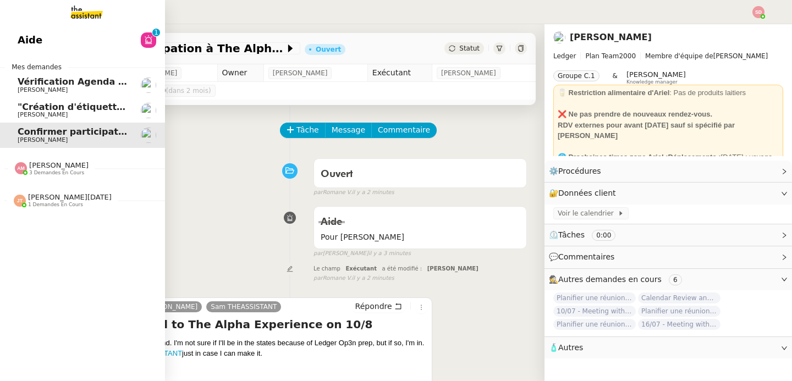
click at [72, 168] on span "[PERSON_NAME]" at bounding box center [58, 165] width 59 height 8
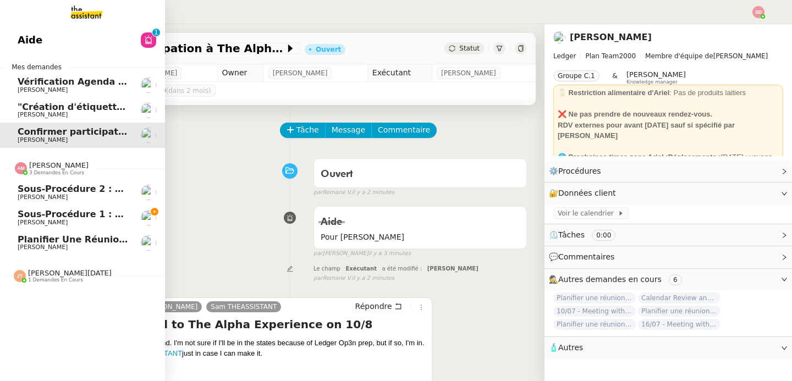
click at [72, 168] on span "[PERSON_NAME]" at bounding box center [58, 165] width 59 height 8
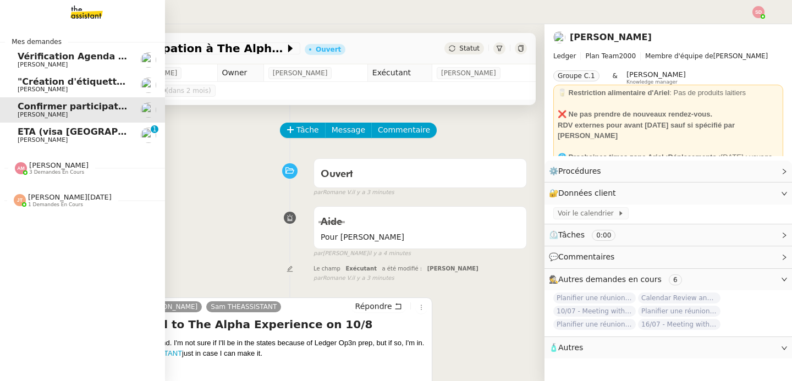
click at [29, 125] on link "ETA (visa UK) + réserver Hotel Martin's Château du Lac, Av. du Lac 87, 1332 Rix…" at bounding box center [82, 135] width 165 height 25
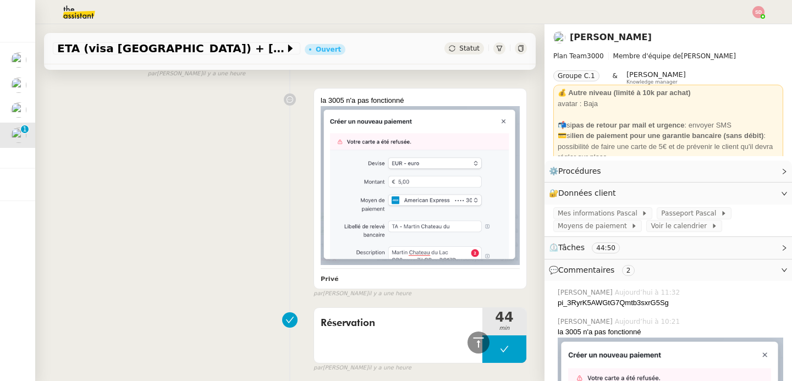
scroll to position [2012, 0]
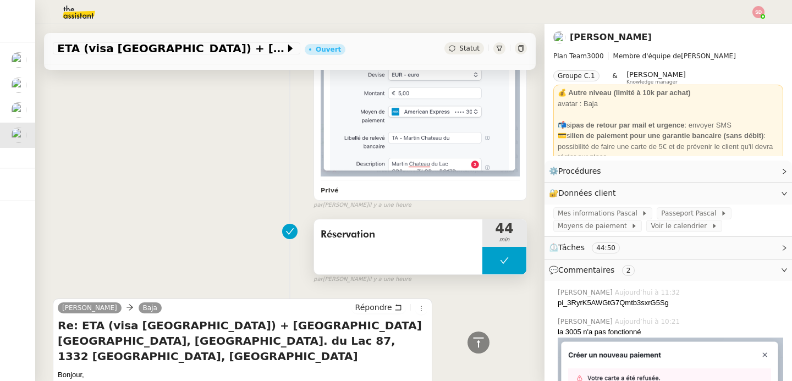
click at [466, 257] on div "Réservation" at bounding box center [398, 246] width 168 height 55
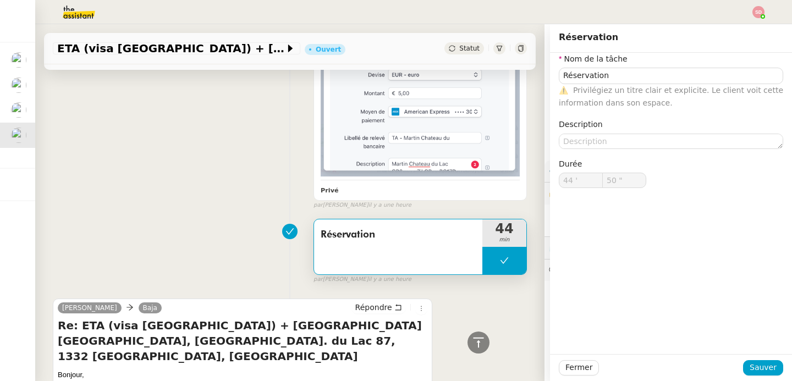
click at [482, 257] on button at bounding box center [504, 260] width 44 height 27
click at [482, 257] on div at bounding box center [493, 260] width 22 height 27
type input "Réservation"
type input "44 '"
type input "50 ""
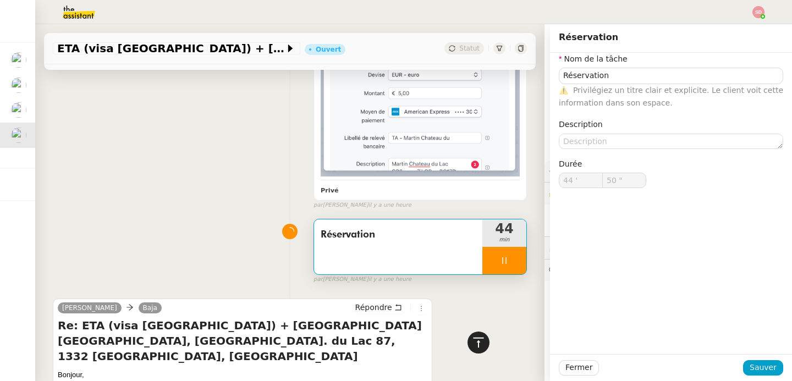
type input "Réservation"
type input "44 '"
type input "50 ""
type input "Réservation"
type input "44 '"
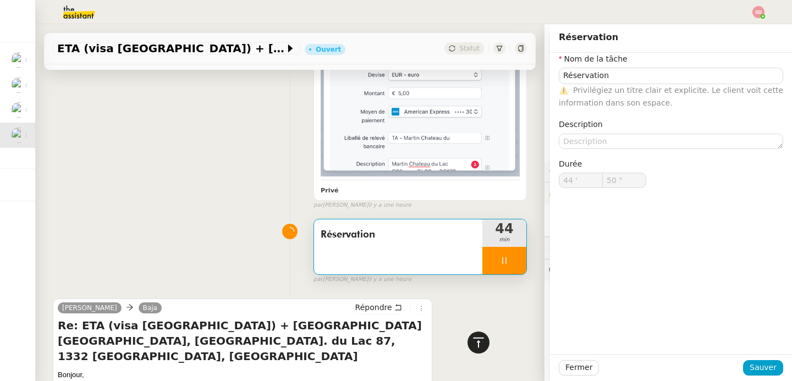
type input "50 ""
type input "Réservation"
type input "44 '"
click at [473, 338] on icon at bounding box center [478, 342] width 10 height 10
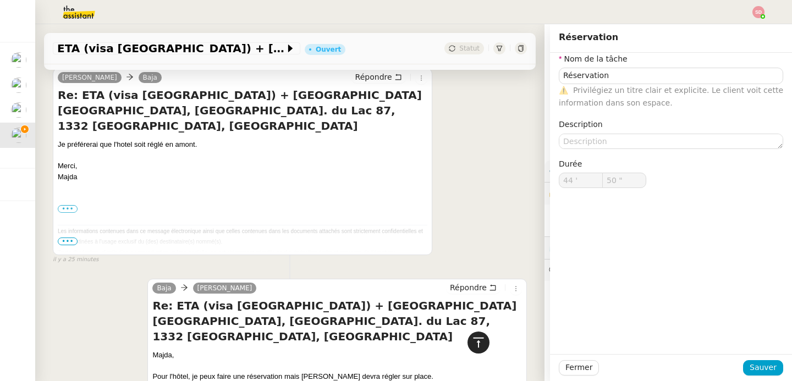
type input "51 ""
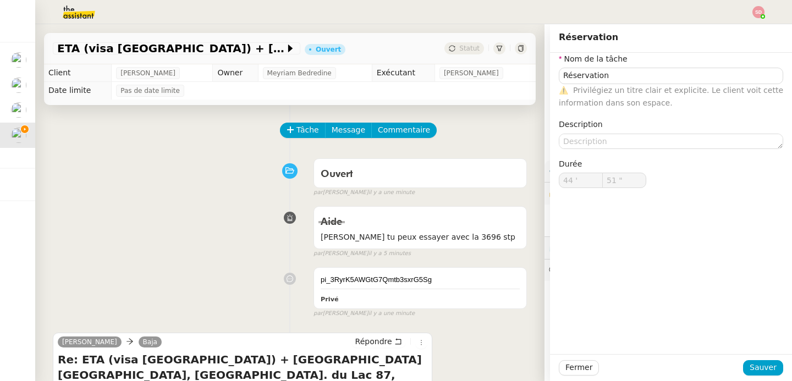
click at [243, 241] on div "Aide Fred tu peux essayer avec la 3696 stp false par Sheida D. il y a 5 minutes" at bounding box center [290, 229] width 474 height 57
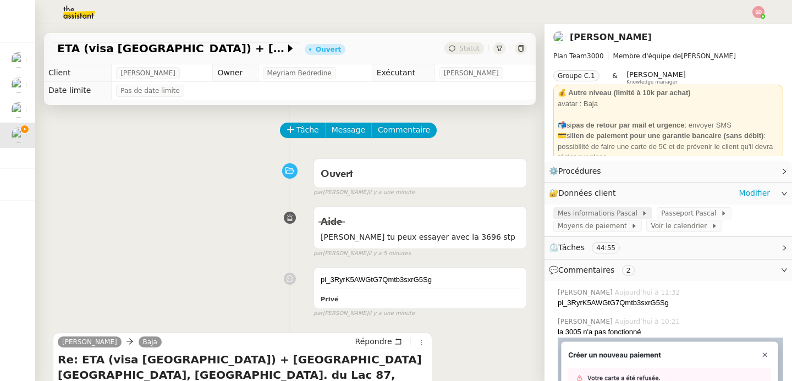
click at [620, 213] on span "Mes informations Pascal" at bounding box center [600, 213] width 84 height 11
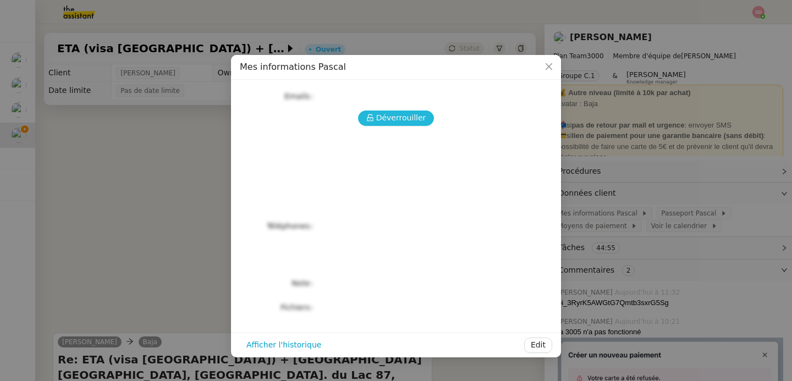
click at [408, 115] on span "Déverrouiller" at bounding box center [401, 118] width 50 height 13
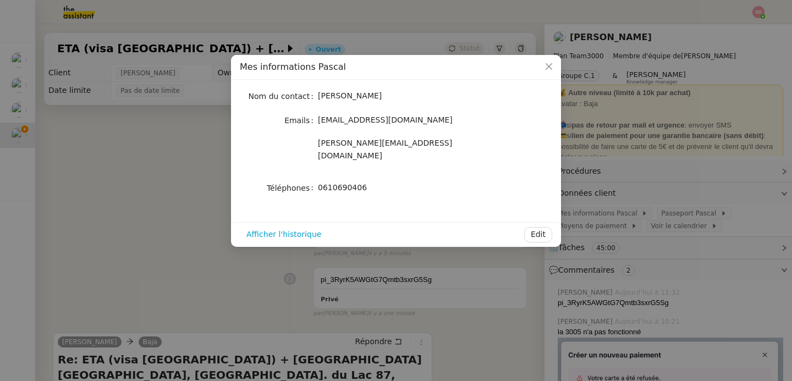
click at [342, 183] on span "0610690406" at bounding box center [342, 187] width 49 height 9
click at [201, 181] on nz-modal-container "Mes informations Pascal Nom du contact Pascal Gauthier Emails pascalgauthier2@g…" at bounding box center [396, 190] width 792 height 381
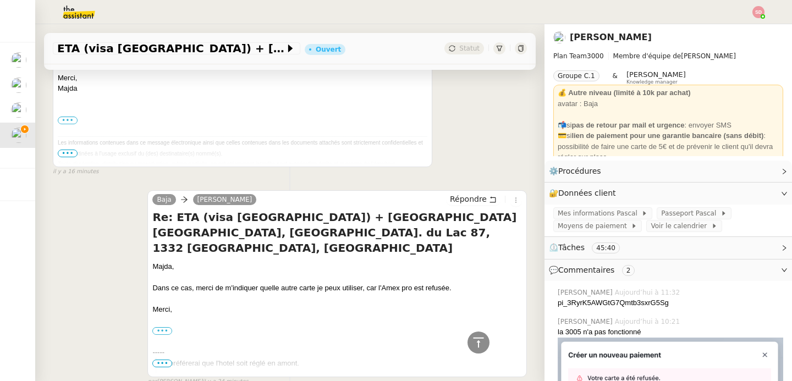
scroll to position [174, 0]
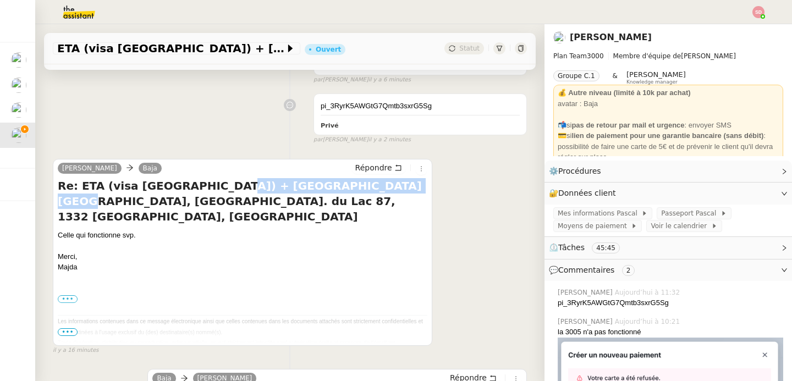
drag, startPoint x: 202, startPoint y: 184, endPoint x: 351, endPoint y: 189, distance: 149.7
click at [351, 189] on h4 "Re: ETA (visa UK) + réserver Hotel Martin's Château du Lac, Av. du Lac 87, 1332…" at bounding box center [243, 201] width 370 height 46
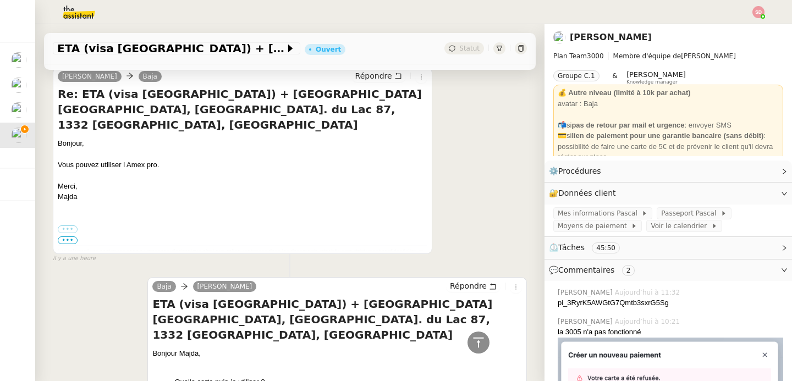
scroll to position [2600, 0]
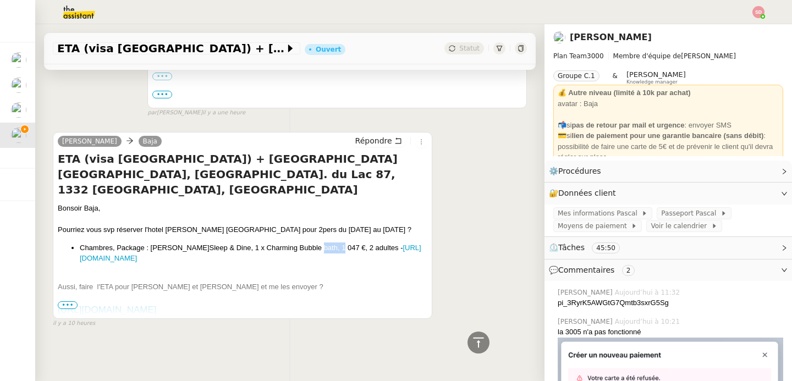
drag, startPoint x: 304, startPoint y: 227, endPoint x: 328, endPoint y: 227, distance: 23.6
click at [328, 243] on li "Chambres, Package : Martin'Sleep & Dine, 1 x Charming Bubble bath, 1 047 €, 2 a…" at bounding box center [254, 253] width 348 height 21
click at [587, 229] on span "Moyens de paiement" at bounding box center [594, 226] width 73 height 11
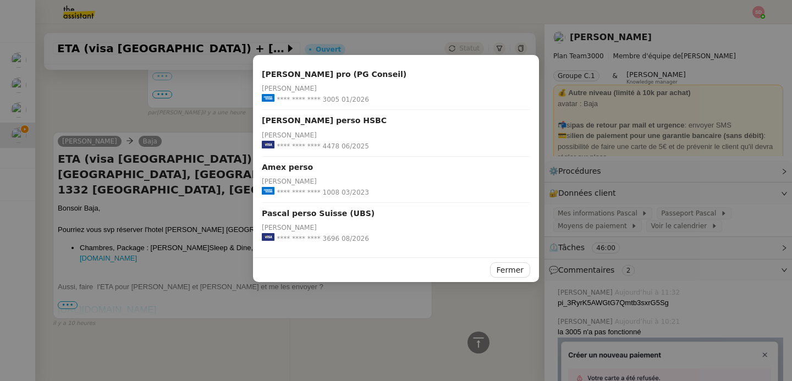
click at [324, 239] on span "**** **** **** 3696" at bounding box center [308, 238] width 63 height 11
drag, startPoint x: 409, startPoint y: 326, endPoint x: 427, endPoint y: 329, distance: 17.9
click at [410, 326] on nz-modal-container "Pascal Gauthier pro (PG Conseil) Pascal Gauthier **** **** **** 3005 01/2026 Pa…" at bounding box center [396, 190] width 792 height 381
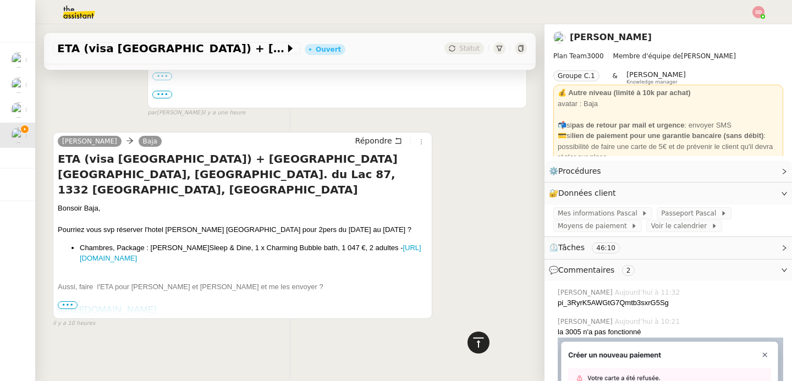
click at [475, 336] on icon at bounding box center [478, 342] width 13 height 13
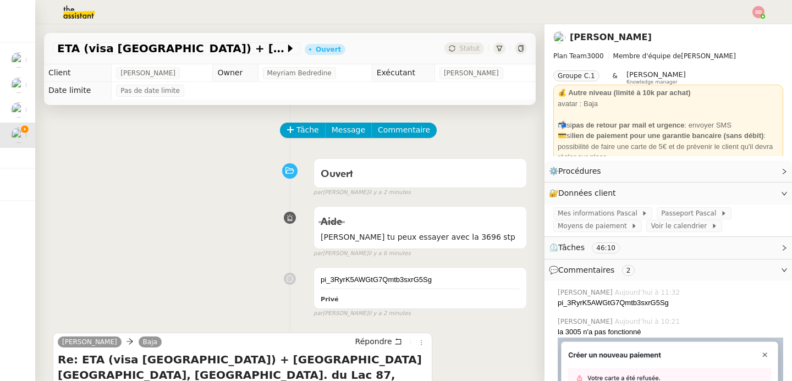
scroll to position [183, 0]
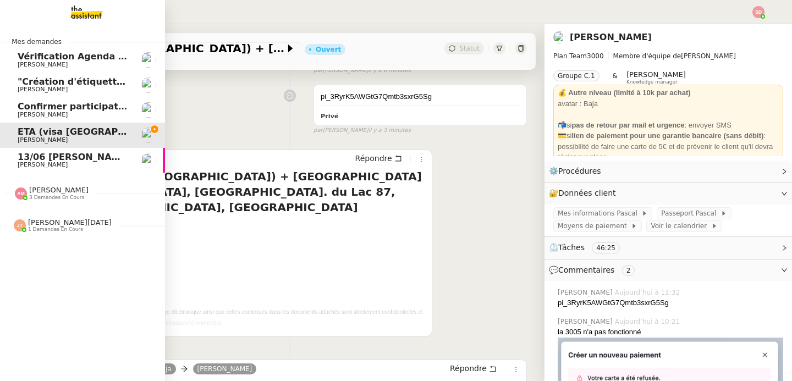
click at [36, 166] on span "[PERSON_NAME]" at bounding box center [43, 164] width 50 height 7
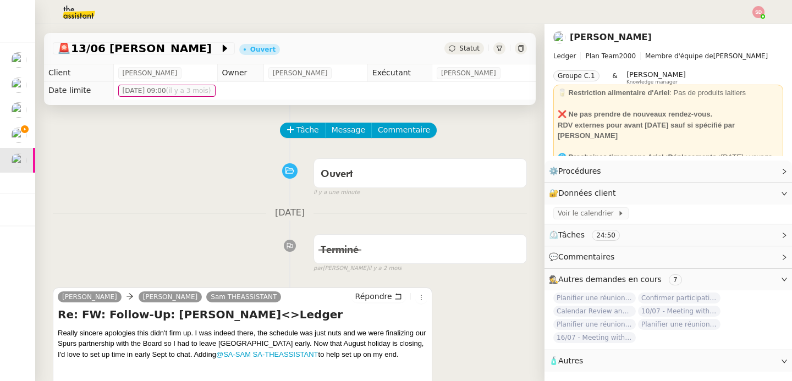
scroll to position [187, 0]
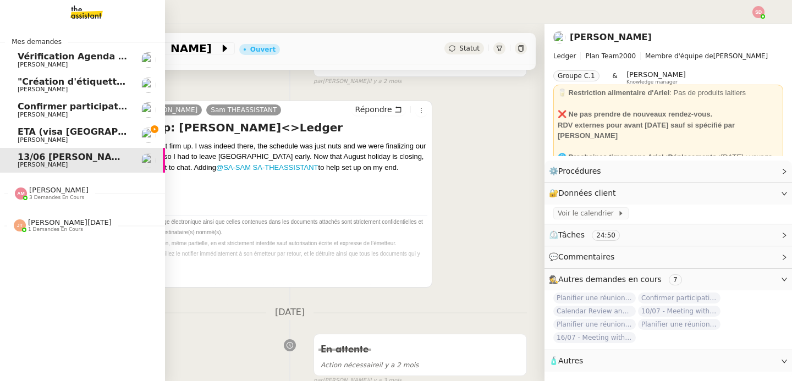
click at [15, 190] on img at bounding box center [21, 194] width 12 height 12
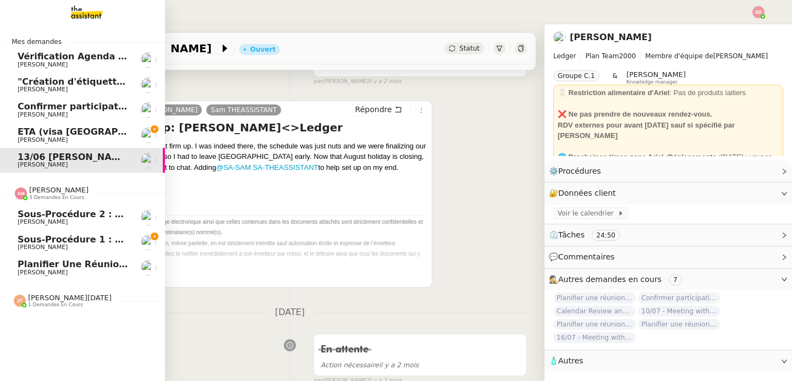
click at [15, 190] on img at bounding box center [21, 194] width 12 height 12
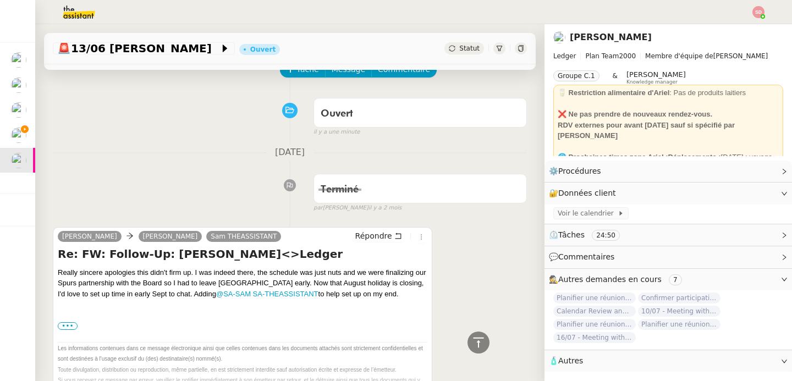
scroll to position [0, 0]
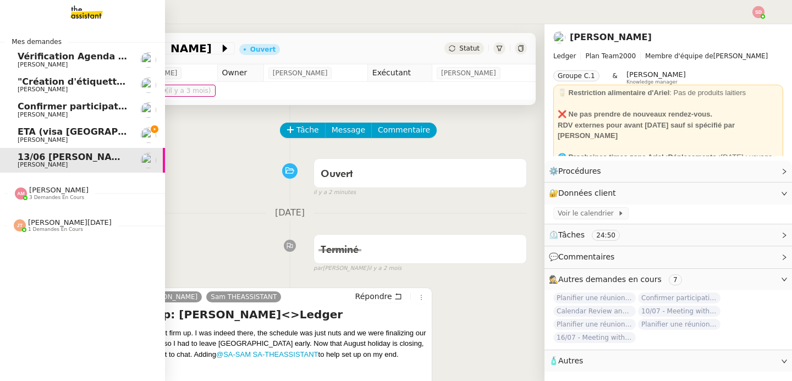
click at [5, 136] on link "ETA (visa UK) + réserver Hotel Martin's Château du Lac, Av. du Lac 87, 1332 Rix…" at bounding box center [82, 135] width 165 height 25
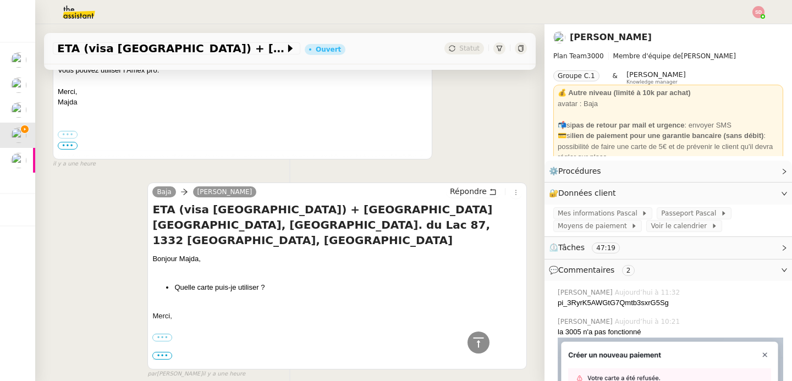
scroll to position [2600, 0]
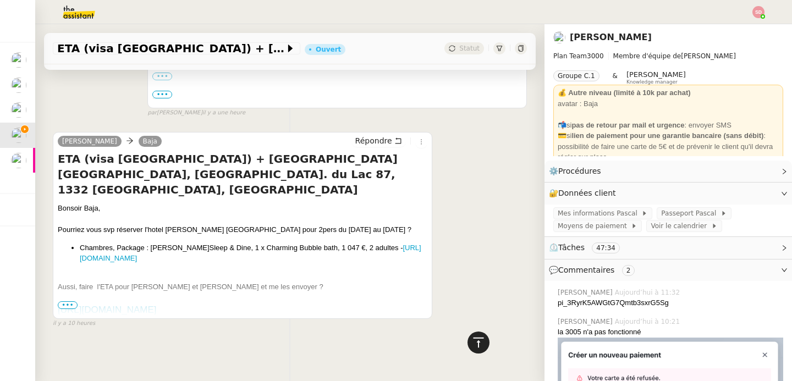
click at [472, 344] on icon at bounding box center [478, 342] width 13 height 13
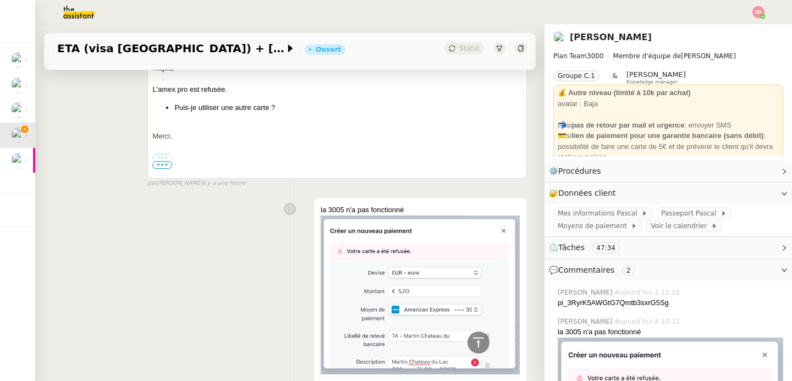
scroll to position [2187, 0]
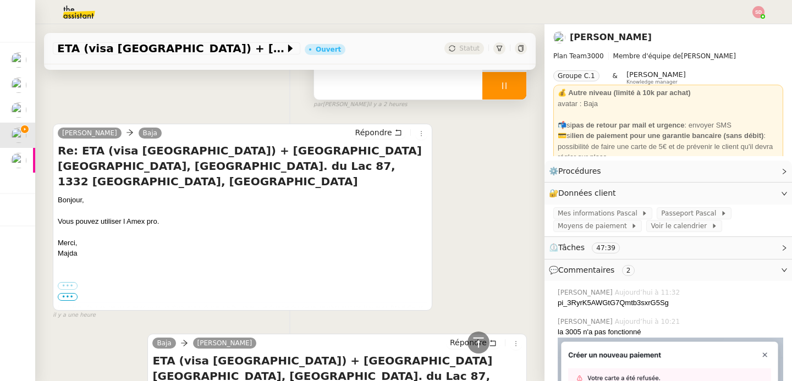
click at [504, 86] on div at bounding box center [504, 85] width 44 height 27
click at [504, 86] on button at bounding box center [515, 85] width 22 height 27
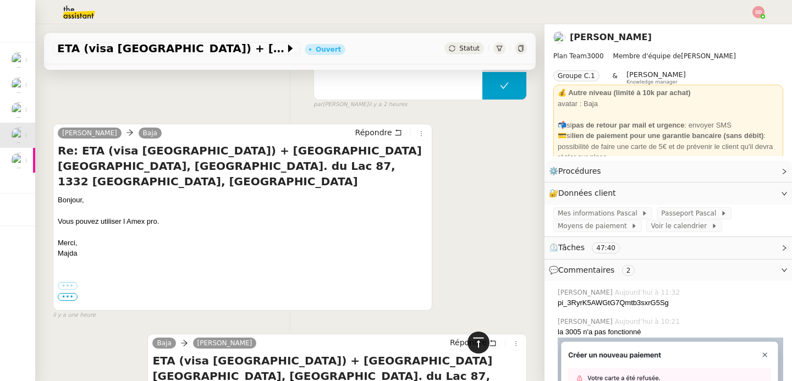
click at [467, 335] on div at bounding box center [478, 343] width 22 height 22
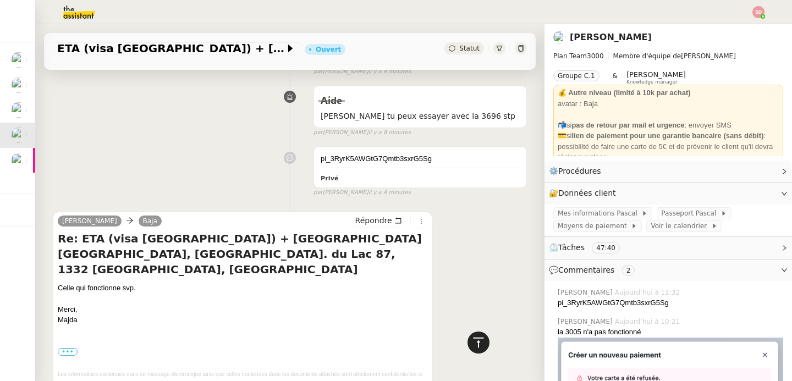
scroll to position [0, 0]
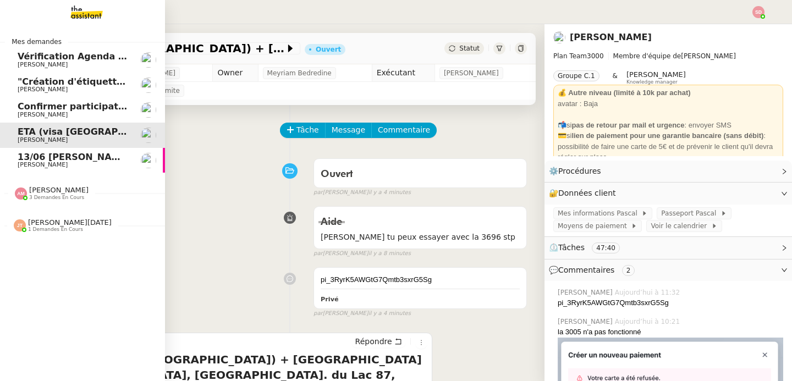
click at [104, 89] on span "[PERSON_NAME]" at bounding box center [73, 89] width 111 height 7
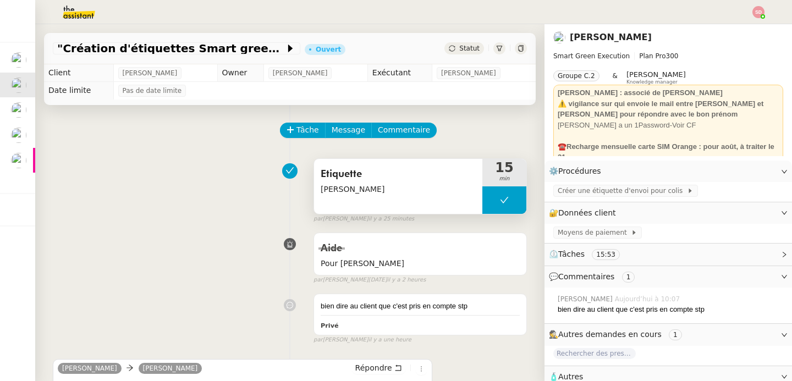
click at [485, 201] on button at bounding box center [504, 199] width 44 height 27
click at [492, 201] on icon at bounding box center [494, 200] width 4 height 6
click at [577, 190] on span "Créer une étiquette d'envoi pour colis" at bounding box center [622, 190] width 129 height 11
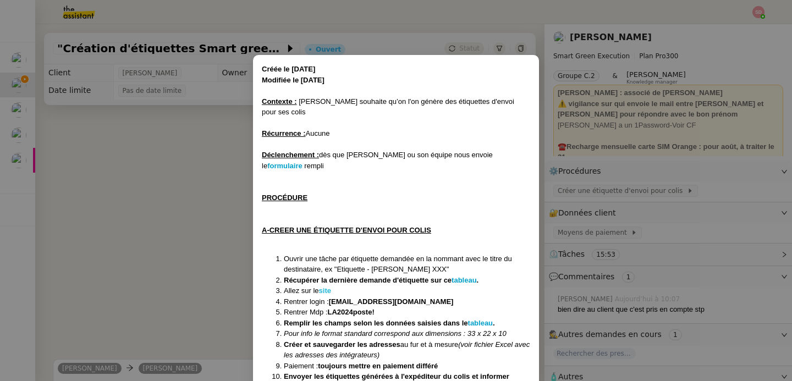
click at [326, 287] on strong "site" at bounding box center [325, 291] width 12 height 8
click at [179, 190] on nz-modal-container "Créée le 17/01/2025 Modifiée le 13/02/2025 Contexte : David souhaite qu’on l'on…" at bounding box center [396, 190] width 792 height 381
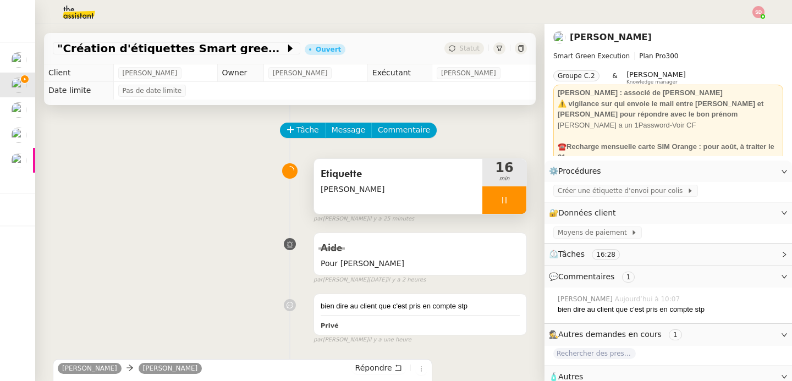
click at [494, 201] on div at bounding box center [504, 199] width 44 height 27
click at [504, 201] on button at bounding box center [515, 199] width 22 height 27
click at [496, 207] on button at bounding box center [504, 199] width 44 height 27
click at [482, 205] on div at bounding box center [493, 199] width 22 height 27
click at [598, 189] on span "Créer une étiquette d'envoi pour colis" at bounding box center [622, 190] width 129 height 11
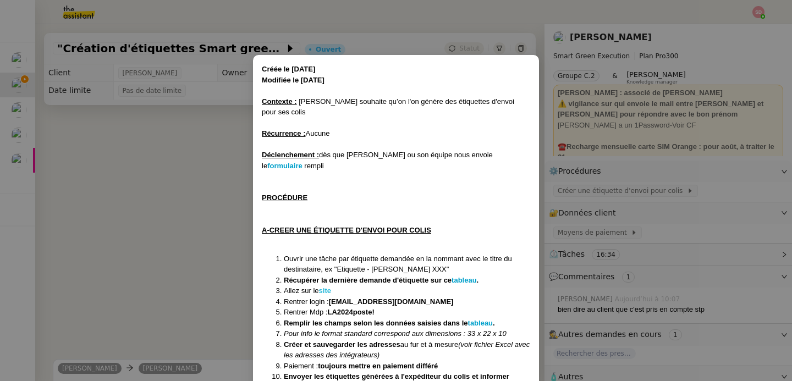
click at [323, 287] on strong "site" at bounding box center [325, 291] width 12 height 8
click at [218, 119] on nz-modal-container "Créée le 17/01/2025 Modifiée le 13/02/2025 Contexte : David souhaite qu’on l'on…" at bounding box center [396, 190] width 792 height 381
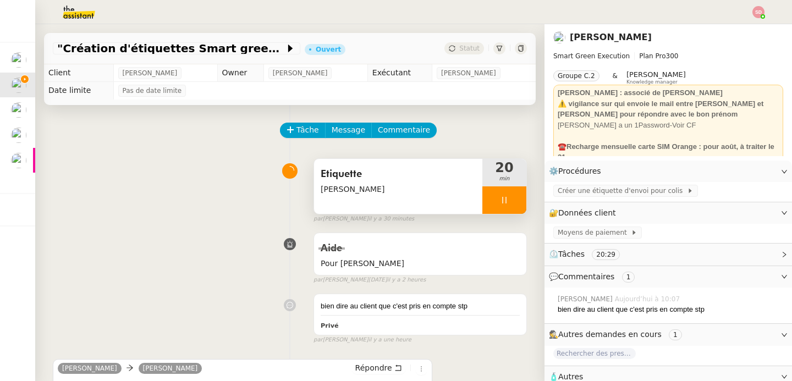
click at [497, 193] on div at bounding box center [504, 199] width 44 height 27
click at [504, 193] on button at bounding box center [515, 199] width 22 height 27
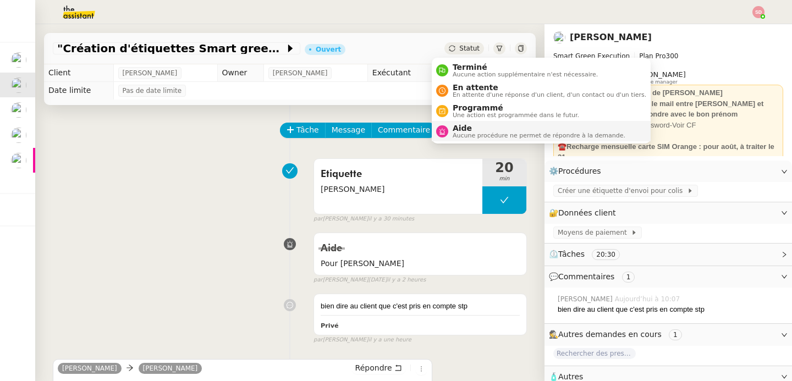
click at [461, 128] on span "Aide" at bounding box center [539, 128] width 173 height 9
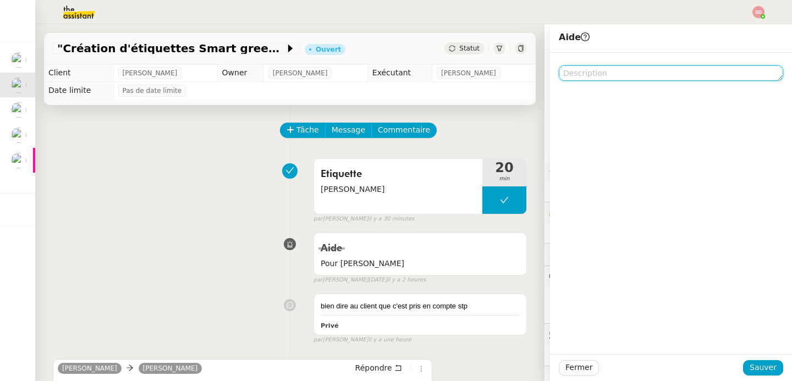
click at [620, 70] on textarea at bounding box center [671, 72] width 224 height 15
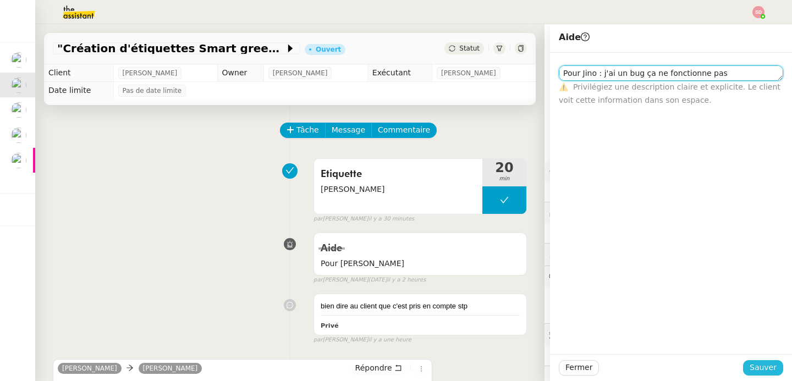
type textarea "Pour Jino : j'ai un bug ça ne fonctionne pas"
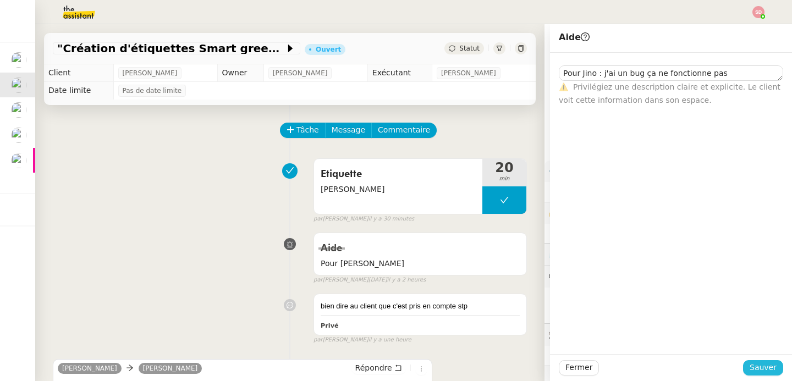
click at [767, 366] on span "Sauver" at bounding box center [763, 367] width 27 height 13
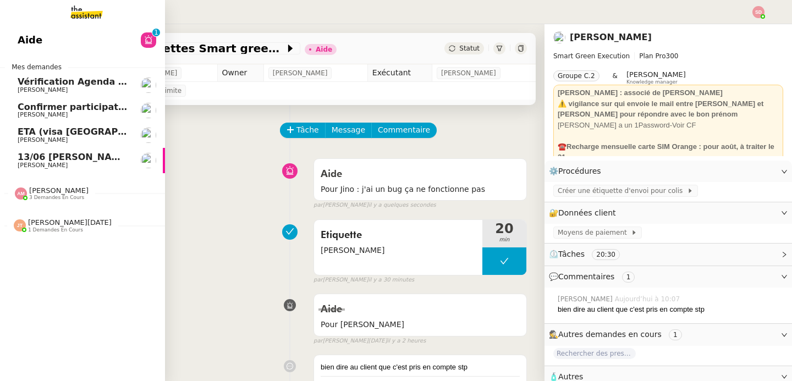
click at [73, 111] on span "Confirmer participation à The Alpha Experience" at bounding box center [135, 107] width 235 height 10
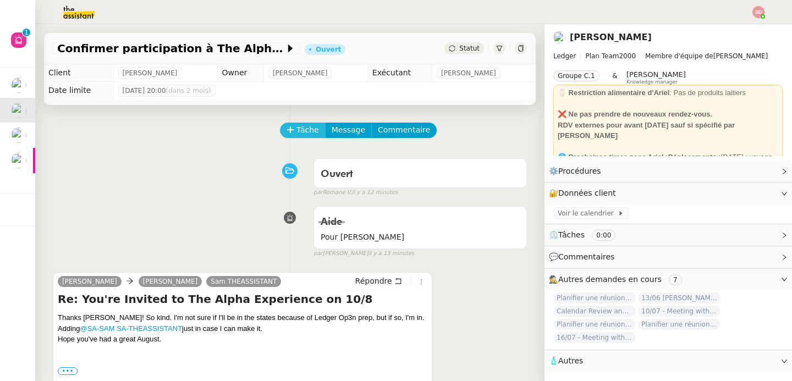
click at [287, 128] on icon at bounding box center [291, 130] width 8 height 8
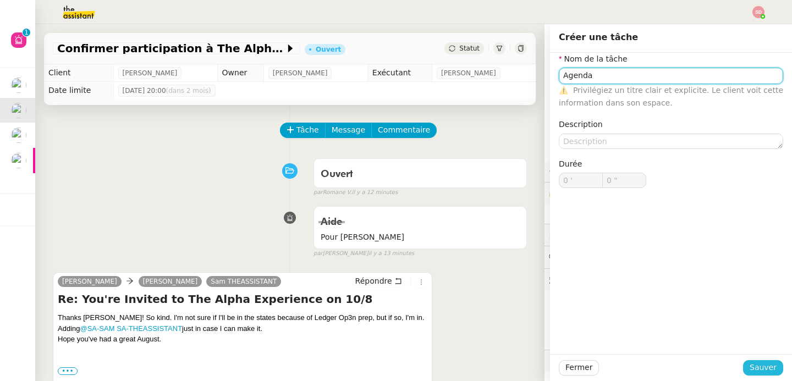
type input "Agenda"
click at [743, 368] on button "Sauver" at bounding box center [763, 367] width 40 height 15
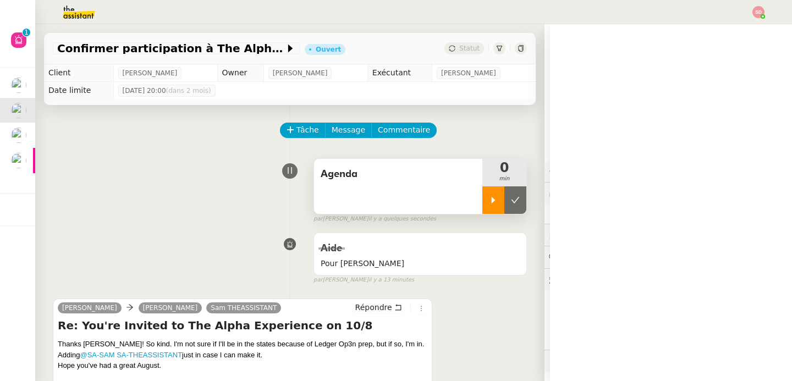
click at [489, 202] on icon at bounding box center [493, 200] width 9 height 9
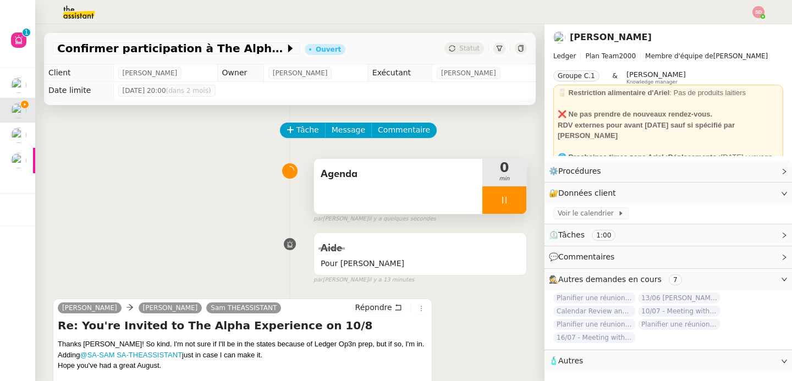
scroll to position [173, 0]
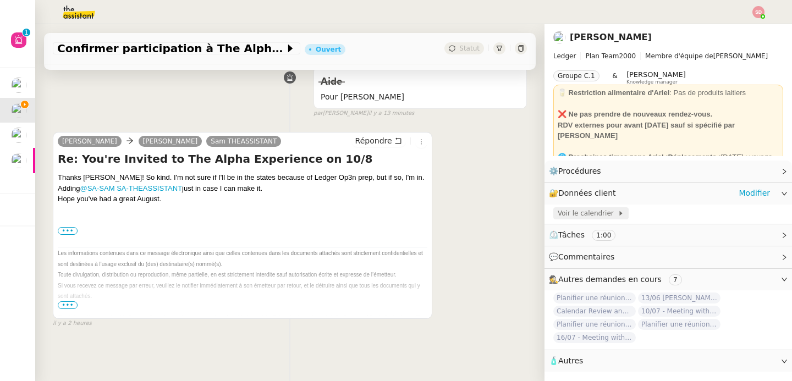
click at [593, 211] on span "Voir le calendrier" at bounding box center [588, 213] width 60 height 11
click at [64, 227] on label "•••" at bounding box center [68, 231] width 20 height 8
click at [0, 0] on input "•••" at bounding box center [0, 0] width 0 height 0
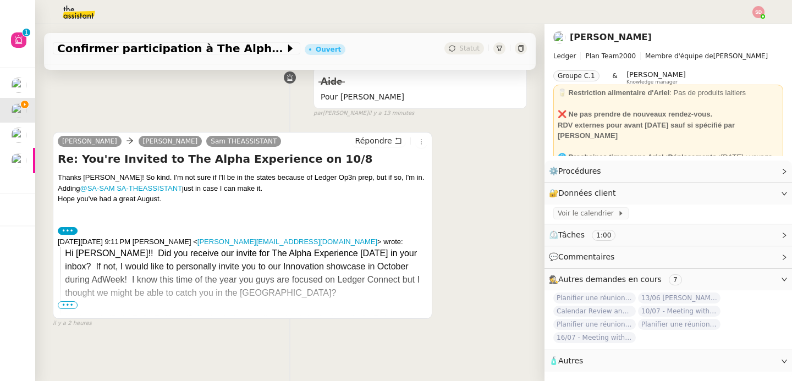
click at [68, 301] on span "•••" at bounding box center [68, 305] width 20 height 8
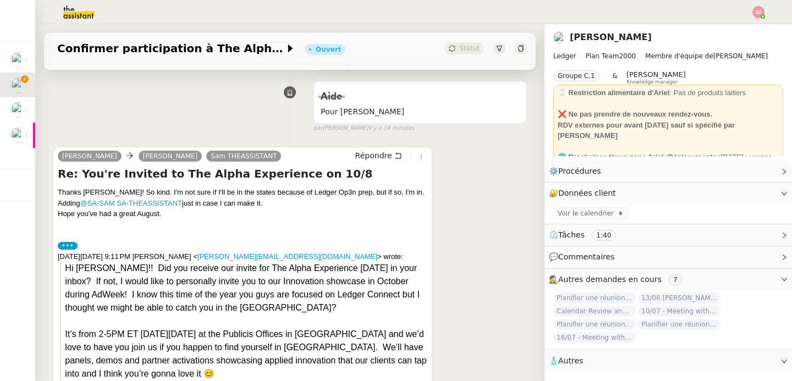
scroll to position [0, 0]
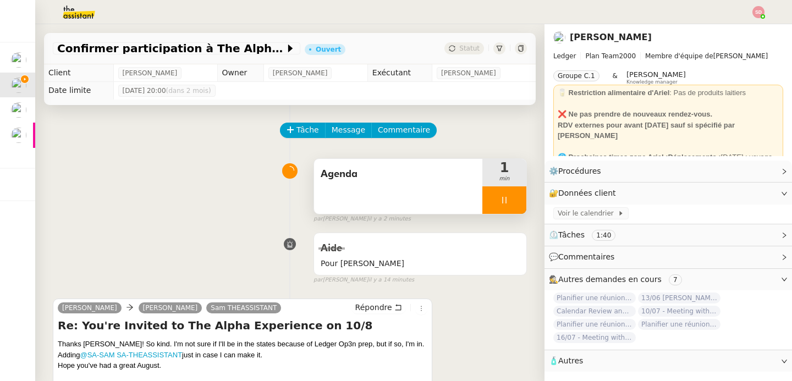
click at [502, 200] on div at bounding box center [504, 199] width 44 height 27
click at [511, 200] on icon at bounding box center [515, 200] width 8 height 6
click at [497, 200] on button at bounding box center [504, 199] width 44 height 27
click at [489, 202] on icon at bounding box center [493, 200] width 9 height 9
click at [500, 197] on div at bounding box center [504, 199] width 44 height 27
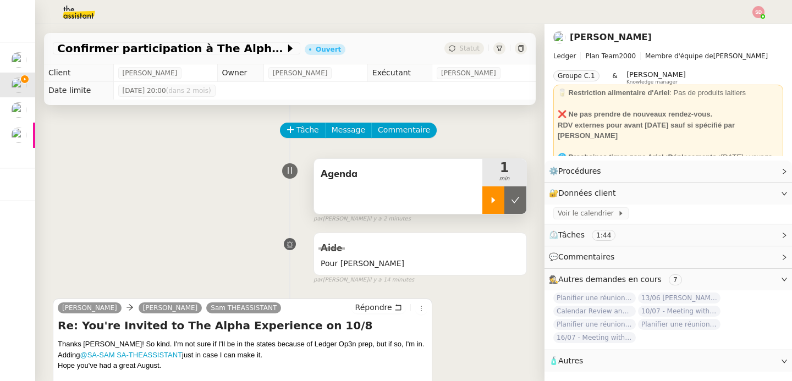
click at [511, 197] on icon at bounding box center [515, 200] width 9 height 9
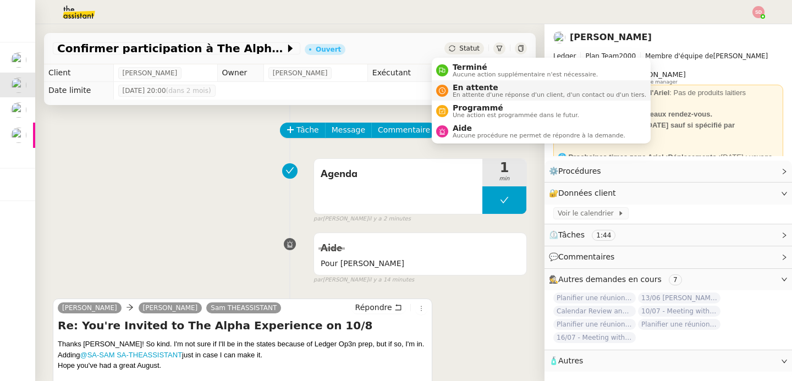
click at [447, 89] on nz-avatar at bounding box center [442, 91] width 12 height 12
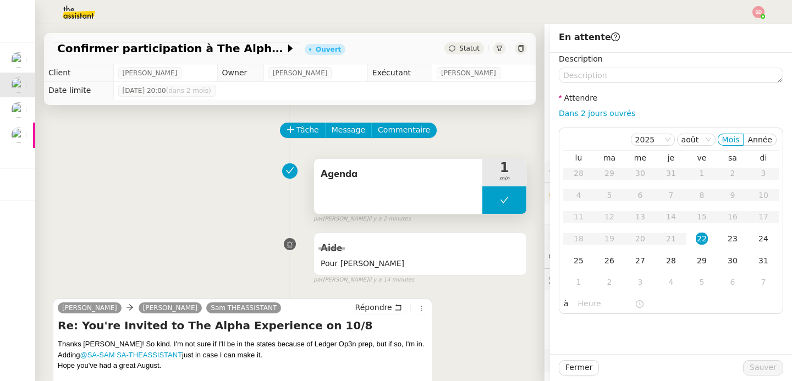
click at [491, 208] on button at bounding box center [504, 199] width 44 height 27
click at [455, 197] on div "Agenda" at bounding box center [398, 186] width 168 height 55
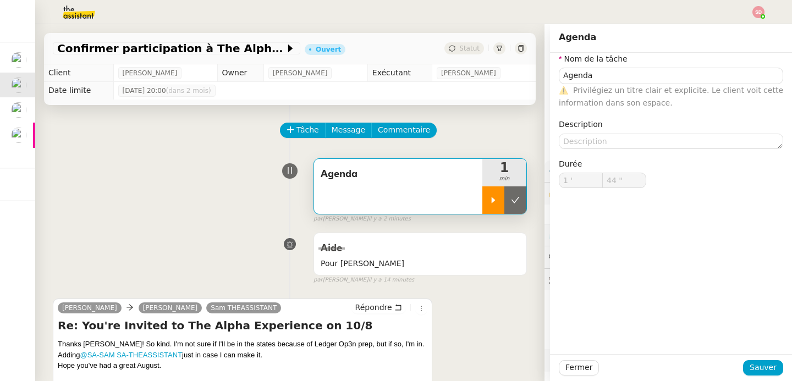
click at [487, 191] on div at bounding box center [493, 199] width 22 height 27
type input "Agenda"
type input "1 '"
type input "44 ""
type input "Agenda"
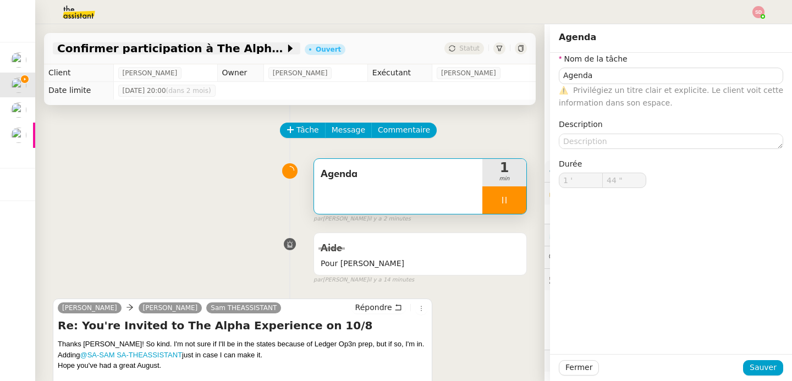
type input "1 '"
type input "44 ""
click at [231, 47] on span "Confirmer participation à The Alpha Experience" at bounding box center [171, 48] width 228 height 11
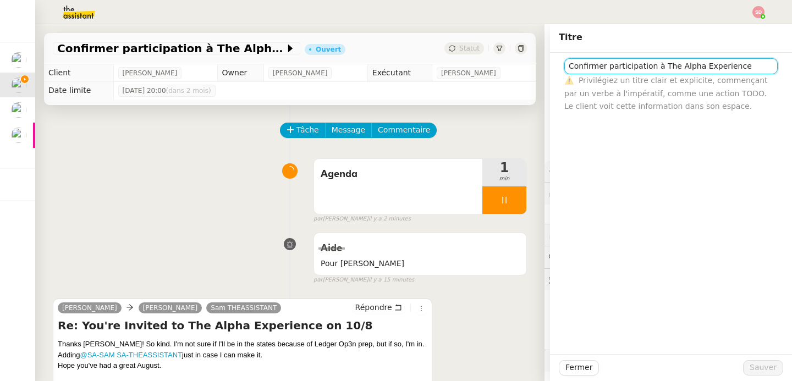
drag, startPoint x: 666, startPoint y: 66, endPoint x: 526, endPoint y: 61, distance: 140.3
click at [526, 61] on app-ticket "Confirmer participation à The Alpha Experience Ouvert Statut Client Ariel Wengr…" at bounding box center [413, 202] width 757 height 357
click at [564, 68] on input "08/10 Alpha Experience" at bounding box center [670, 66] width 213 height 16
click at [649, 70] on input "8/10 Alpha Experience" at bounding box center [670, 66] width 213 height 16
type input "8/10 Alpha Experience in NYC"
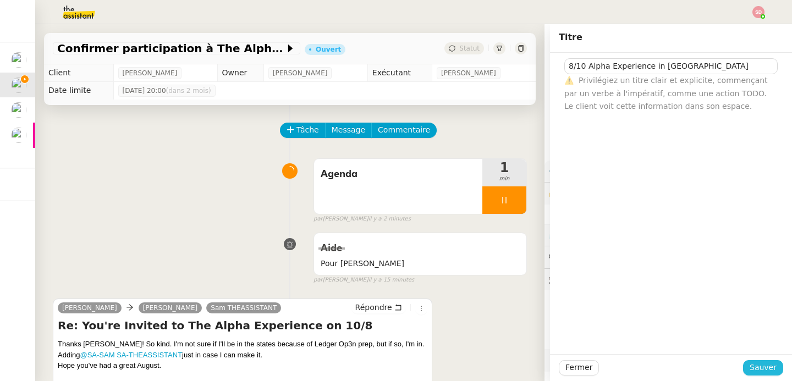
click at [767, 362] on span "Sauver" at bounding box center [763, 367] width 27 height 13
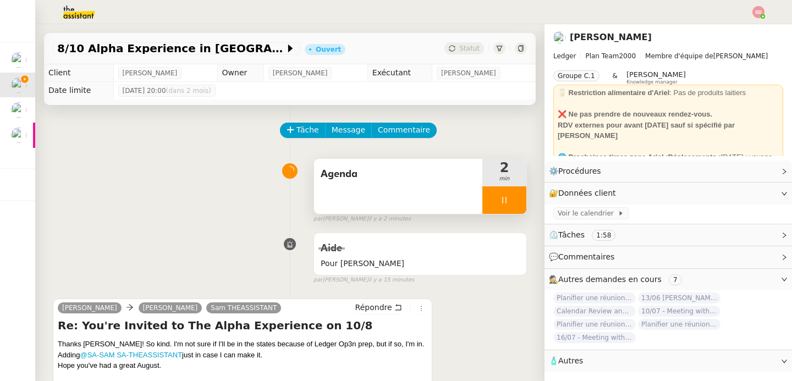
click at [496, 192] on div at bounding box center [504, 199] width 44 height 27
click at [504, 192] on button at bounding box center [515, 199] width 22 height 27
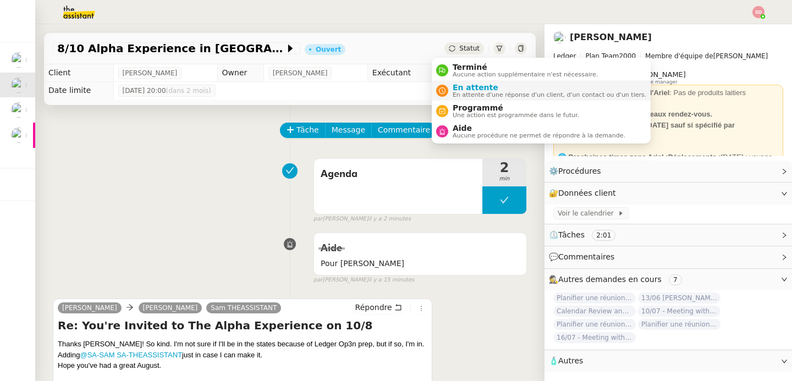
click at [477, 92] on span "En attente d'une réponse d'un client, d'un contact ou d'un tiers." at bounding box center [550, 95] width 194 height 6
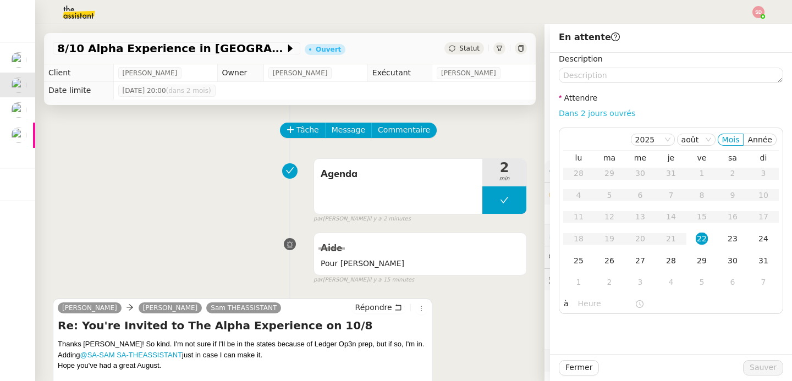
click at [605, 111] on link "Dans 2 jours ouvrés" at bounding box center [597, 113] width 76 height 9
type input "07:00"
click at [634, 283] on div "3" at bounding box center [640, 282] width 12 height 12
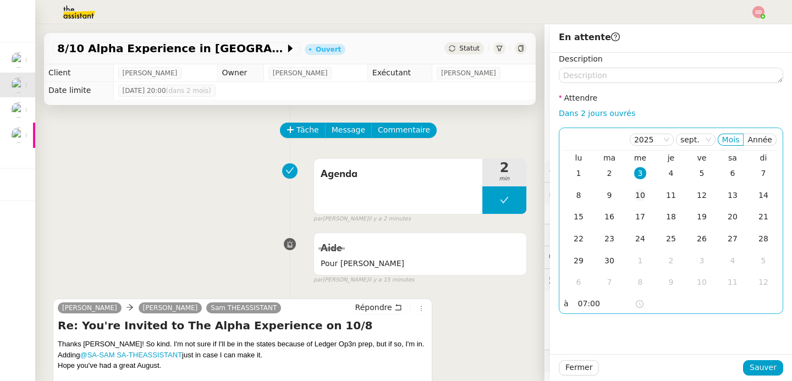
click at [634, 197] on div "10" at bounding box center [640, 195] width 12 height 12
click at [751, 365] on span "Sauver" at bounding box center [763, 367] width 27 height 13
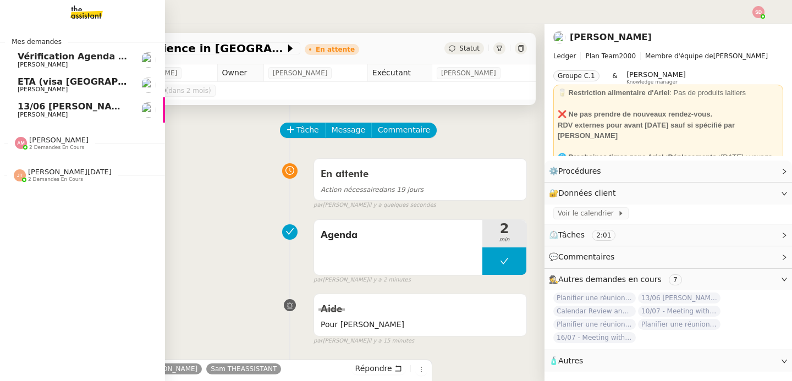
click at [28, 109] on span "13/06 [PERSON_NAME]" at bounding box center [74, 106] width 113 height 10
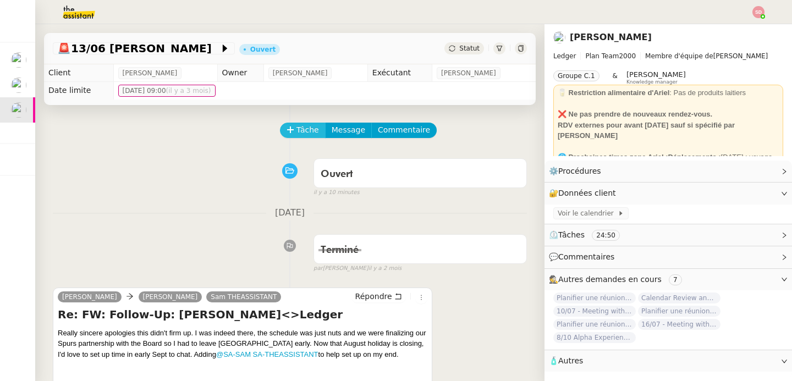
click at [296, 129] on span "Tâche" at bounding box center [307, 130] width 23 height 13
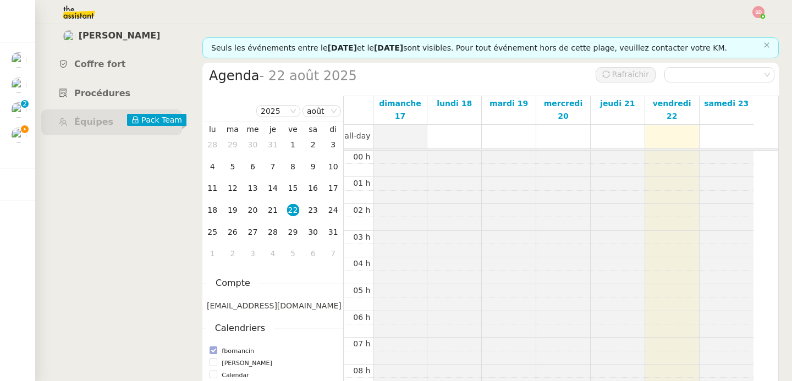
scroll to position [161, 0]
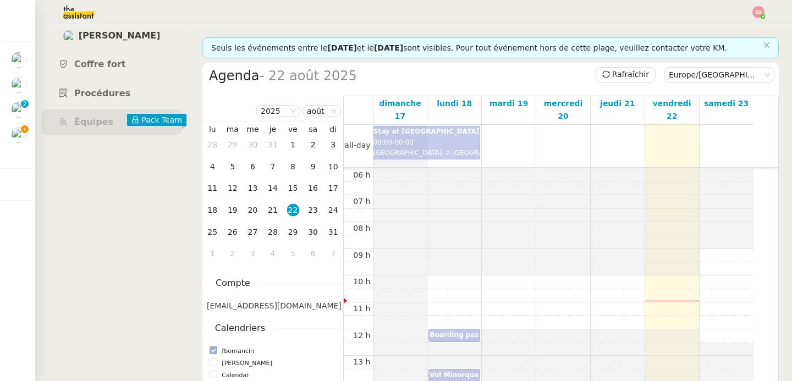
click at [243, 230] on td "27" at bounding box center [253, 233] width 20 height 22
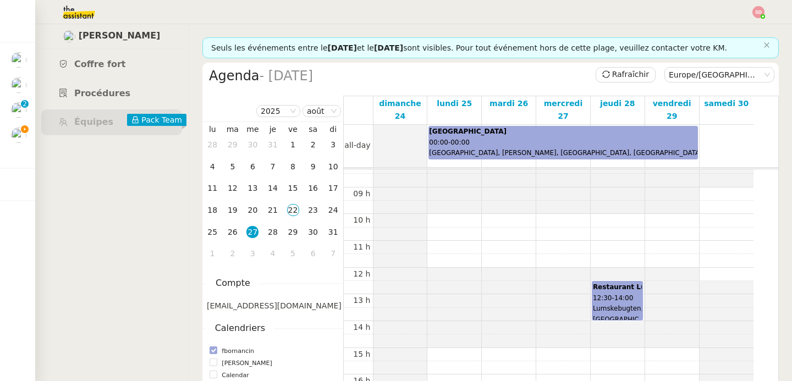
scroll to position [208, 0]
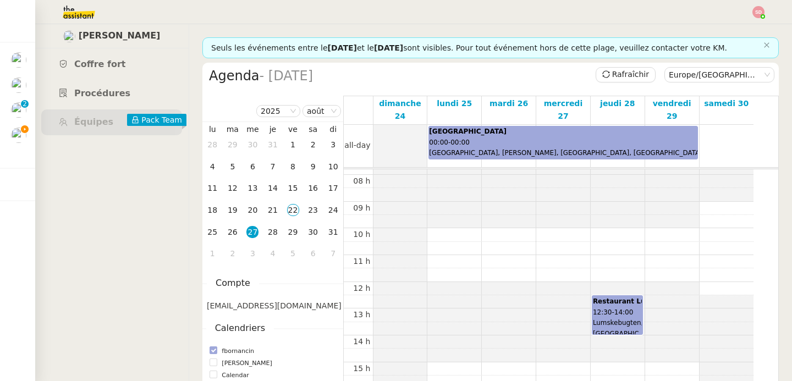
click at [512, 224] on div "00 h 01 h 02 h 03 h 04 h 05 h 06 h 07 h 08 h 09 h 10 h 11 h 12 h 13 h 14 h 15 h…" at bounding box center [549, 269] width 410 height 642
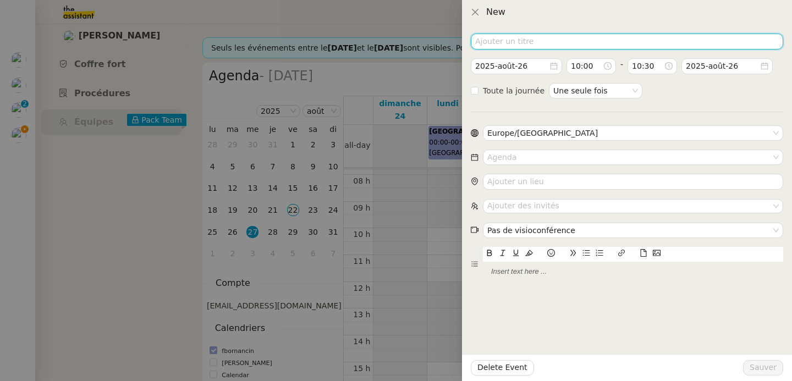
click at [517, 42] on input at bounding box center [627, 42] width 312 height 16
click at [508, 38] on input "Billets des musées à utiliser" at bounding box center [627, 42] width 312 height 16
click at [564, 45] on input "Billets musées à utiliser" at bounding box center [627, 42] width 312 height 16
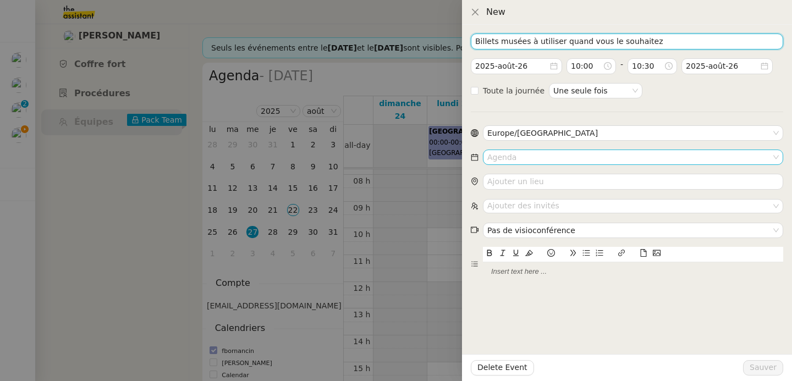
type input "Billets musées à utiliser quand vous le souhaitez"
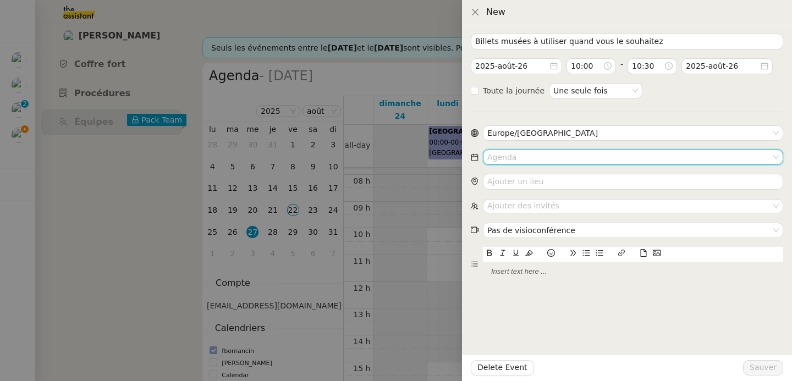
click at [590, 161] on input at bounding box center [629, 157] width 284 height 14
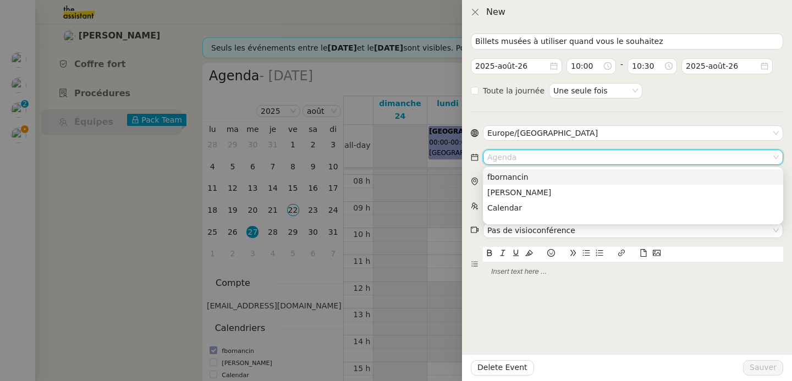
click at [580, 178] on div "fbornancin" at bounding box center [632, 177] width 291 height 10
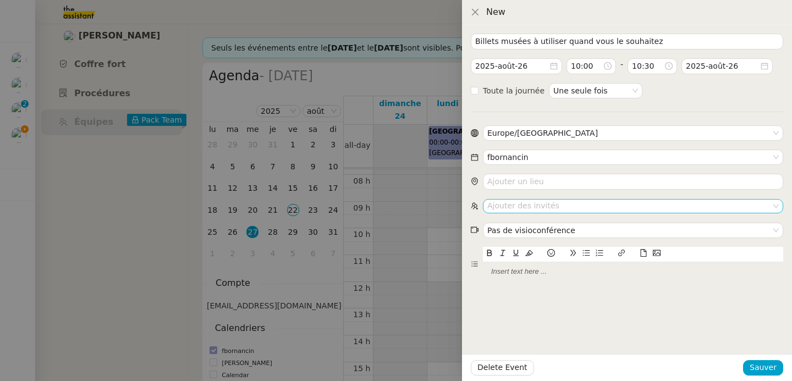
click at [565, 204] on nz-select-top-control "Ajouter des invités" at bounding box center [633, 206] width 300 height 14
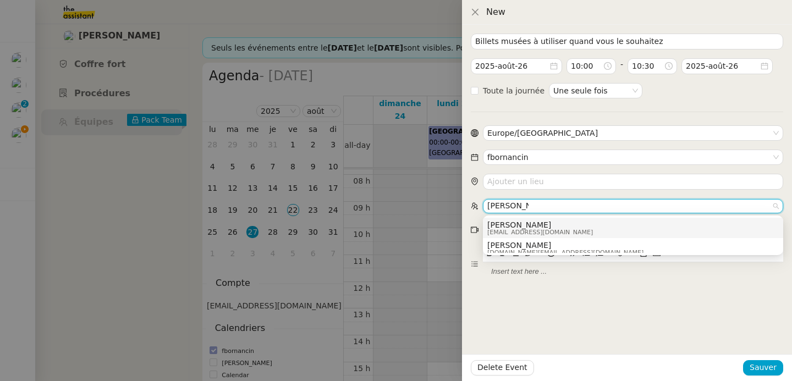
type input "emilie born"
click at [545, 233] on span "emiliebornancin@gmail.com" at bounding box center [540, 232] width 106 height 6
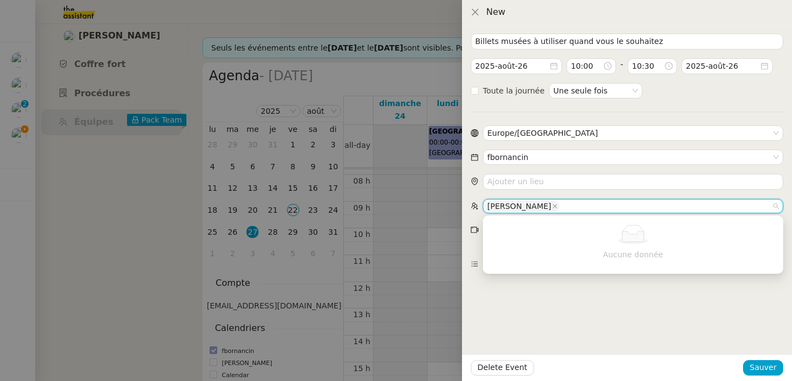
click at [627, 290] on div "Billets musées à utiliser quand vous le souhaitez 2025-août-26 10:00 - 10:30 20…" at bounding box center [627, 203] width 330 height 356
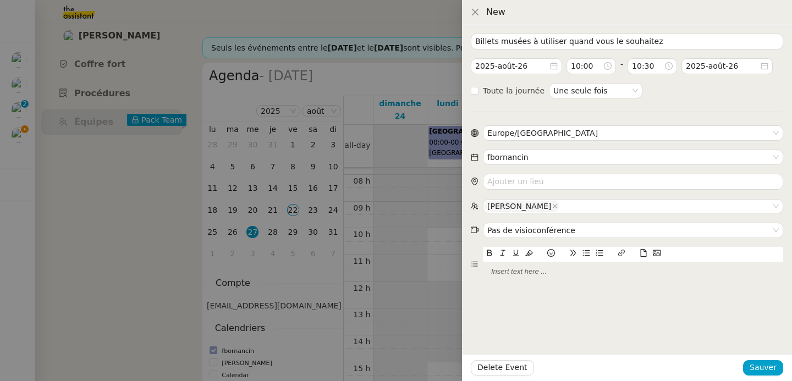
click at [526, 277] on div at bounding box center [633, 272] width 300 height 10
click at [642, 255] on icon at bounding box center [644, 253] width 8 height 8
click at [645, 253] on icon at bounding box center [644, 253] width 8 height 8
click at [643, 251] on icon at bounding box center [644, 253] width 6 height 8
click at [640, 254] on icon at bounding box center [644, 253] width 8 height 8
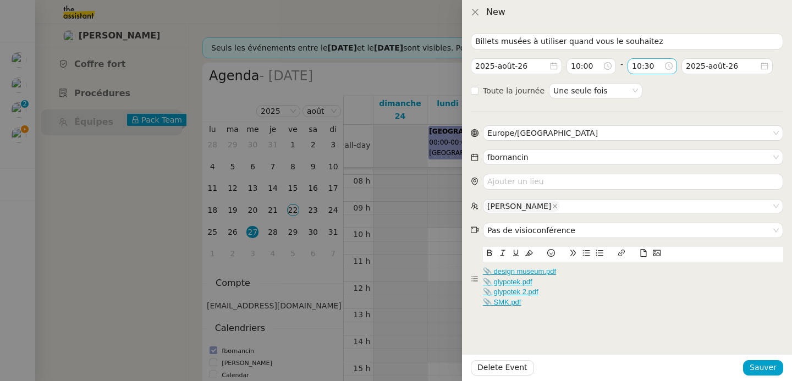
click at [656, 69] on input "10:30" at bounding box center [648, 66] width 32 height 13
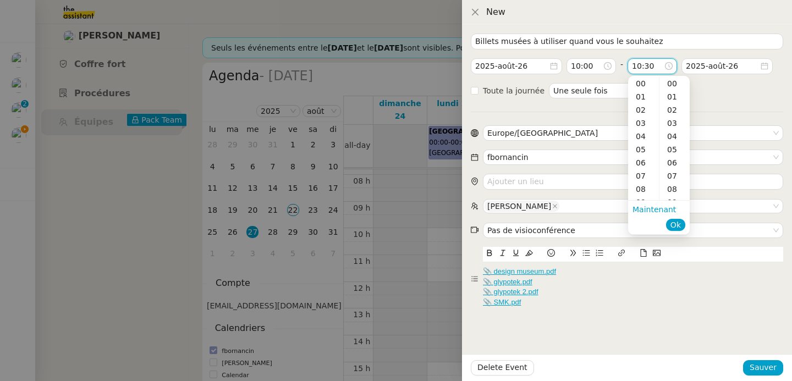
scroll to position [396, 0]
click at [640, 99] on div "11" at bounding box center [643, 96] width 31 height 13
click at [679, 82] on div "00" at bounding box center [674, 83] width 30 height 13
type input "11:00"
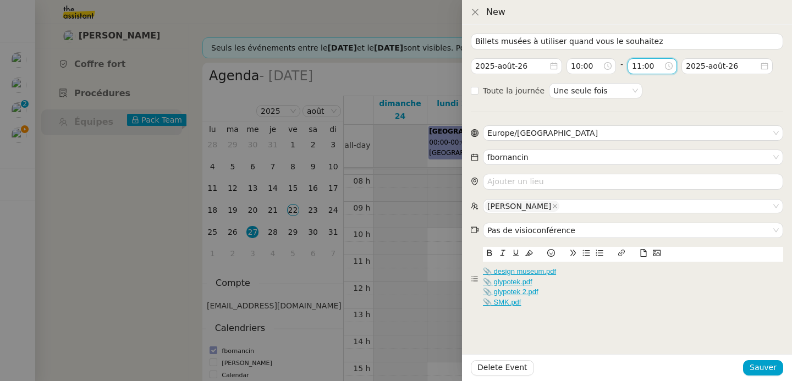
click at [702, 86] on form "Billets musées à utiliser quand vous le souhaitez 2025-août-26 10:00 - 11:00 20…" at bounding box center [627, 173] width 312 height 278
click at [761, 368] on span "Sauver" at bounding box center [763, 367] width 27 height 13
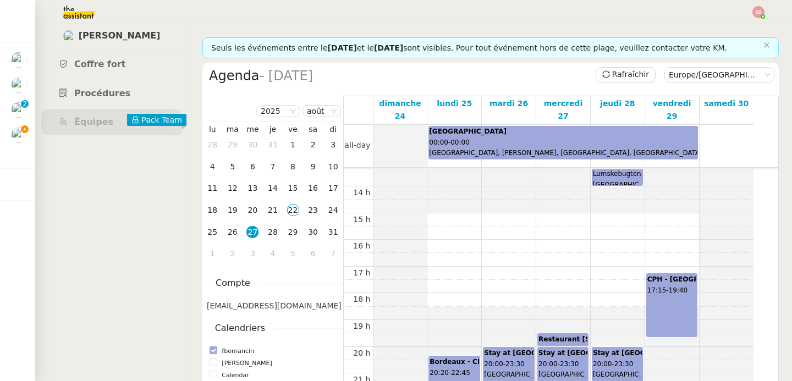
scroll to position [360, 0]
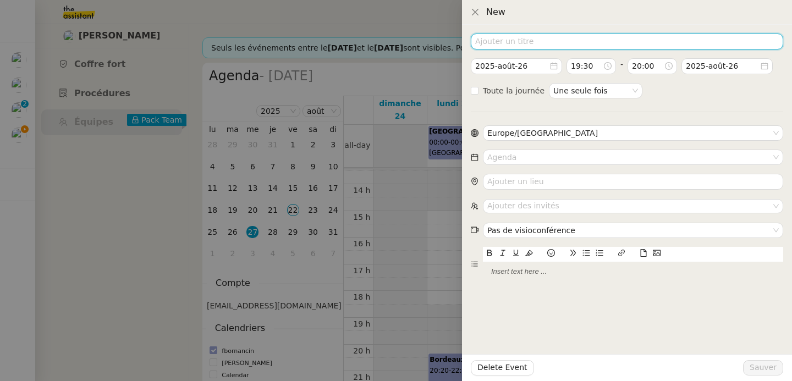
click at [535, 45] on input at bounding box center [627, 42] width 312 height 16
type input "Restaurant Superbon"
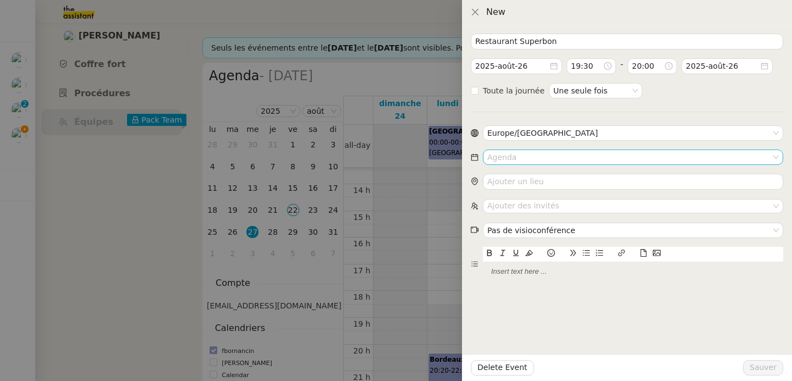
click at [532, 157] on input at bounding box center [629, 157] width 284 height 14
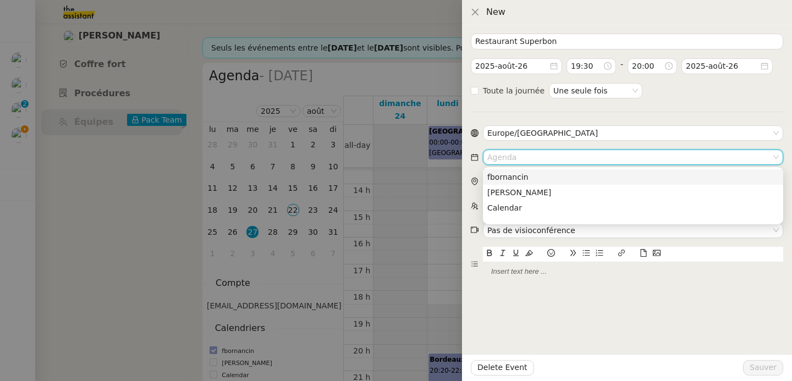
click at [531, 173] on div "fbornancin" at bounding box center [632, 177] width 291 height 10
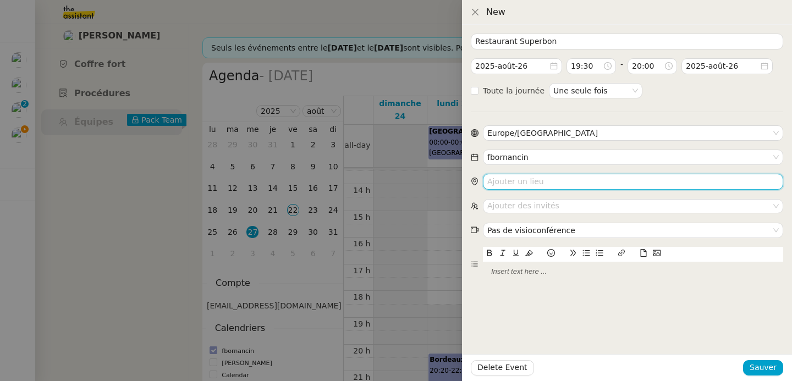
click at [532, 187] on input "search" at bounding box center [633, 182] width 300 height 16
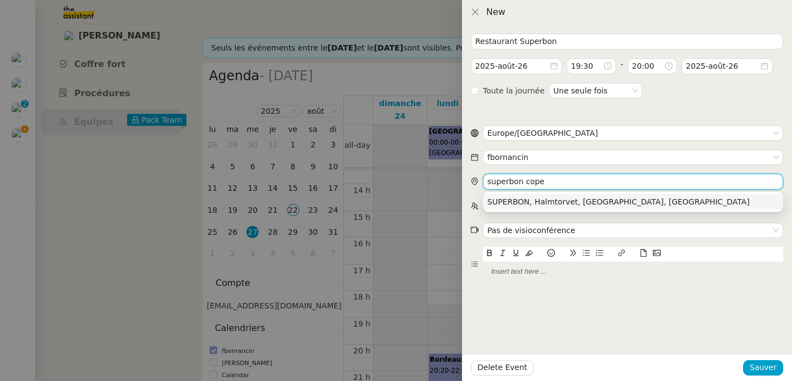
click at [539, 206] on div "SUPERBON, Halmtorvet, Copenhagen, Danemark" at bounding box center [632, 202] width 291 height 10
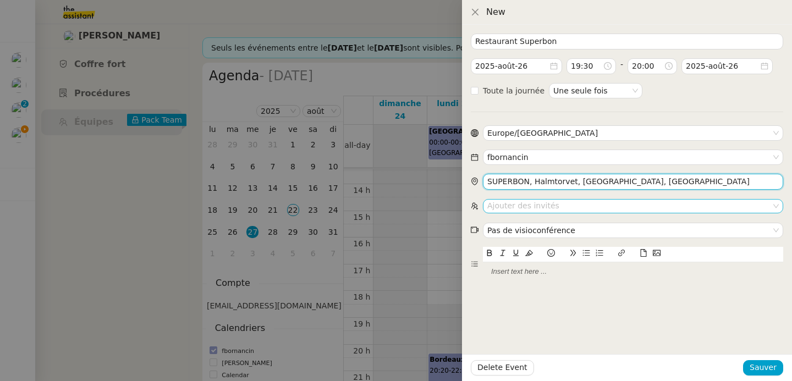
type input "SUPERBON, Halmtorvet, Copenhagen, Danemark"
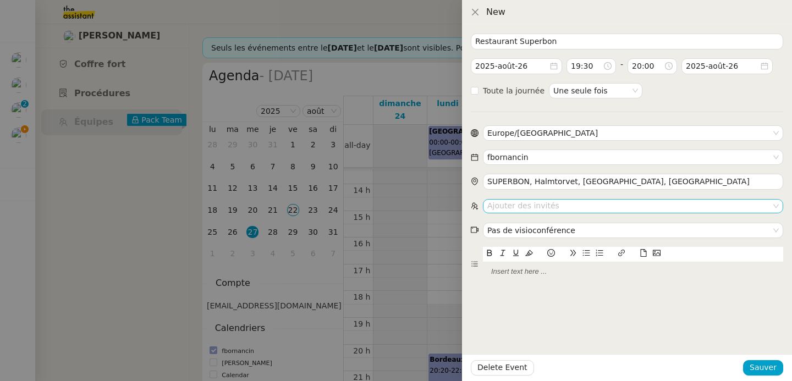
click at [543, 207] on nz-select-top-control "Ajouter des invités" at bounding box center [633, 206] width 300 height 14
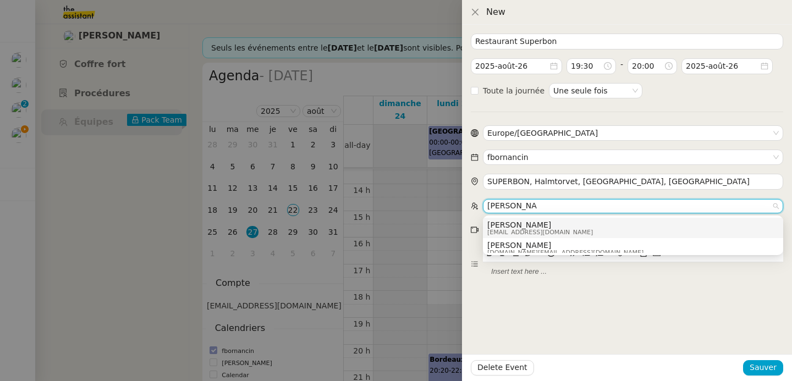
type input "emilie bornan"
click at [537, 230] on span "emiliebornancin@gmail.com" at bounding box center [540, 232] width 106 height 6
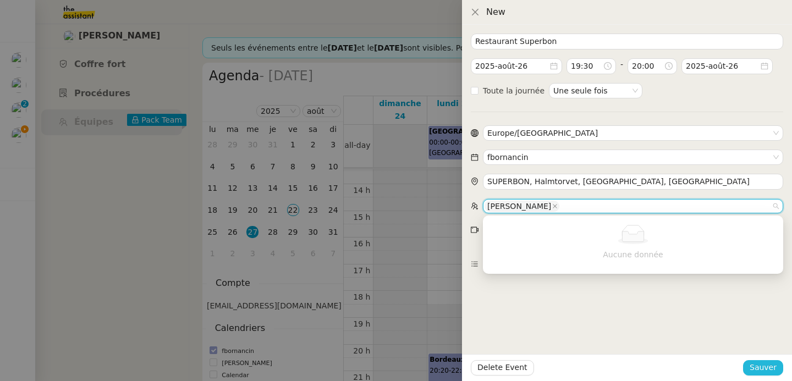
click at [768, 368] on span "Sauver" at bounding box center [763, 367] width 27 height 13
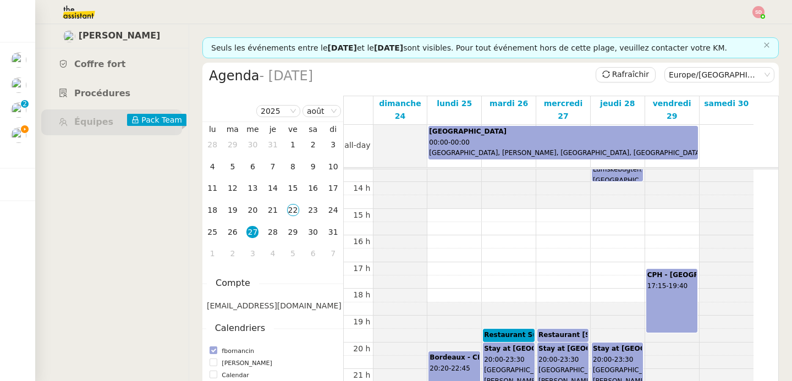
scroll to position [362, 0]
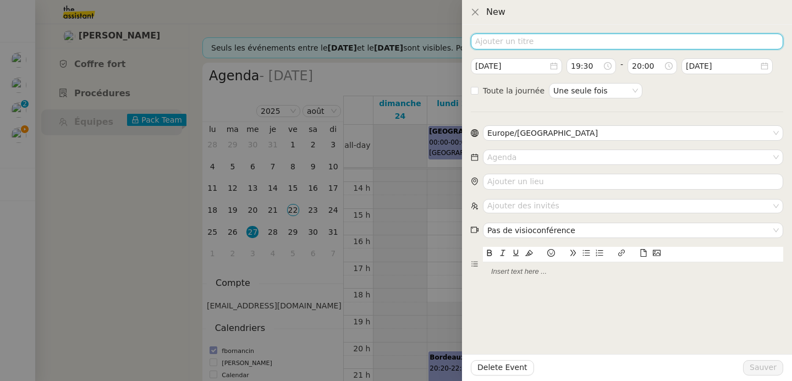
click at [542, 41] on input at bounding box center [627, 42] width 312 height 16
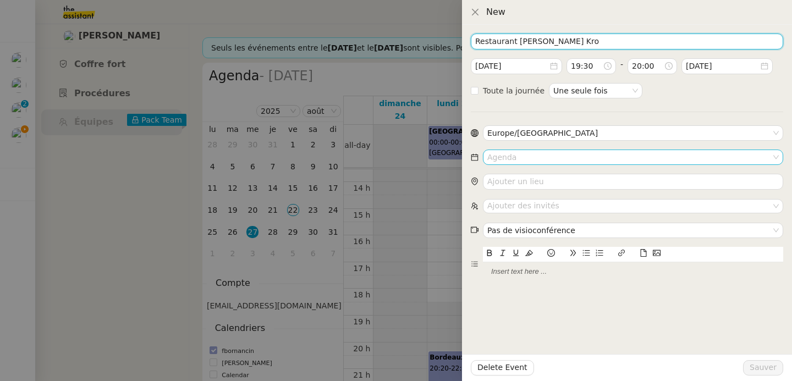
type input "Restaurant Frank's Kro"
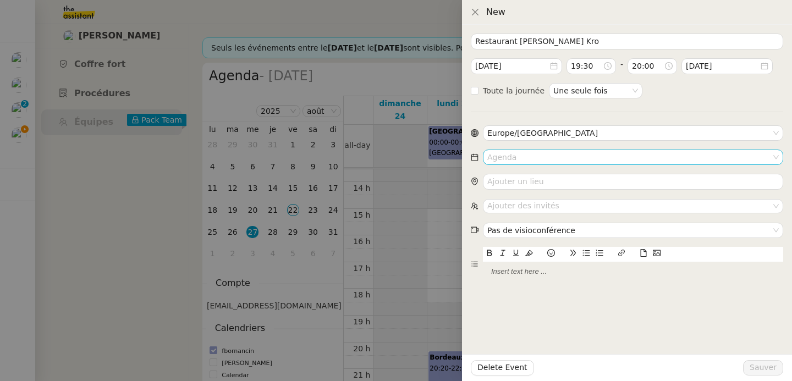
click at [514, 153] on input at bounding box center [629, 157] width 284 height 14
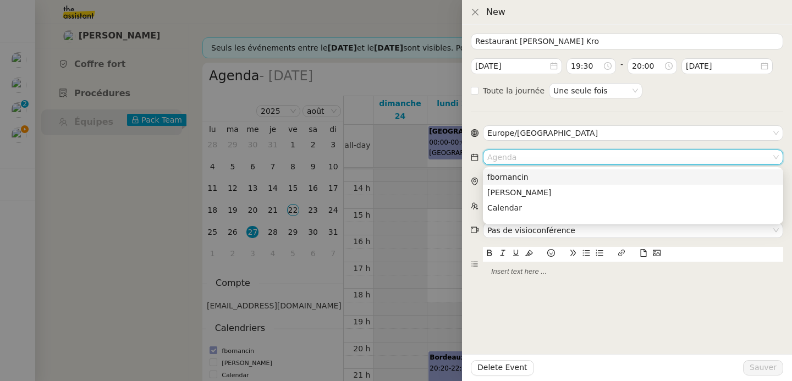
click at [510, 173] on div "fbornancin" at bounding box center [632, 177] width 291 height 10
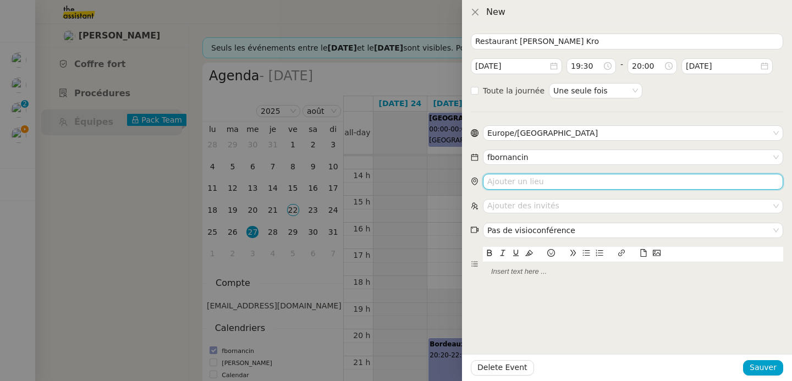
click at [530, 186] on input "search" at bounding box center [633, 182] width 300 height 16
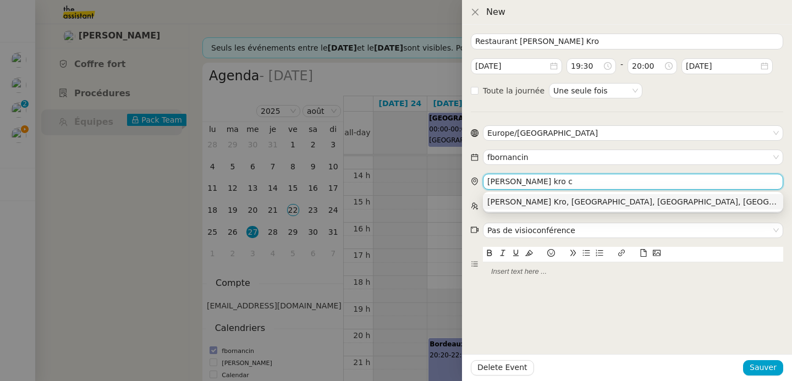
click at [613, 203] on div "Frank's Kro, Fredensgade, Copenhagen, Danemark" at bounding box center [632, 202] width 291 height 10
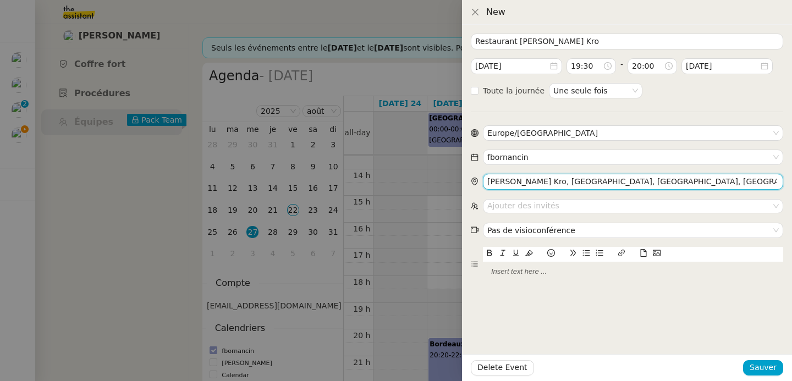
type input "Frank's Kro, Fredensgade, Copenhagen, Danemark"
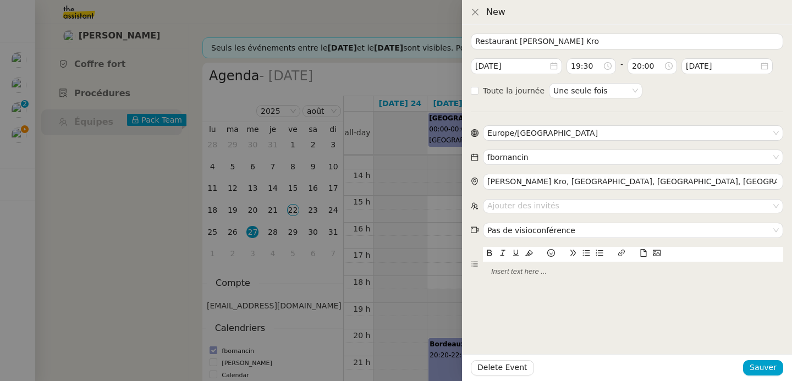
click at [613, 203] on nz-select-top-control "Ajouter des invités" at bounding box center [633, 206] width 300 height 14
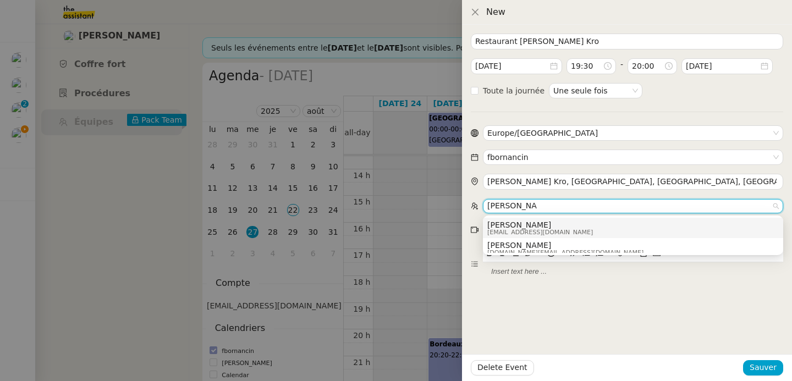
type input "emilie bornan"
click at [560, 232] on span "emiliebornancin@gmail.com" at bounding box center [540, 232] width 106 height 6
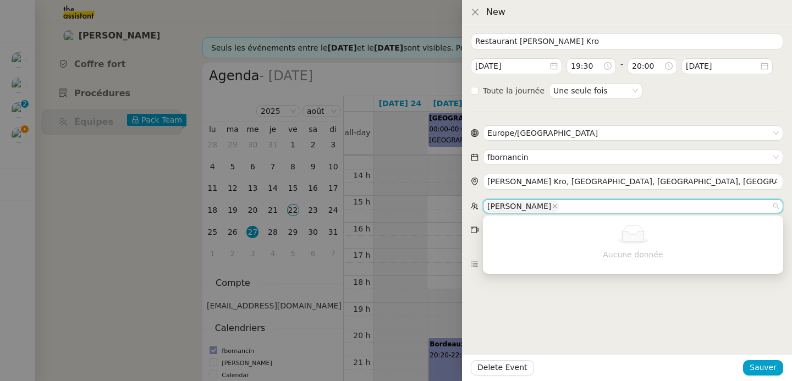
click at [702, 341] on div "Restaurant Frank's Kro 2025-août-28 19:30 - 20:00 2025-août-28 Toute la journée…" at bounding box center [627, 203] width 330 height 356
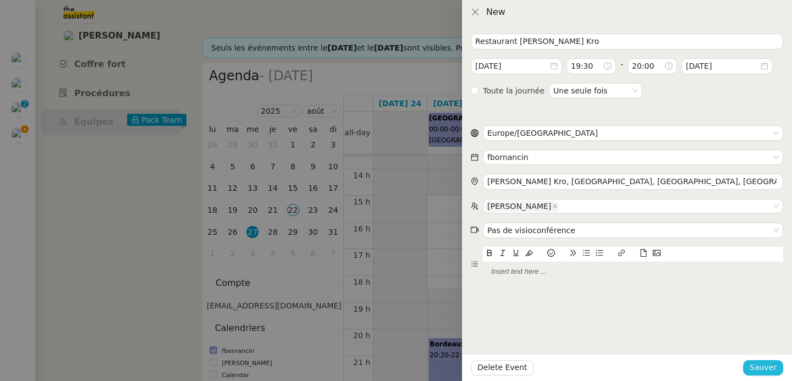
click at [754, 367] on span "Sauver" at bounding box center [763, 367] width 27 height 13
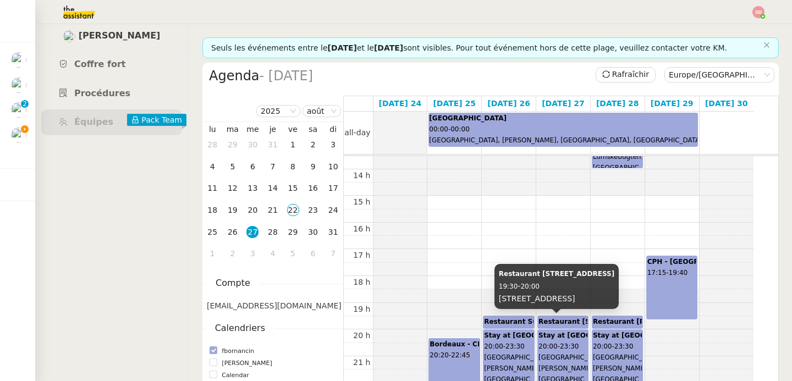
click at [580, 318] on b "Restaurant Admiralgade 26" at bounding box center [595, 322] width 115 height 8
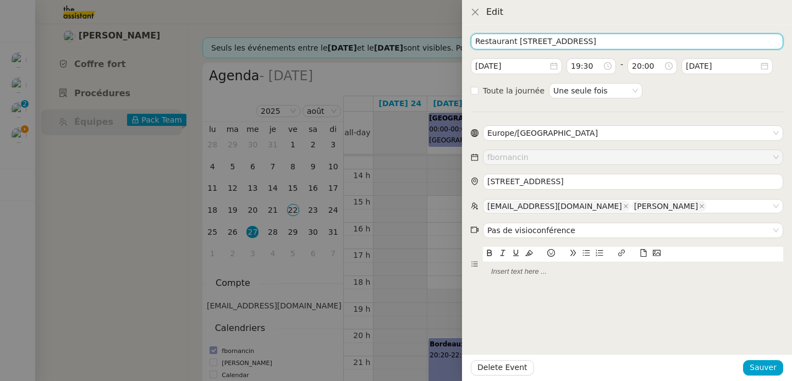
drag, startPoint x: 577, startPoint y: 46, endPoint x: 515, endPoint y: 41, distance: 62.3
click at [515, 41] on input "Restaurant Admiralgade 26" at bounding box center [627, 42] width 312 height 16
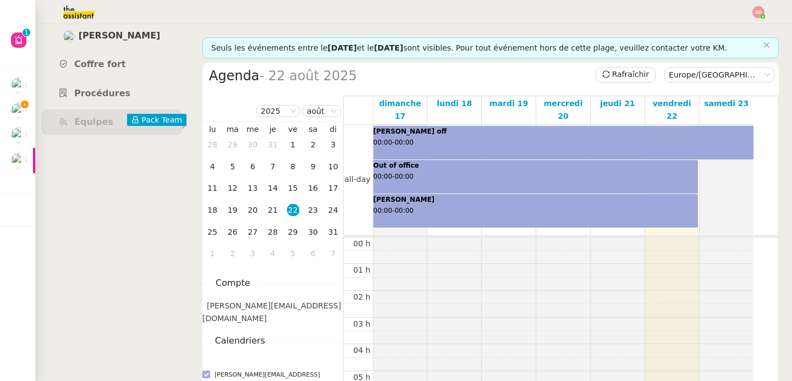
scroll to position [161, 0]
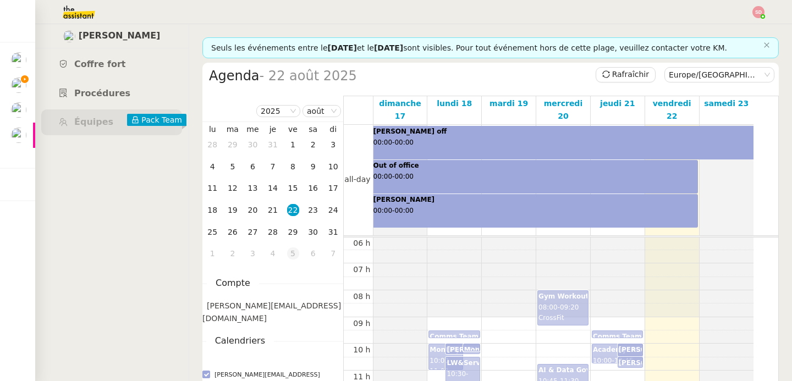
click at [292, 252] on div "5" at bounding box center [293, 253] width 12 height 12
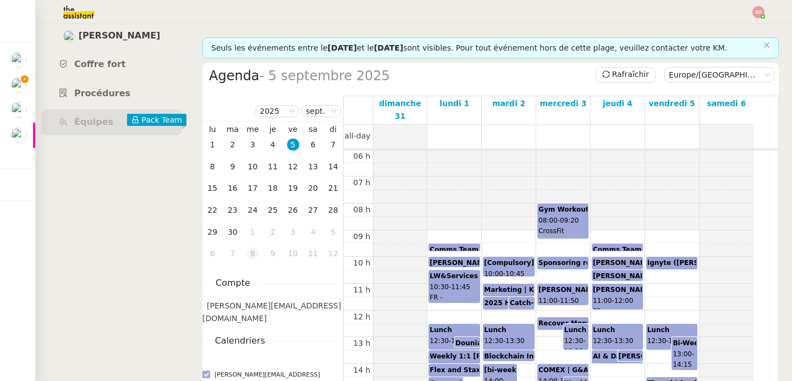
click at [249, 257] on div "8" at bounding box center [252, 253] width 12 height 12
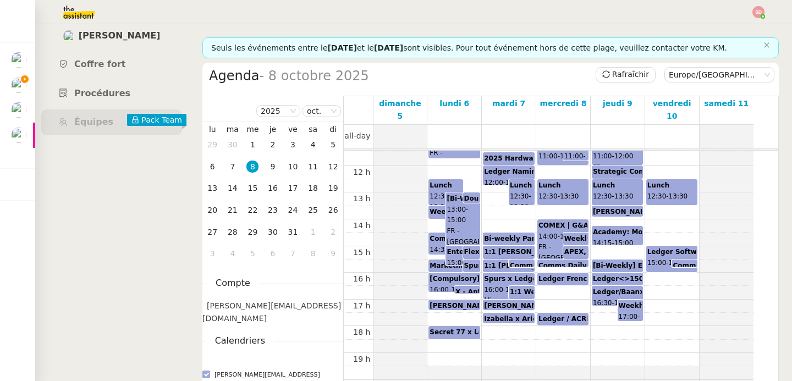
scroll to position [162, 0]
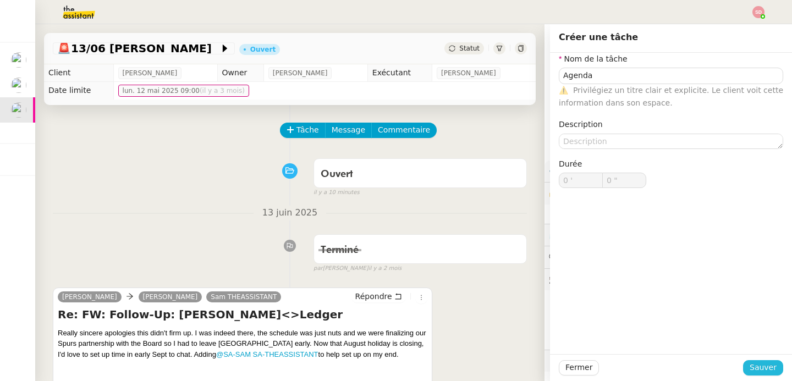
type input "Agenda"
click at [750, 368] on span "Sauver" at bounding box center [763, 367] width 27 height 13
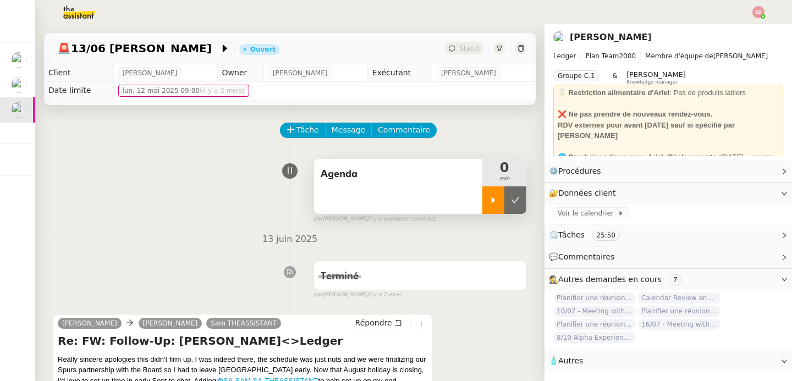
click at [482, 204] on div at bounding box center [493, 199] width 22 height 27
click at [575, 214] on span "Voir le calendrier" at bounding box center [588, 213] width 60 height 11
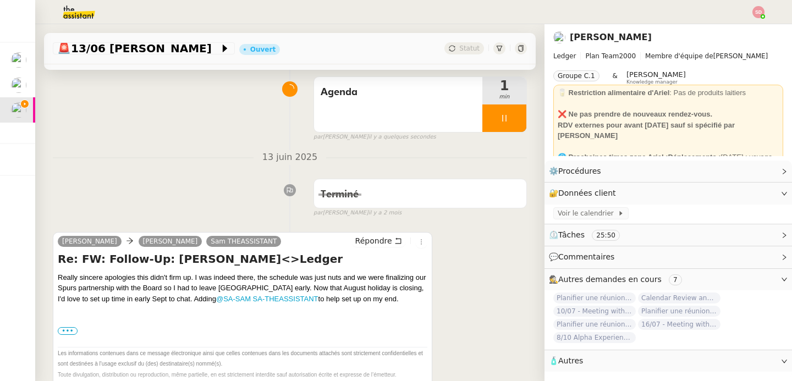
scroll to position [174, 0]
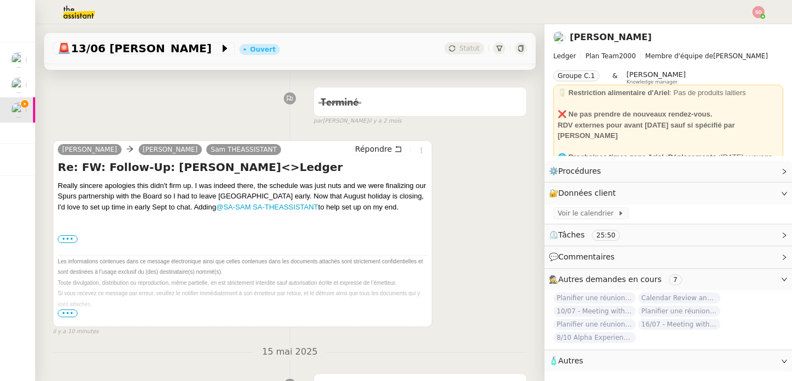
click at [60, 234] on div "••• [DATE][DATE] 6:36 PM [PERSON_NAME] < [PERSON_NAME][EMAIL_ADDRESS][PERSON_NA…" at bounding box center [243, 239] width 370 height 11
click at [61, 236] on label "•••" at bounding box center [68, 239] width 20 height 8
click at [0, 0] on input "•••" at bounding box center [0, 0] width 0 height 0
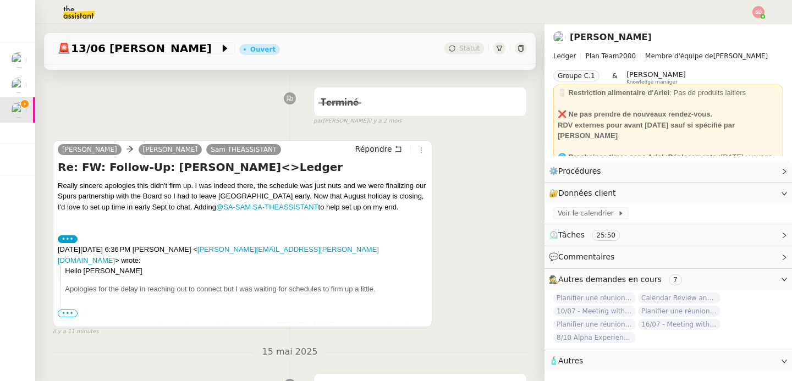
click at [62, 312] on span "•••" at bounding box center [68, 314] width 20 height 8
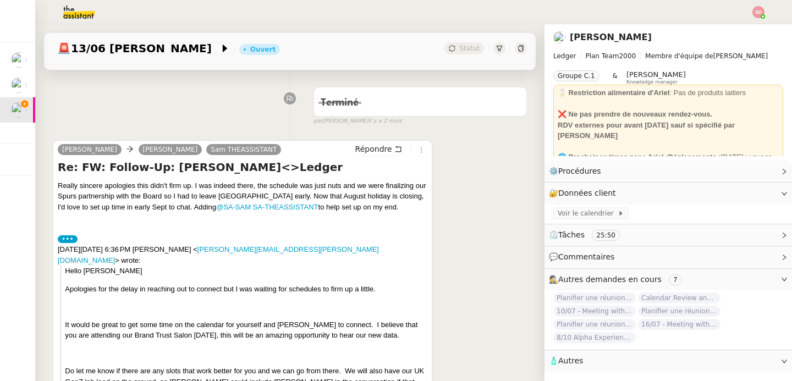
click at [69, 236] on label "•••" at bounding box center [68, 239] width 20 height 8
click at [0, 0] on input "•••" at bounding box center [0, 0] width 0 height 0
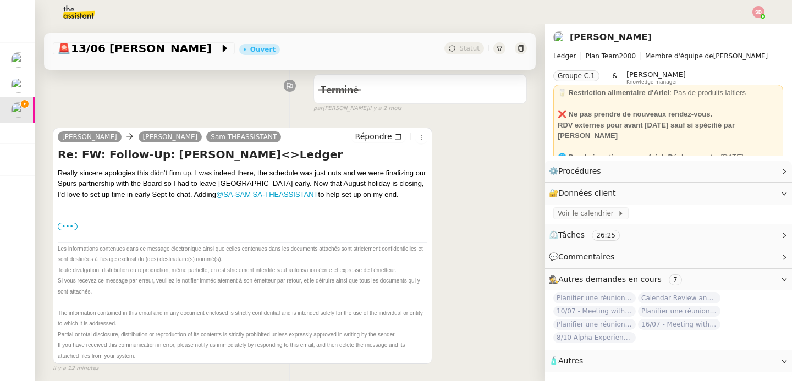
scroll to position [189, 0]
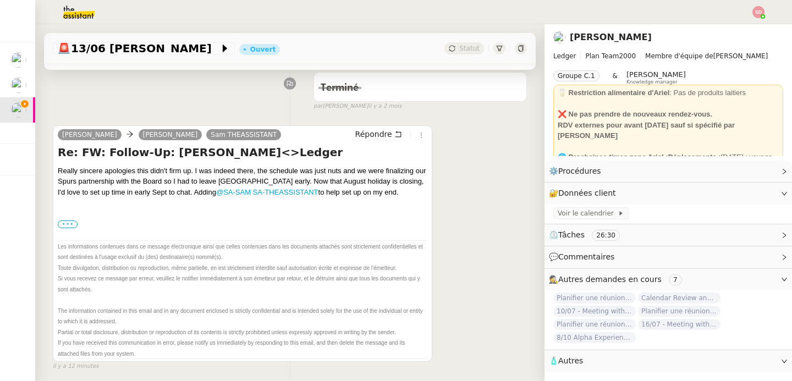
click at [63, 222] on label "•••" at bounding box center [68, 225] width 20 height 8
click at [0, 0] on input "•••" at bounding box center [0, 0] width 0 height 0
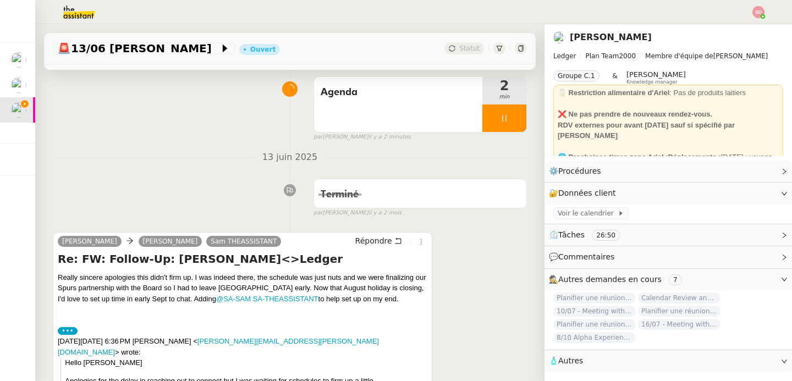
scroll to position [82, 0]
click at [365, 240] on span "Répondre" at bounding box center [373, 240] width 37 height 11
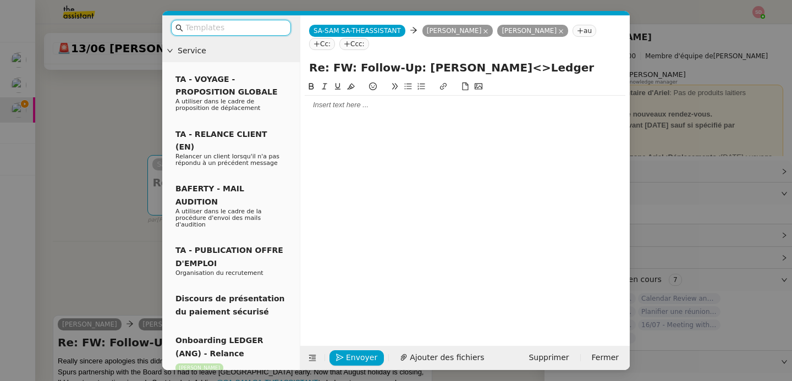
click at [375, 103] on div at bounding box center [465, 105] width 321 height 10
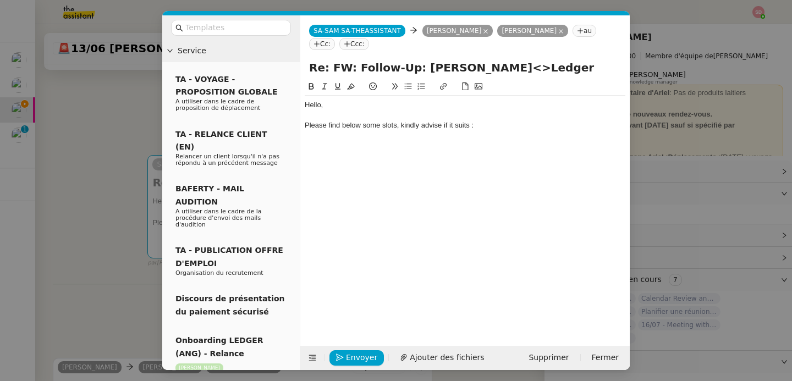
click at [120, 83] on nz-modal-container "Service TA - VOYAGE - PROPOSITION GLOBALE A utiliser dans le cadre de propositi…" at bounding box center [396, 190] width 792 height 381
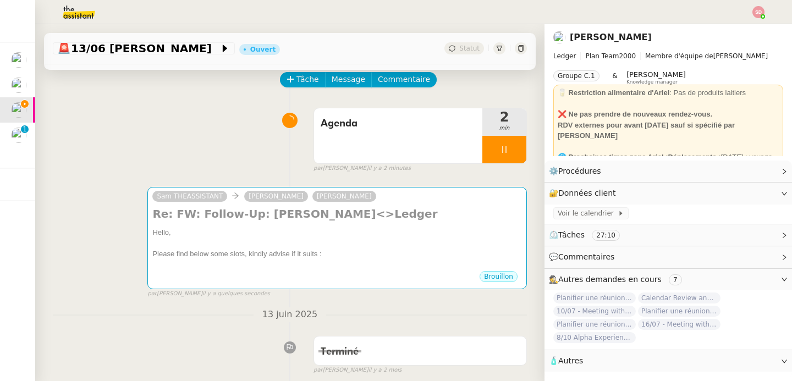
scroll to position [0, 0]
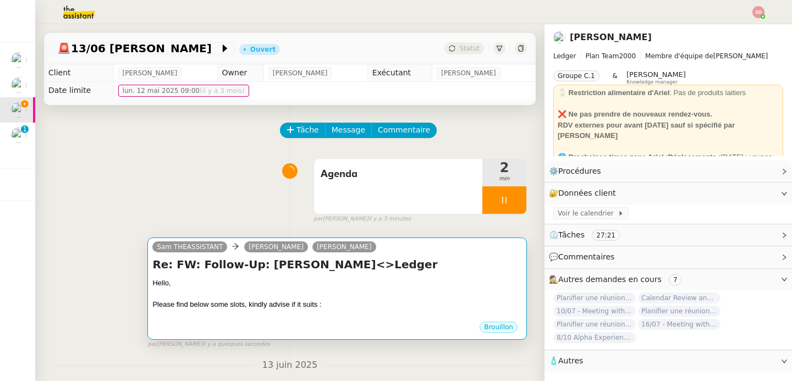
click at [345, 267] on h4 "Re: FW: Follow-Up: [PERSON_NAME]<>Ledger" at bounding box center [337, 264] width 370 height 15
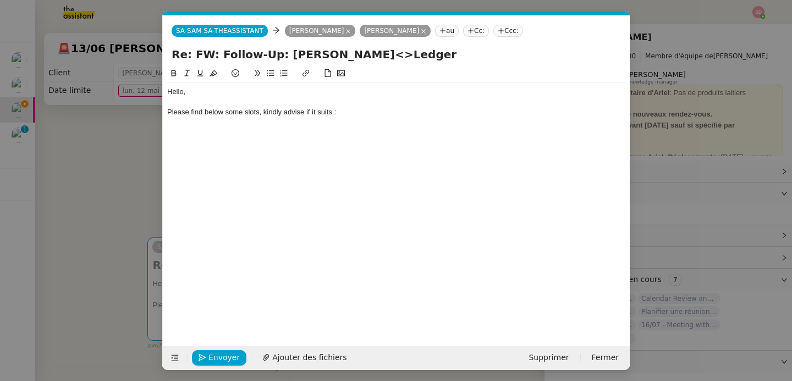
scroll to position [0, 23]
click at [368, 109] on div "Please find below some slots, kindly advise if it suits :" at bounding box center [396, 112] width 458 height 10
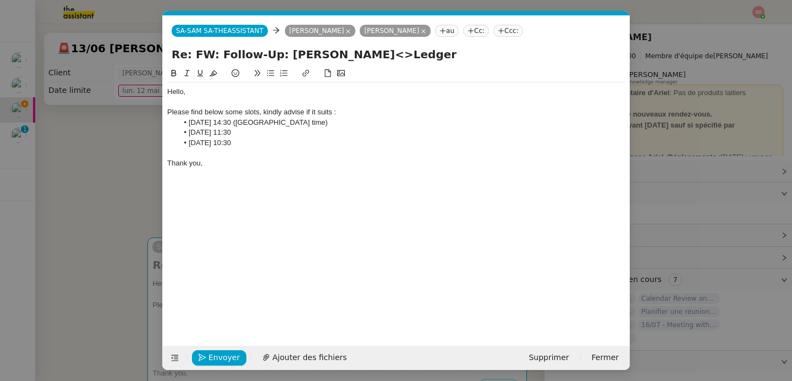
drag, startPoint x: 273, startPoint y: 54, endPoint x: 399, endPoint y: 53, distance: 125.9
click at [399, 53] on input "Re: FW: Follow-Up: [PERSON_NAME]<>Ledger" at bounding box center [396, 54] width 449 height 16
click at [210, 362] on span "Envoyer" at bounding box center [223, 357] width 31 height 13
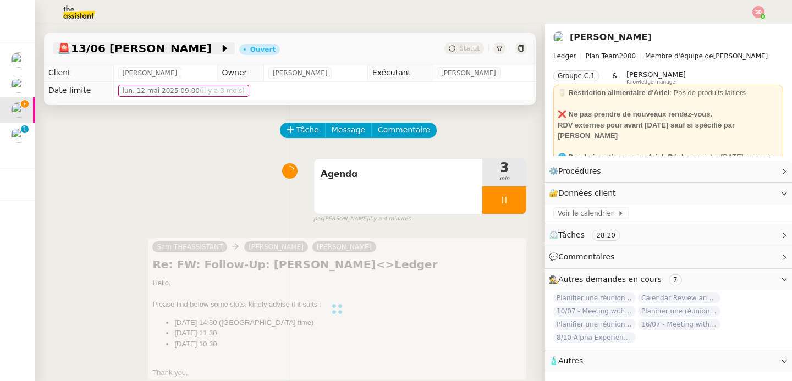
click at [130, 47] on span "🚨 13/06 [PERSON_NAME]" at bounding box center [138, 48] width 162 height 11
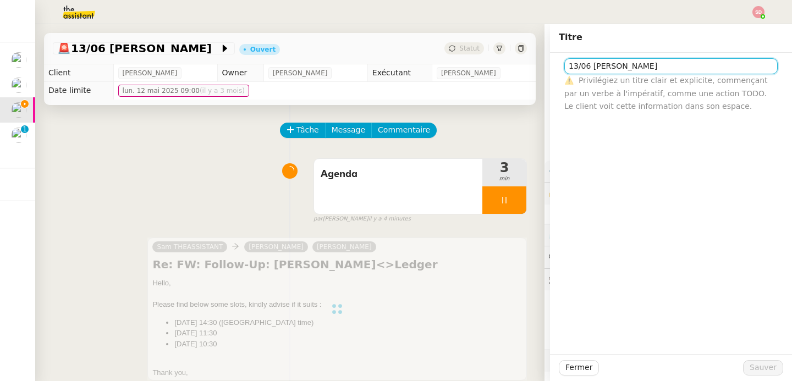
click at [681, 68] on input "13/06 [PERSON_NAME]" at bounding box center [670, 66] width 213 height 16
paste input "[PERSON_NAME]<>Ledger"
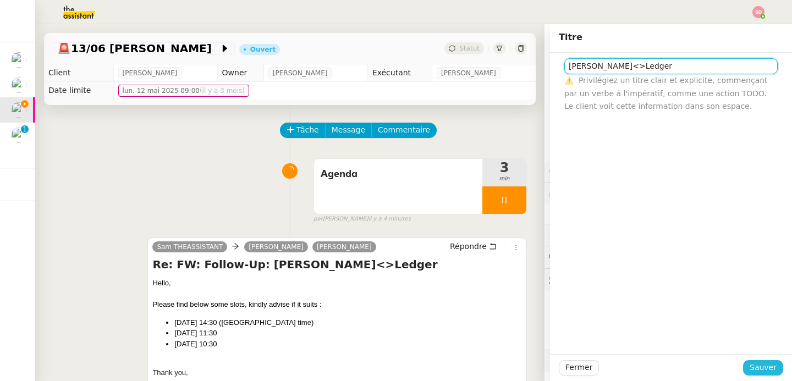
type input "[PERSON_NAME]<>Ledger"
click at [760, 367] on span "Sauver" at bounding box center [763, 367] width 27 height 13
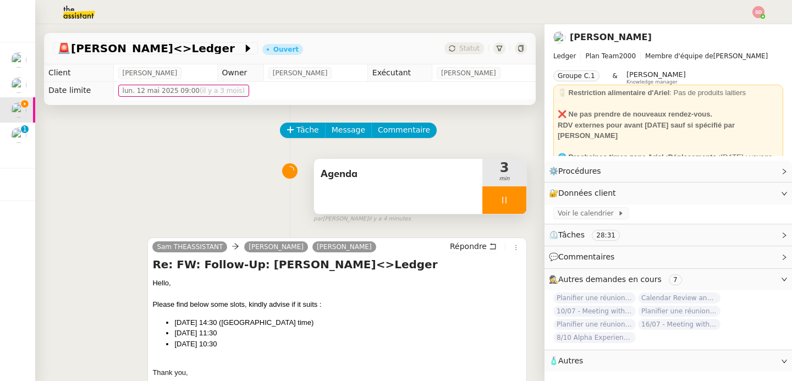
click at [505, 208] on div at bounding box center [504, 199] width 44 height 27
click at [505, 208] on button at bounding box center [515, 199] width 22 height 27
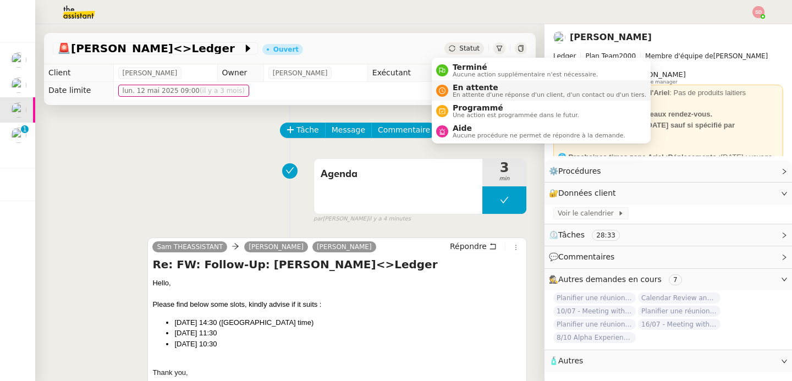
click at [477, 92] on span "En attente d'une réponse d'un client, d'un contact ou d'un tiers." at bounding box center [550, 95] width 194 height 6
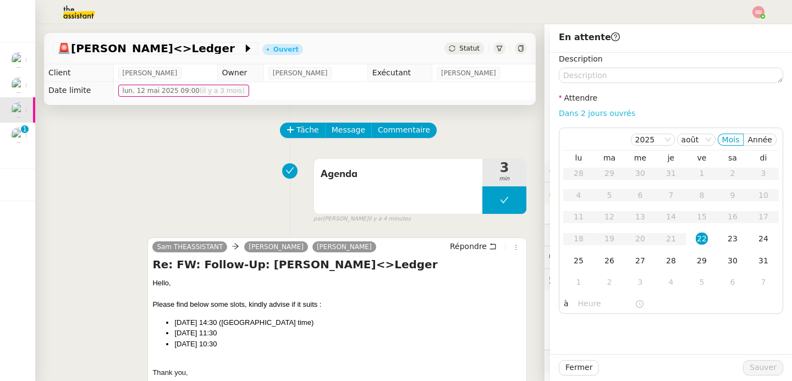
click at [594, 115] on link "Dans 2 jours ouvrés" at bounding box center [597, 113] width 76 height 9
type input "07:00"
click at [758, 368] on span "Sauver" at bounding box center [763, 367] width 27 height 13
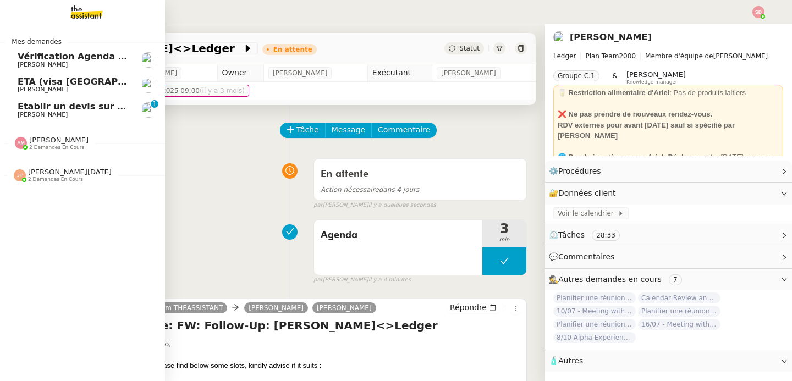
click at [18, 103] on span "Établir un devis sur [GEOGRAPHIC_DATA]" at bounding box center [119, 106] width 203 height 10
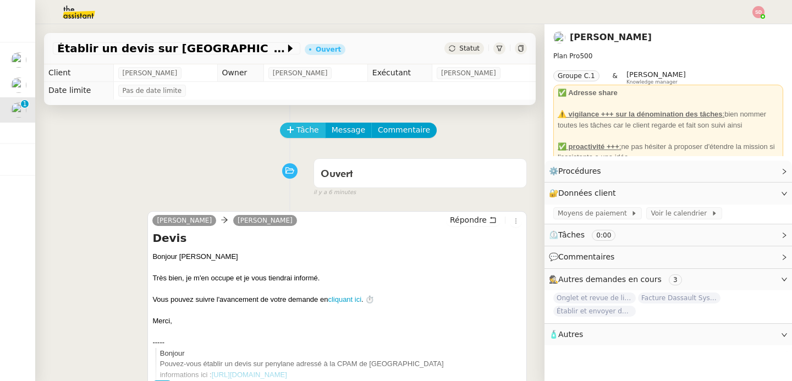
click at [296, 130] on span "Tâche" at bounding box center [307, 130] width 23 height 13
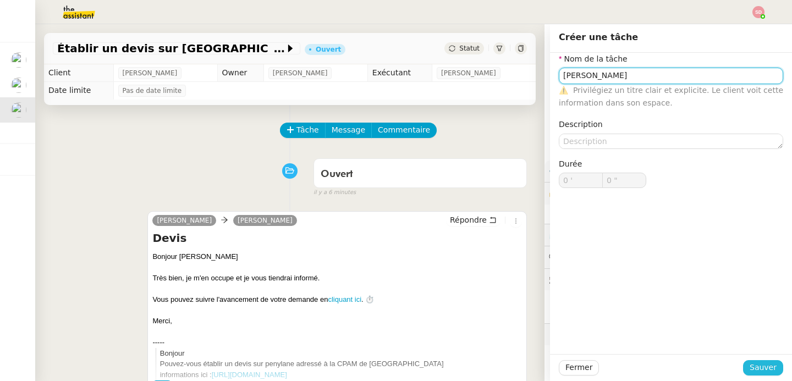
type input "[PERSON_NAME]"
click at [750, 366] on span "Sauver" at bounding box center [763, 367] width 27 height 13
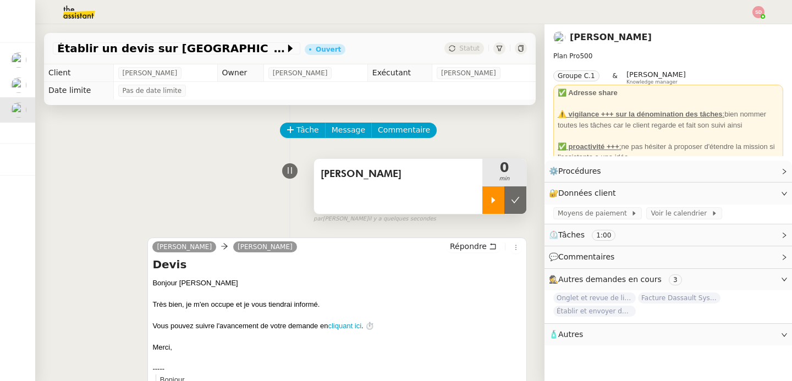
click at [482, 198] on div at bounding box center [493, 199] width 22 height 27
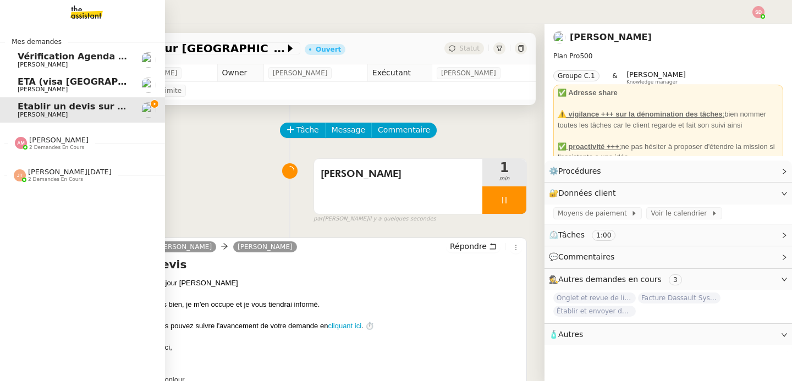
click at [26, 135] on span "[PERSON_NAME] 2 demandes en cours" at bounding box center [86, 138] width 165 height 23
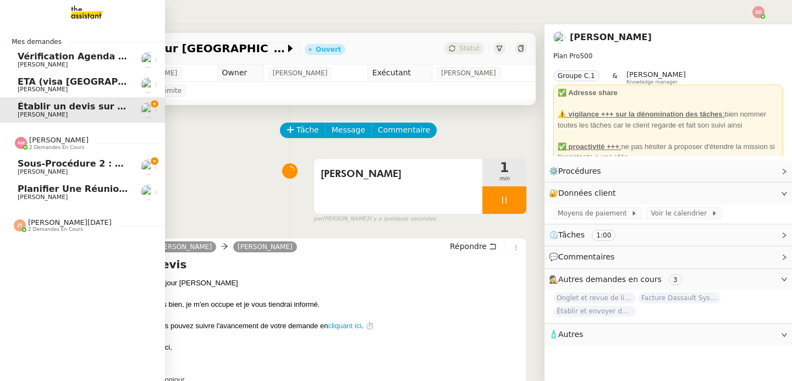
click at [26, 135] on span "[PERSON_NAME] 2 demandes en cours" at bounding box center [86, 138] width 165 height 23
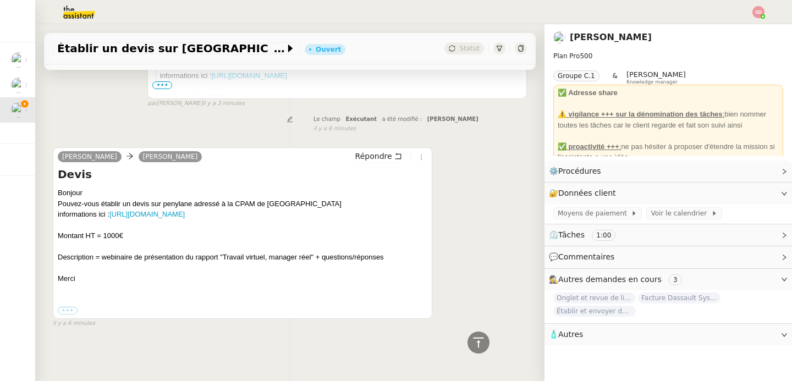
scroll to position [342, 0]
click at [68, 317] on span "•••" at bounding box center [68, 321] width 20 height 8
click at [65, 307] on label "•••" at bounding box center [68, 311] width 20 height 8
click at [0, 0] on input "•••" at bounding box center [0, 0] width 0 height 0
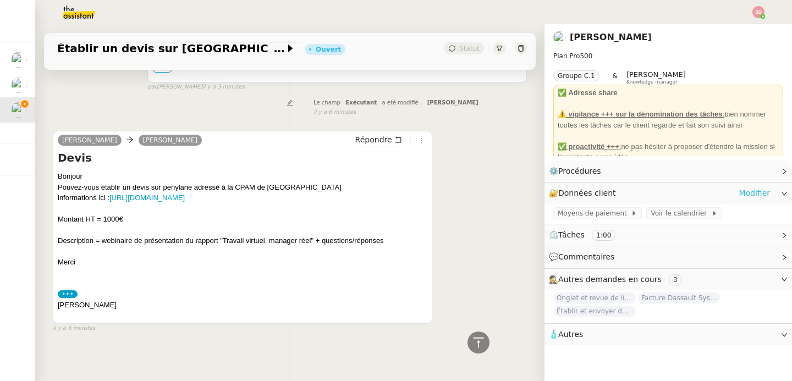
click at [748, 186] on div "🔐 Données client Modifier" at bounding box center [667, 193] width 247 height 21
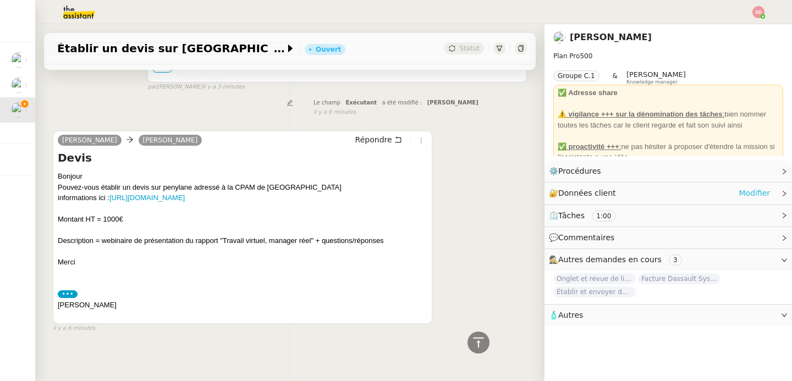
click at [742, 193] on link "Modifier" at bounding box center [754, 193] width 31 height 13
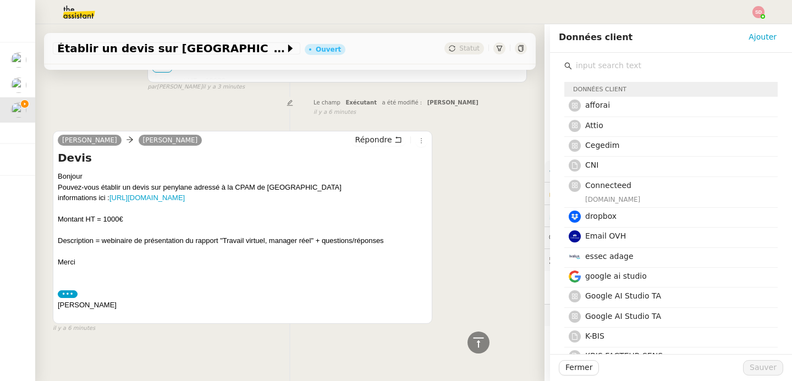
click at [649, 64] on input "text" at bounding box center [675, 65] width 206 height 15
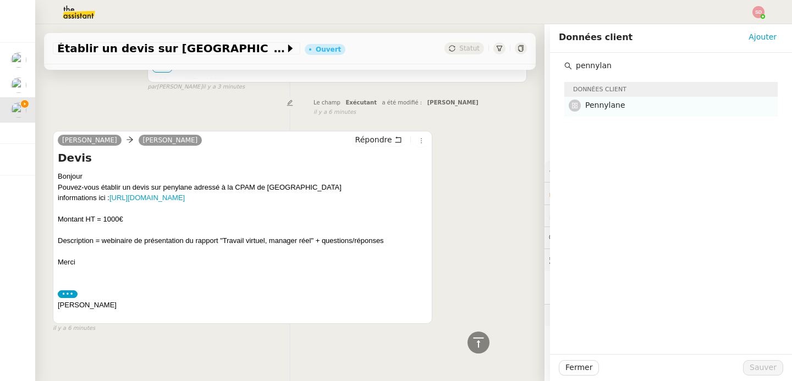
type input "pennylan"
click at [608, 102] on span "Pennylane" at bounding box center [605, 105] width 40 height 9
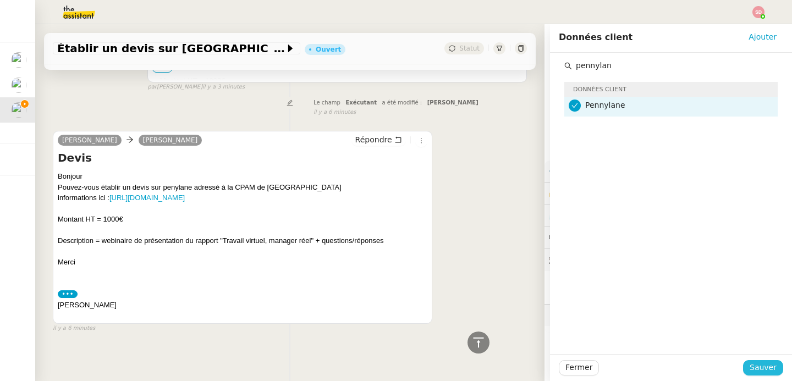
click at [753, 371] on span "Sauver" at bounding box center [763, 367] width 27 height 13
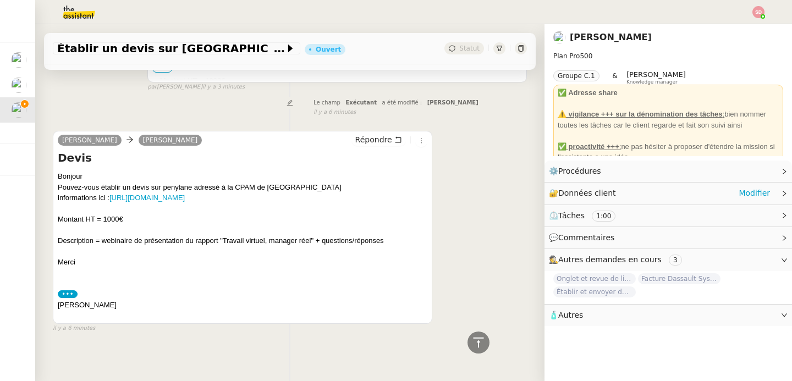
click at [657, 195] on div "🔐 Données client Modifier" at bounding box center [659, 193] width 221 height 13
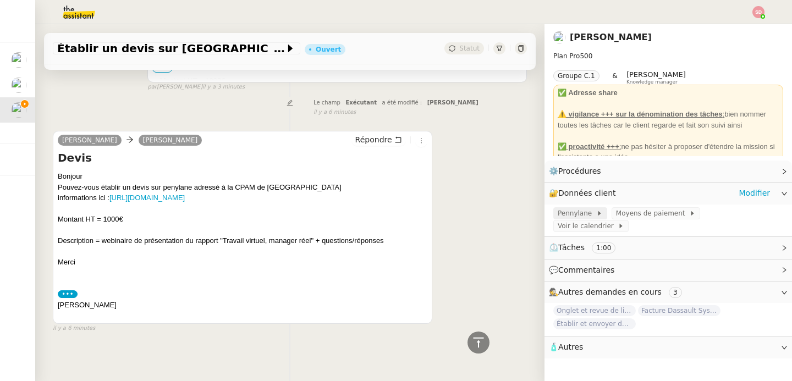
click at [575, 215] on span "Pennylane" at bounding box center [577, 213] width 38 height 11
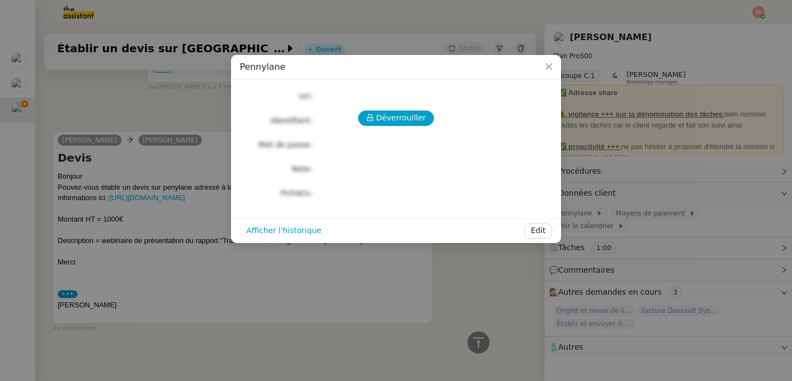
click at [376, 109] on div "Déverrouiller Url Identifiant Mot de passe Note Fichiers Upload" at bounding box center [396, 145] width 312 height 112
click at [374, 118] on icon at bounding box center [370, 118] width 8 height 8
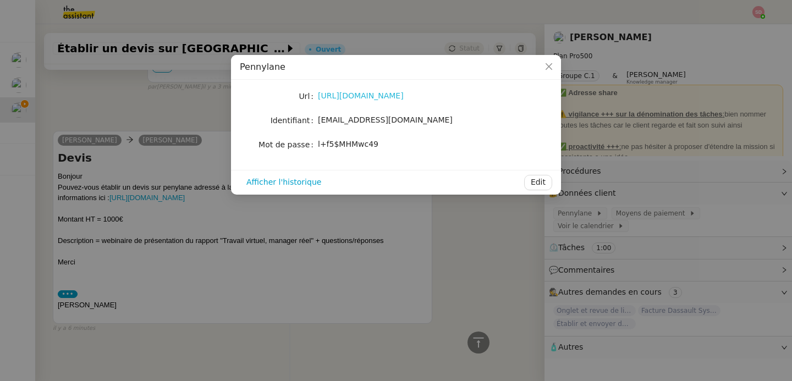
click at [394, 96] on link "[URL][DOMAIN_NAME]" at bounding box center [361, 95] width 86 height 9
click at [372, 125] on div "[PERSON_NAME][EMAIL_ADDRESS][DOMAIN_NAME]" at bounding box center [409, 126] width 182 height 26
click at [374, 120] on span "[PERSON_NAME][EMAIL_ADDRESS][DOMAIN_NAME]" at bounding box center [385, 124] width 134 height 21
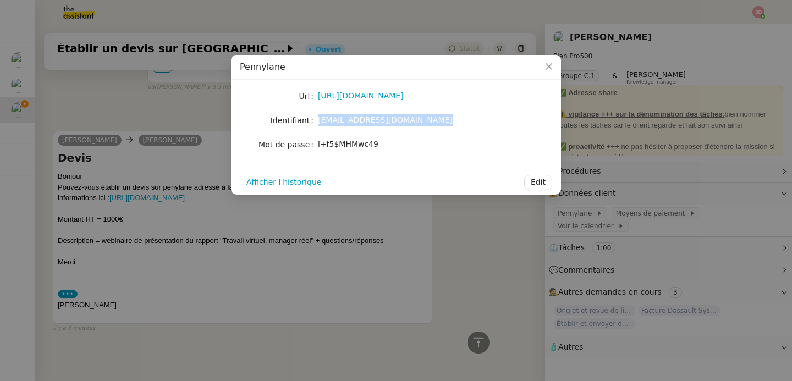
copy span "[PERSON_NAME][EMAIL_ADDRESS][DOMAIN_NAME]"
click at [338, 150] on span "l+f5$MHMwc49" at bounding box center [348, 154] width 60 height 9
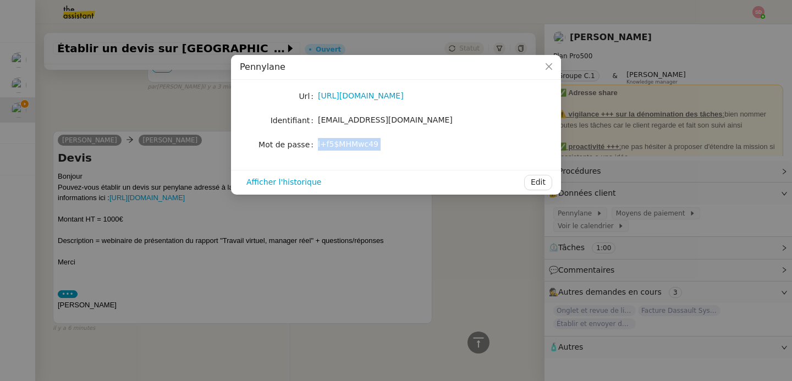
click at [338, 150] on span "l+f5$MHMwc49" at bounding box center [348, 154] width 60 height 9
copy div "l+f5$MHMwc49 Afficher l'historique Edit"
click at [130, 96] on nz-modal-container "Pennylane Url https://app.pennylane.com/auth/login Identifiant marie@projet-sen…" at bounding box center [396, 190] width 792 height 381
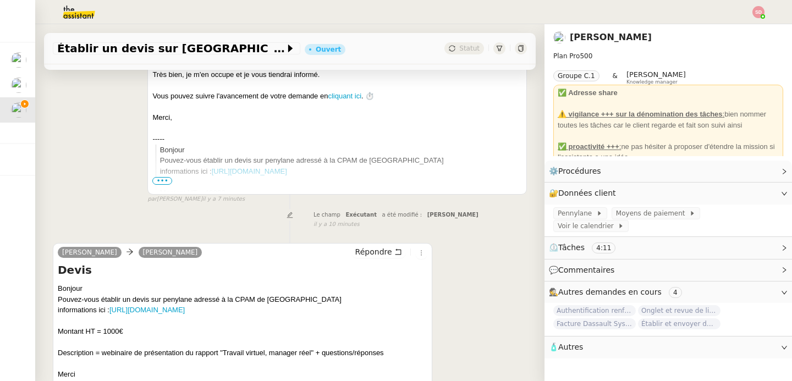
scroll to position [364, 0]
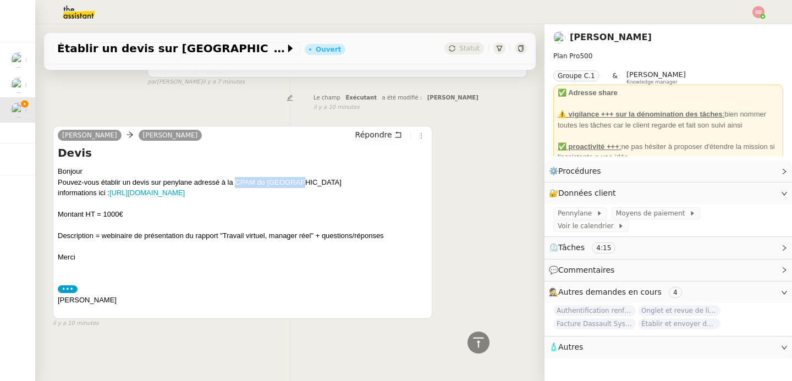
drag, startPoint x: 235, startPoint y: 167, endPoint x: 318, endPoint y: 166, distance: 83.0
click at [318, 177] on div "Pouvez-vous établir un devis sur penylane adressé à la CPAM de Bayonne" at bounding box center [243, 182] width 370 height 11
copy div "CPAM de Bayonne"
click at [153, 53] on span "Établir un devis sur [GEOGRAPHIC_DATA]" at bounding box center [171, 48] width 228 height 11
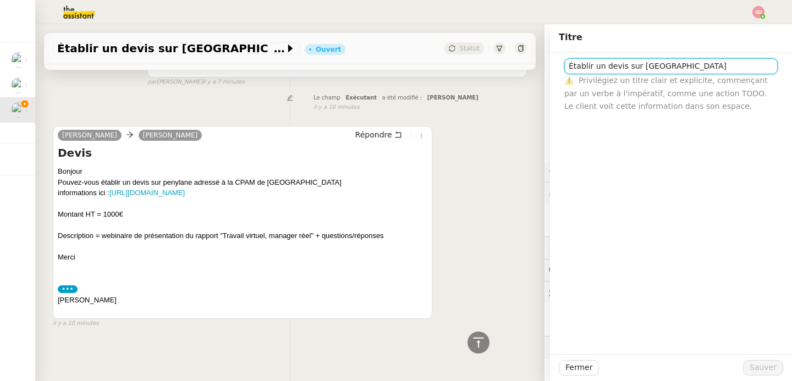
click at [676, 65] on input "Établir un devis sur [GEOGRAPHIC_DATA]" at bounding box center [670, 66] width 213 height 16
paste input "CPAM de Bayonne"
type input "Devis CPAM de Bayonne"
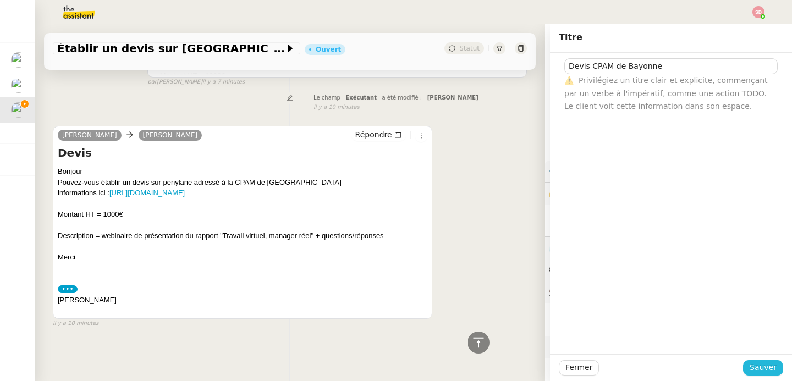
click at [763, 365] on span "Sauver" at bounding box center [763, 367] width 27 height 13
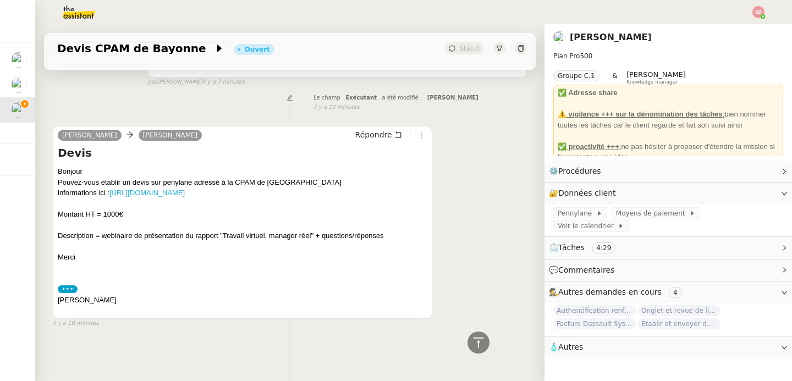
click at [185, 189] on link "https://annuaire-entreprises.data.gouv.fr/entreprise/caisse-primaire-assurance-…" at bounding box center [146, 193] width 75 height 8
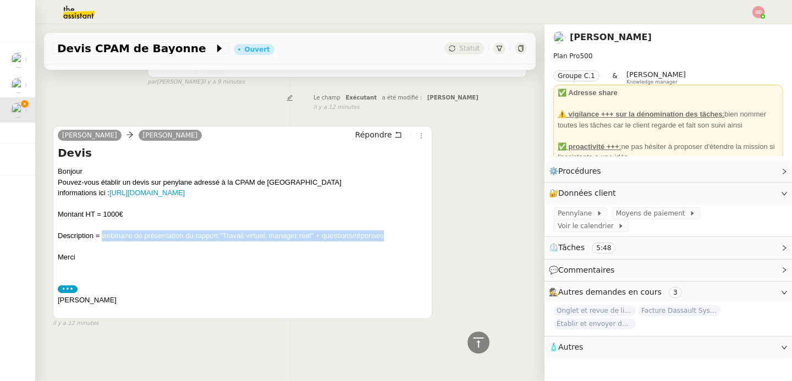
drag, startPoint x: 102, startPoint y: 231, endPoint x: 392, endPoint y: 230, distance: 289.3
click at [392, 230] on div "Description = webinaire de présentation du rapport "Travail virtuel, manager ré…" at bounding box center [243, 235] width 370 height 11
copy div "webinaire de présentation du rapport "Travail virtuel, manager réel" + question…"
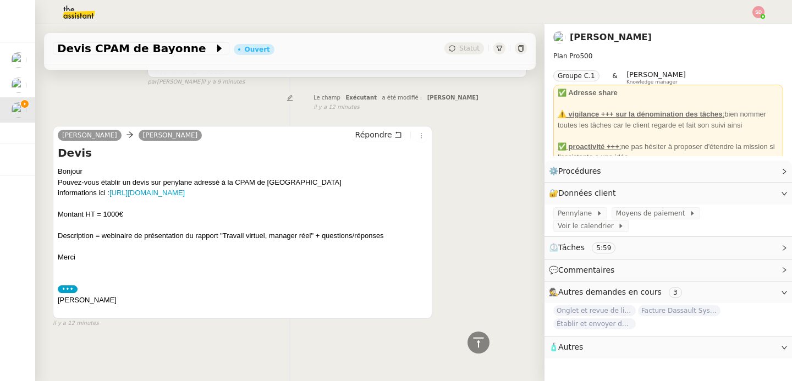
click at [115, 210] on div "Montant HT = 1000€" at bounding box center [243, 214] width 370 height 11
copy div "1000"
click at [379, 126] on div "Jean-Baptiste Barfety Marie Répondre Devis Bonjour Pouvez-vous établir un devis…" at bounding box center [242, 222] width 379 height 193
click at [372, 129] on span "Répondre" at bounding box center [373, 134] width 37 height 11
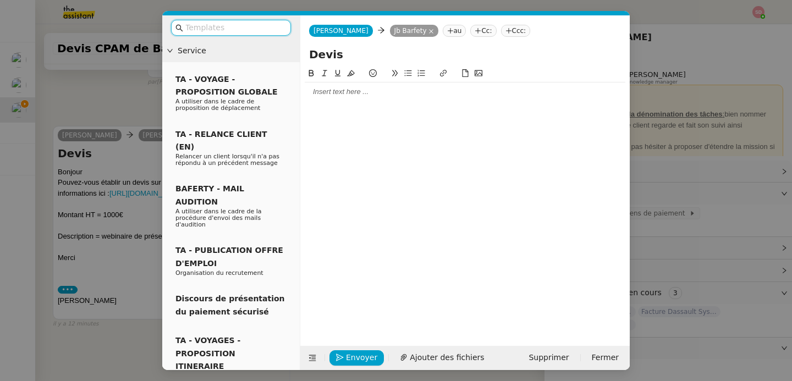
scroll to position [448, 0]
click at [343, 98] on div at bounding box center [465, 91] width 321 height 19
click at [364, 46] on input "Devis" at bounding box center [465, 54] width 312 height 16
type input "Devis CPAM Bayonne"
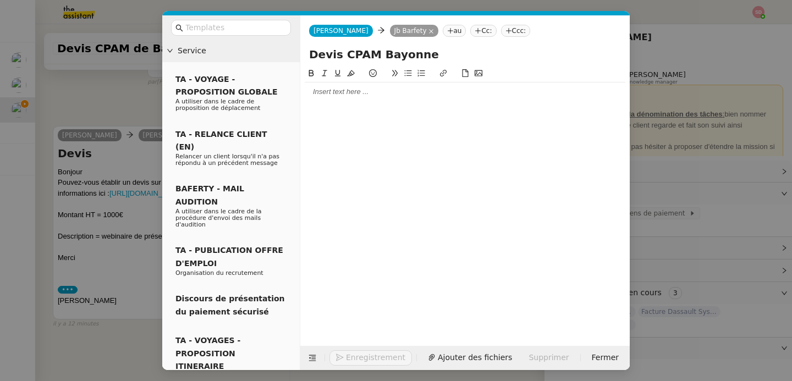
click at [354, 87] on div at bounding box center [465, 92] width 321 height 10
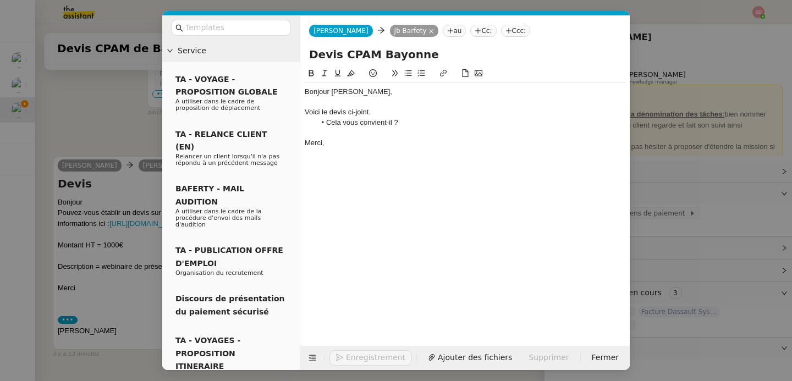
scroll to position [526, 0]
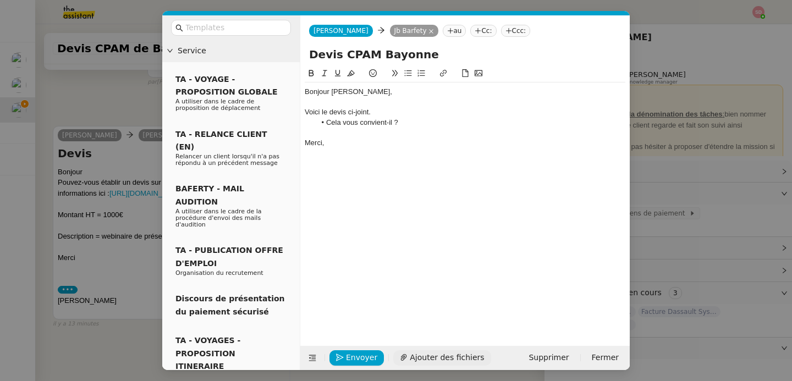
click at [434, 355] on span "Ajouter des fichiers" at bounding box center [447, 357] width 74 height 13
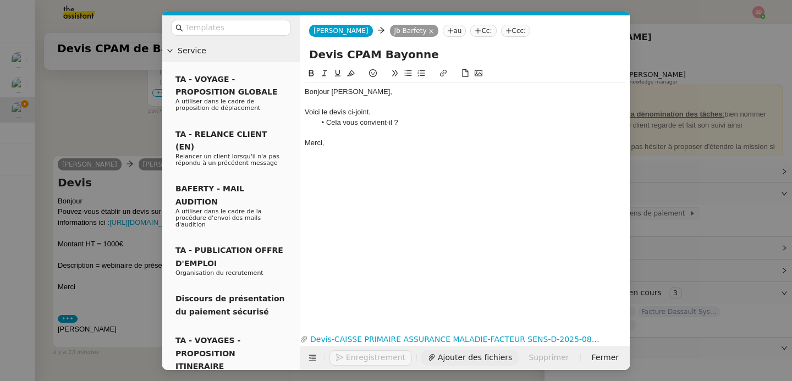
scroll to position [571, 0]
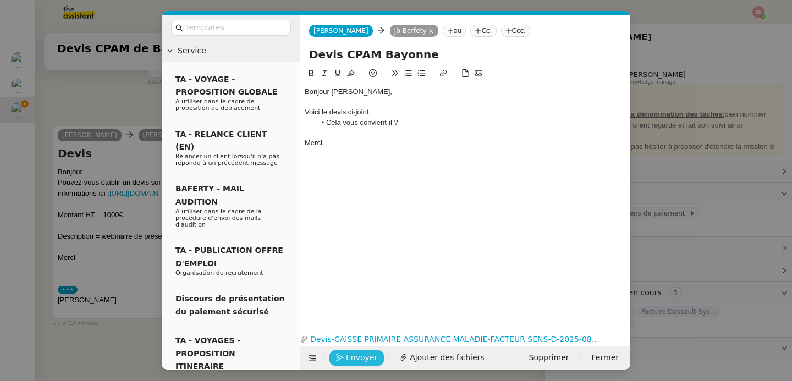
click at [338, 365] on button "Envoyer" at bounding box center [356, 357] width 54 height 15
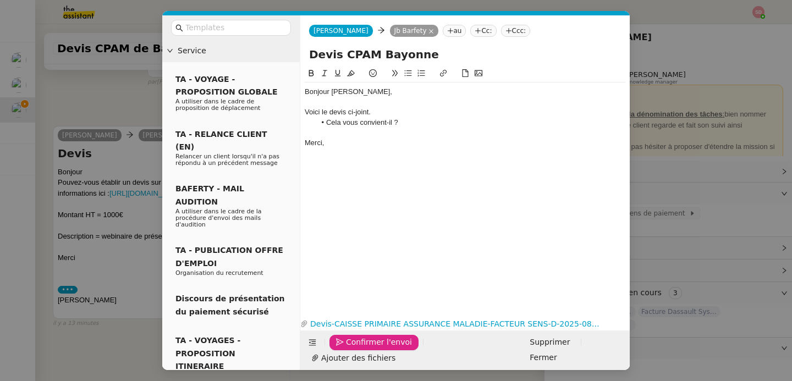
click at [338, 350] on button "Confirmer l'envoi" at bounding box center [373, 342] width 89 height 15
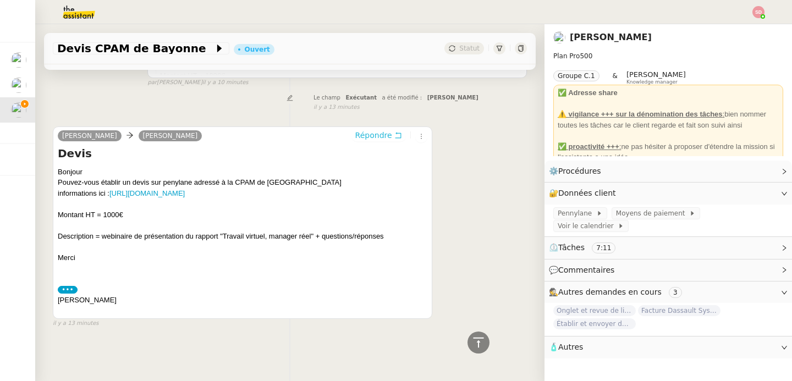
scroll to position [586, 0]
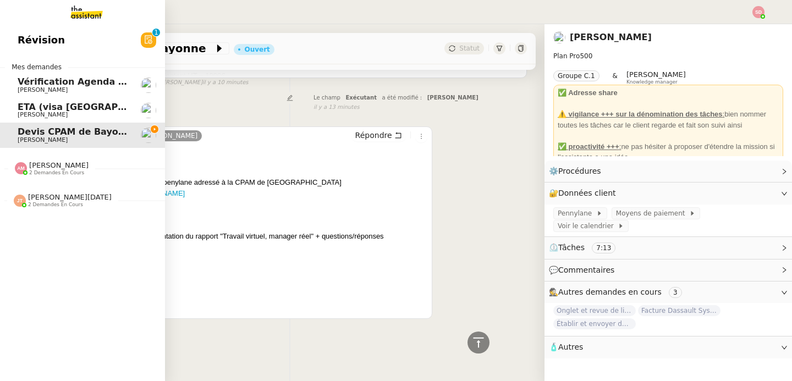
click at [48, 206] on span "2 demandes en cours" at bounding box center [55, 205] width 55 height 6
click at [82, 247] on span ""Création d'étiquettes Smart green Execution (réponses)" a été modifié récemmen…" at bounding box center [231, 246] width 426 height 10
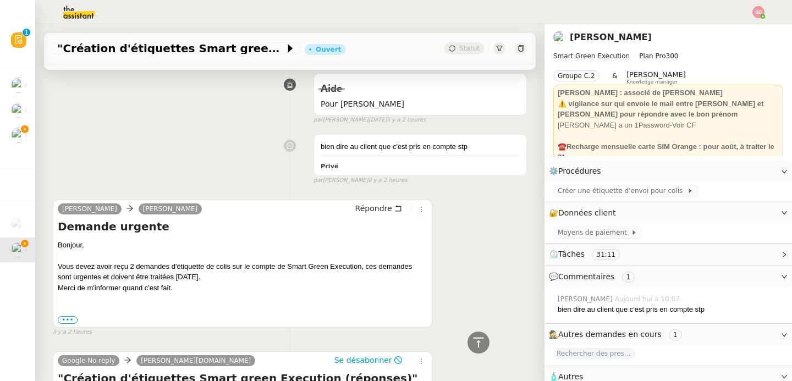
scroll to position [506, 0]
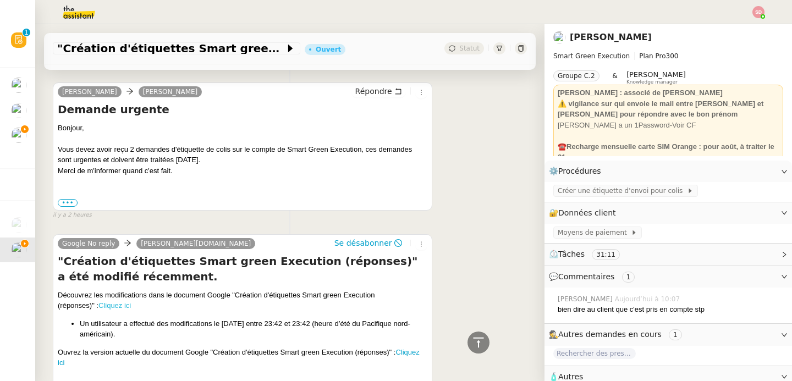
click at [114, 306] on link "Cliquez ici" at bounding box center [114, 305] width 32 height 8
click at [606, 193] on span "Créer une étiquette d'envoi pour colis" at bounding box center [622, 190] width 129 height 11
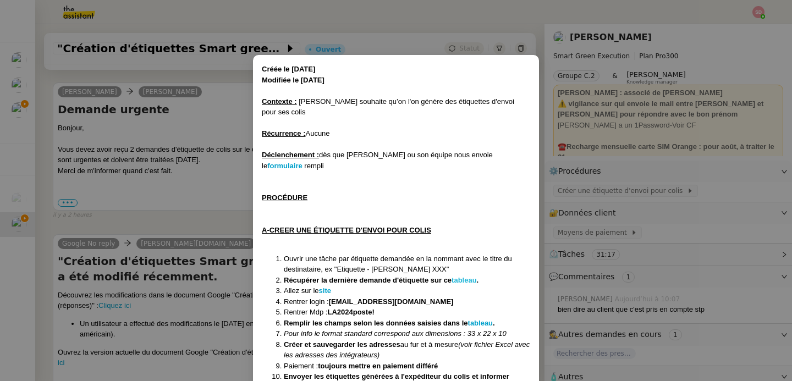
click at [472, 276] on strong "tableau" at bounding box center [463, 280] width 25 height 8
click at [212, 213] on nz-modal-container "Créée le 17/01/2025 Modifiée le 13/02/2025 Contexte : David souhaite qu’on l'on…" at bounding box center [396, 190] width 792 height 381
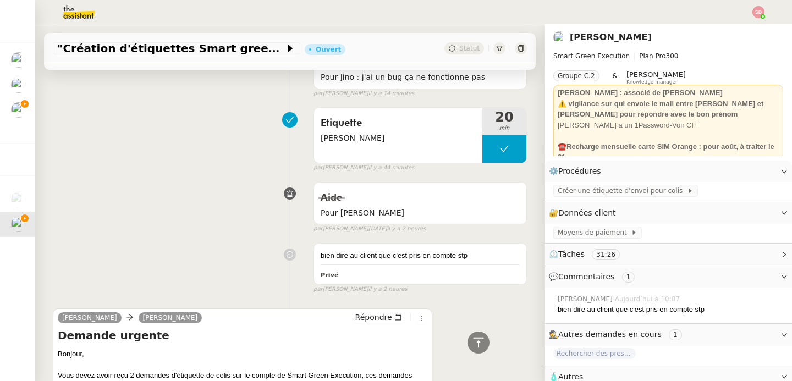
scroll to position [0, 0]
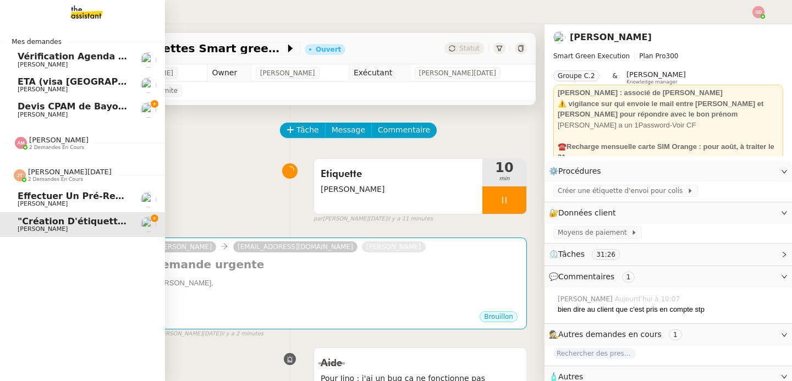
click at [19, 175] on img at bounding box center [20, 175] width 12 height 12
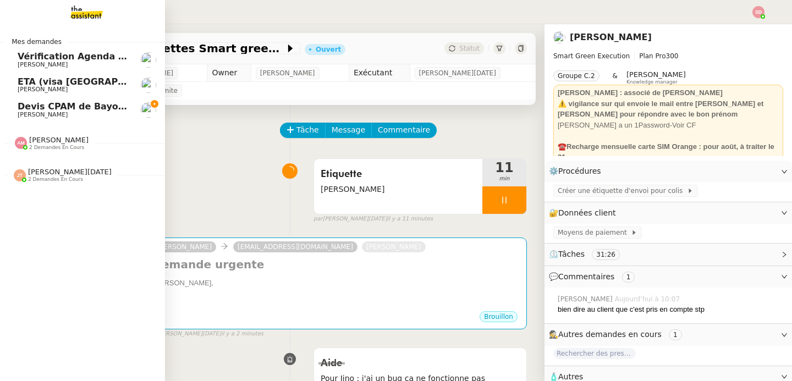
click at [101, 117] on span "[PERSON_NAME]" at bounding box center [73, 115] width 111 height 7
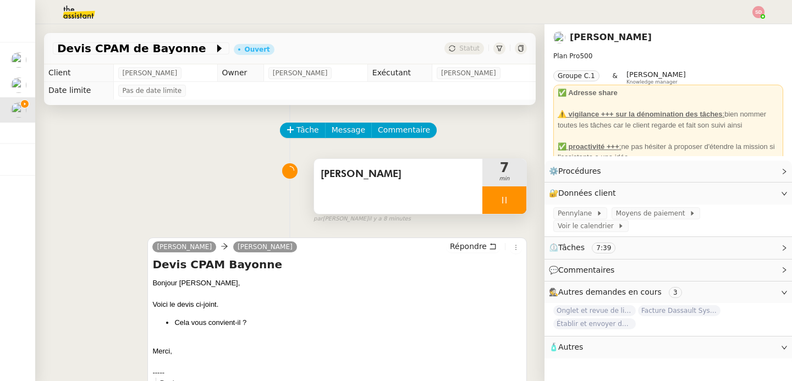
click at [502, 191] on div at bounding box center [504, 199] width 44 height 27
click at [504, 191] on button at bounding box center [515, 199] width 22 height 27
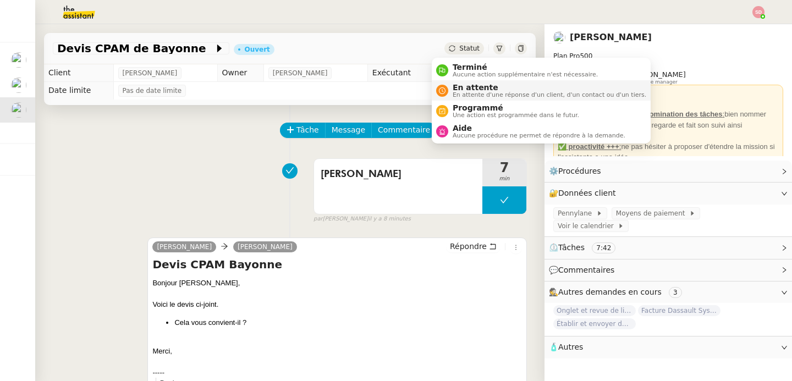
click at [469, 85] on span "En attente" at bounding box center [550, 87] width 194 height 9
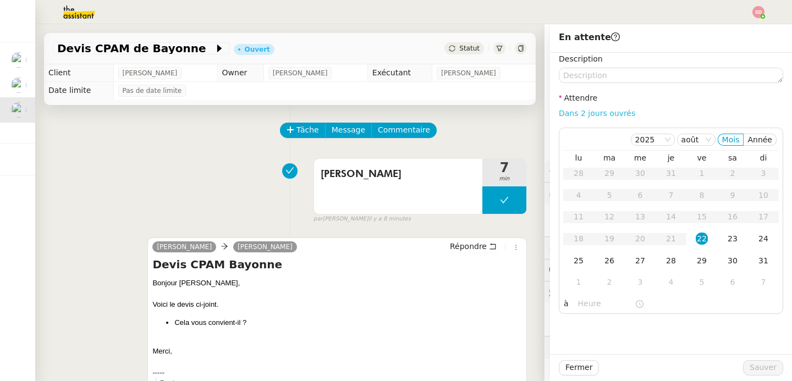
click at [607, 114] on link "Dans 2 jours ouvrés" at bounding box center [597, 113] width 76 height 9
type input "07:00"
click at [753, 373] on span "Sauver" at bounding box center [763, 367] width 27 height 13
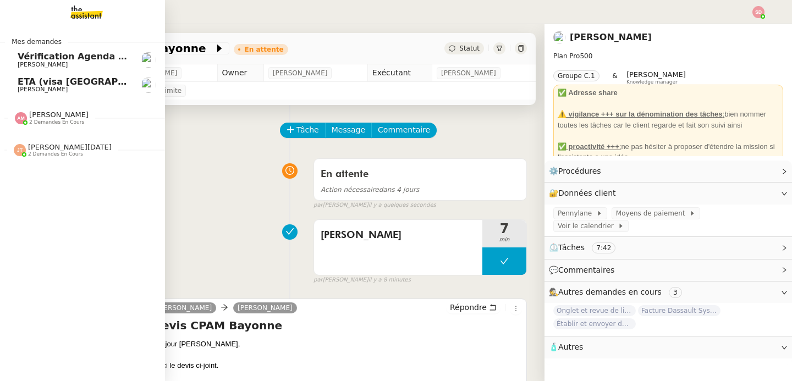
click at [22, 78] on span "ETA (visa [GEOGRAPHIC_DATA]) + [GEOGRAPHIC_DATA]'s [GEOGRAPHIC_DATA], [GEOGRAPH…" at bounding box center [416, 81] width 796 height 10
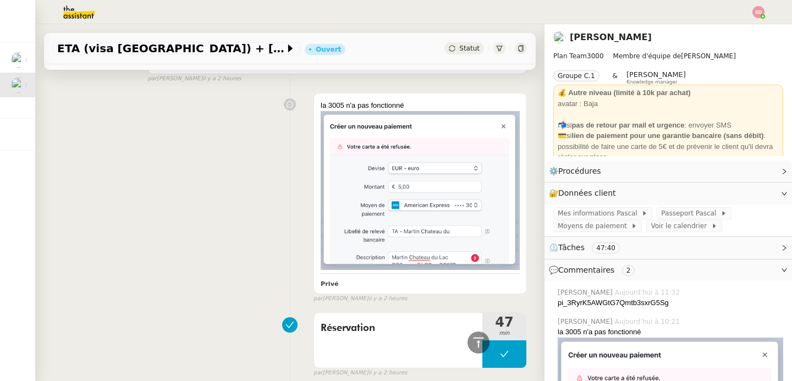
scroll to position [2202, 0]
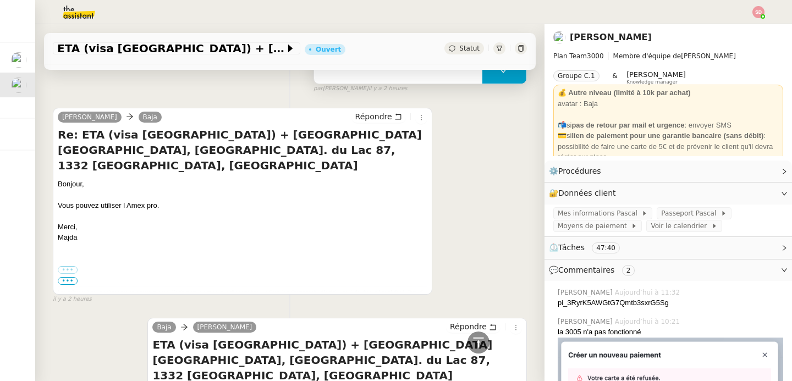
click at [482, 75] on button at bounding box center [504, 69] width 44 height 27
click at [482, 75] on div at bounding box center [493, 69] width 22 height 27
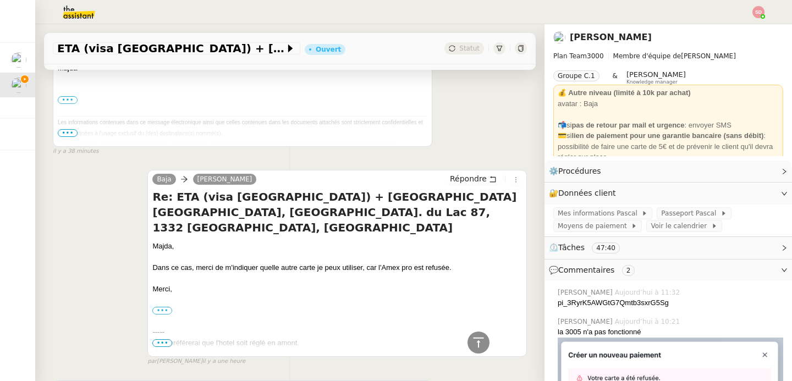
scroll to position [158, 0]
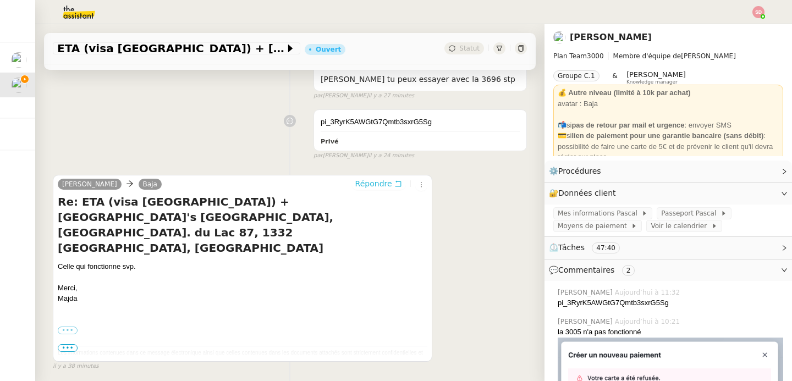
click at [394, 185] on icon at bounding box center [398, 184] width 8 height 8
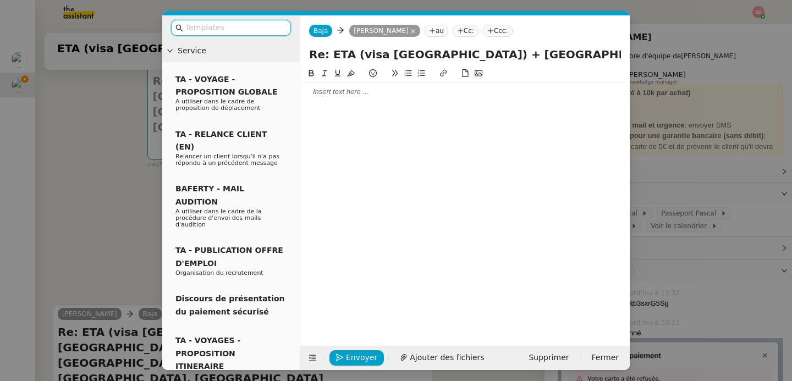
click at [359, 92] on div at bounding box center [465, 92] width 321 height 10
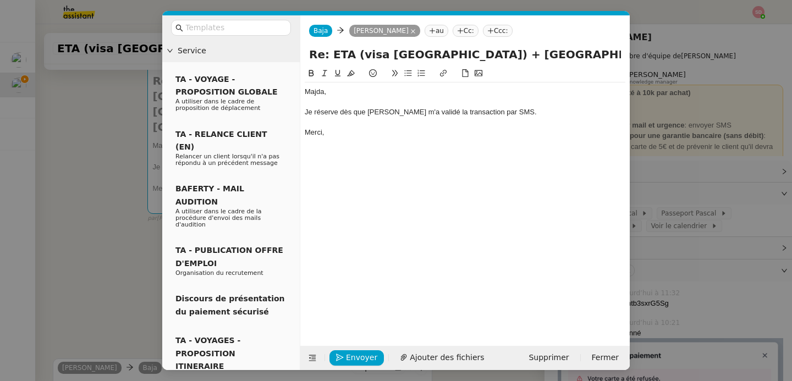
click at [356, 366] on div "Envoyer Ajouter des fichiers Supprimer Fermer" at bounding box center [464, 358] width 329 height 24
click at [357, 358] on span "Envoyer" at bounding box center [361, 357] width 31 height 13
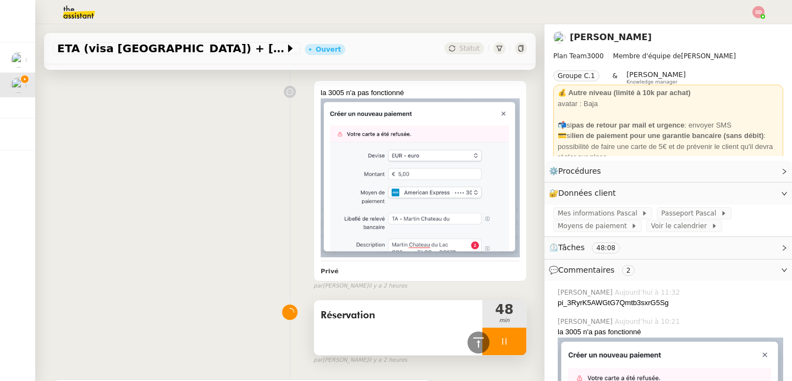
scroll to position [2097, 0]
click at [499, 328] on div at bounding box center [504, 341] width 44 height 27
click at [511, 337] on icon at bounding box center [515, 341] width 9 height 9
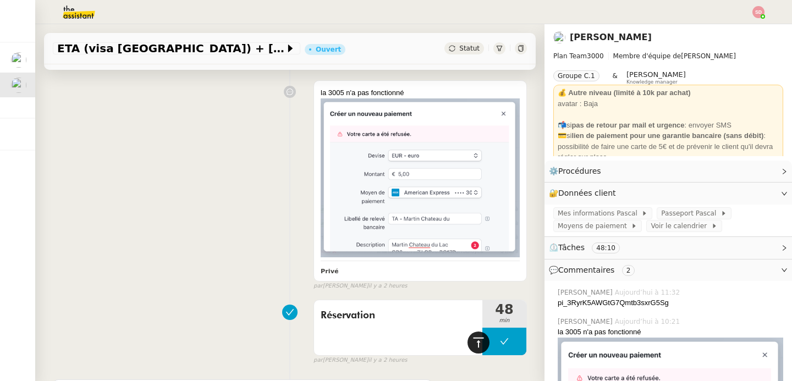
click at [473, 342] on icon at bounding box center [478, 342] width 10 height 10
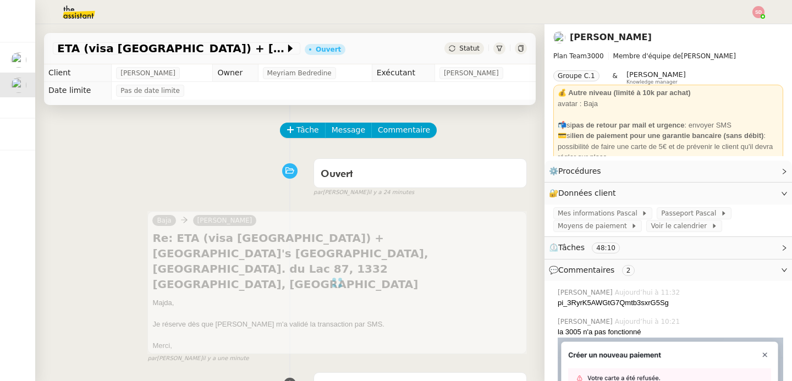
scroll to position [0, 0]
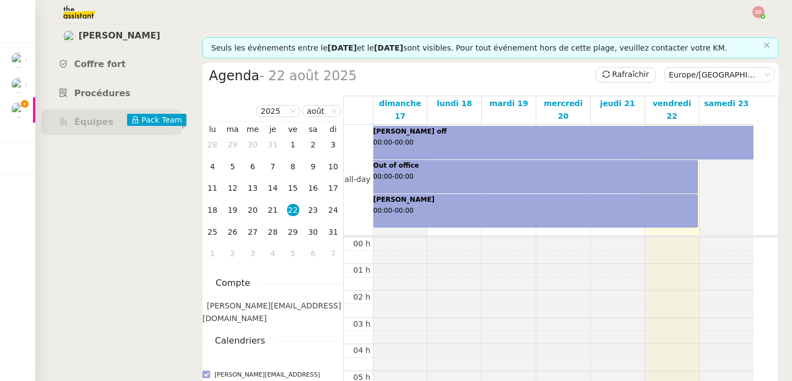
scroll to position [161, 0]
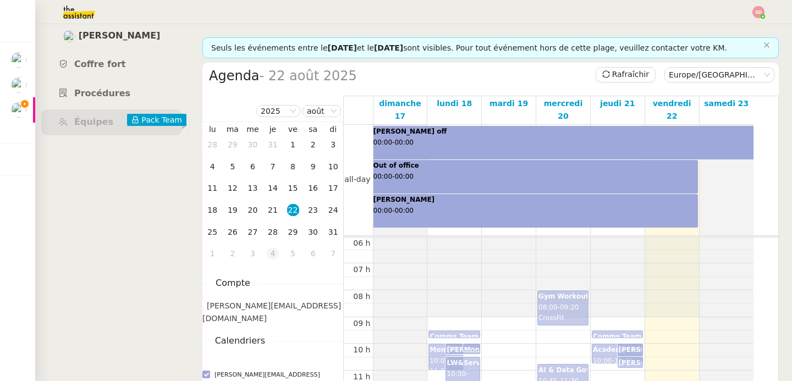
click at [274, 251] on div "4" at bounding box center [273, 253] width 12 height 12
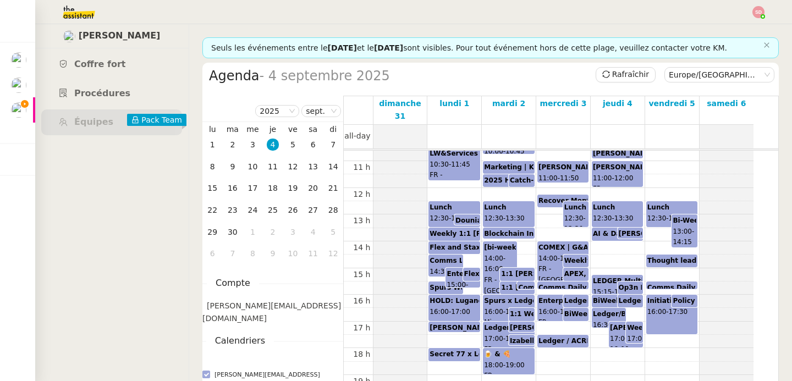
scroll to position [284, 0]
click at [620, 249] on div "00 h 01 h 02 h 03 h 04 h 05 h 06 h 07 h 08 h 09 h 10 h 11 h 12 h 13 h 14 h 15 h…" at bounding box center [549, 188] width 410 height 642
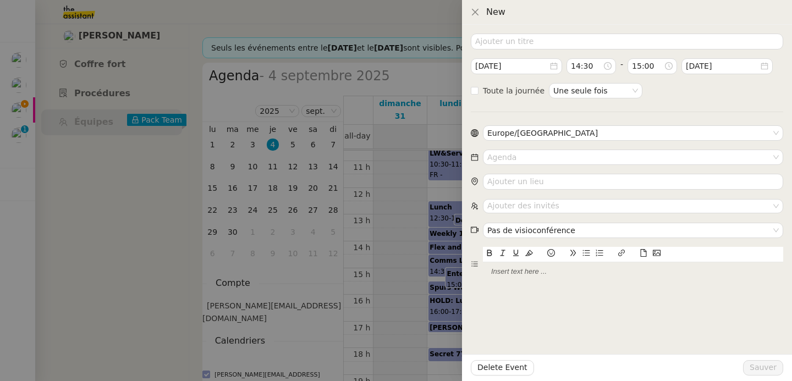
click at [384, 194] on div at bounding box center [396, 190] width 792 height 381
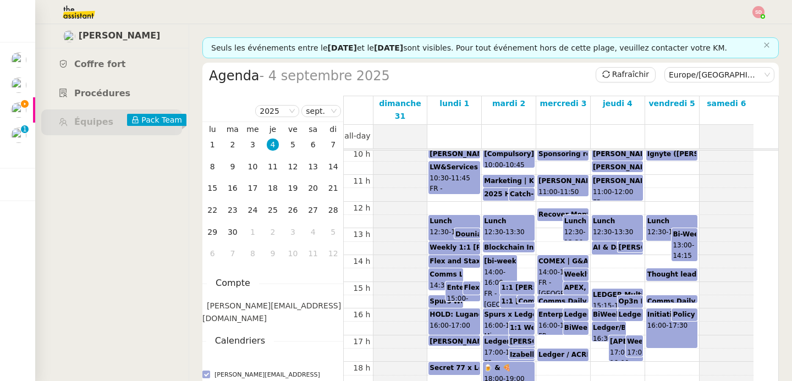
scroll to position [279, 0]
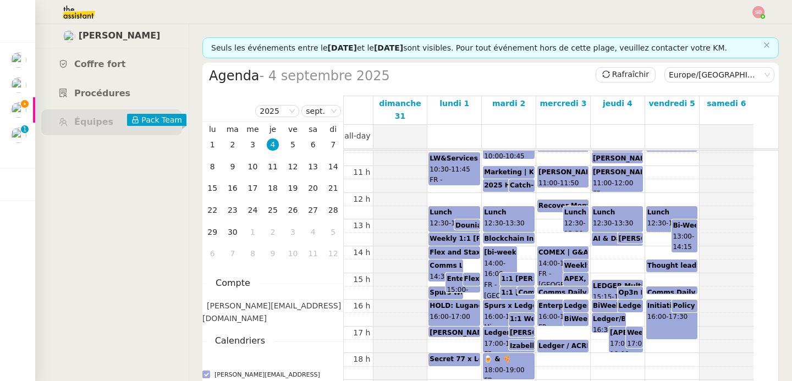
click at [278, 168] on div "11" at bounding box center [273, 167] width 12 height 12
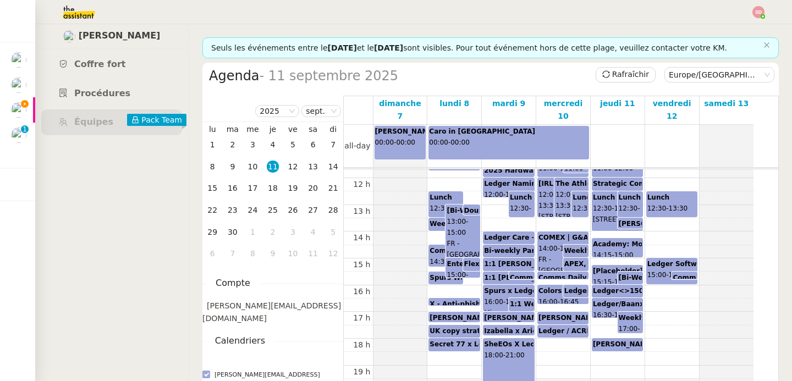
scroll to position [233, 0]
